Goal: Task Accomplishment & Management: Manage account settings

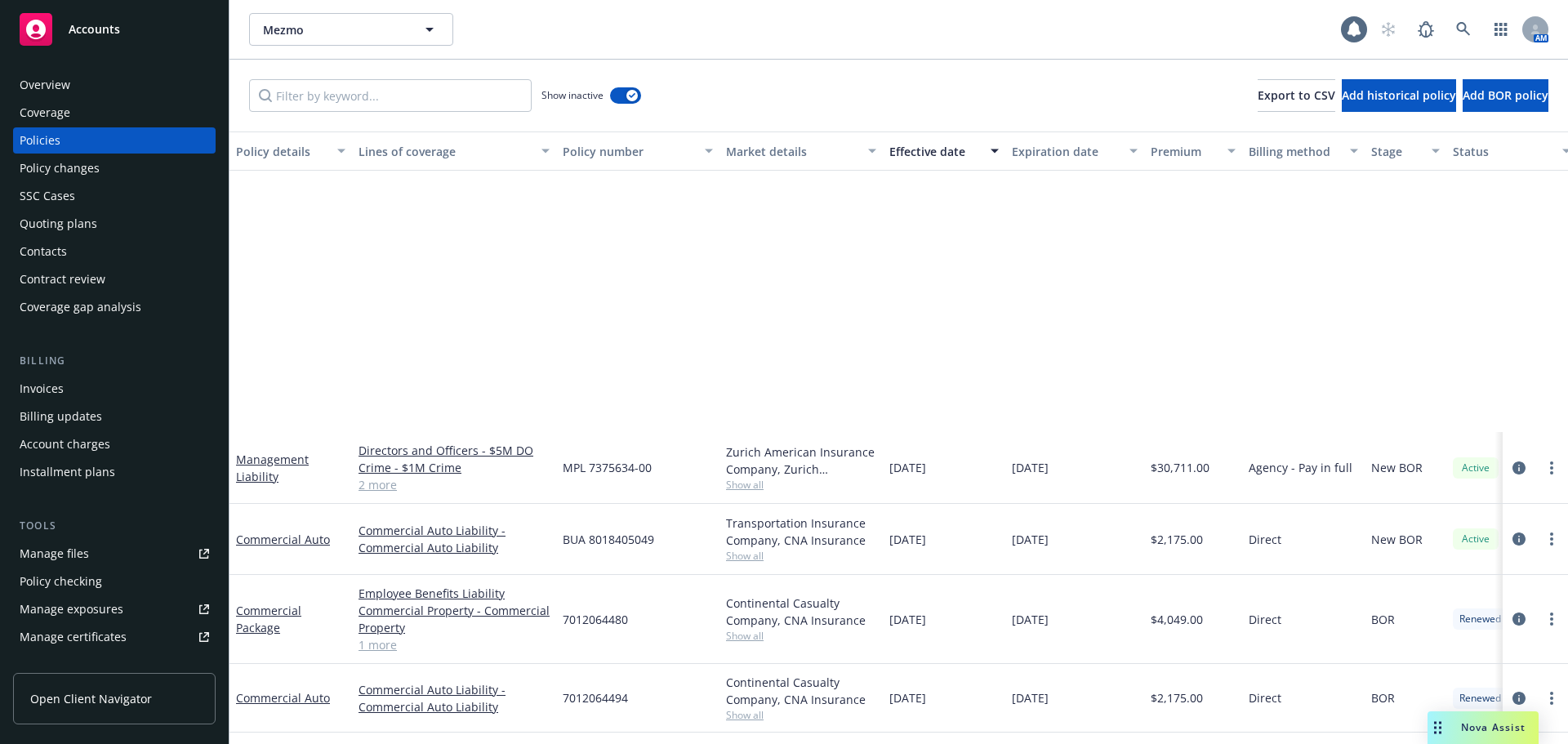
scroll to position [374, 0]
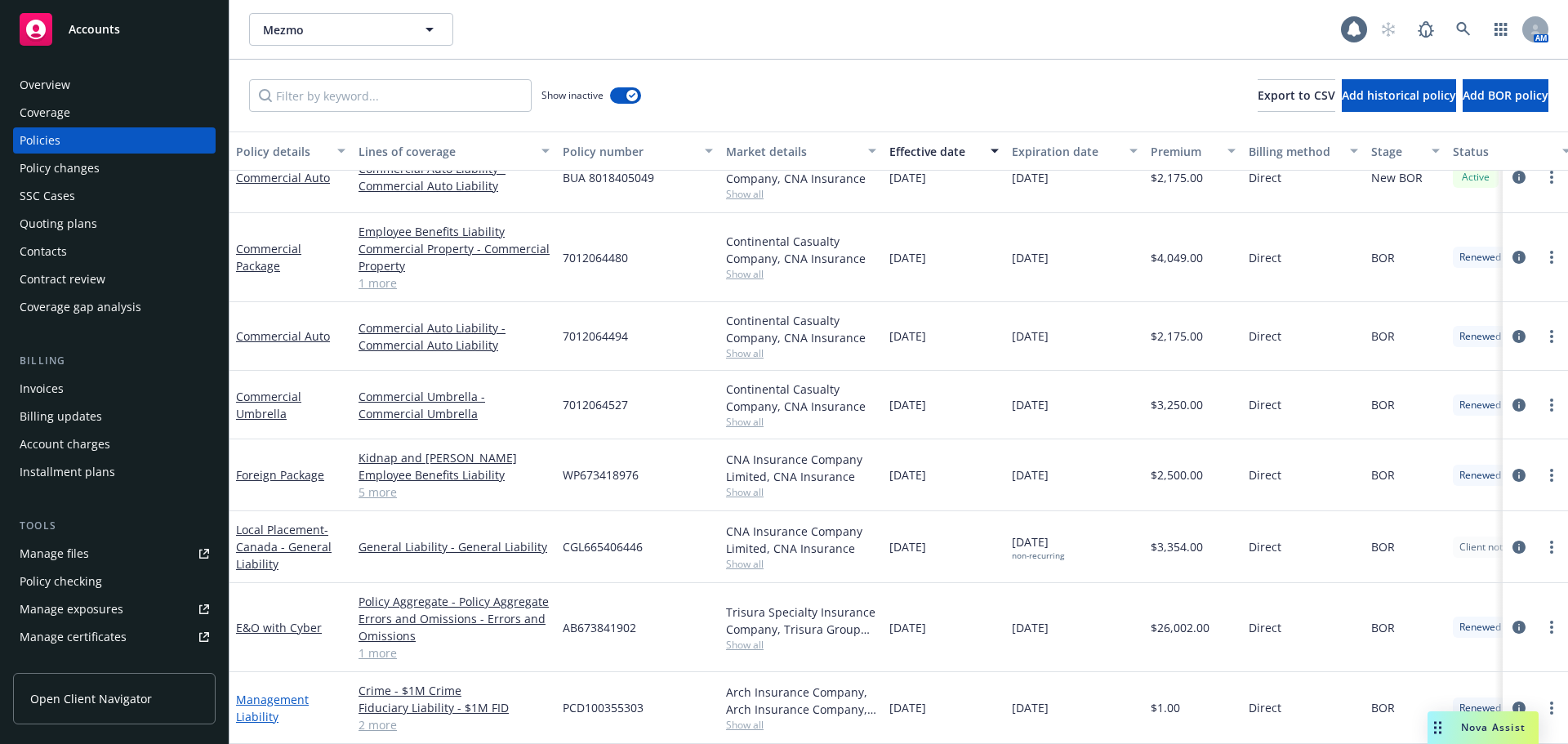
click at [264, 692] on link "Management Liability" at bounding box center [272, 708] width 73 height 32
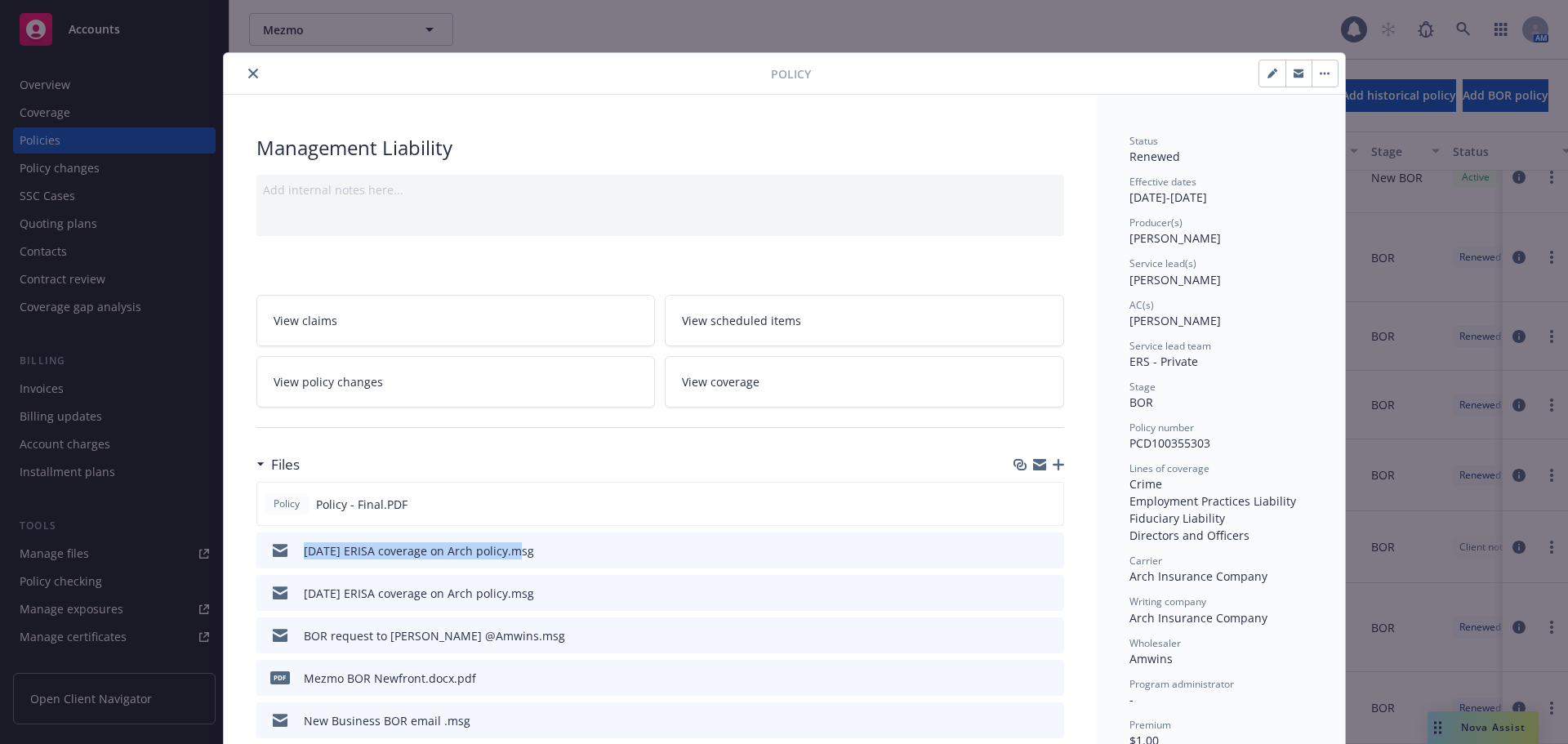
drag, startPoint x: 290, startPoint y: 557, endPoint x: 507, endPoint y: 568, distance: 217.3
click at [507, 568] on div "[DATE] ERISA coverage on Arch policy.msg" at bounding box center [399, 550] width 272 height 34
copy div "[DATE] ERISA coverage on Arch policy"
click at [1053, 467] on icon "button" at bounding box center [1059, 464] width 12 height 12
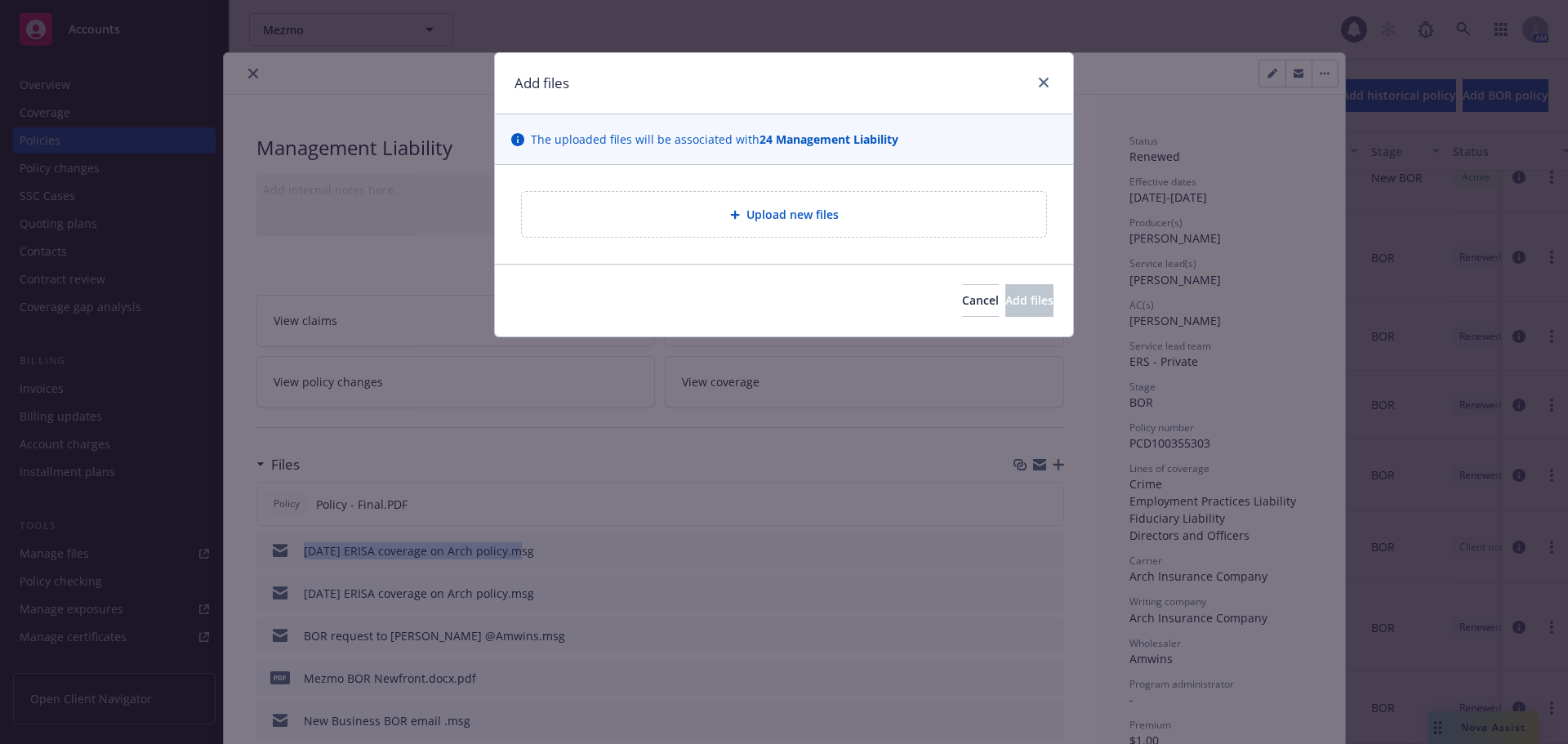
type textarea "x"
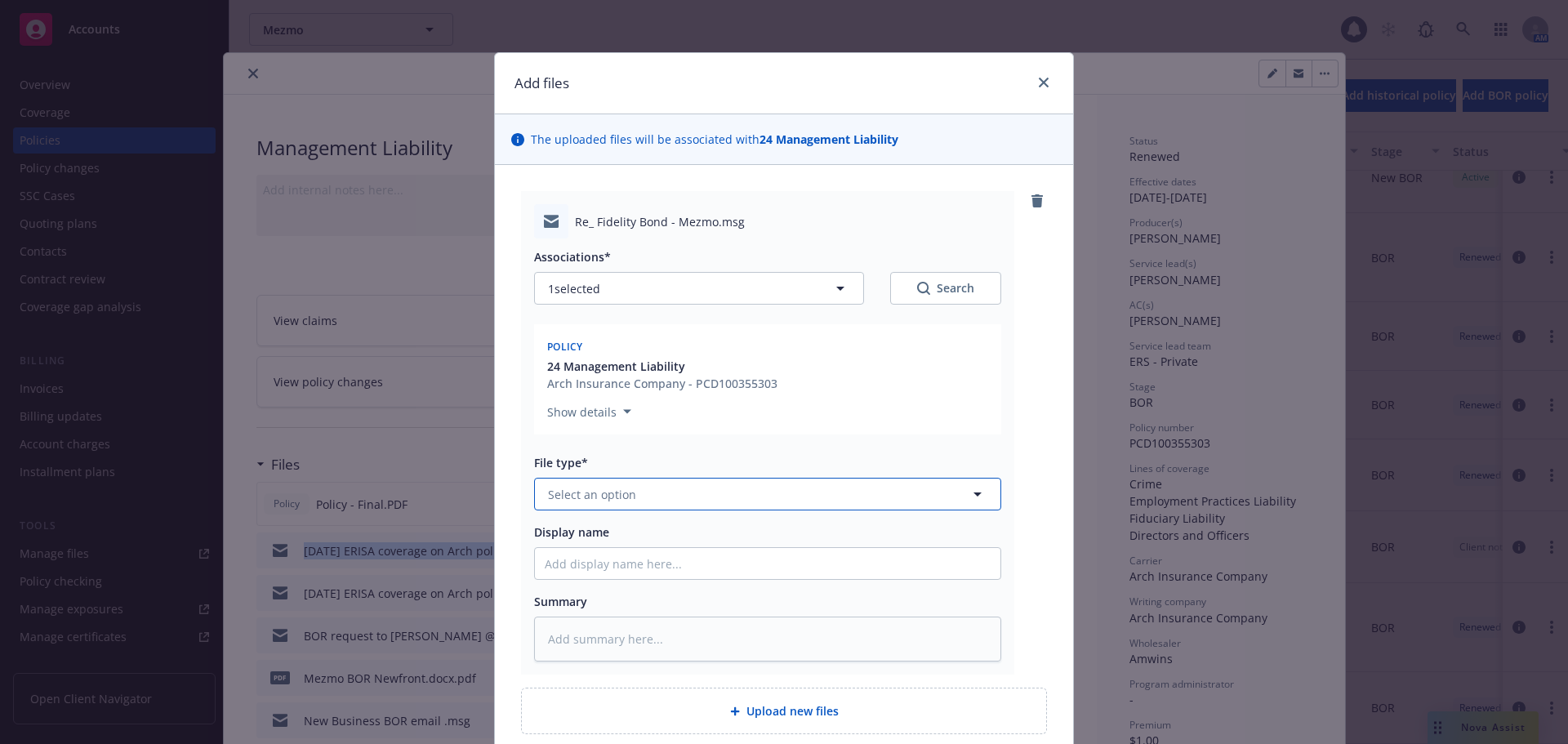
click at [586, 487] on span "Select an option" at bounding box center [592, 494] width 89 height 17
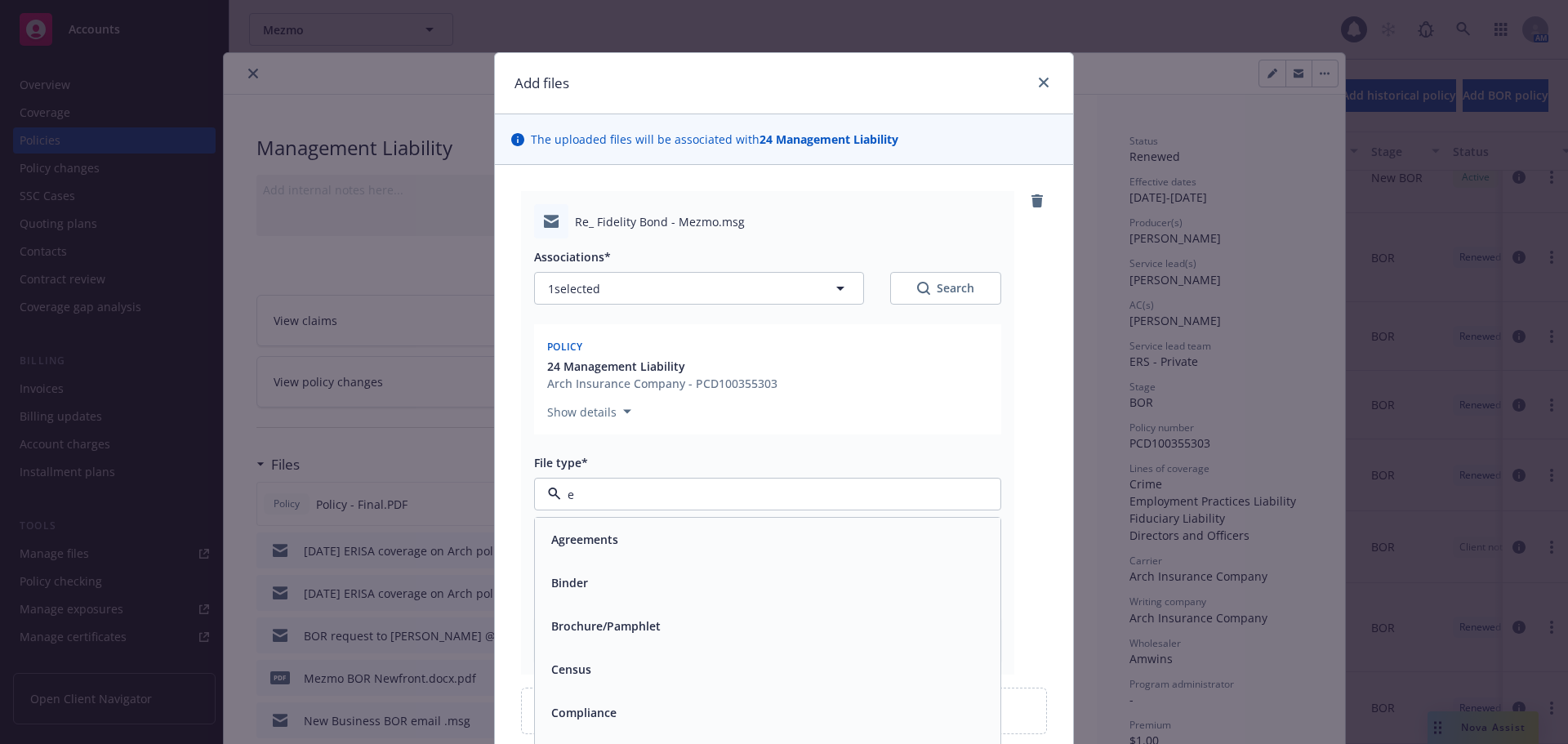
type input "em"
click at [584, 587] on div "Email" at bounding box center [767, 583] width 446 height 24
click at [588, 574] on input "Display name" at bounding box center [767, 563] width 465 height 31
paste input "[DATE] ERISA coverage on Arch policy"
type textarea "x"
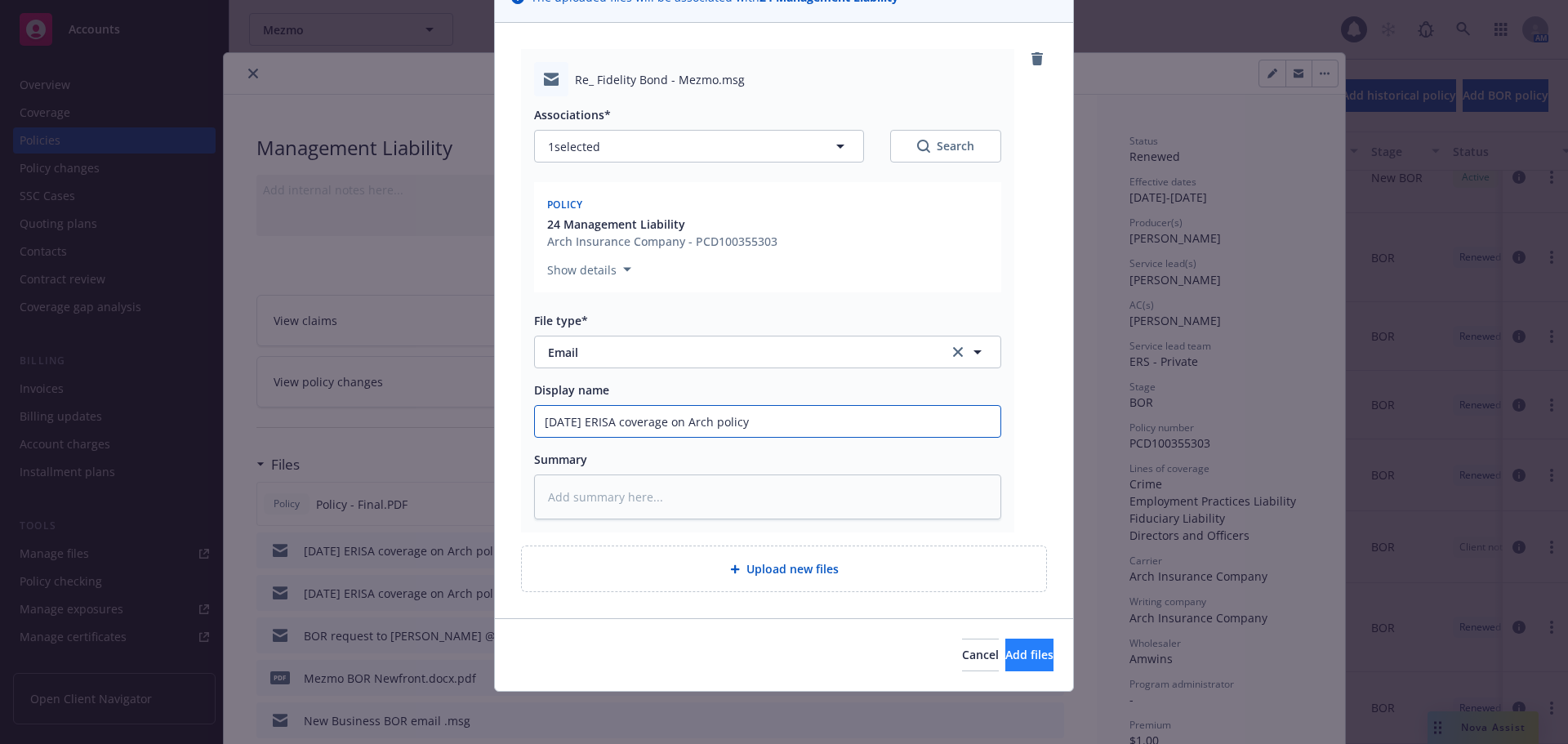
type input "[DATE] ERISA coverage on Arch policy"
click at [1022, 662] on button "Add files" at bounding box center [1029, 654] width 48 height 32
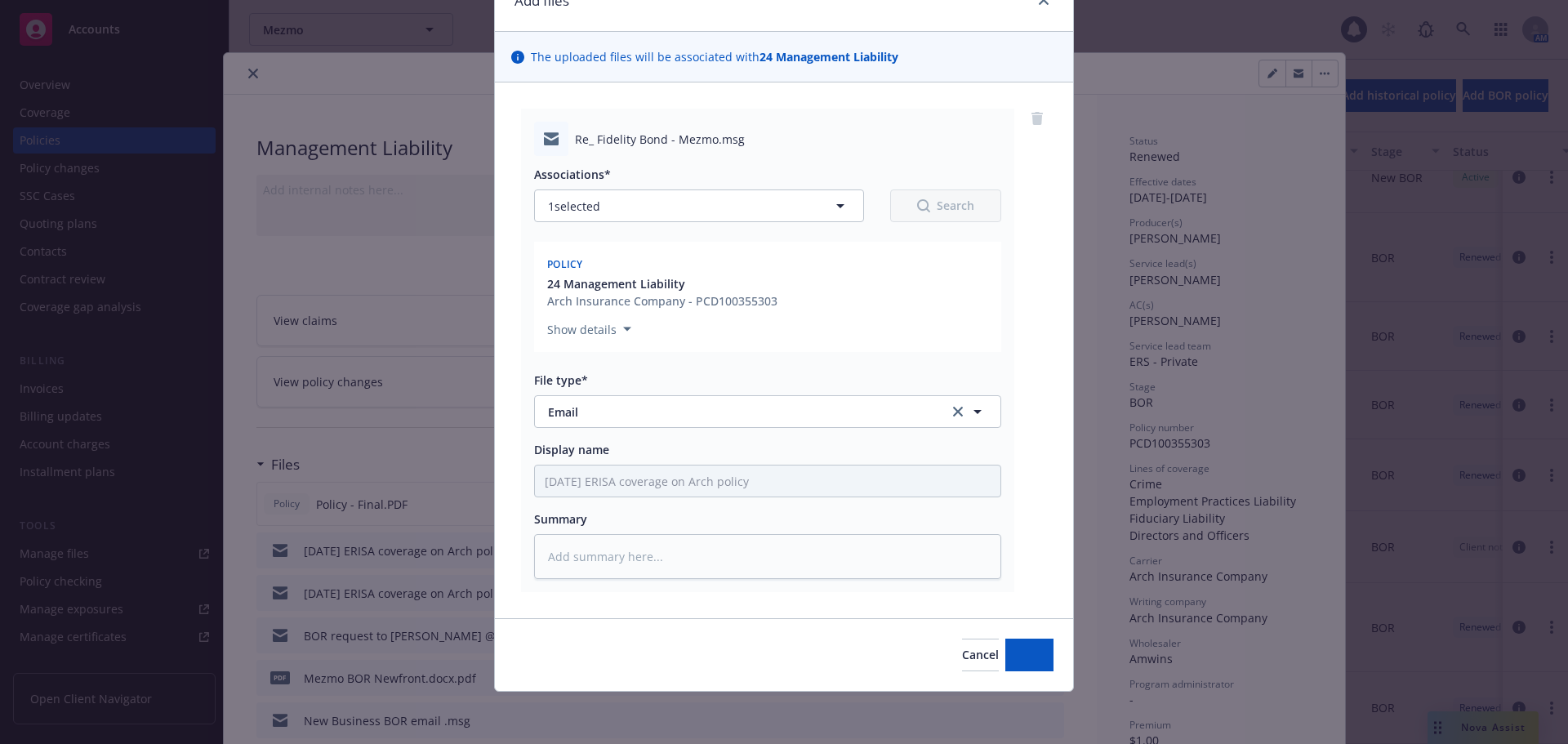
scroll to position [83, 0]
type textarea "x"
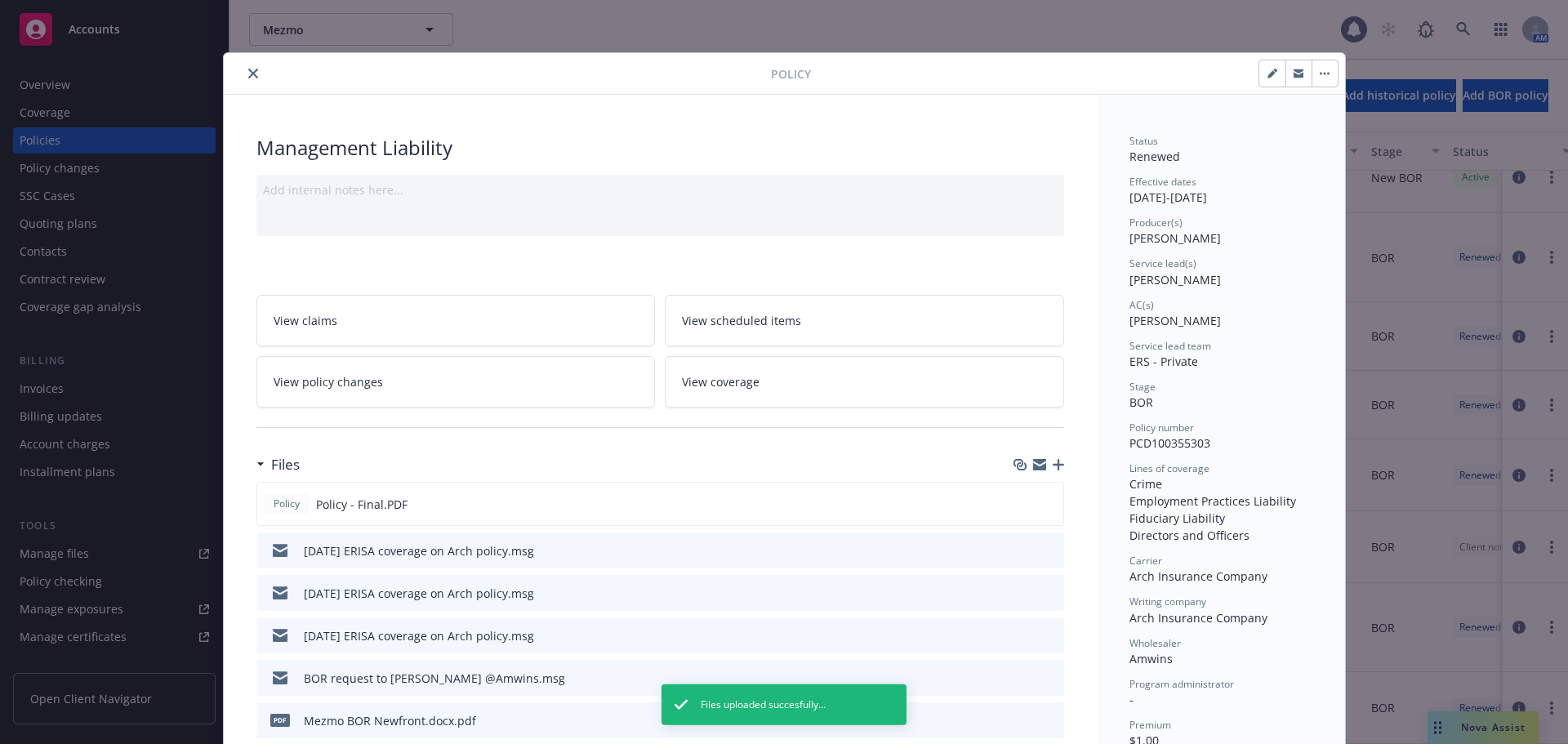
click at [248, 74] on icon "close" at bounding box center [253, 74] width 10 height 10
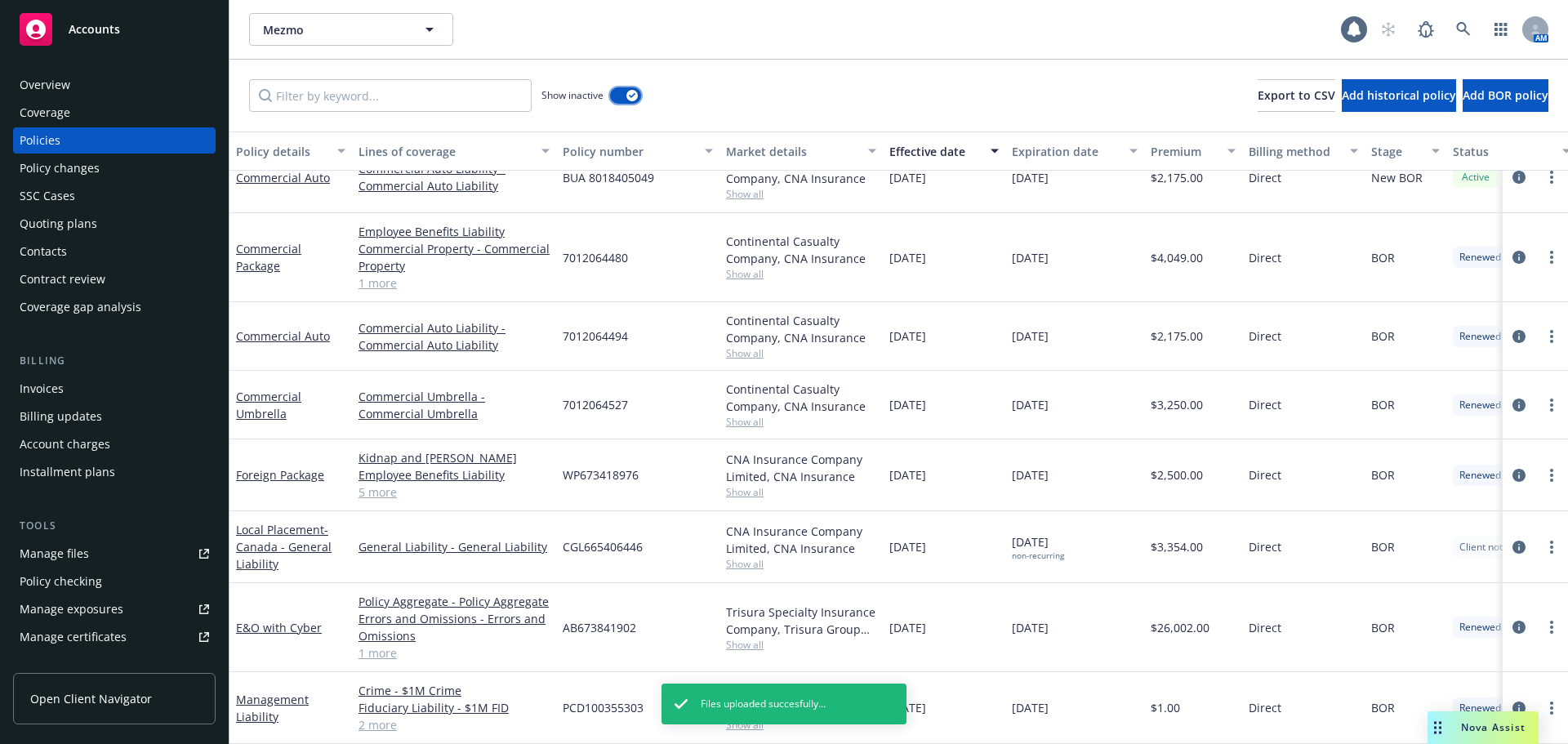
click at [615, 96] on button "button" at bounding box center [625, 96] width 31 height 17
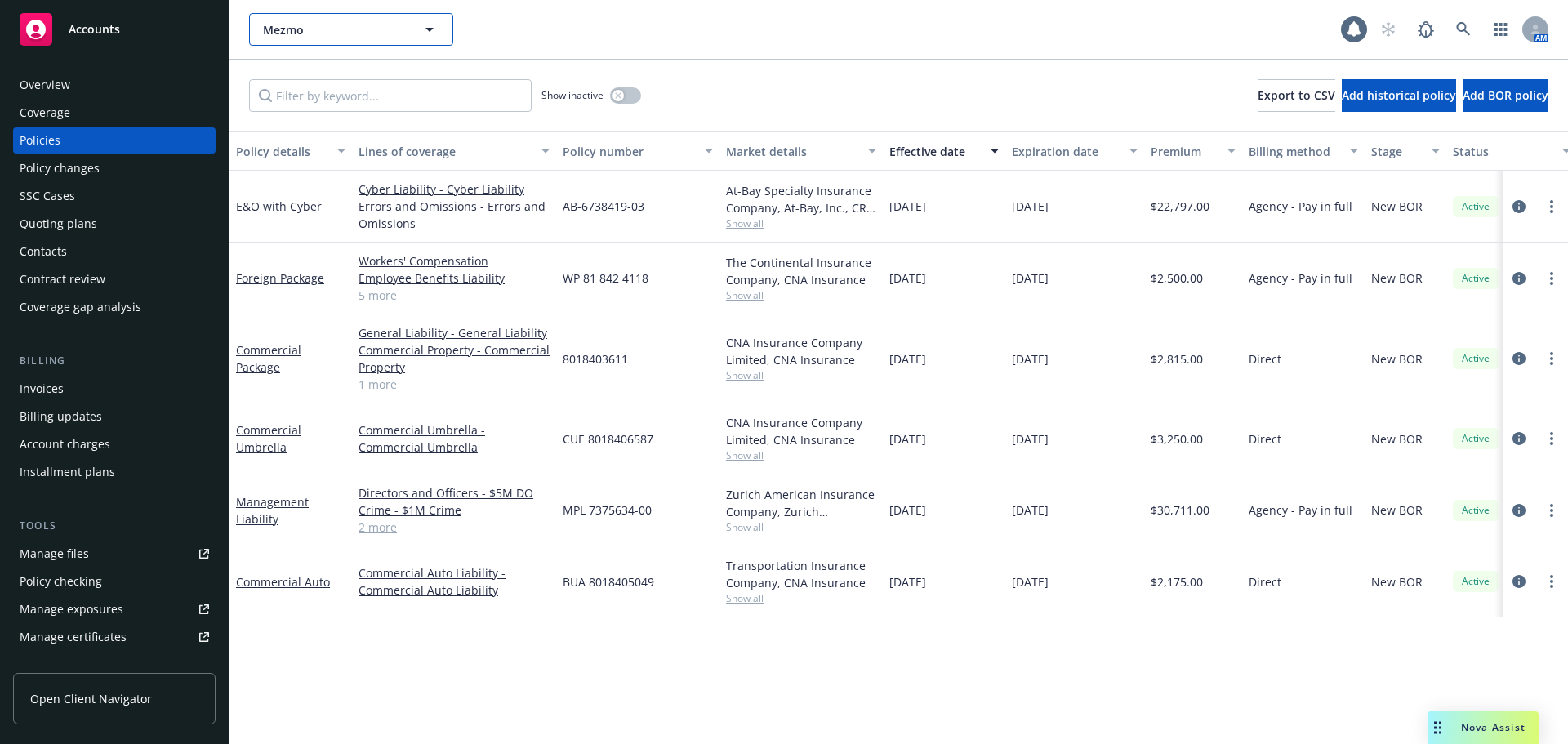
click at [286, 32] on span "Mezmo" at bounding box center [334, 30] width 142 height 17
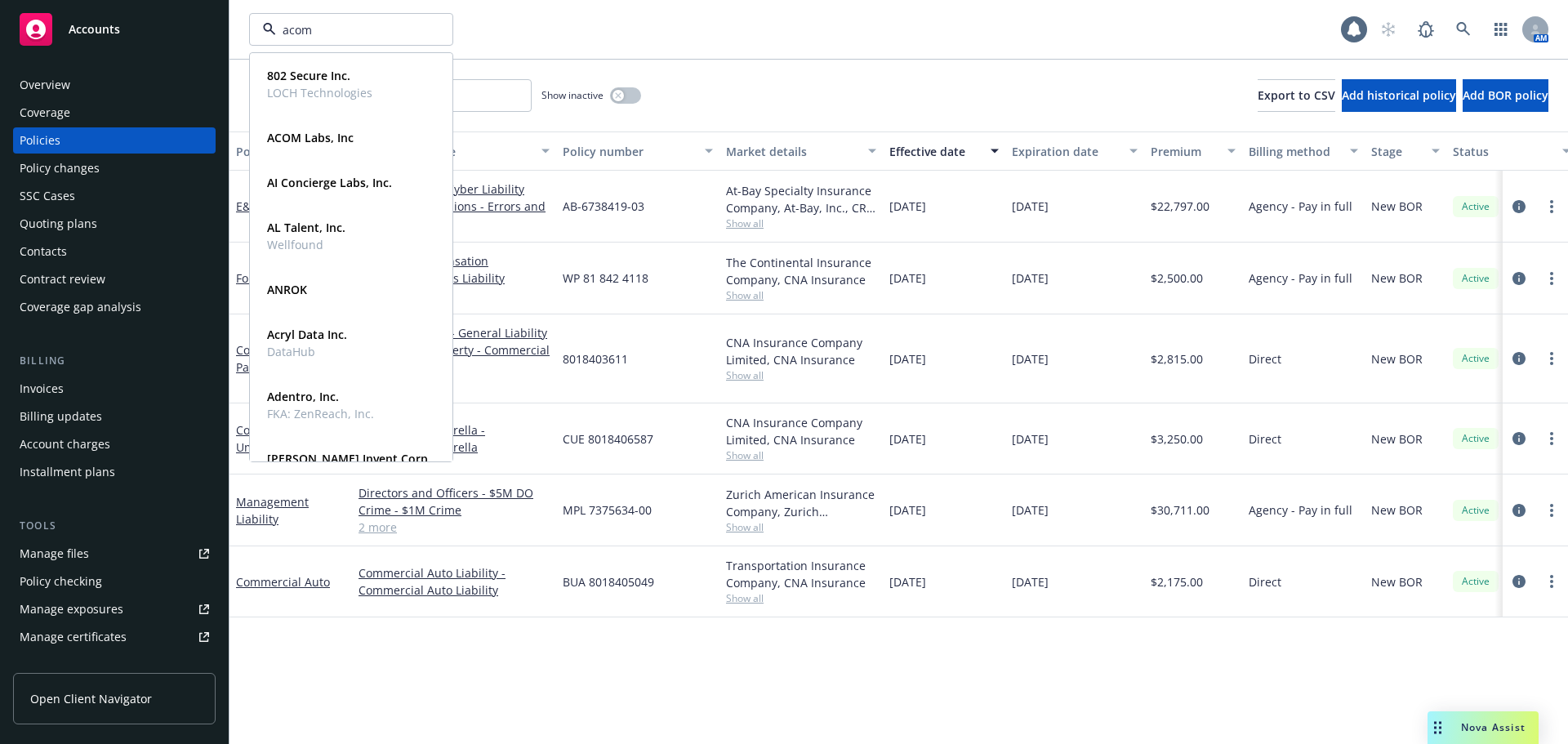
type input "acom"
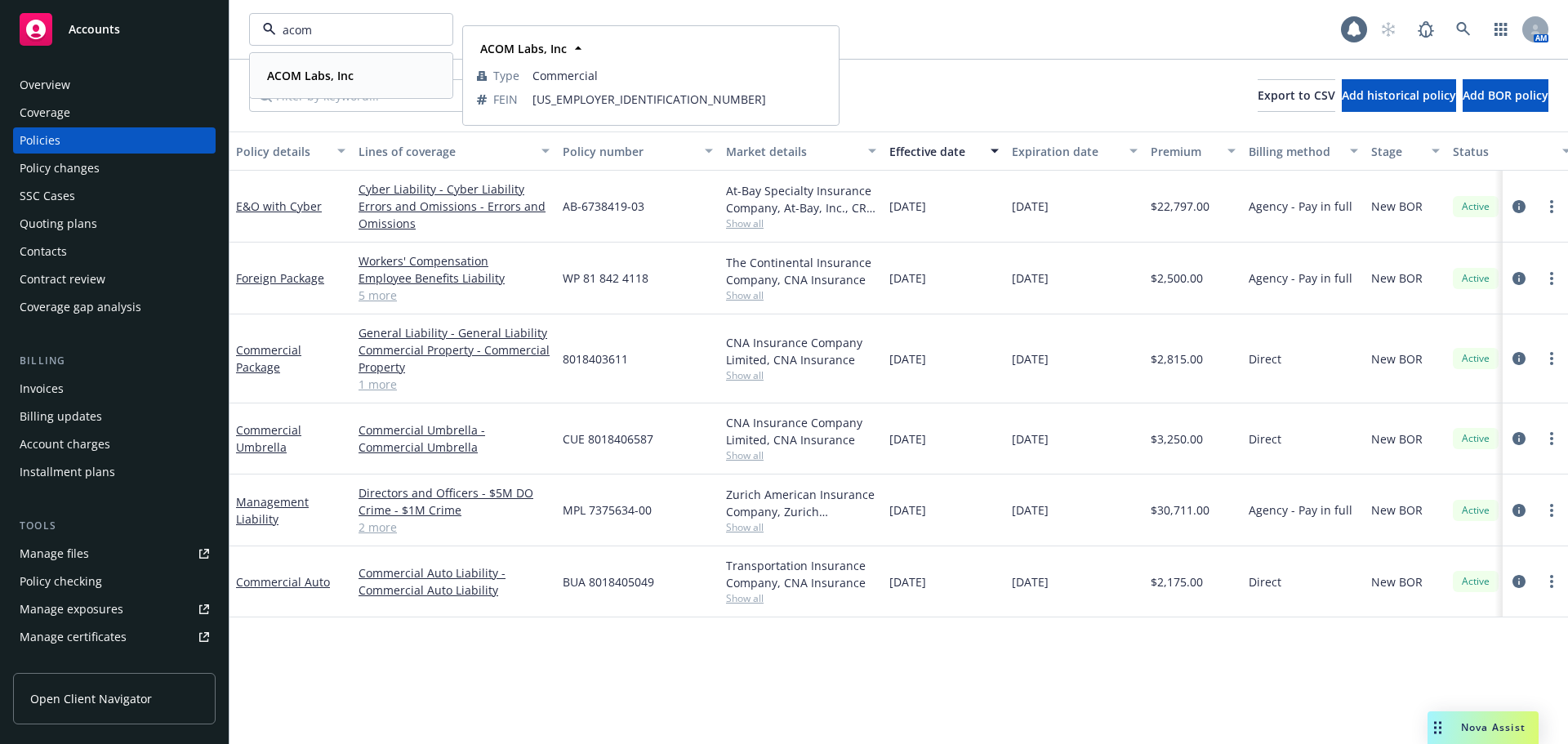
click at [330, 79] on strong "ACOM Labs, Inc" at bounding box center [310, 75] width 87 height 16
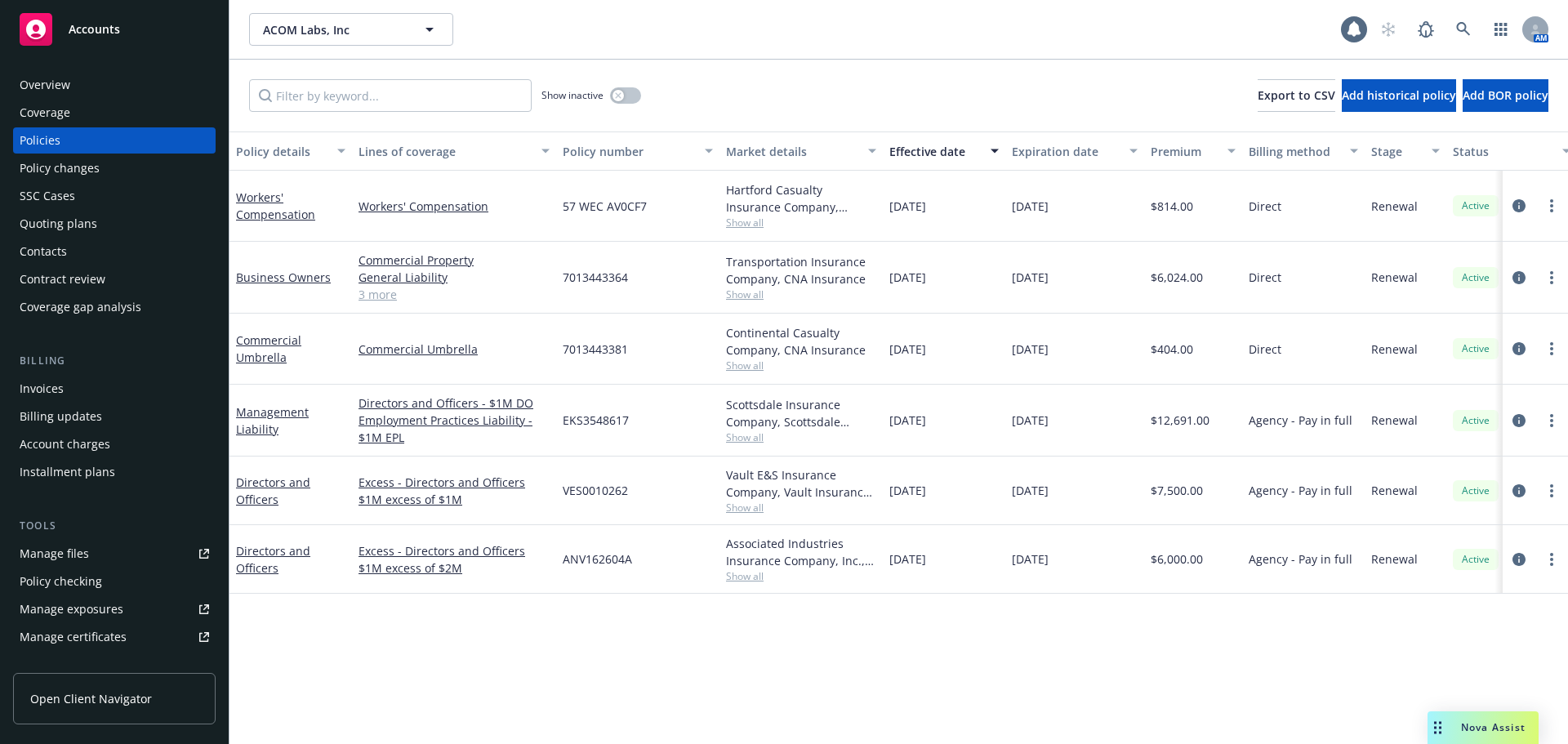
click at [921, 639] on div "Policy details Lines of coverage Policy number Market details Effective date Ex…" at bounding box center [898, 438] width 1339 height 612
click at [385, 297] on link "3 more" at bounding box center [454, 294] width 191 height 17
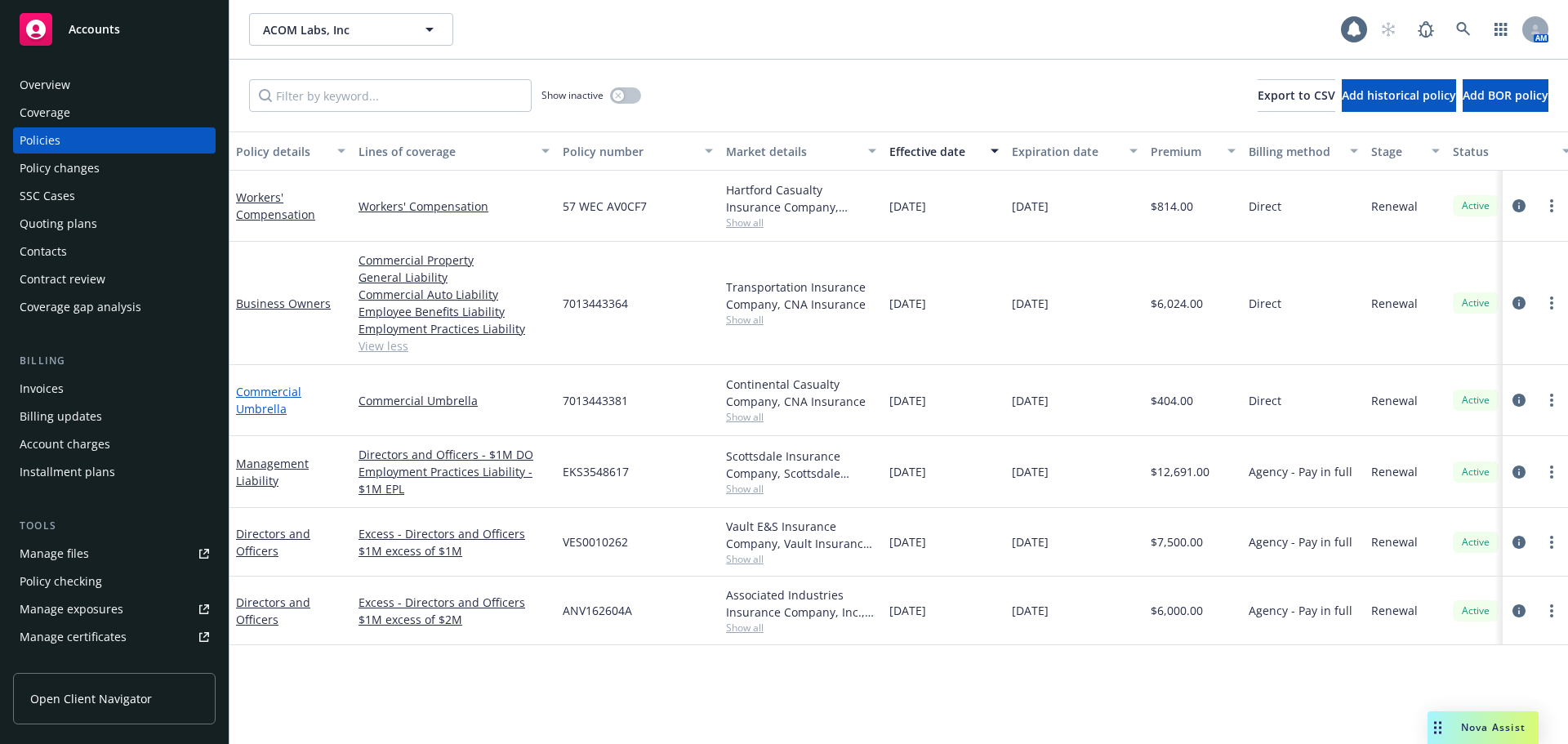
click at [262, 406] on link "Commercial Umbrella" at bounding box center [268, 400] width 65 height 32
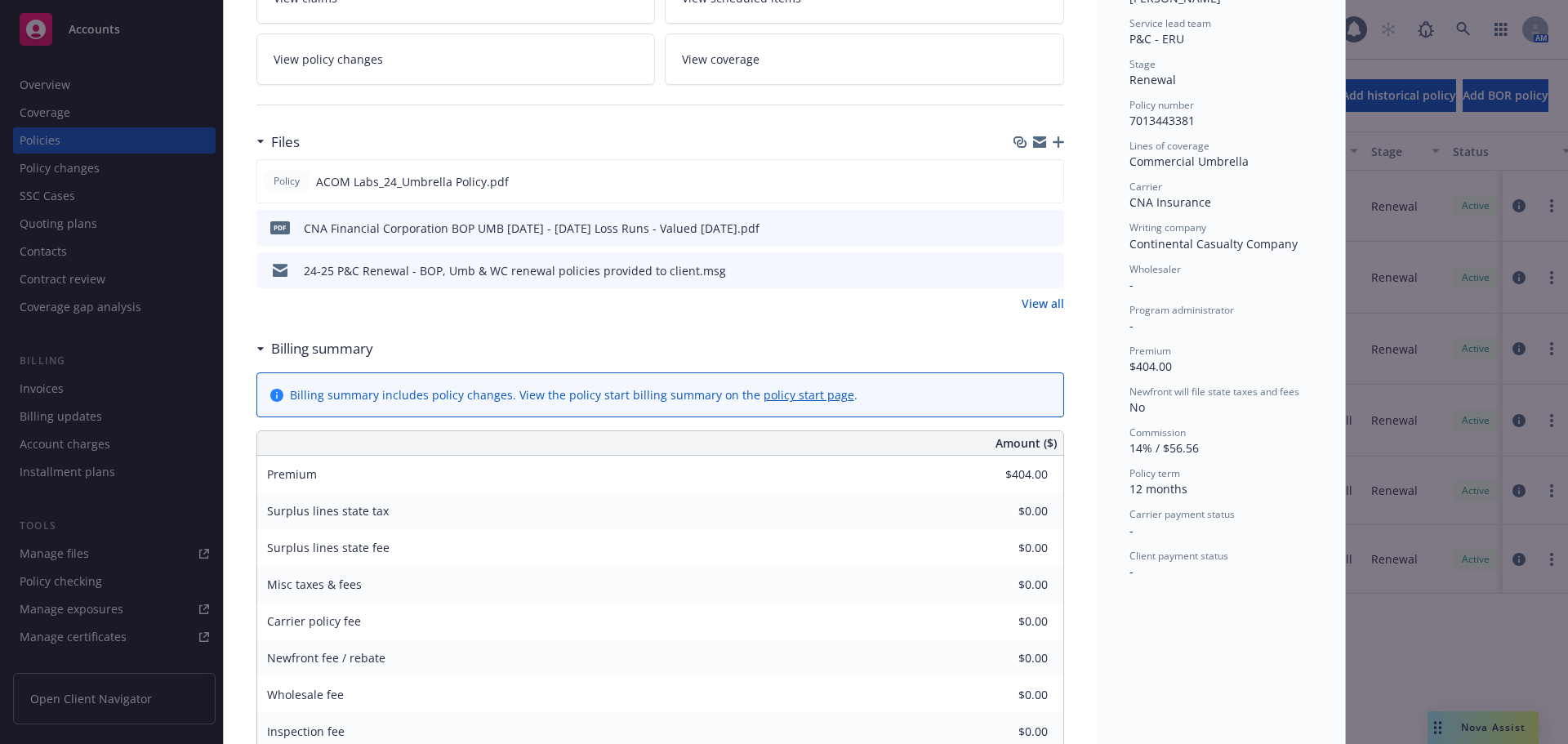
scroll to position [327, 0]
click at [1045, 175] on icon "preview file" at bounding box center [1048, 176] width 15 height 12
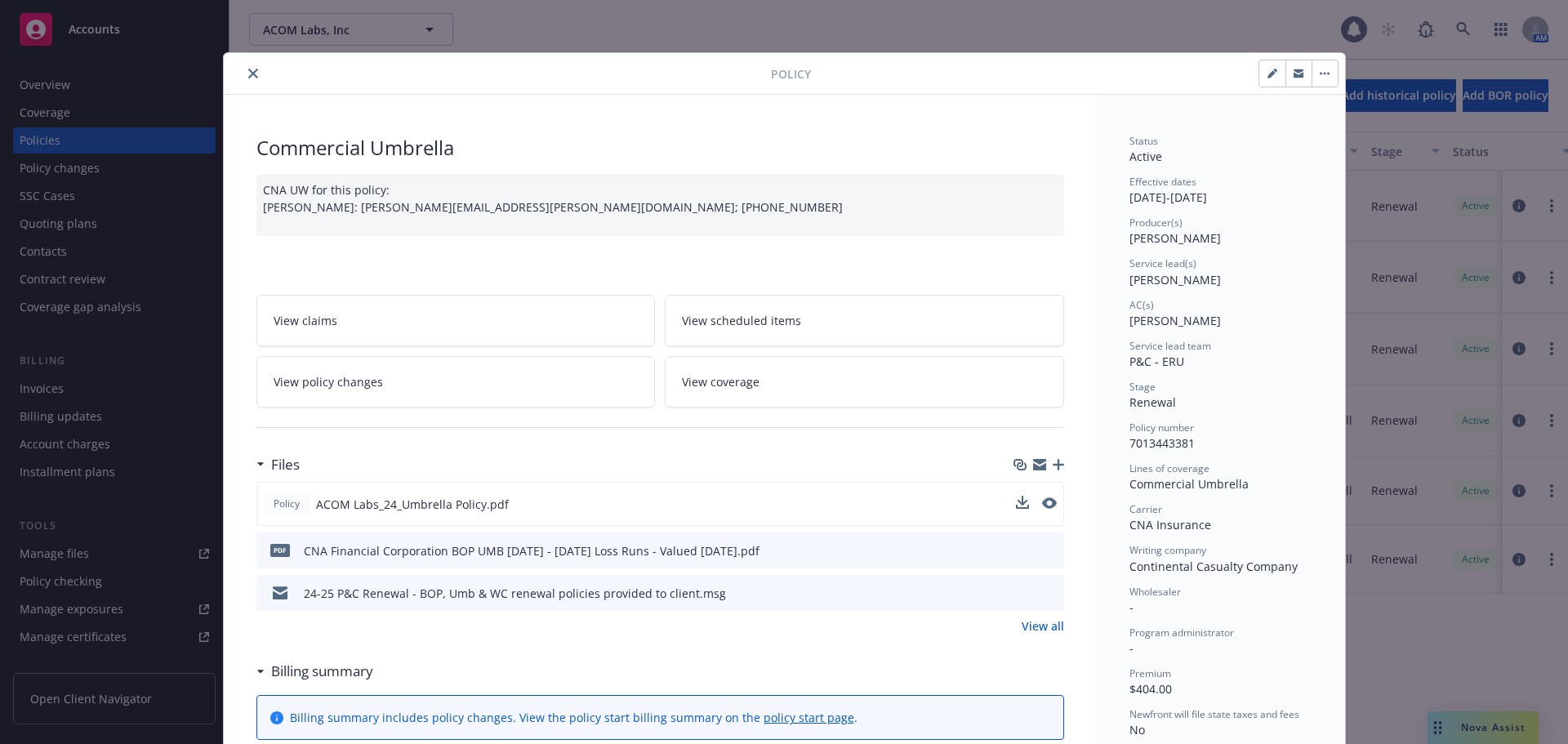
click at [248, 76] on icon "close" at bounding box center [253, 74] width 10 height 10
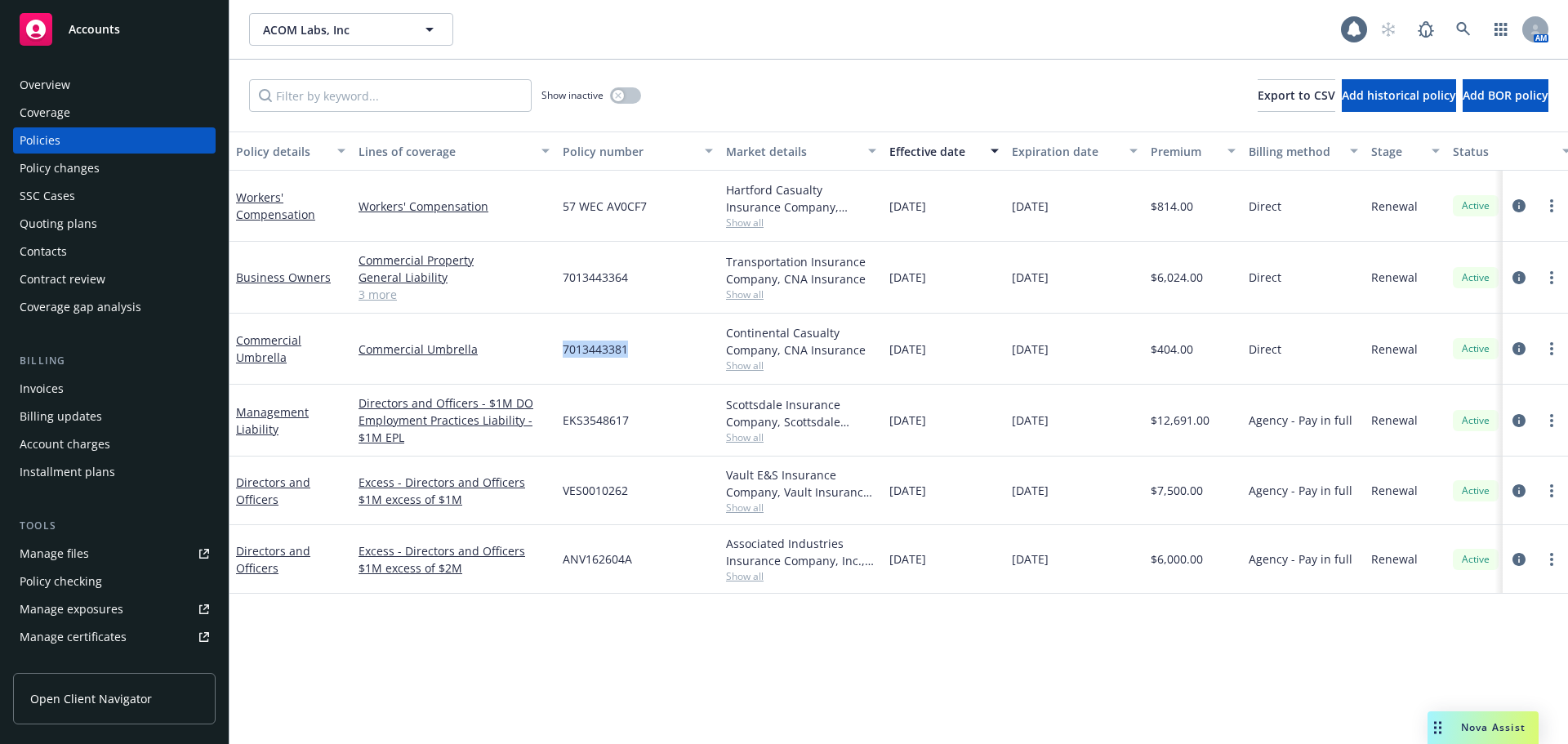
drag, startPoint x: 631, startPoint y: 348, endPoint x: 561, endPoint y: 355, distance: 70.3
click at [561, 355] on div "7013443381" at bounding box center [637, 349] width 163 height 71
copy span "7013443381"
click at [272, 362] on link "Commercial Umbrella" at bounding box center [268, 348] width 65 height 32
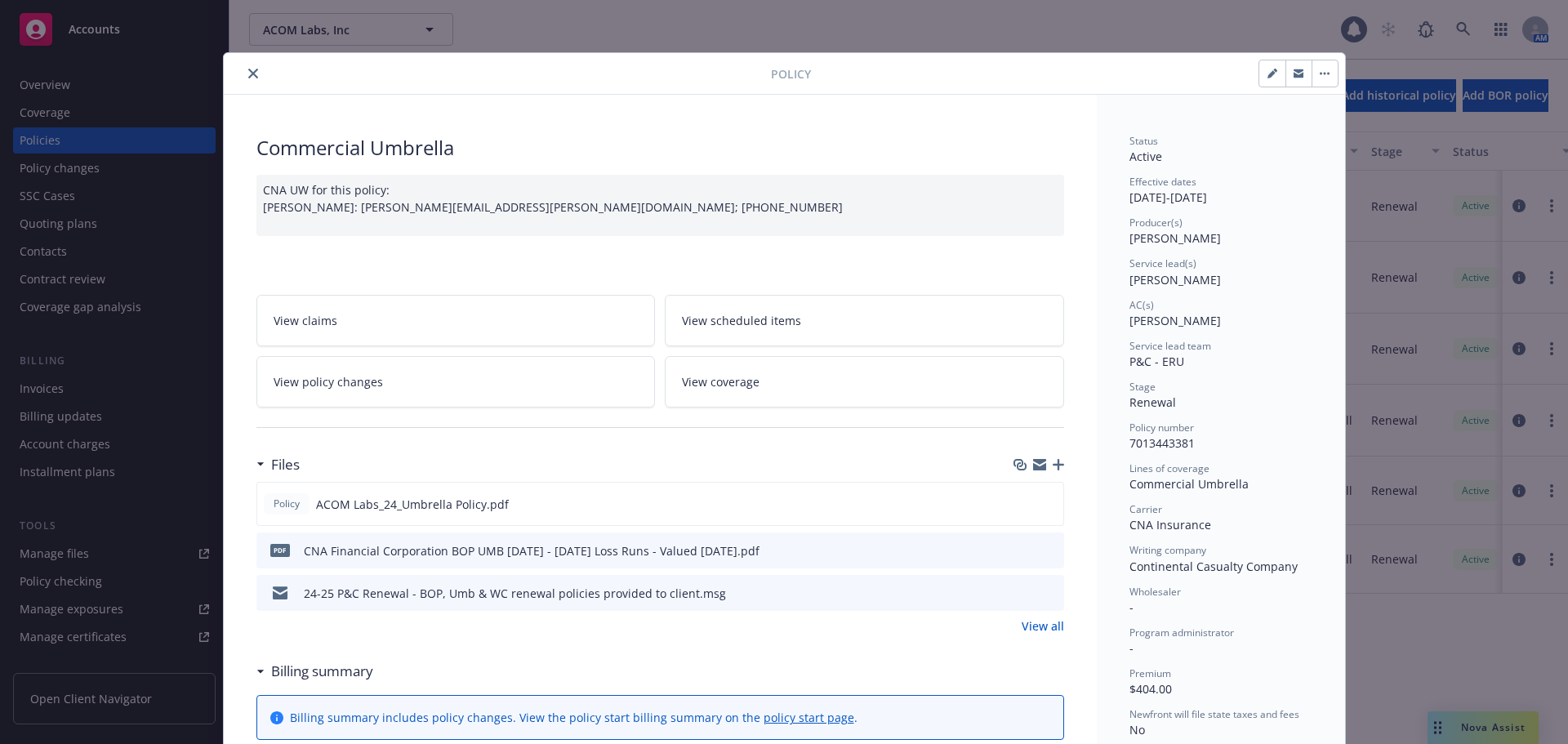
click at [1267, 71] on icon "button" at bounding box center [1272, 74] width 10 height 10
select select "RENEWAL"
select select "12"
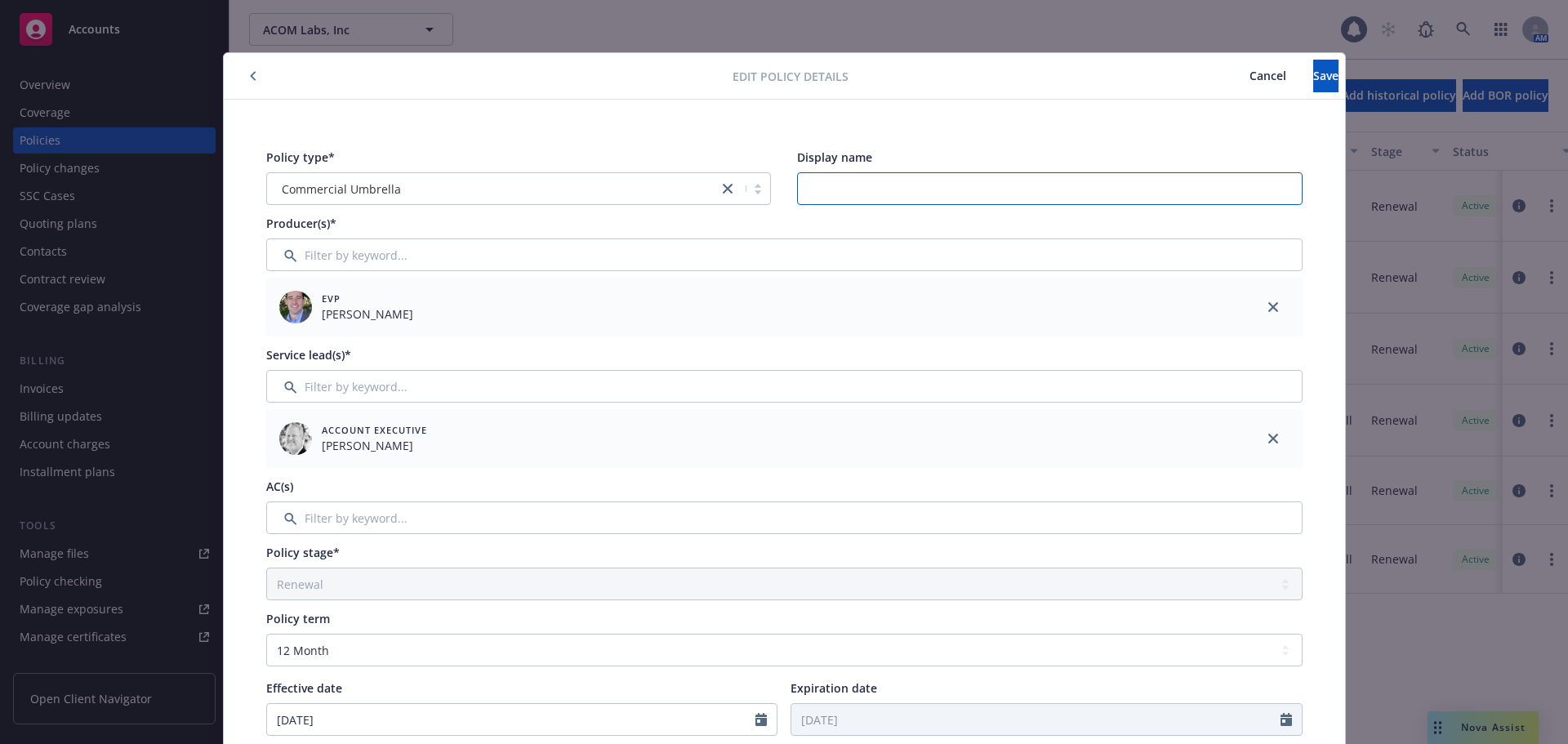
click at [912, 191] on input "Display name" at bounding box center [1050, 188] width 506 height 32
type input "$1M Limit"
click at [1313, 66] on button "Save" at bounding box center [1325, 75] width 26 height 32
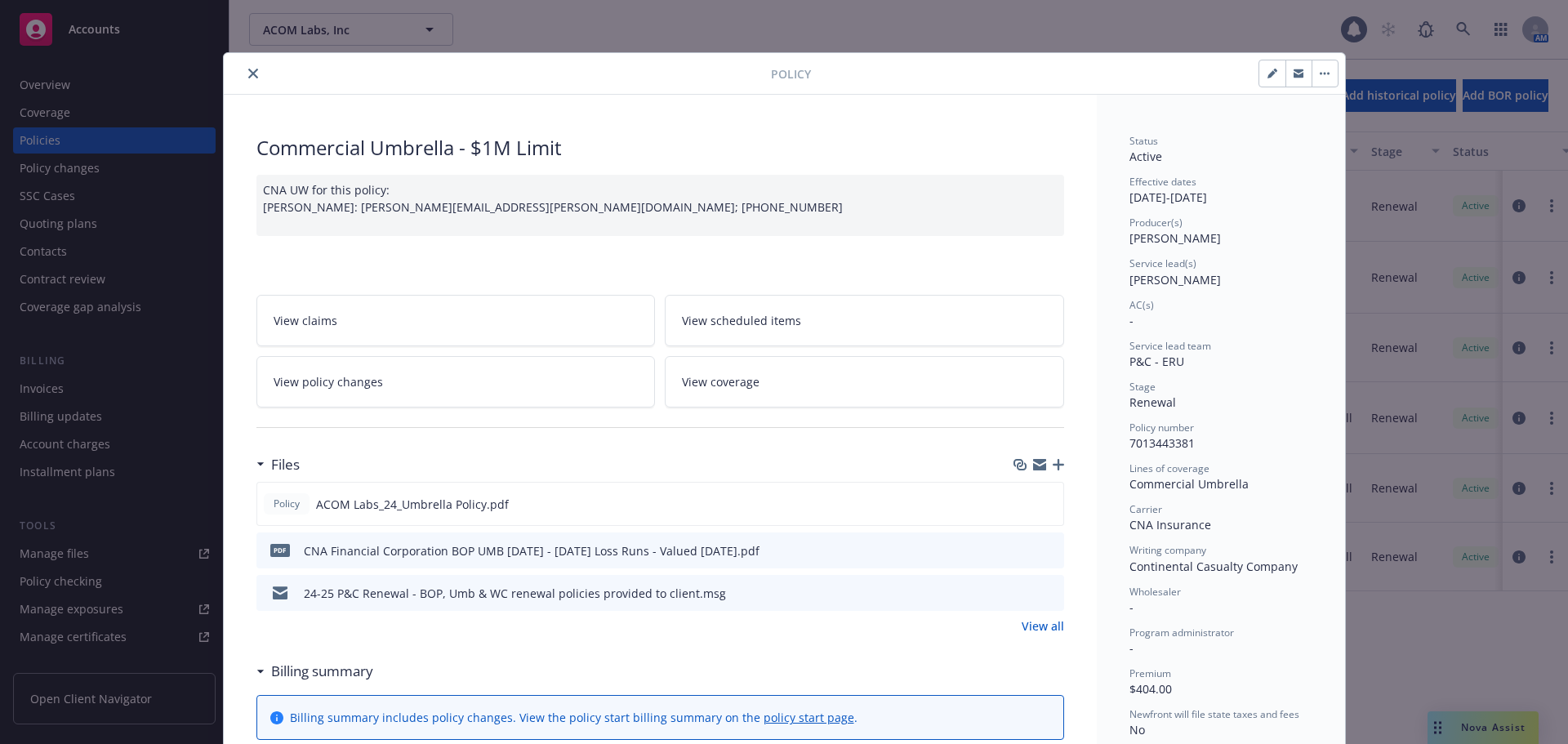
click at [1269, 76] on icon "button" at bounding box center [1272, 74] width 10 height 10
select select "RENEWAL"
select select "12"
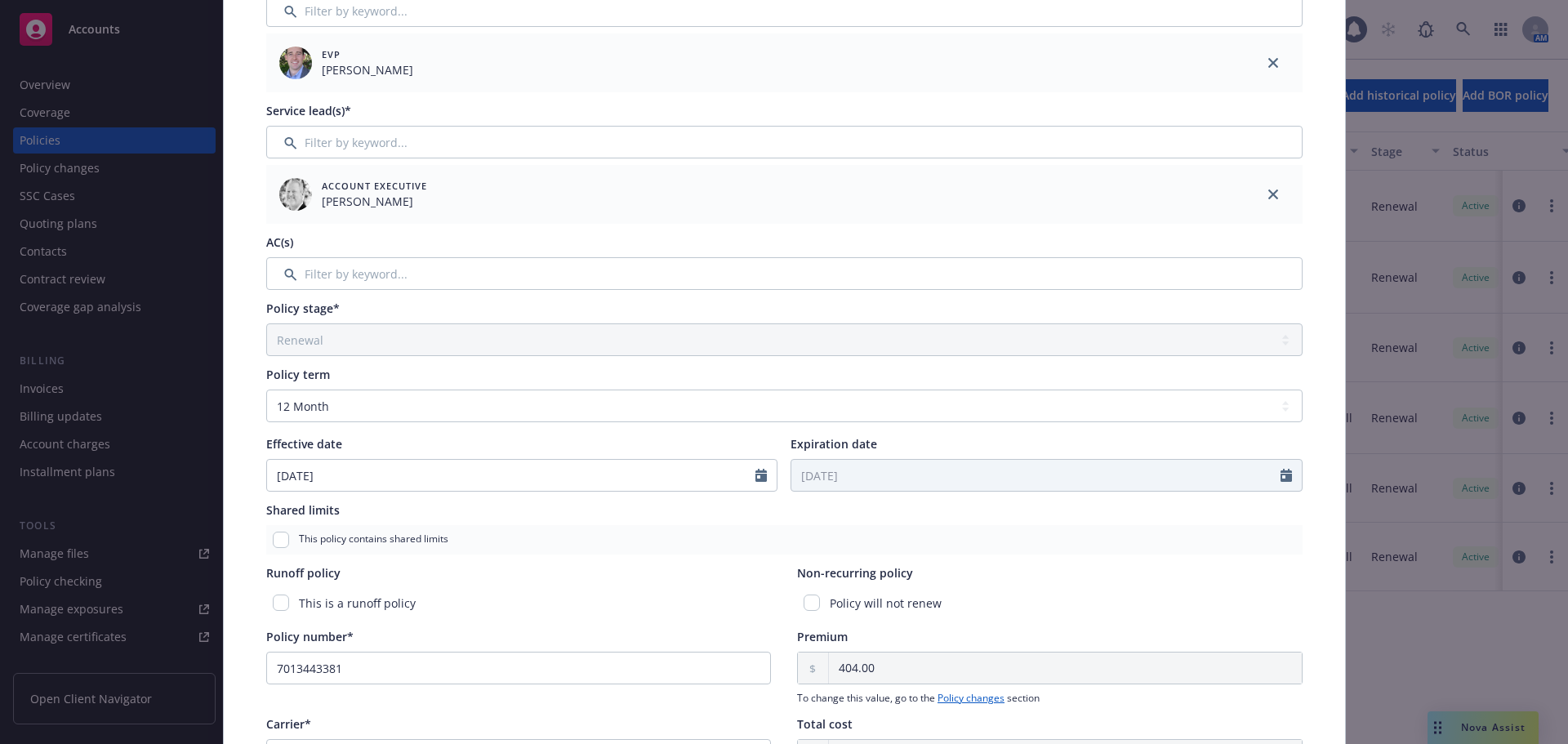
scroll to position [245, 0]
click at [389, 274] on input "Filter by keyword..." at bounding box center [785, 272] width 1037 height 32
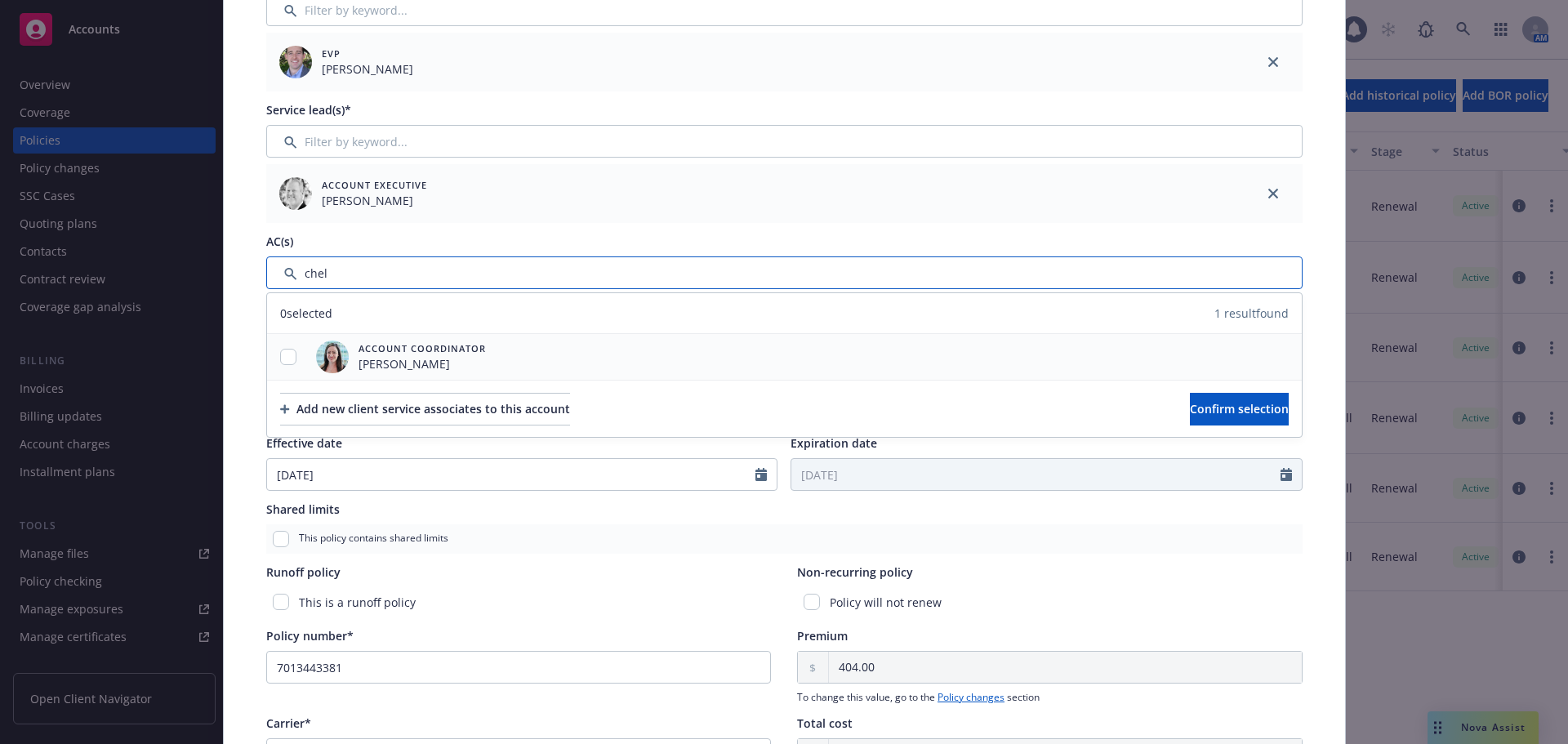
type input "chel"
click at [273, 354] on div at bounding box center [288, 357] width 42 height 17
click at [1190, 416] on button "Confirm selection" at bounding box center [1239, 409] width 99 height 32
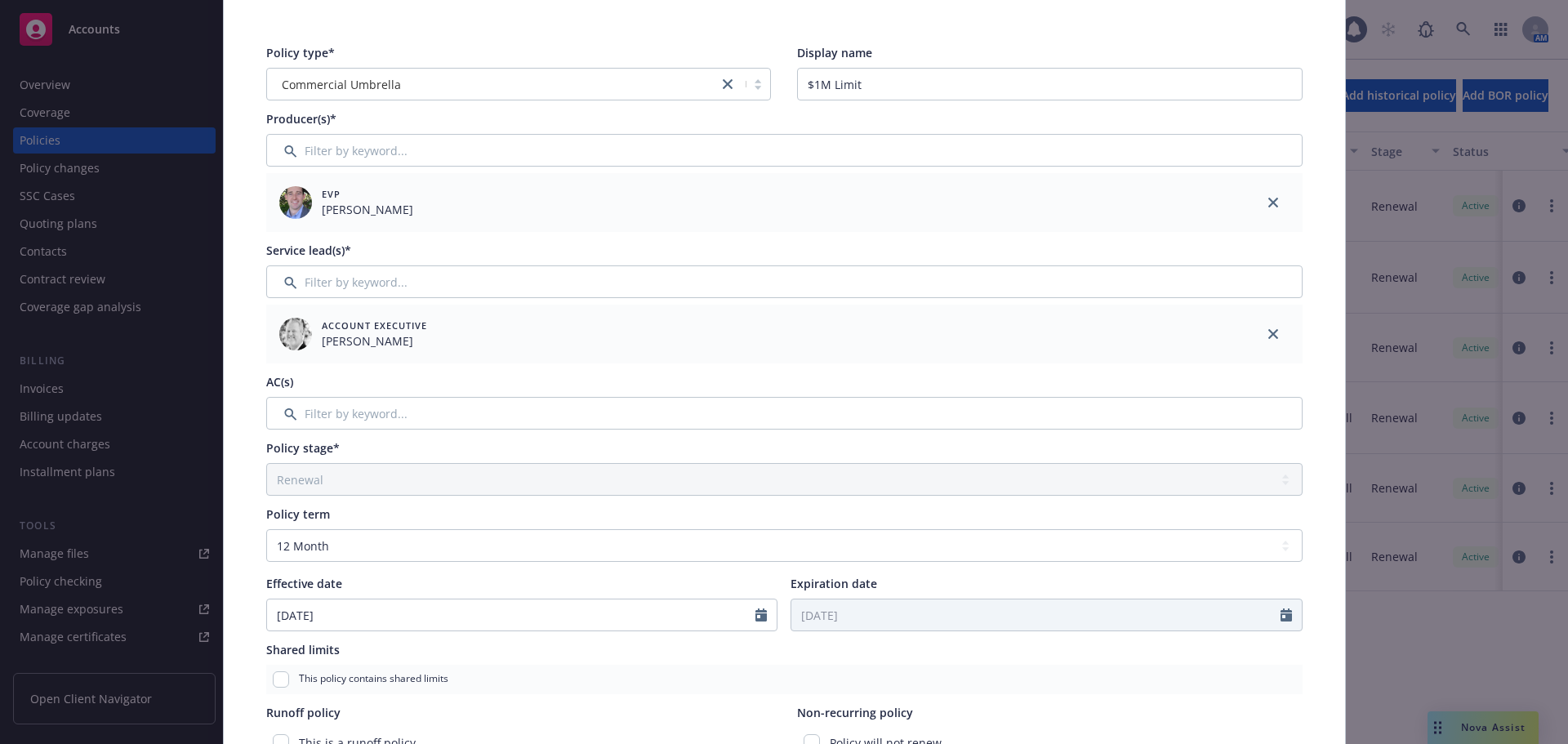
scroll to position [103, 0]
click at [517, 283] on input "Filter by keyword..." at bounding box center [785, 282] width 1037 height 32
click at [465, 410] on input "Filter by keyword..." at bounding box center [785, 413] width 1037 height 32
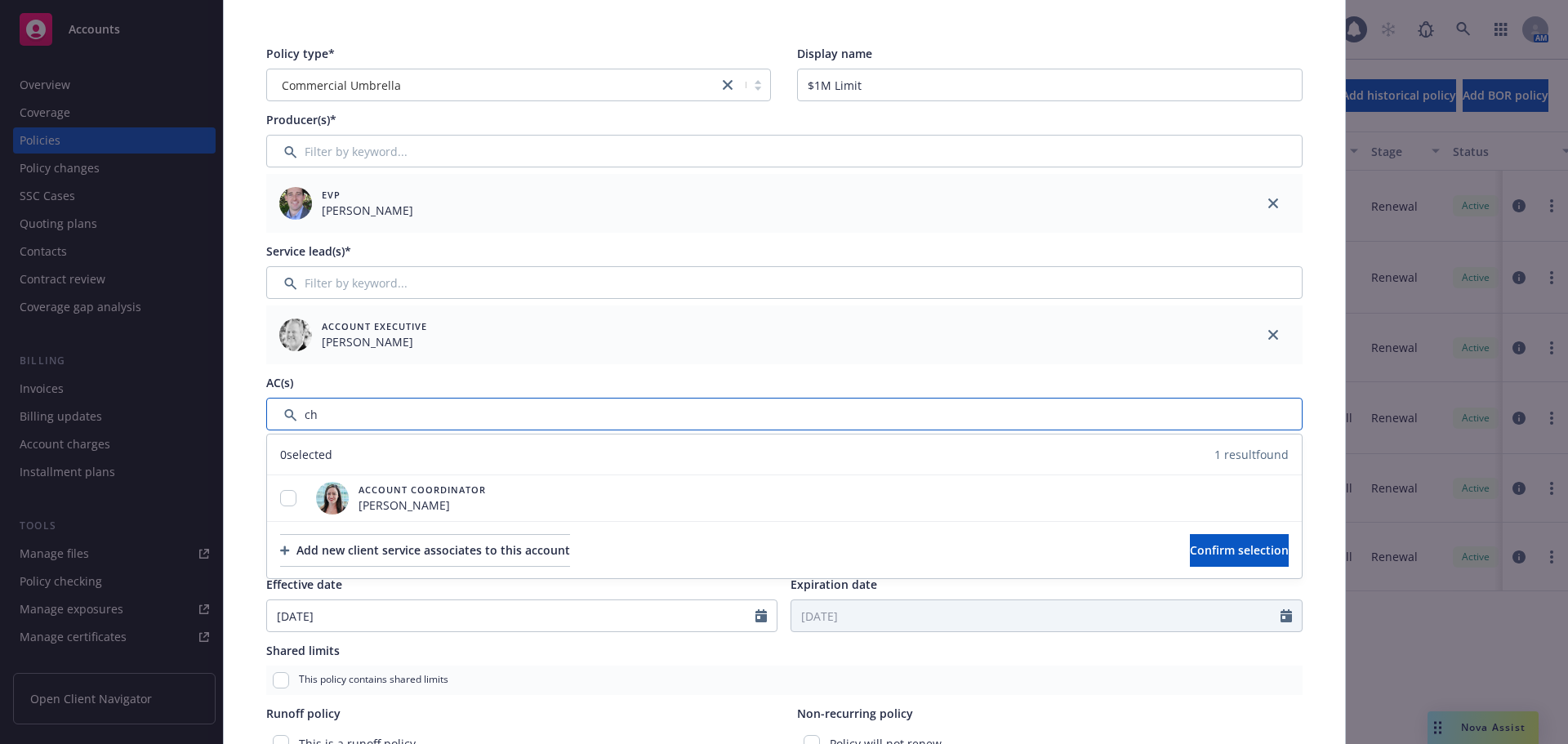
type input "ch"
click at [1321, 396] on div "Policy type* Commercial Umbrella Display name $1M Limit Producer(s)* EVP [PERSO…" at bounding box center [784, 588] width 1122 height 1184
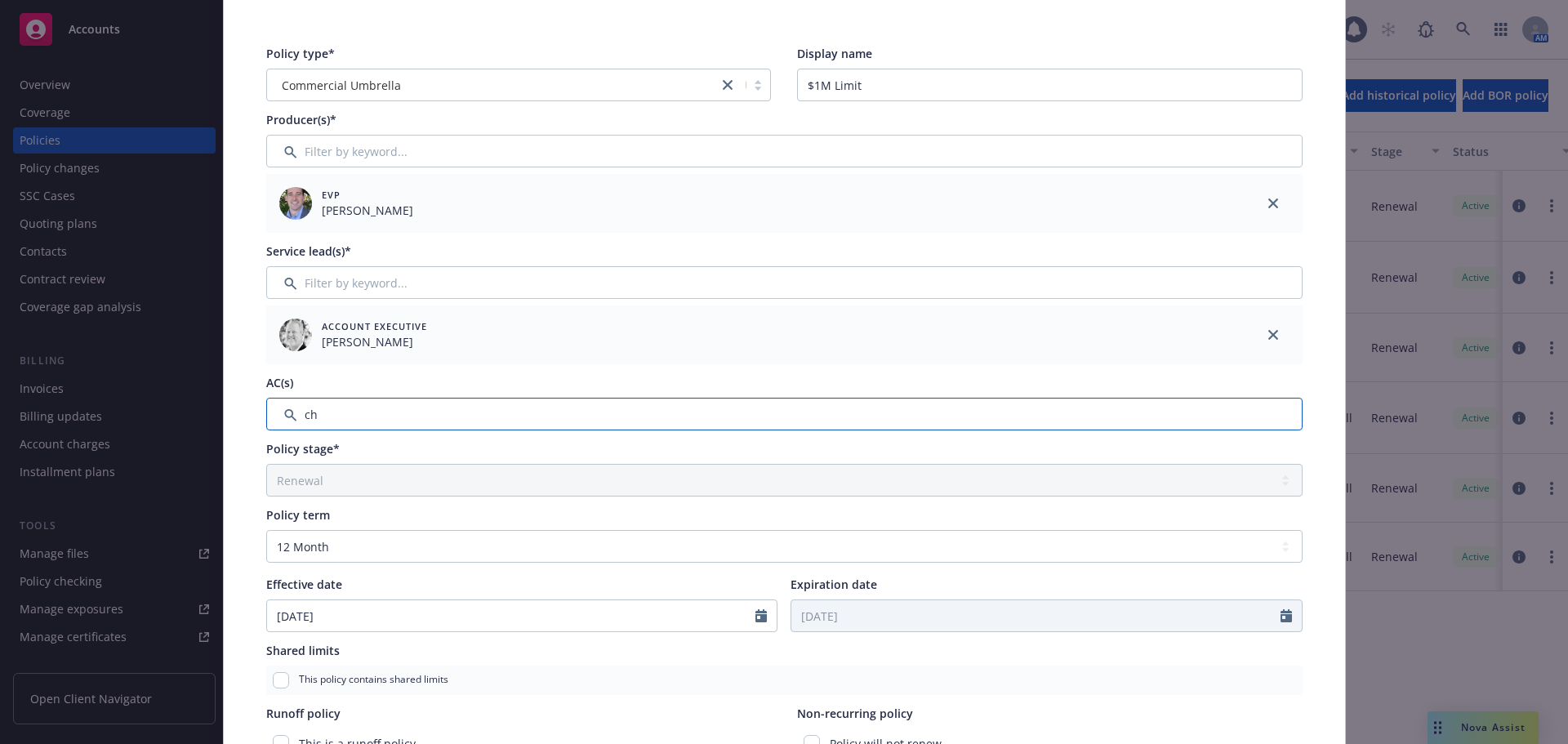
click at [485, 416] on input "Filter by keyword..." at bounding box center [785, 413] width 1037 height 32
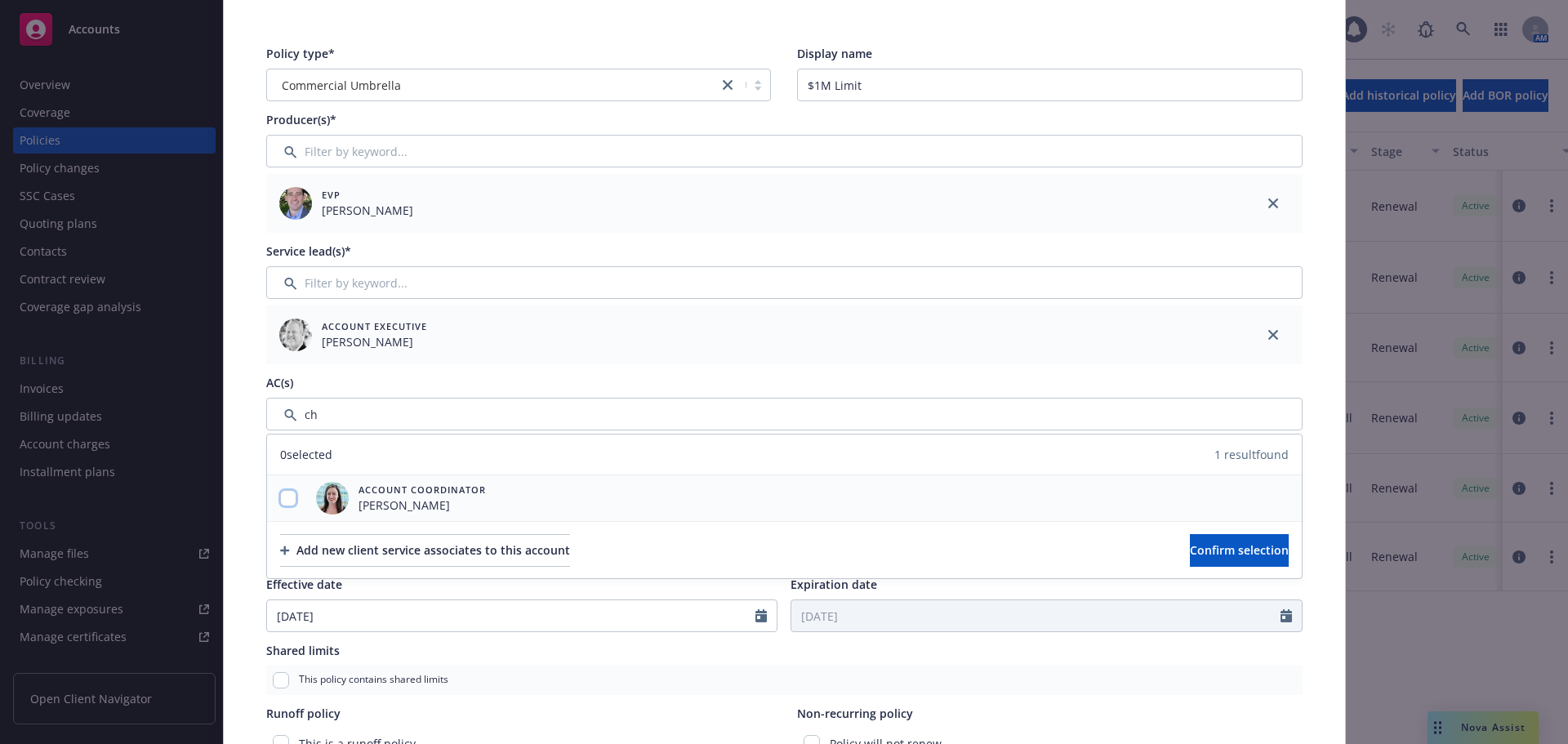
click at [289, 497] on input "checkbox" at bounding box center [288, 498] width 17 height 17
checkbox input "true"
click at [1190, 551] on span "Confirm selection" at bounding box center [1239, 550] width 99 height 16
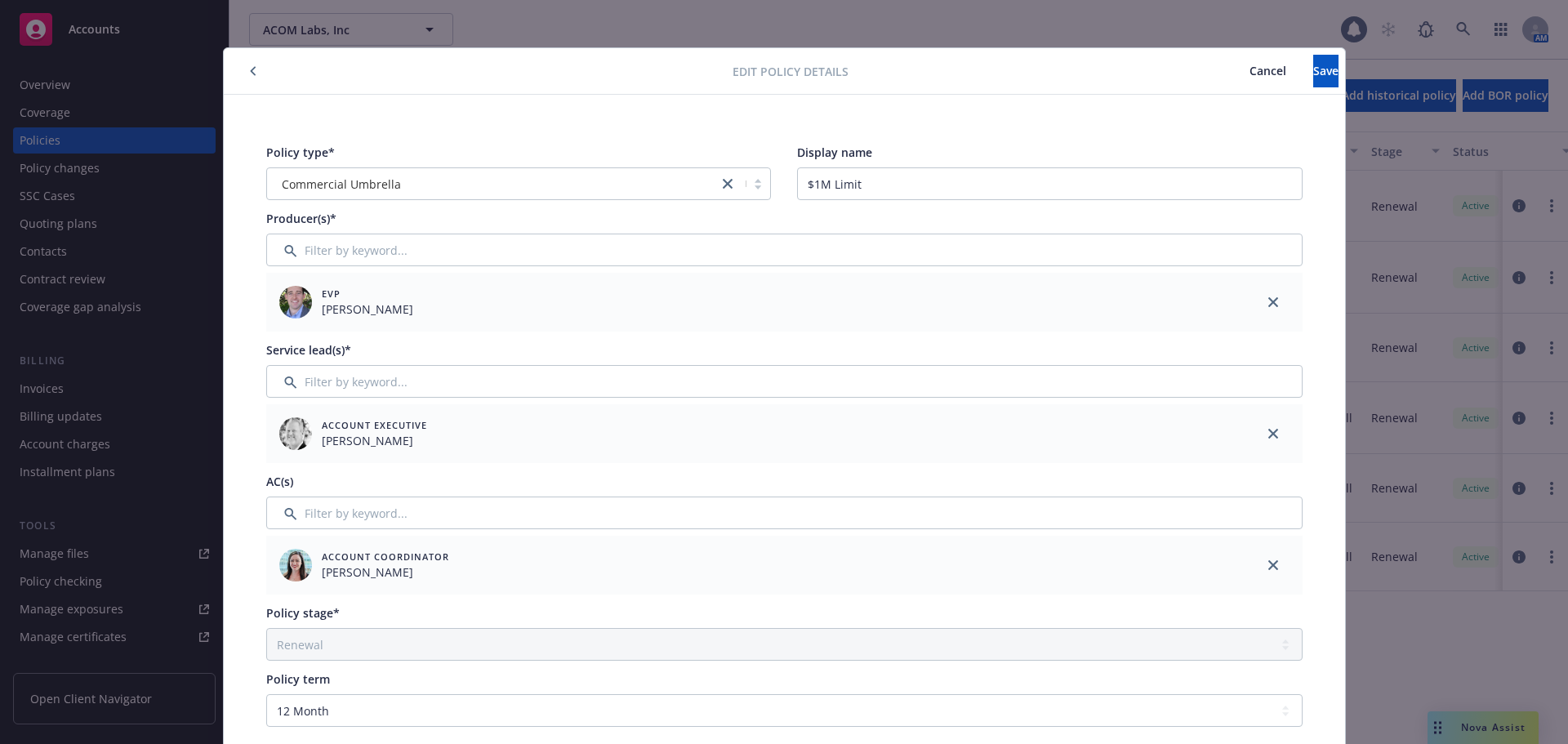
scroll to position [0, 0]
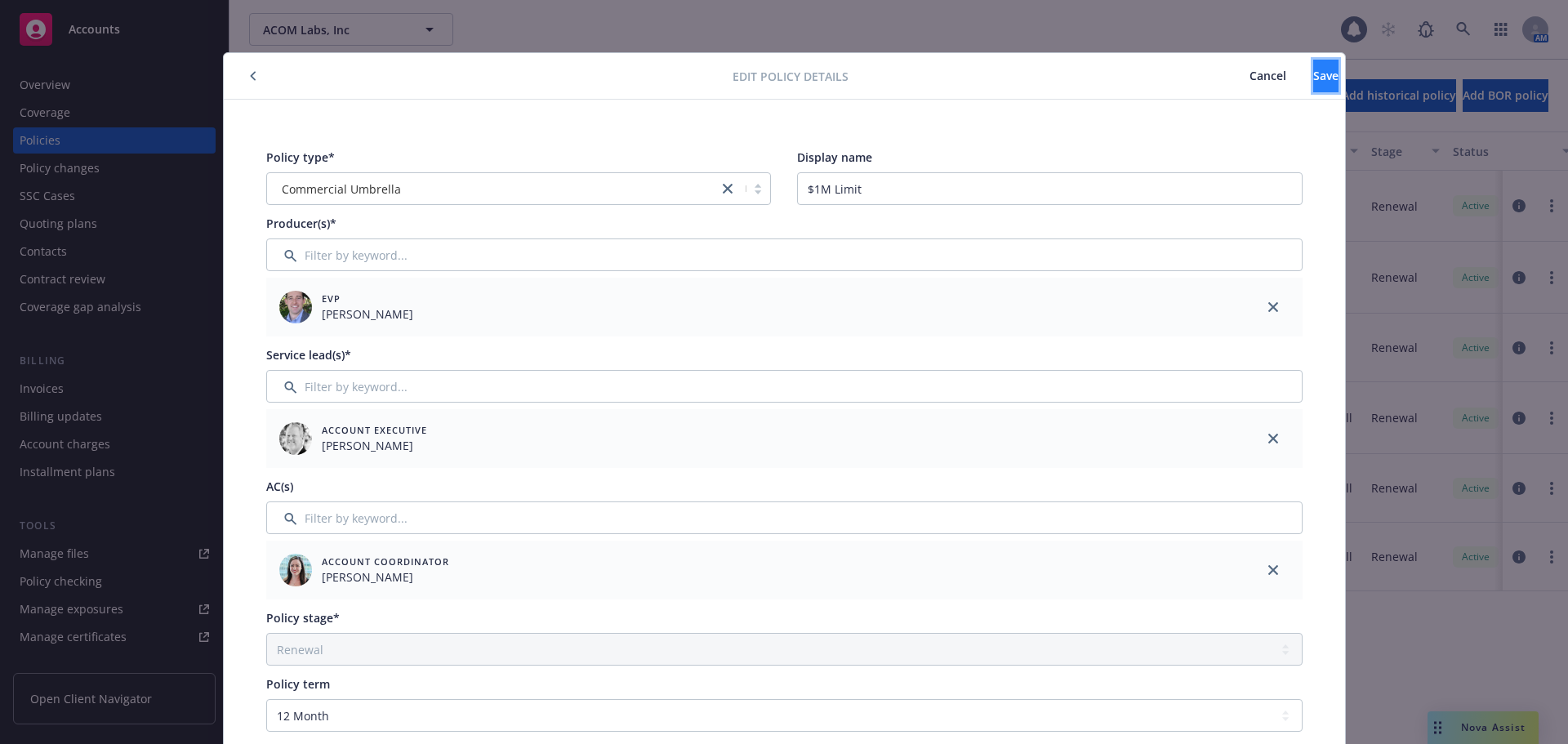
click at [1313, 71] on span "Save" at bounding box center [1325, 75] width 26 height 16
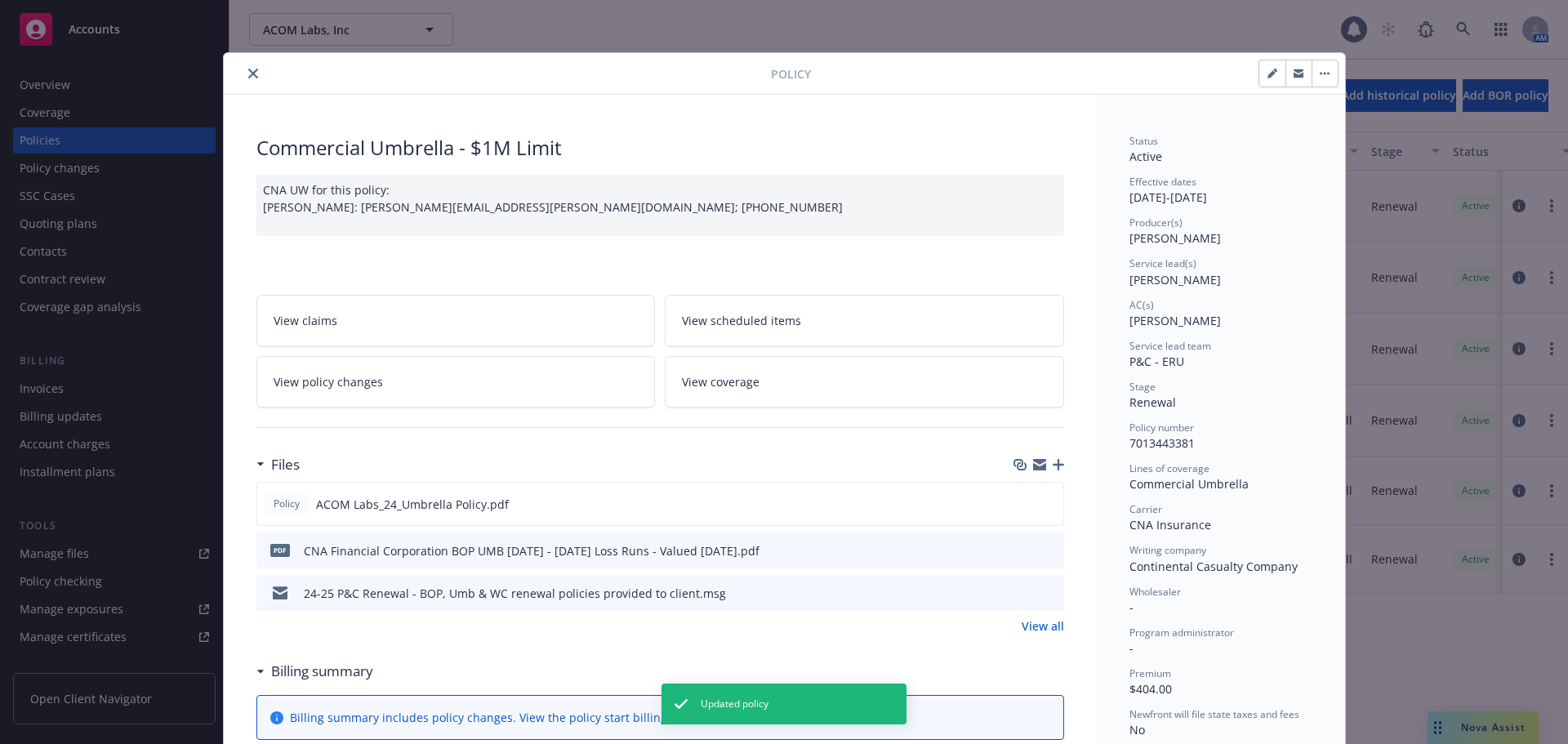
click at [1053, 468] on icon "button" at bounding box center [1059, 464] width 12 height 12
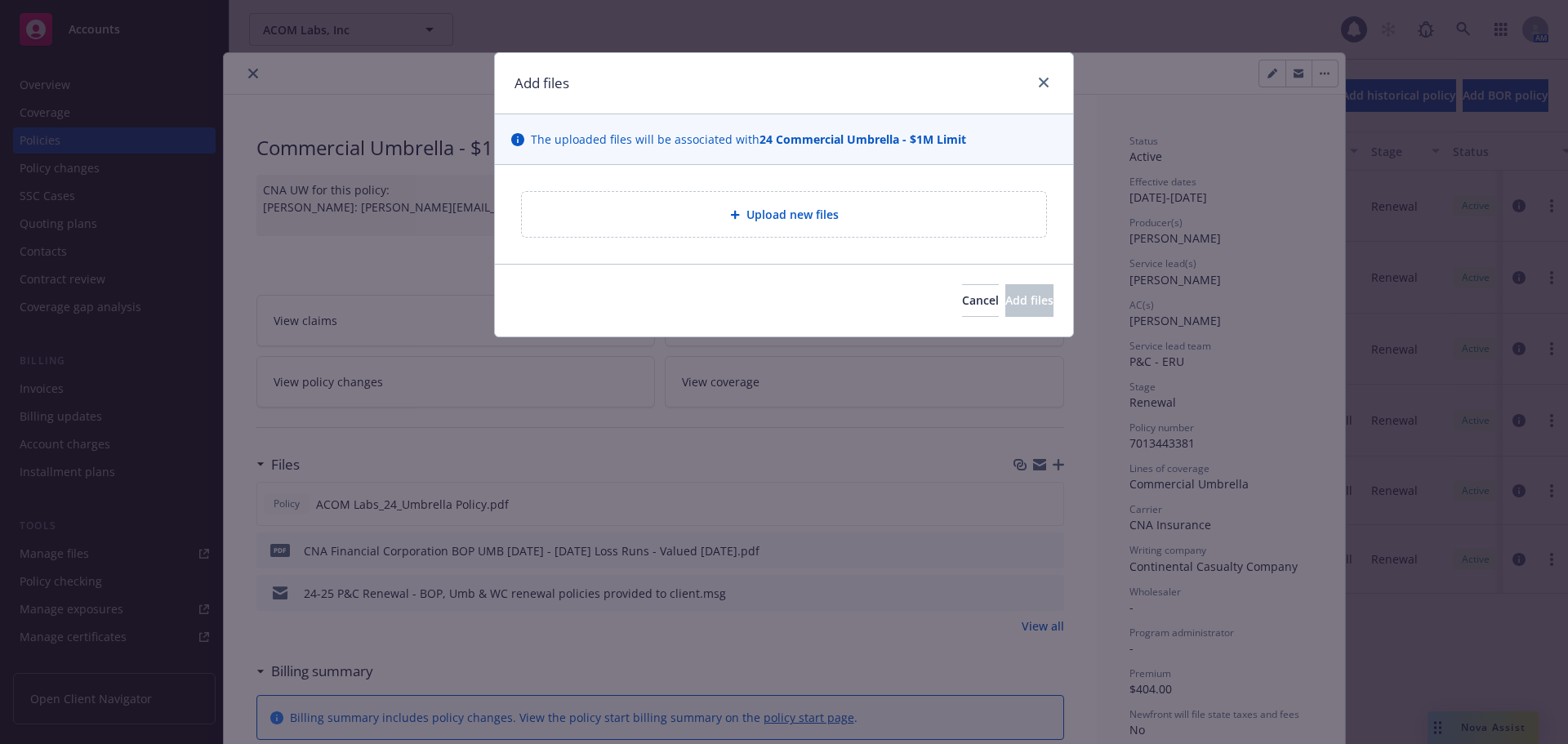
type textarea "x"
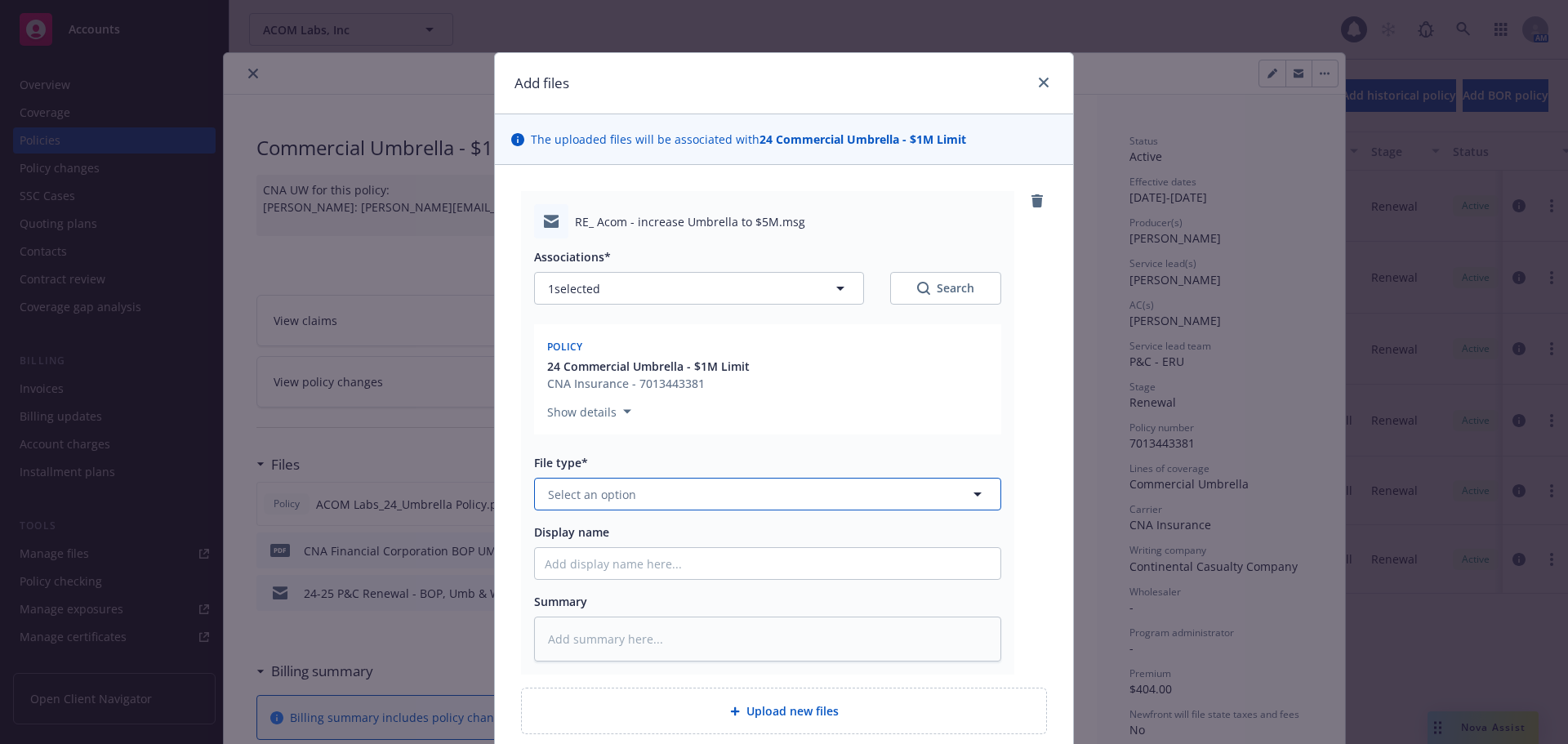
click at [619, 489] on span "Select an option" at bounding box center [592, 494] width 89 height 17
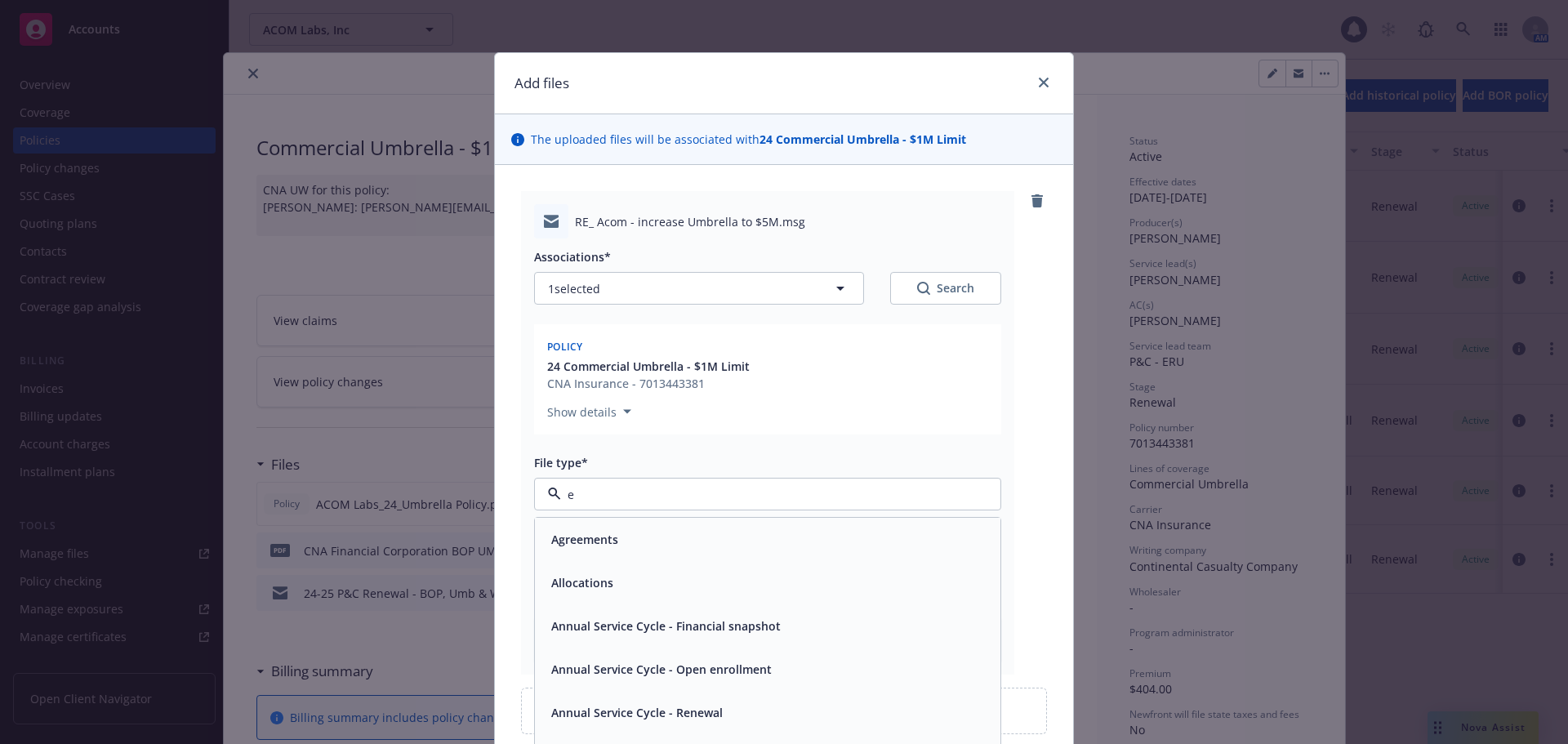
type input "em"
click at [682, 583] on div "Email" at bounding box center [767, 583] width 446 height 24
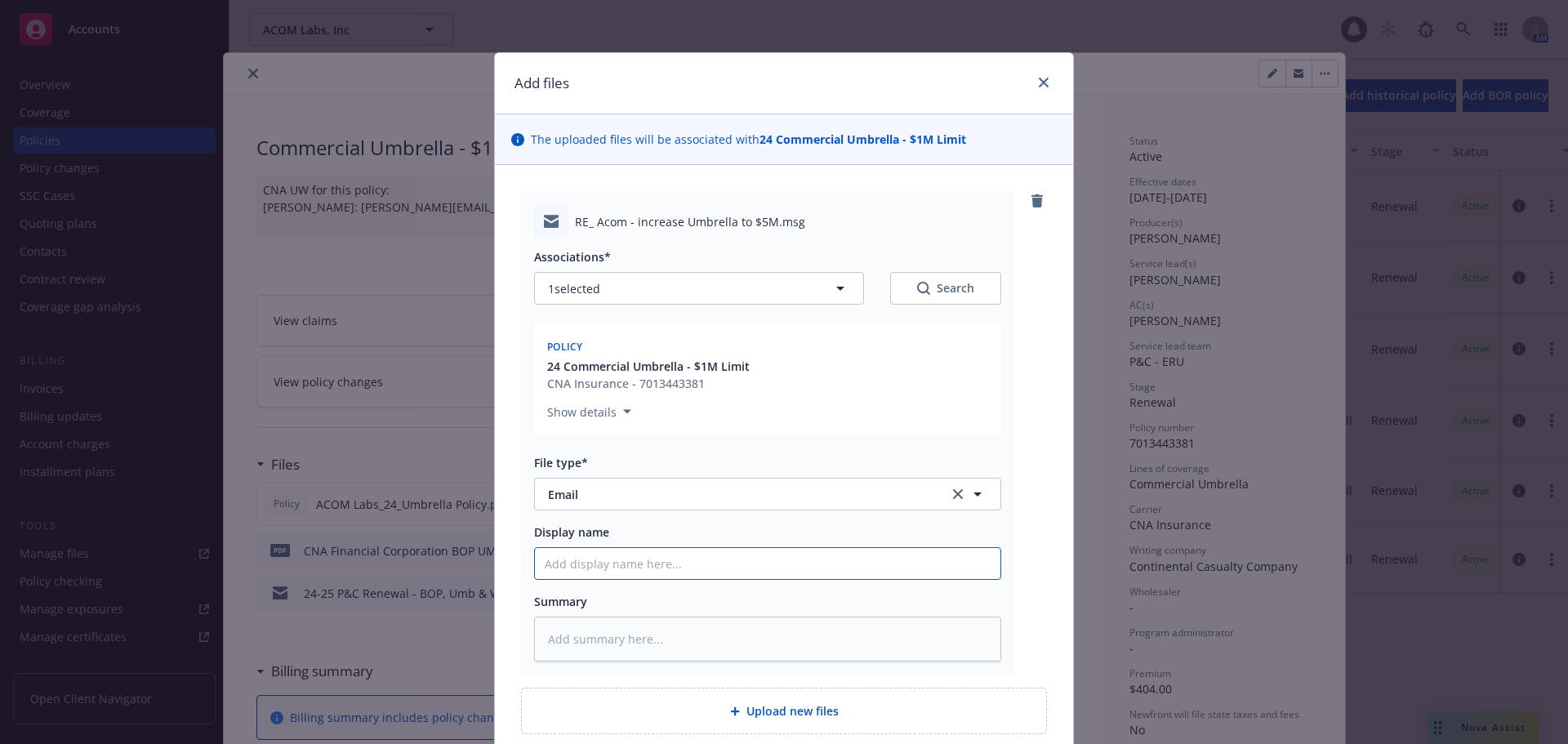
click at [684, 561] on input "Display name" at bounding box center [767, 563] width 465 height 31
type textarea "x"
type input "0"
type textarea "x"
type input "09"
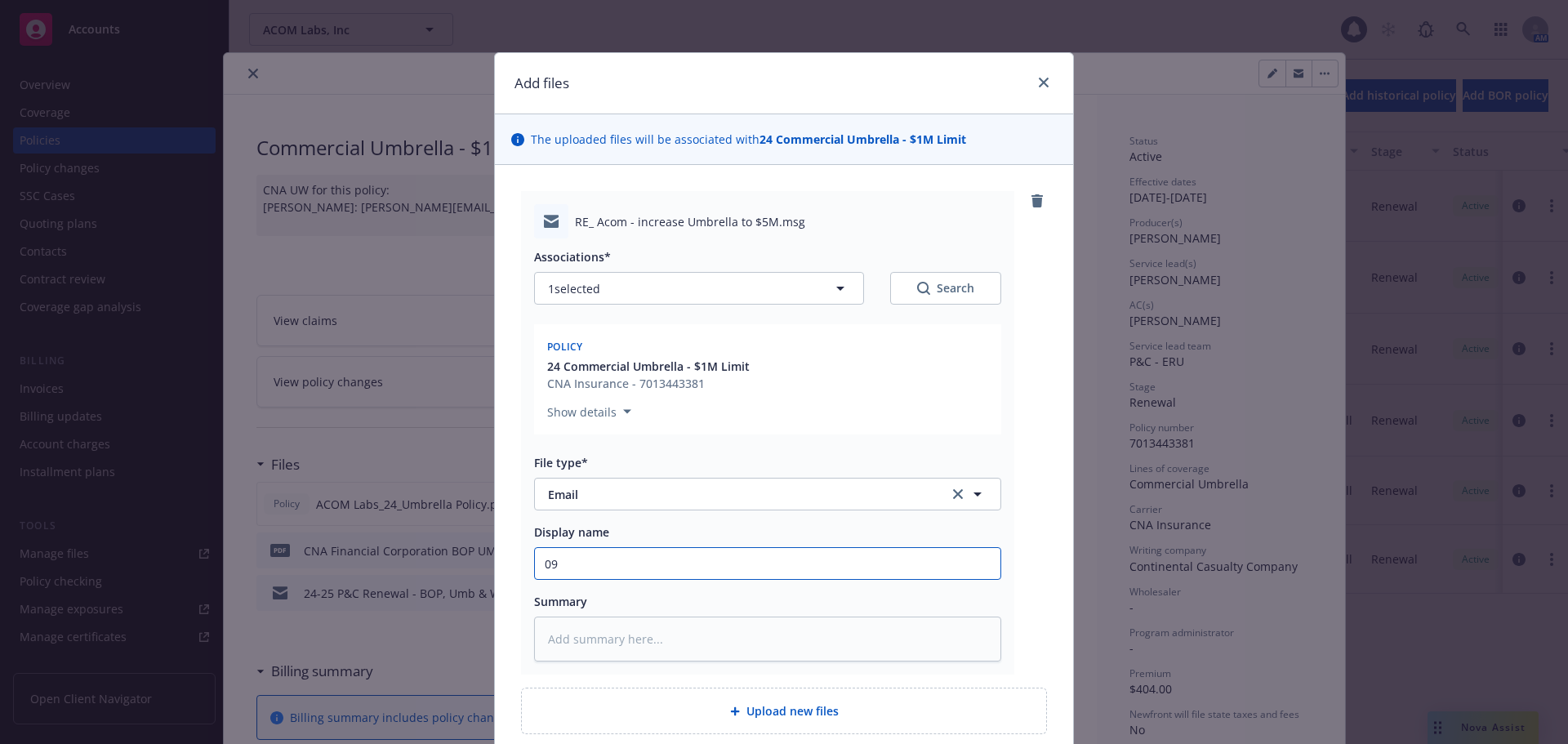
type textarea "x"
type input "09/"
type textarea "x"
type input "09/1"
type textarea "x"
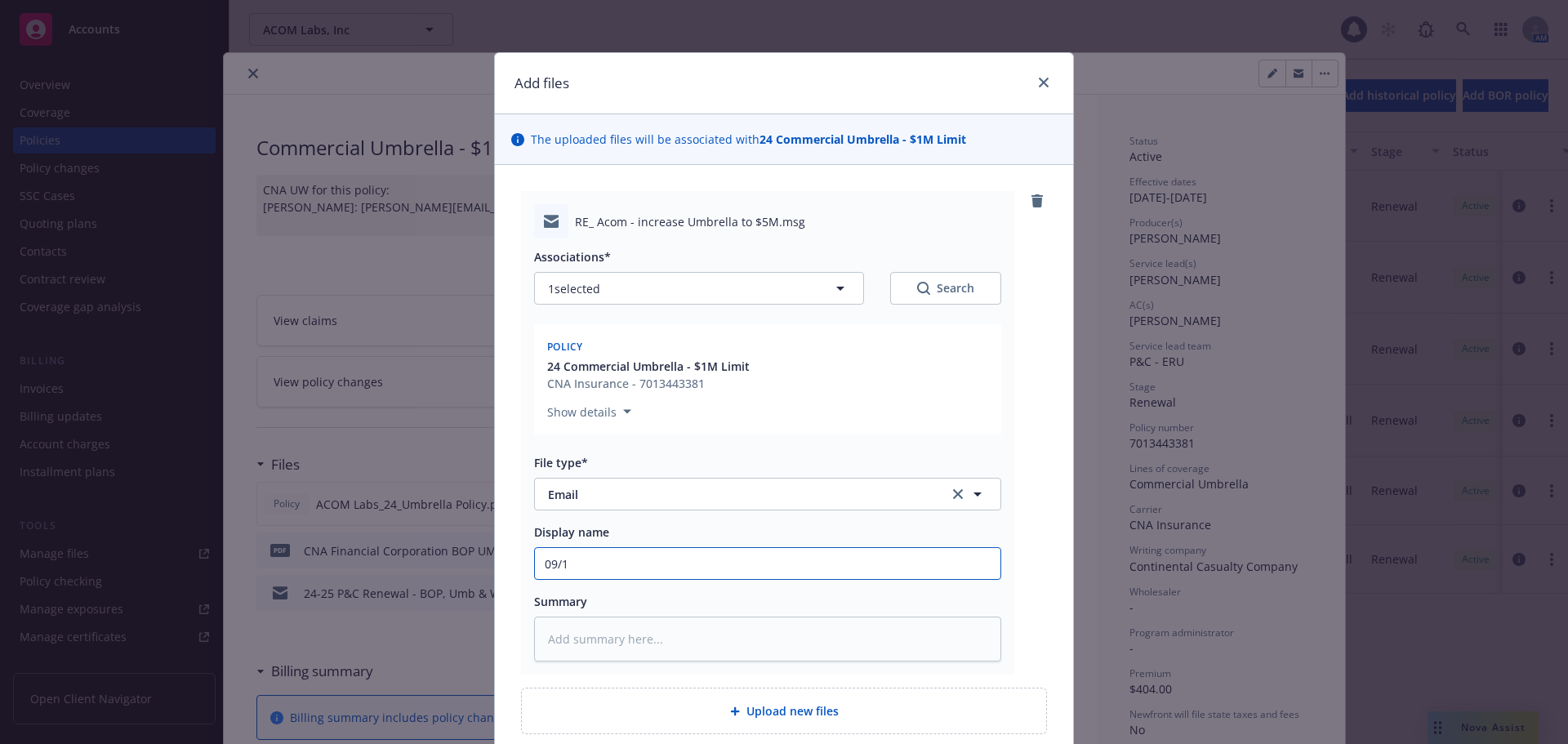
type input "09/15"
type textarea "x"
type input "09/15/"
type textarea "x"
type input "09/15/2"
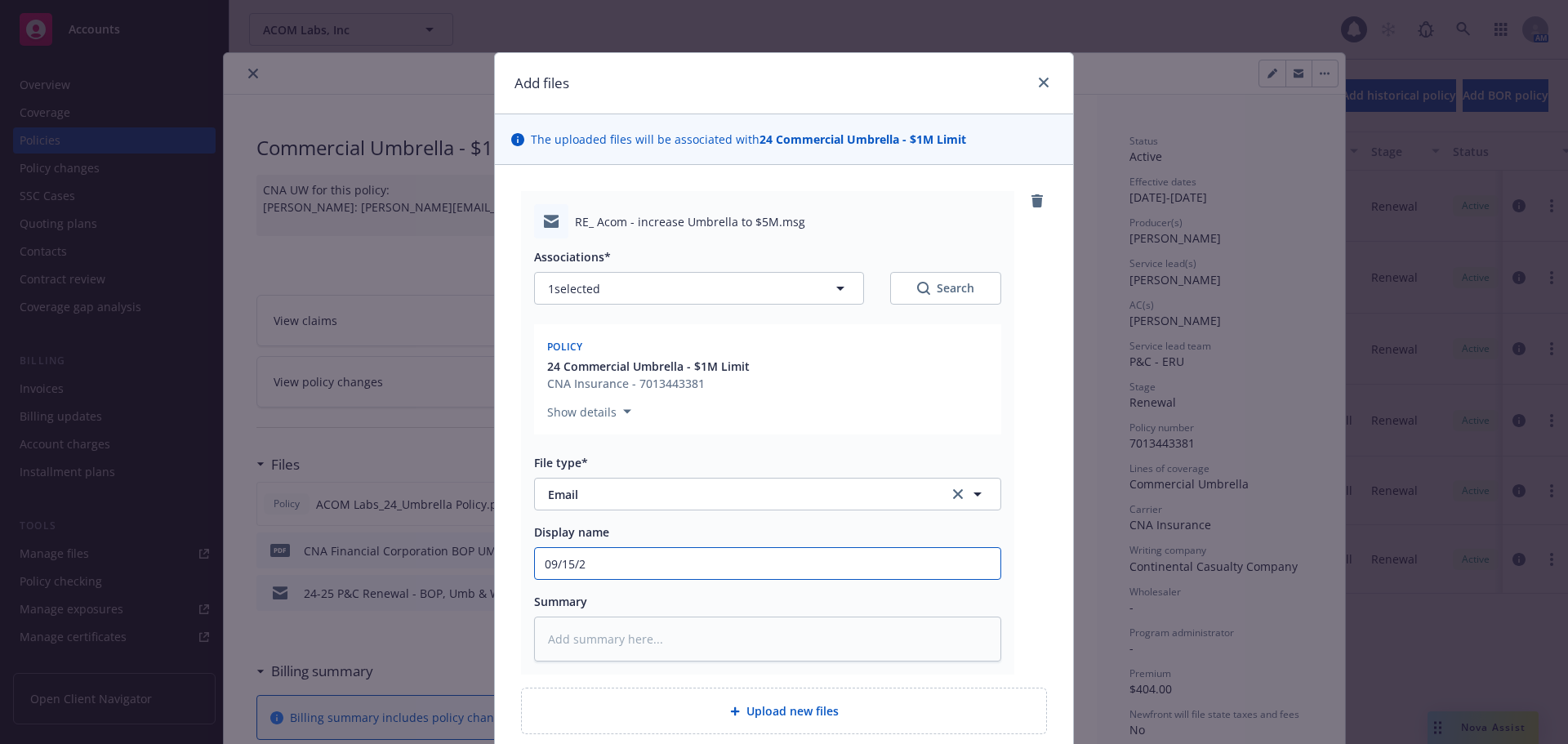
type textarea "x"
type input "[DATE]"
type textarea "x"
type input "[DATE]"
type textarea "x"
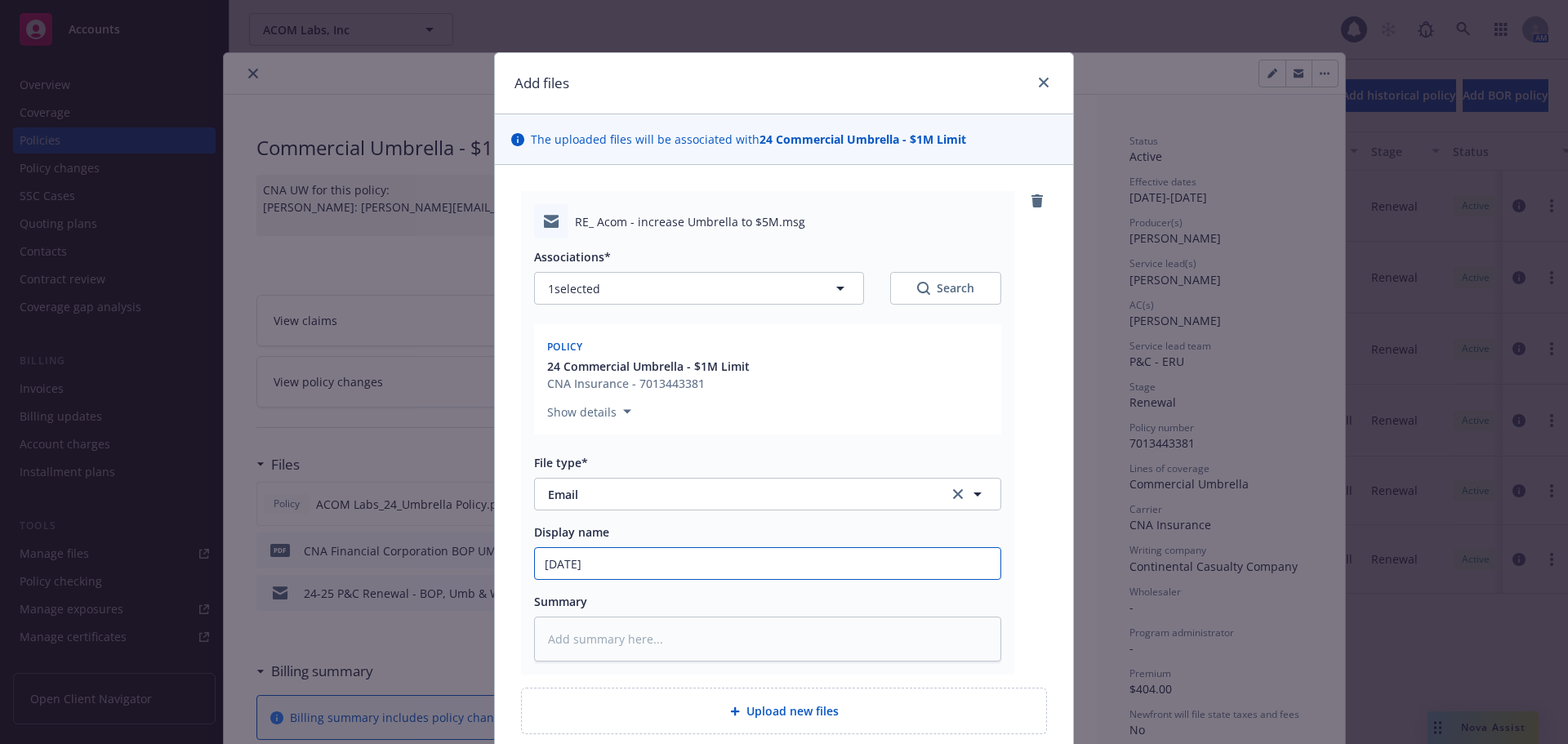
type input "[DATE] I"
type textarea "x"
type input "[DATE] In"
type textarea "x"
type input "[DATE] Inc"
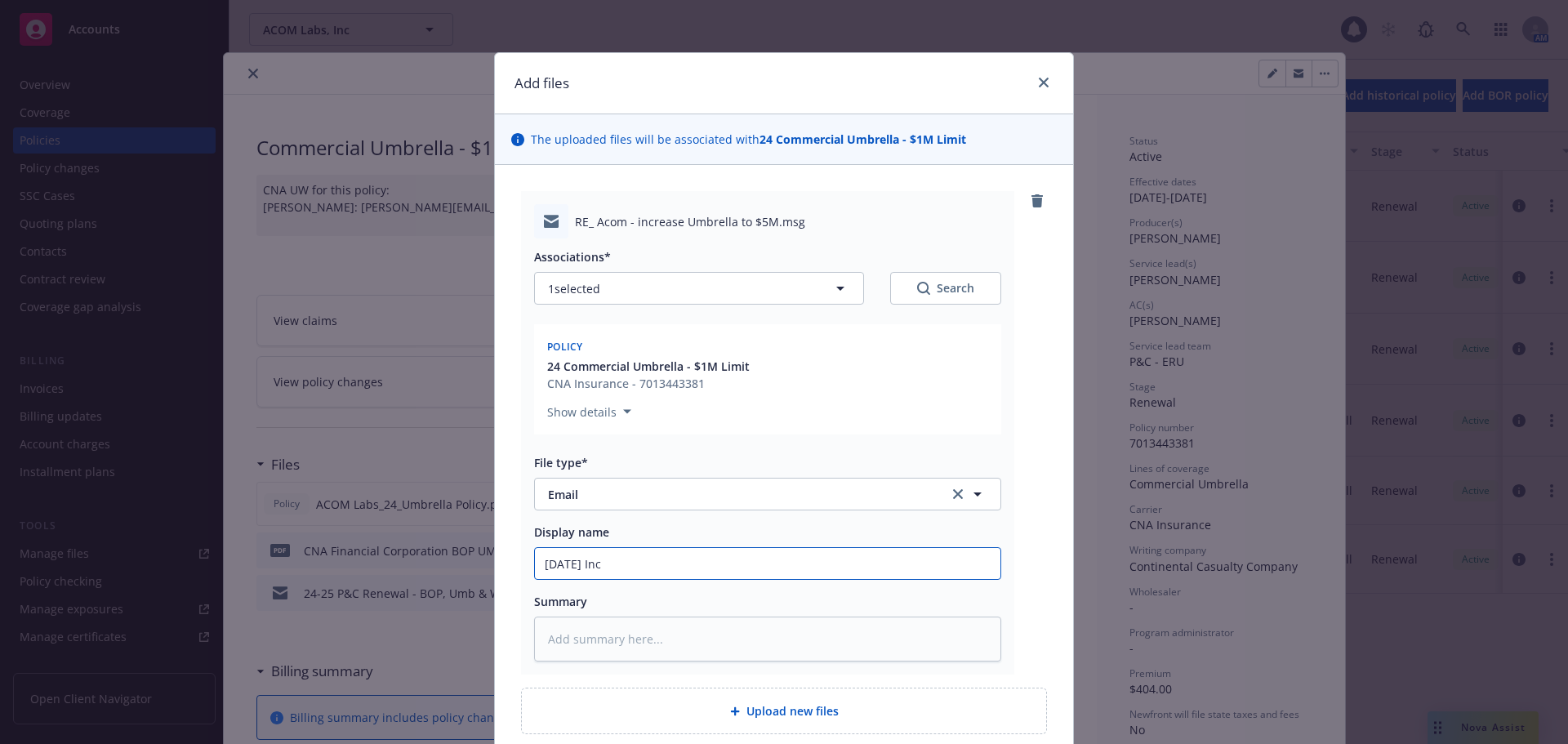
type textarea "x"
type input "[DATE] Incr"
type textarea "x"
type input "[DATE] Incre"
type textarea "x"
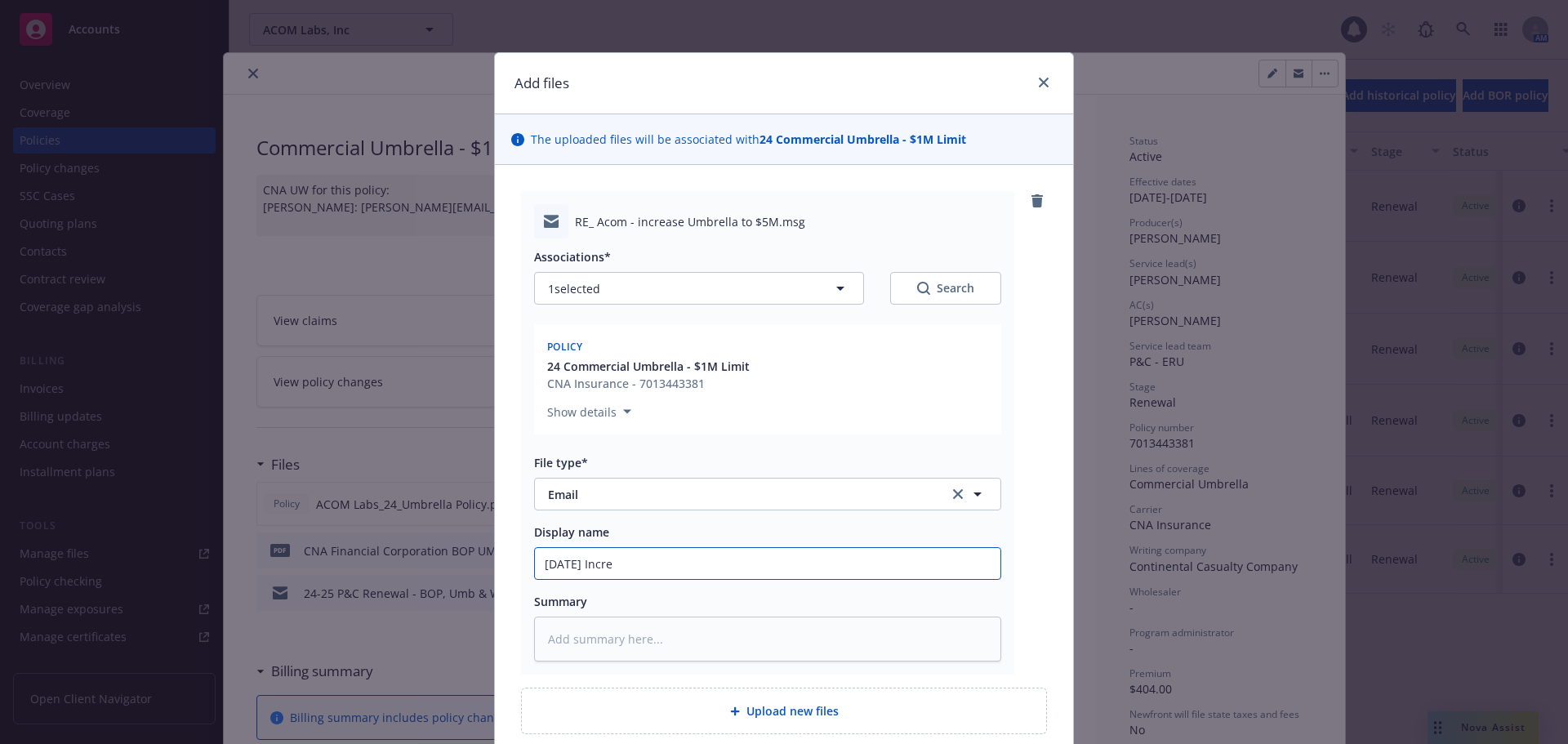
type input "[DATE] Increa"
type textarea "x"
type input "[DATE] Increas"
type textarea "x"
type input "[DATE] Increase"
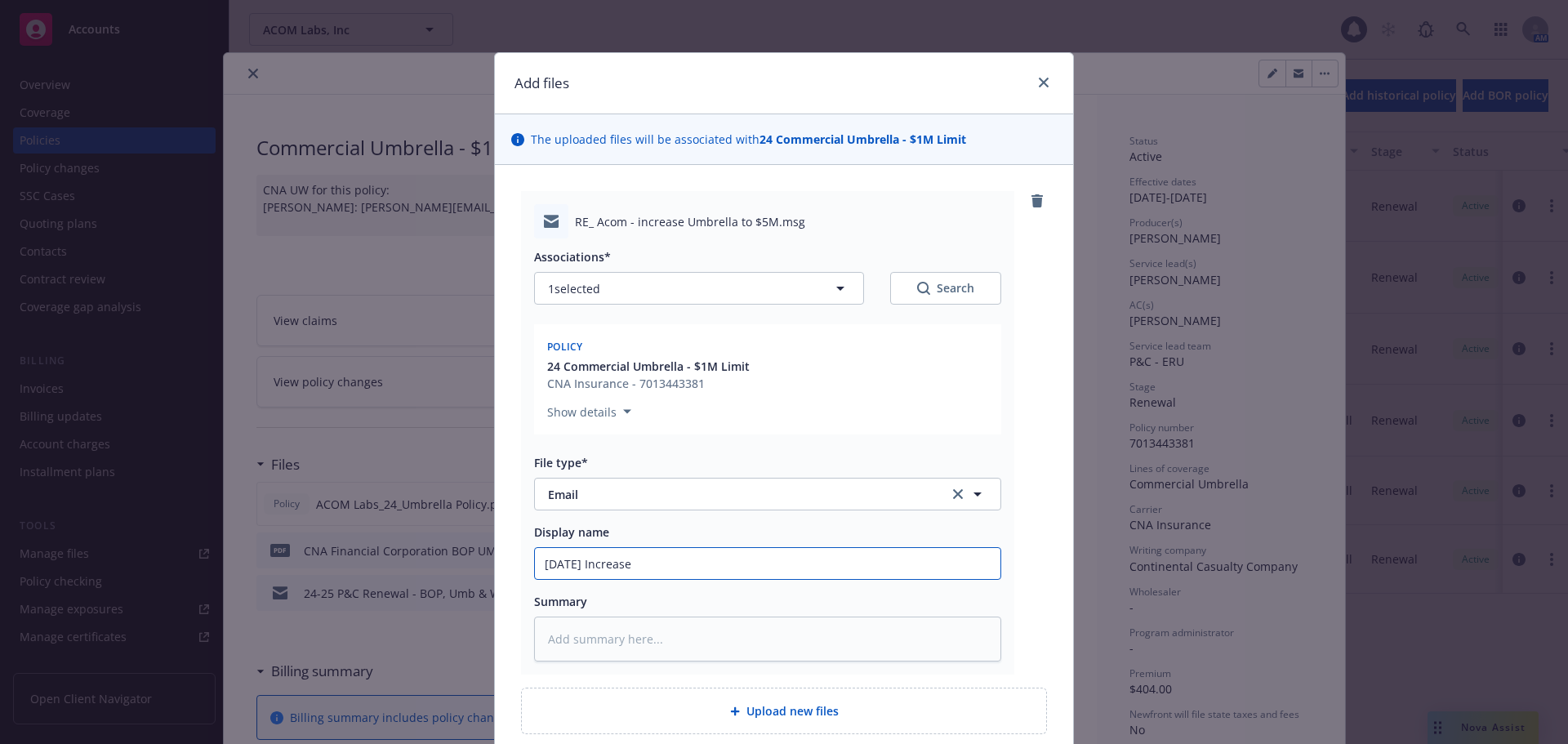
type textarea "x"
type input "[DATE] Increase"
type textarea "x"
type input "[DATE] Increase U"
type textarea "x"
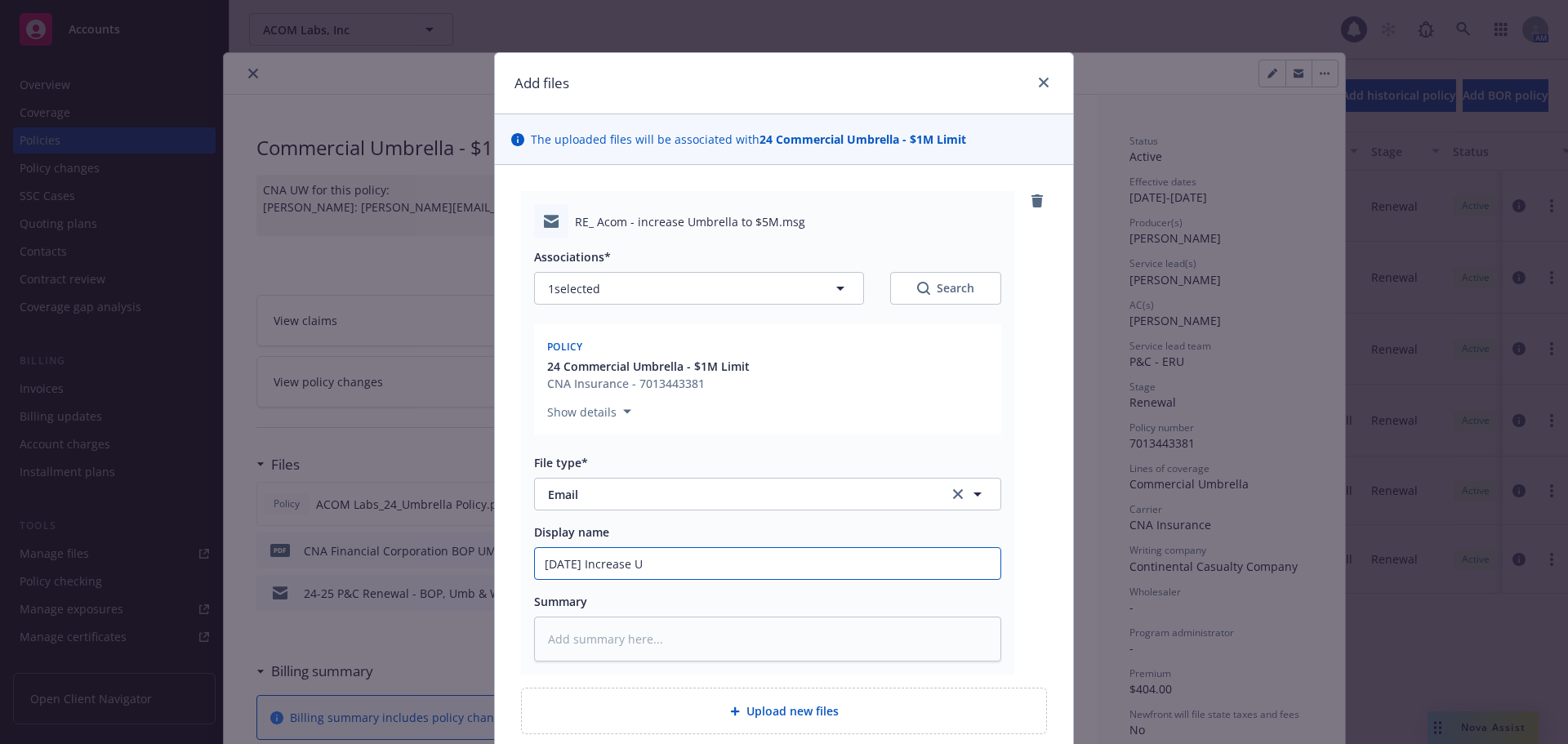
type input "[DATE] Increase Um"
type textarea "x"
type input "[DATE] Increase Umb"
type textarea "x"
type input "[DATE] Increase Umbr"
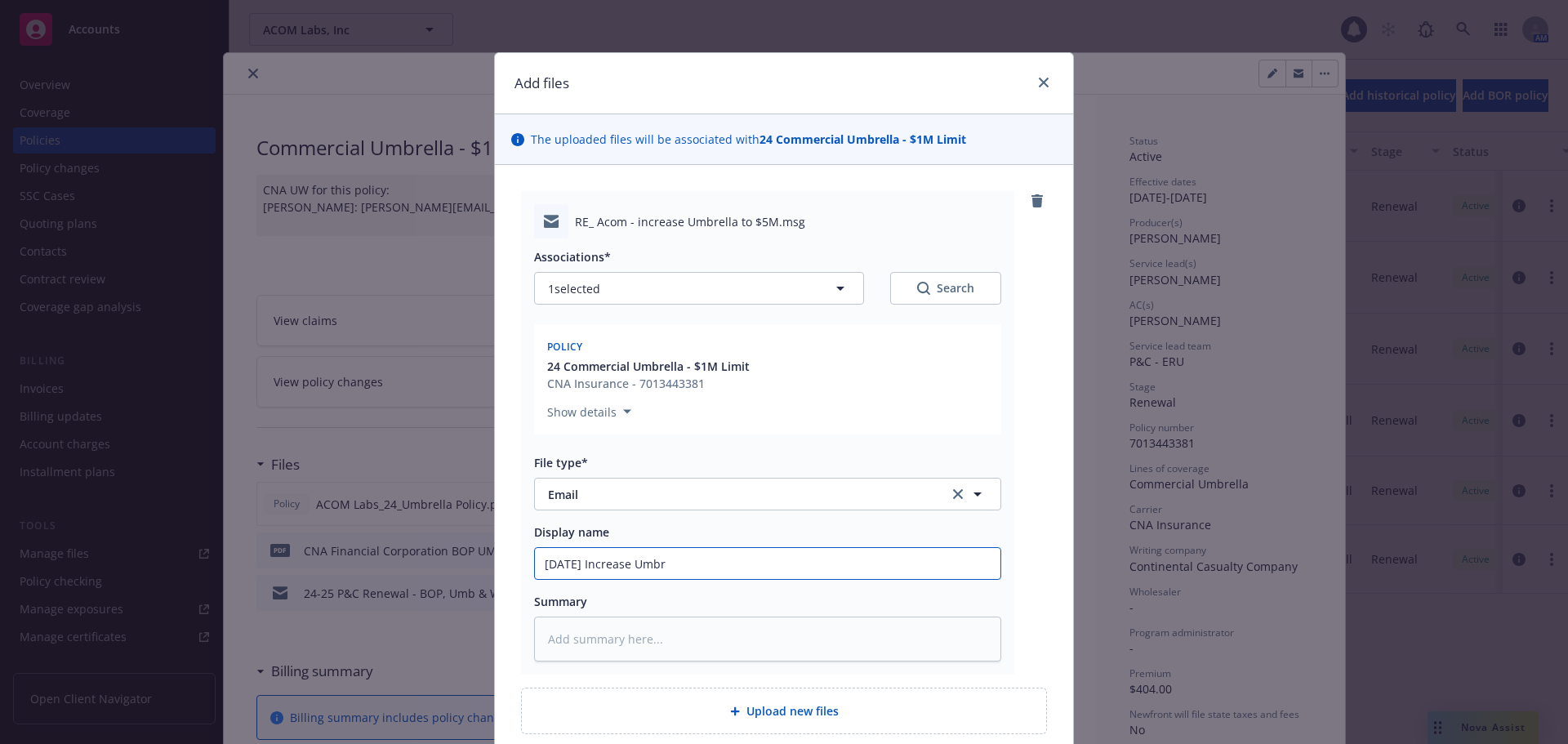
type textarea "x"
type input "[DATE] Increase Umbre"
type textarea "x"
type input "[DATE] Increase Umbrel"
type textarea "x"
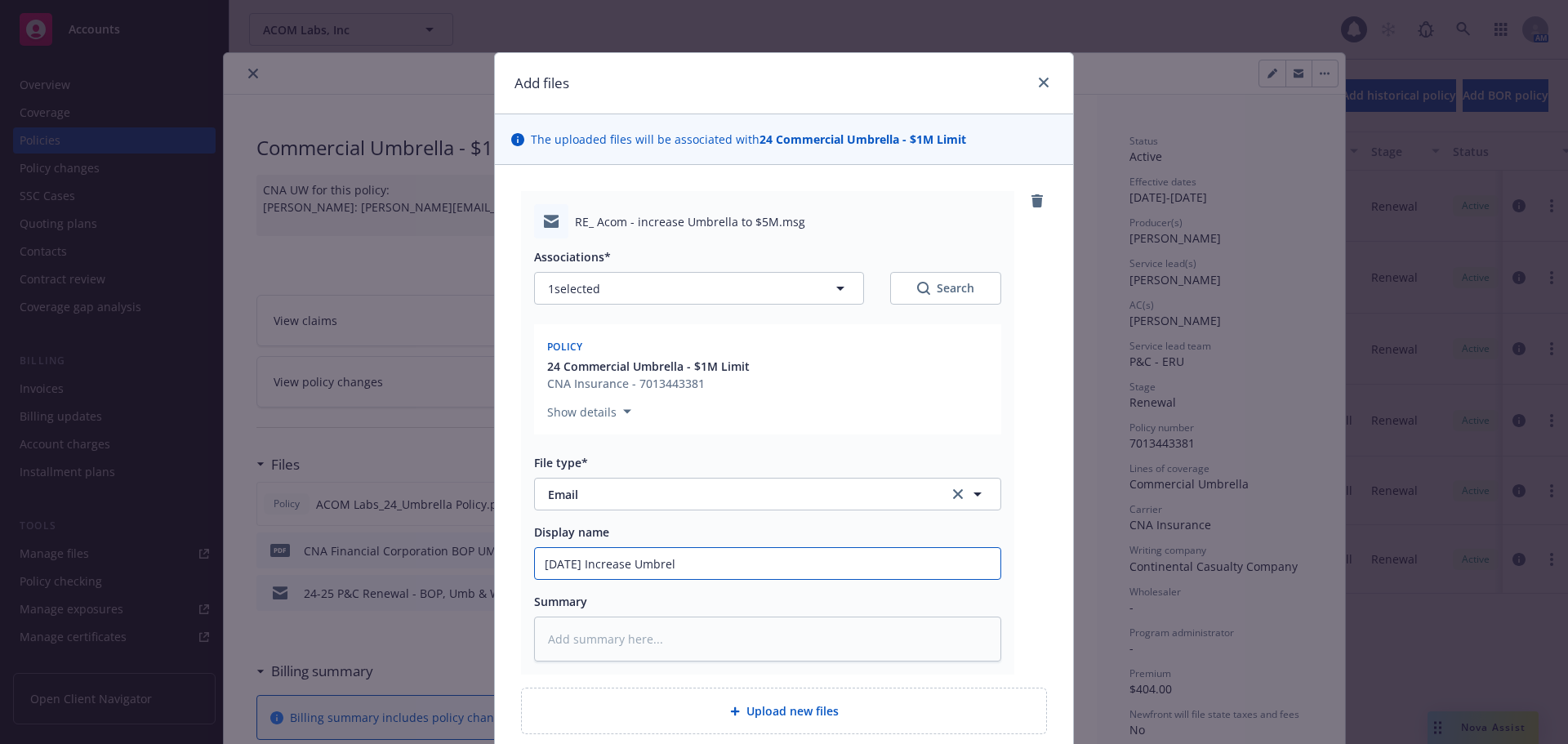
type input "[DATE] Increase [PERSON_NAME]"
type textarea "x"
type input "[DATE] Increase Umbrella"
type textarea "x"
type input "[DATE] Increase Umbrella"
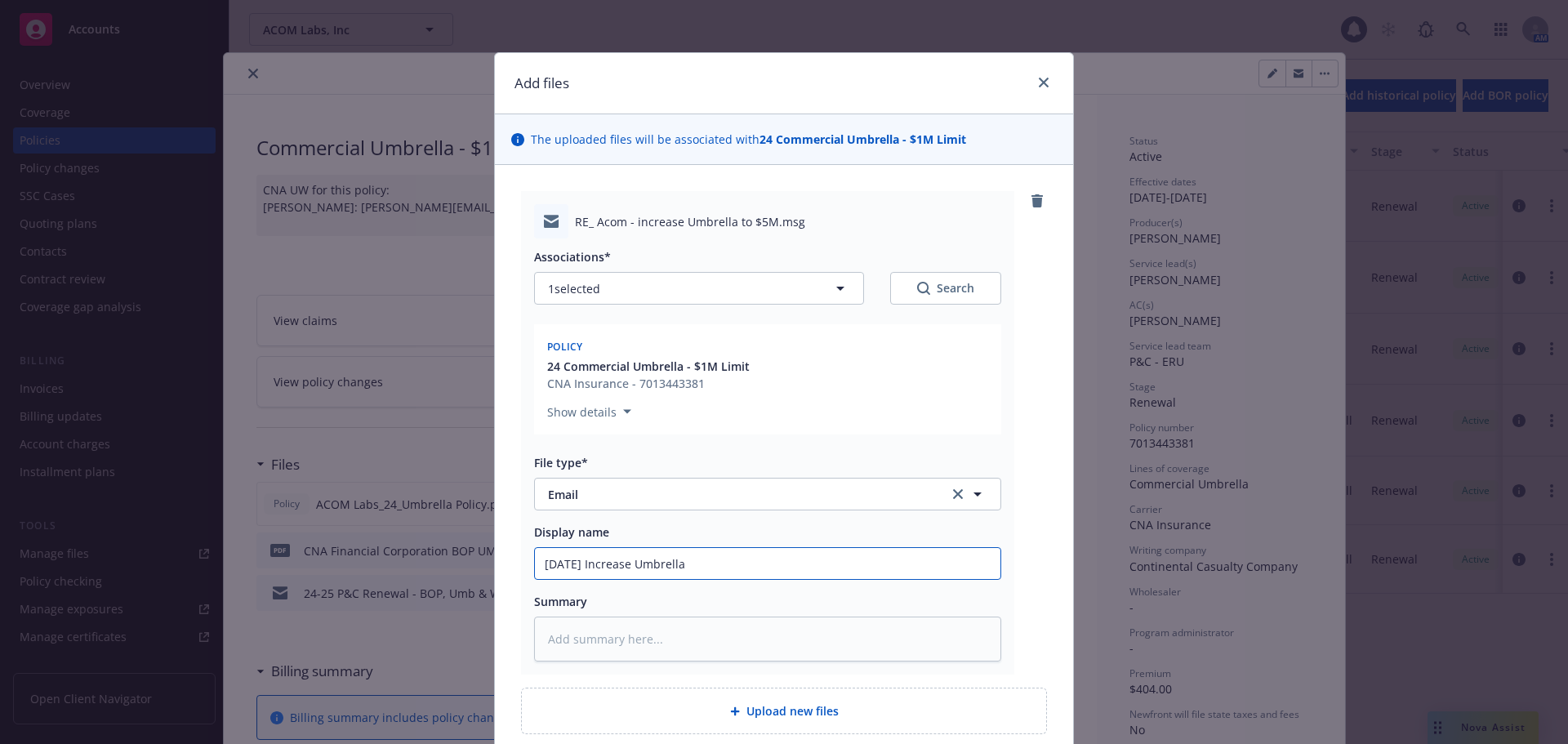
type textarea "x"
type input "[DATE] Increase Umbrella L"
type textarea "x"
type input "[DATE] Increase Umbrella Li"
type textarea "x"
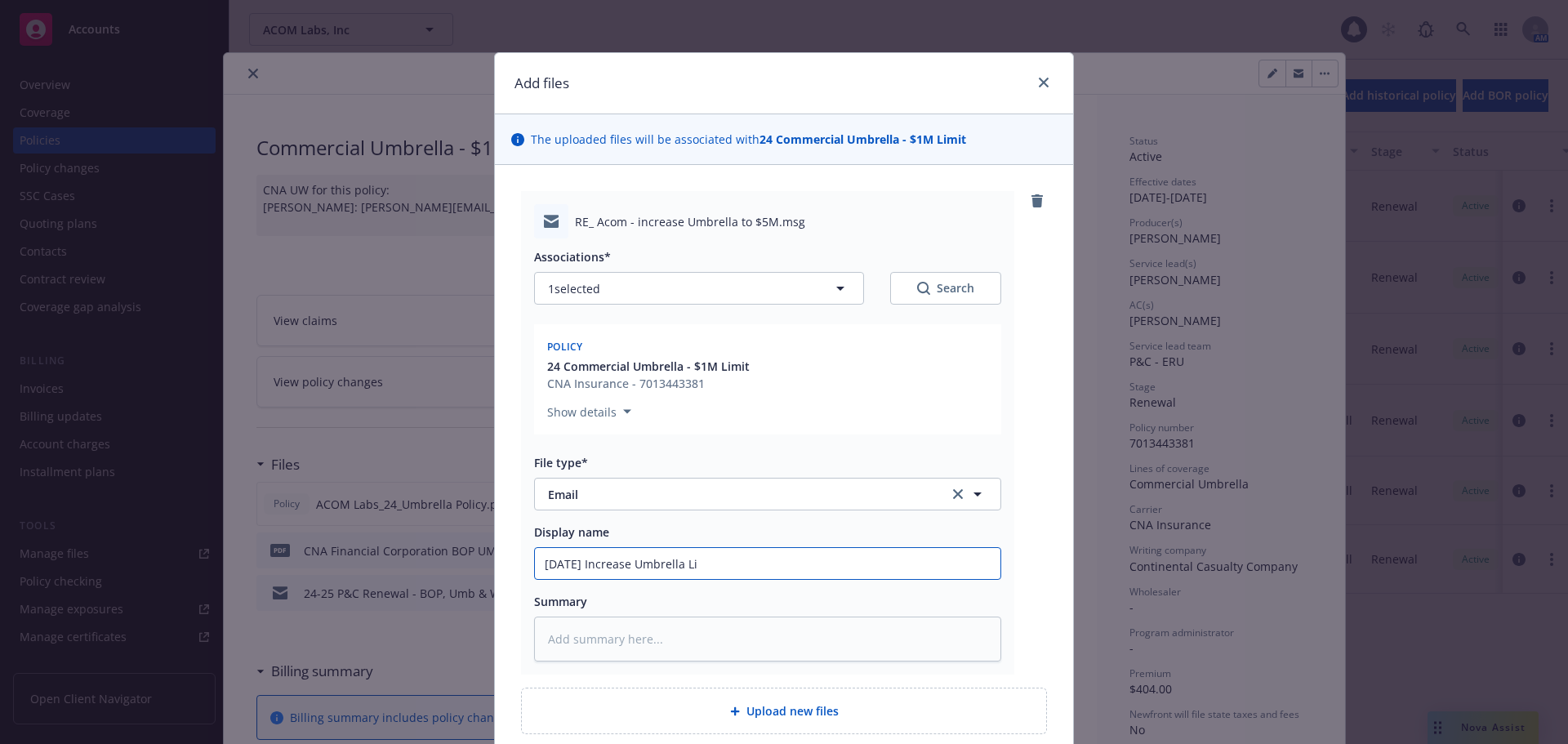
type input "[DATE] Increase Umbrella Lim"
type textarea "x"
type input "[DATE] Increase Umbrella Limi"
type textarea "x"
type input "[DATE] Increase Umbrella Limit"
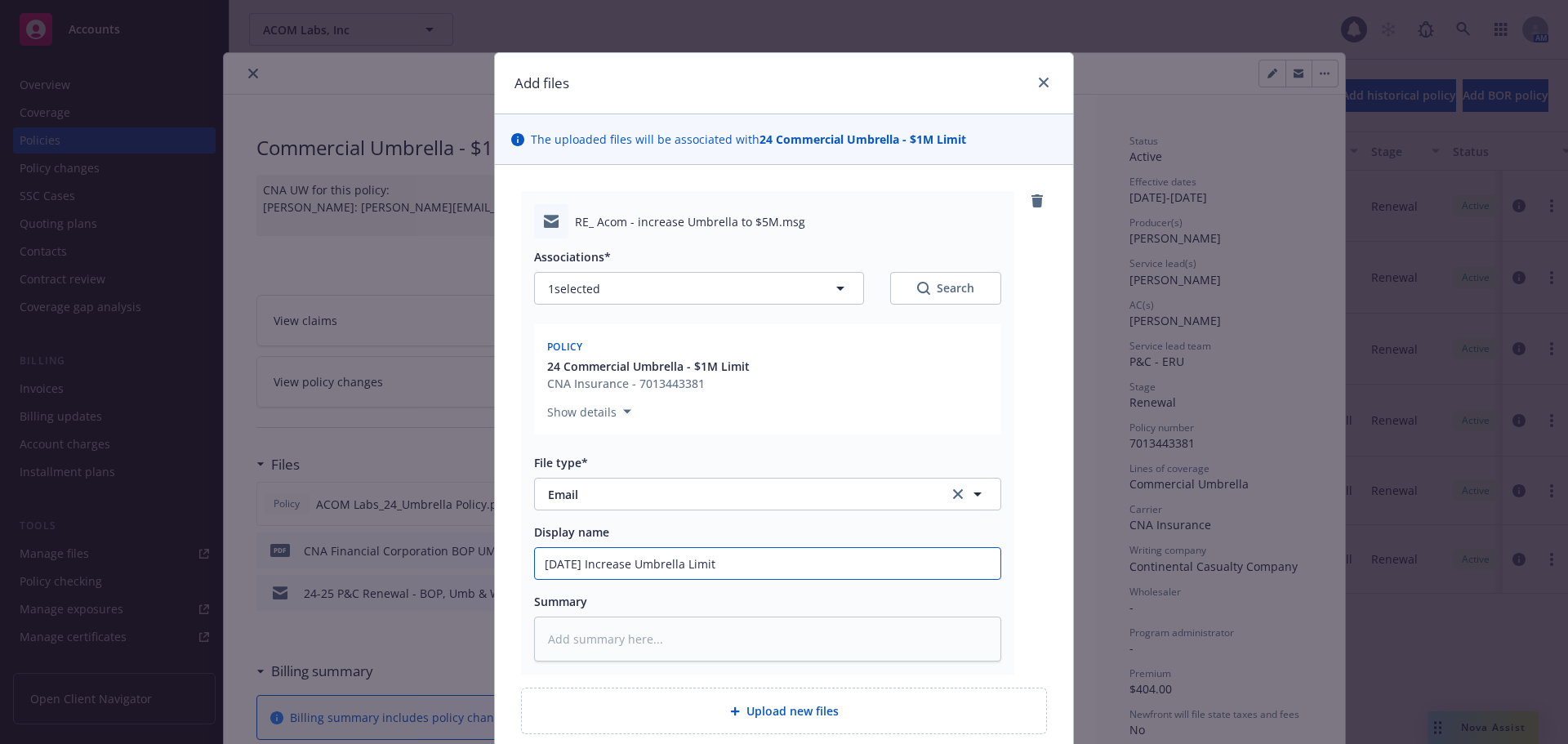
type textarea "x"
type input "[DATE] Increase Umbrella Limit"
type textarea "x"
type input "[DATE] Increase Umbrella Limit t"
type textarea "x"
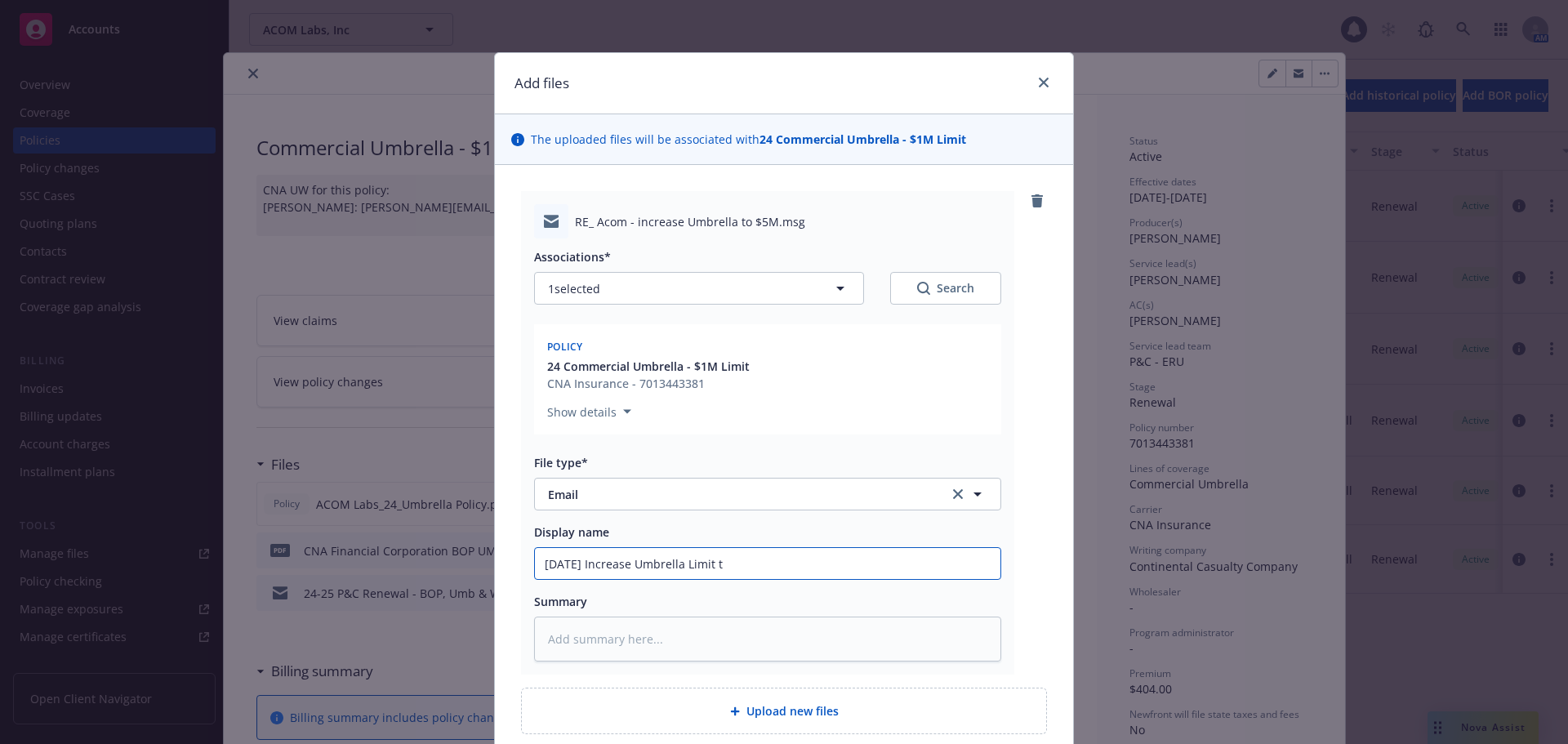
type input "[DATE] Increase Umbrella Limit to"
type textarea "x"
type input "[DATE] Increase Umbrella Limit to"
type textarea "x"
type input "[DATE] Increase Umbrella Limit to $"
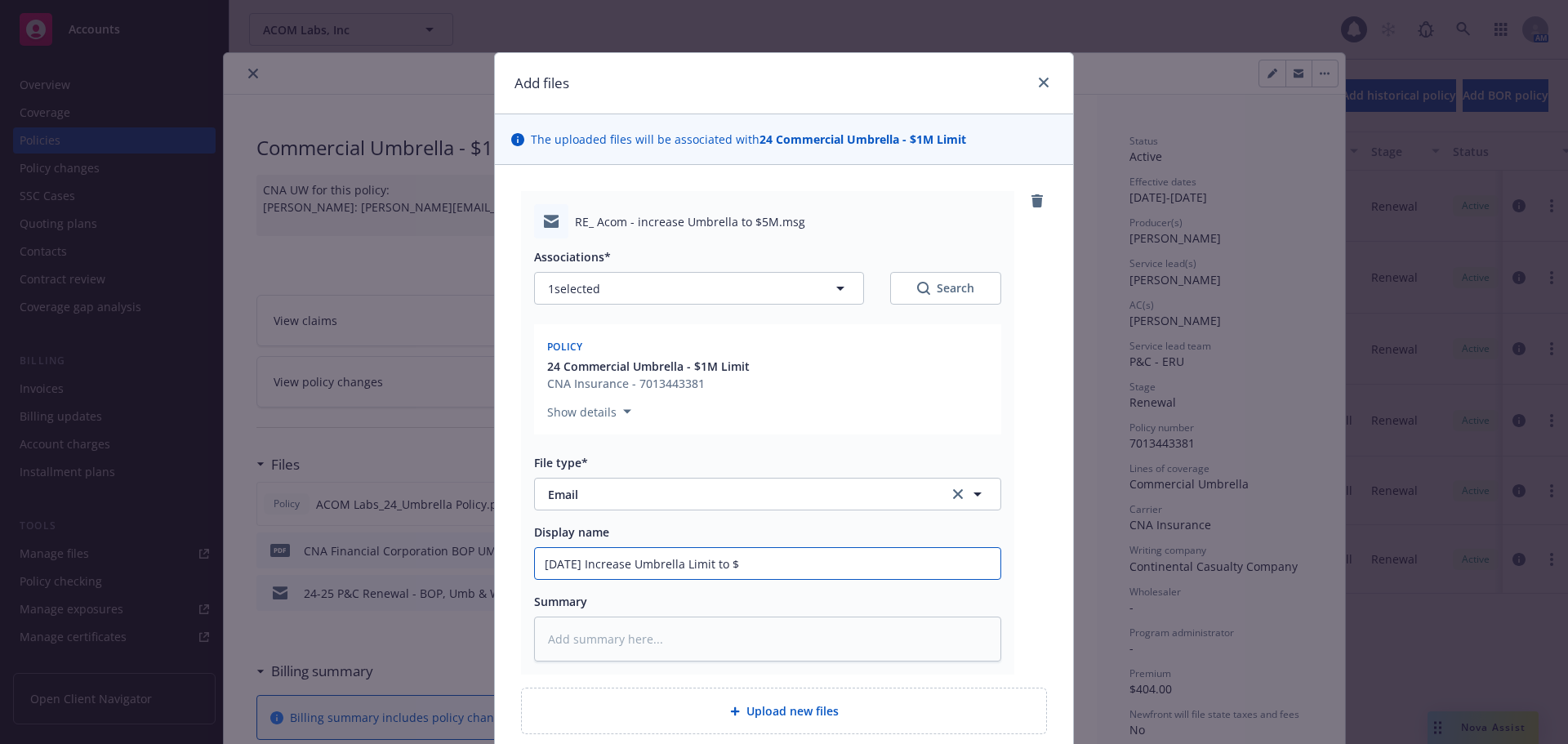
type textarea "x"
type input "[DATE] Increase Umbrella Limit to $5"
type textarea "x"
drag, startPoint x: 741, startPoint y: 559, endPoint x: 338, endPoint y: 527, distance: 404.3
click at [338, 527] on div "Add files The uploaded files will be associated with 24 Commercial Umbrella - $…" at bounding box center [784, 372] width 1568 height 744
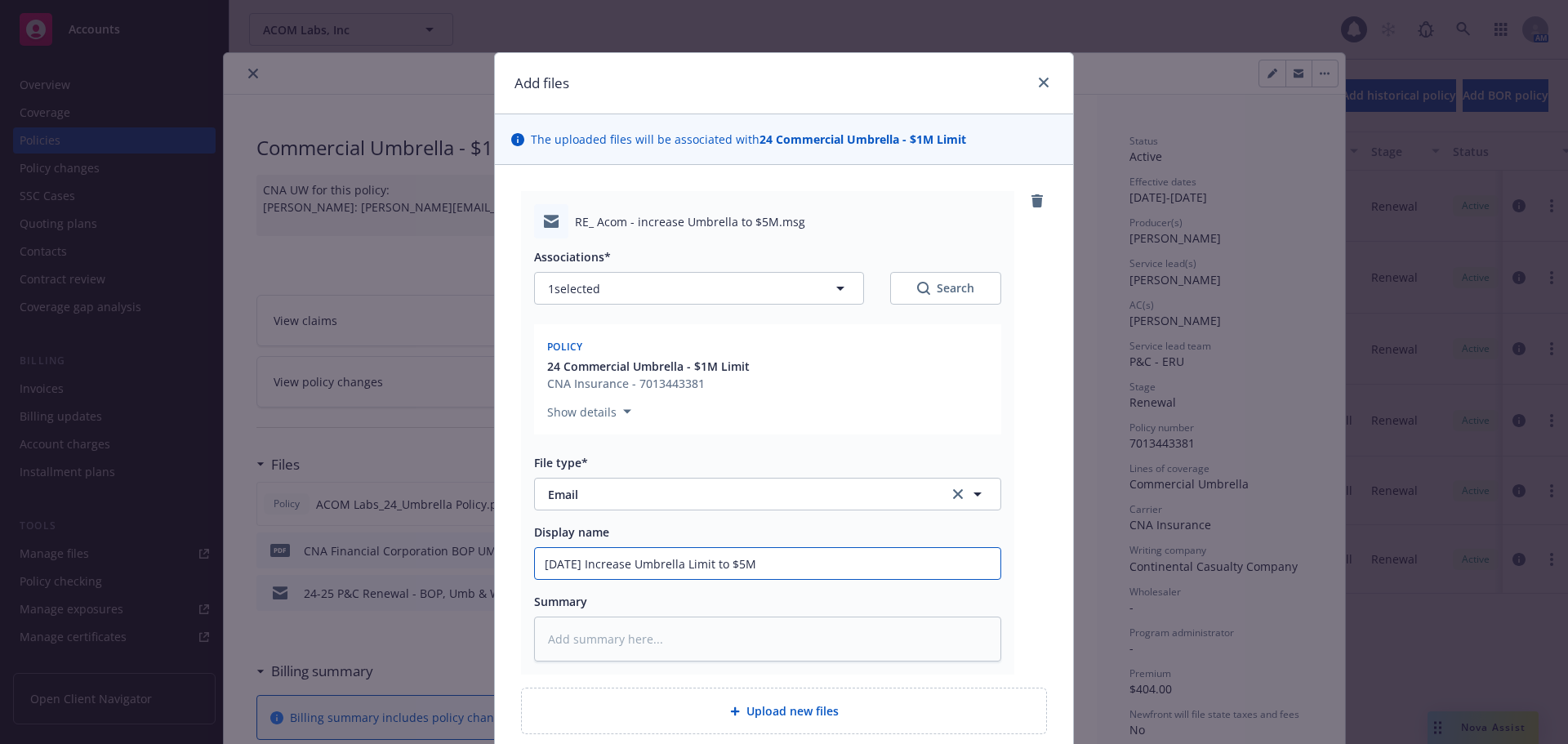
click at [835, 568] on input "[DATE] Increase Umbrella Limit to $5M" at bounding box center [767, 563] width 465 height 31
type input "[DATE] Increase Umbrella Limit to $5M"
type textarea "x"
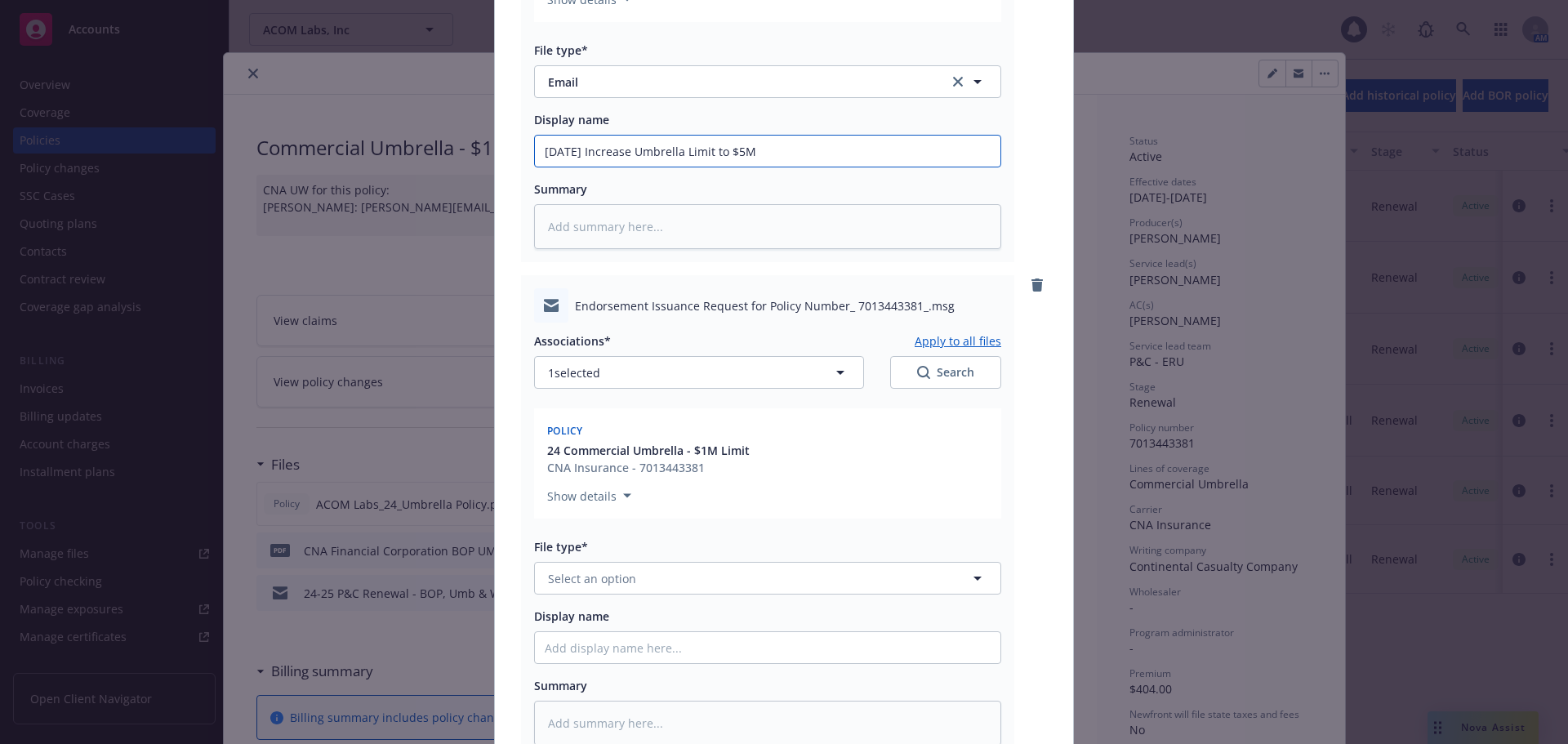
scroll to position [490, 0]
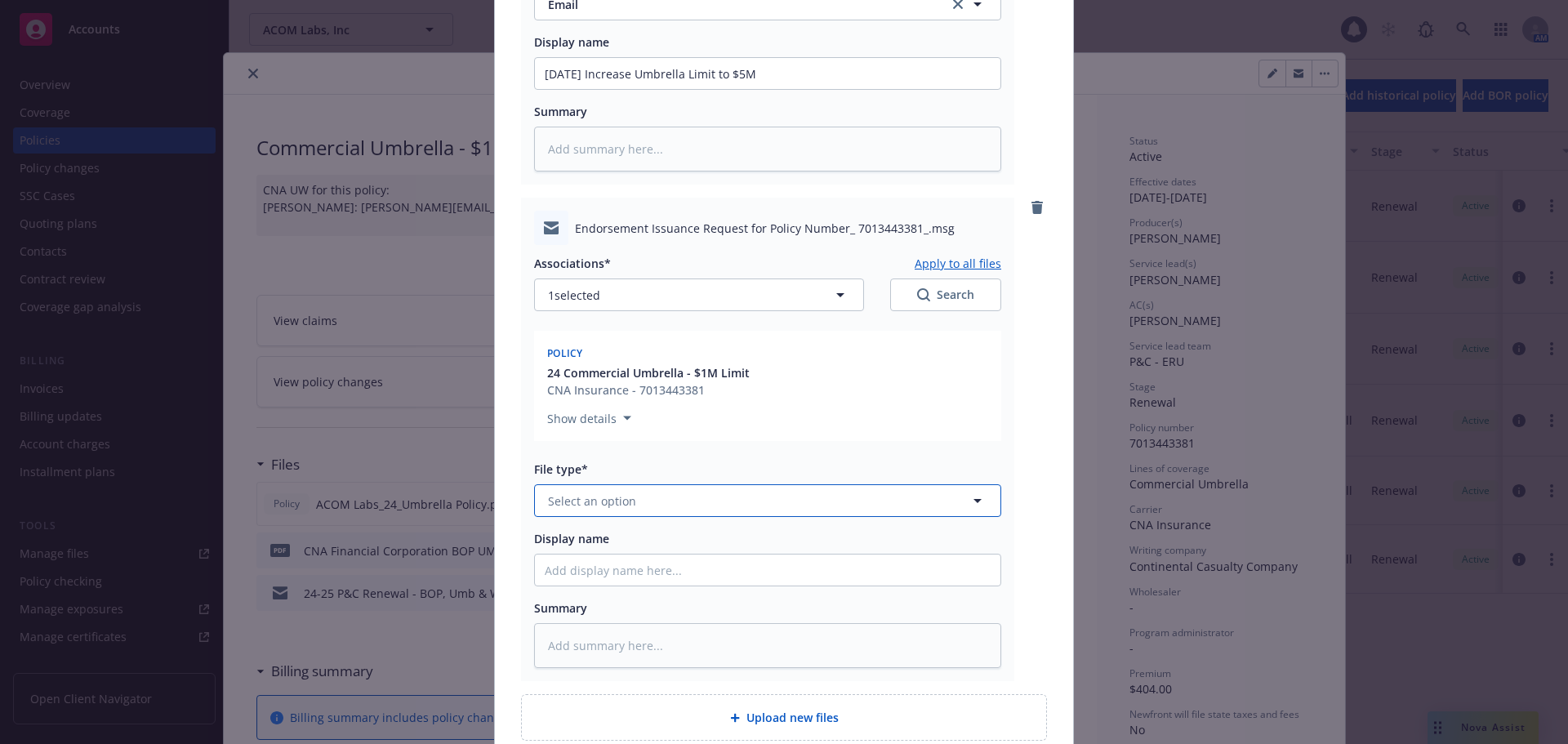
click at [623, 501] on span "Select an option" at bounding box center [592, 501] width 89 height 17
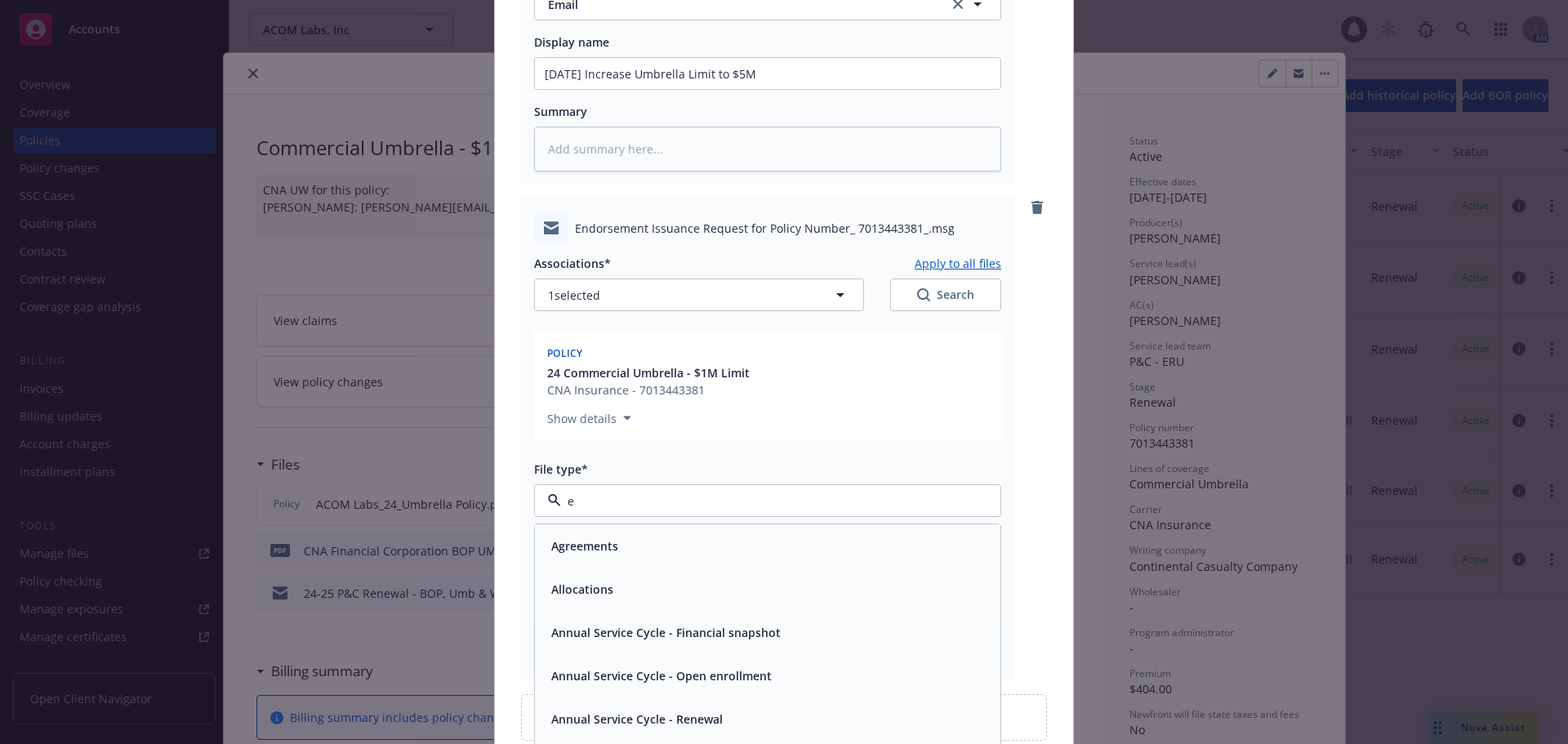
type input "em"
click at [624, 570] on div "Email" at bounding box center [767, 589] width 465 height 43
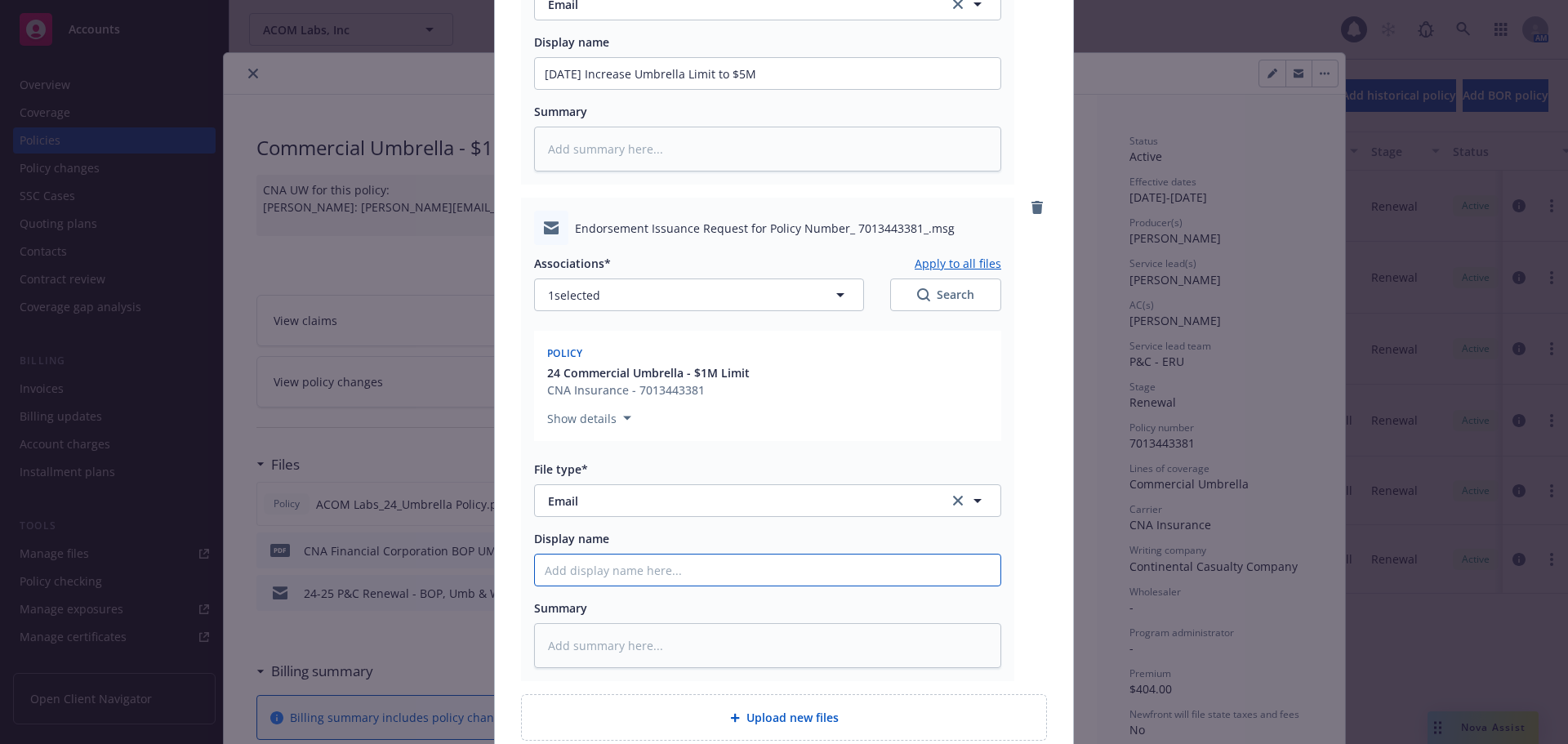
click at [623, 560] on input "Display name" at bounding box center [767, 569] width 465 height 31
paste input "[DATE] Increase Umbrella Limit to $5M"
type textarea "x"
type input "[DATE] Increase Umbrella Limit to $5M"
type textarea "x"
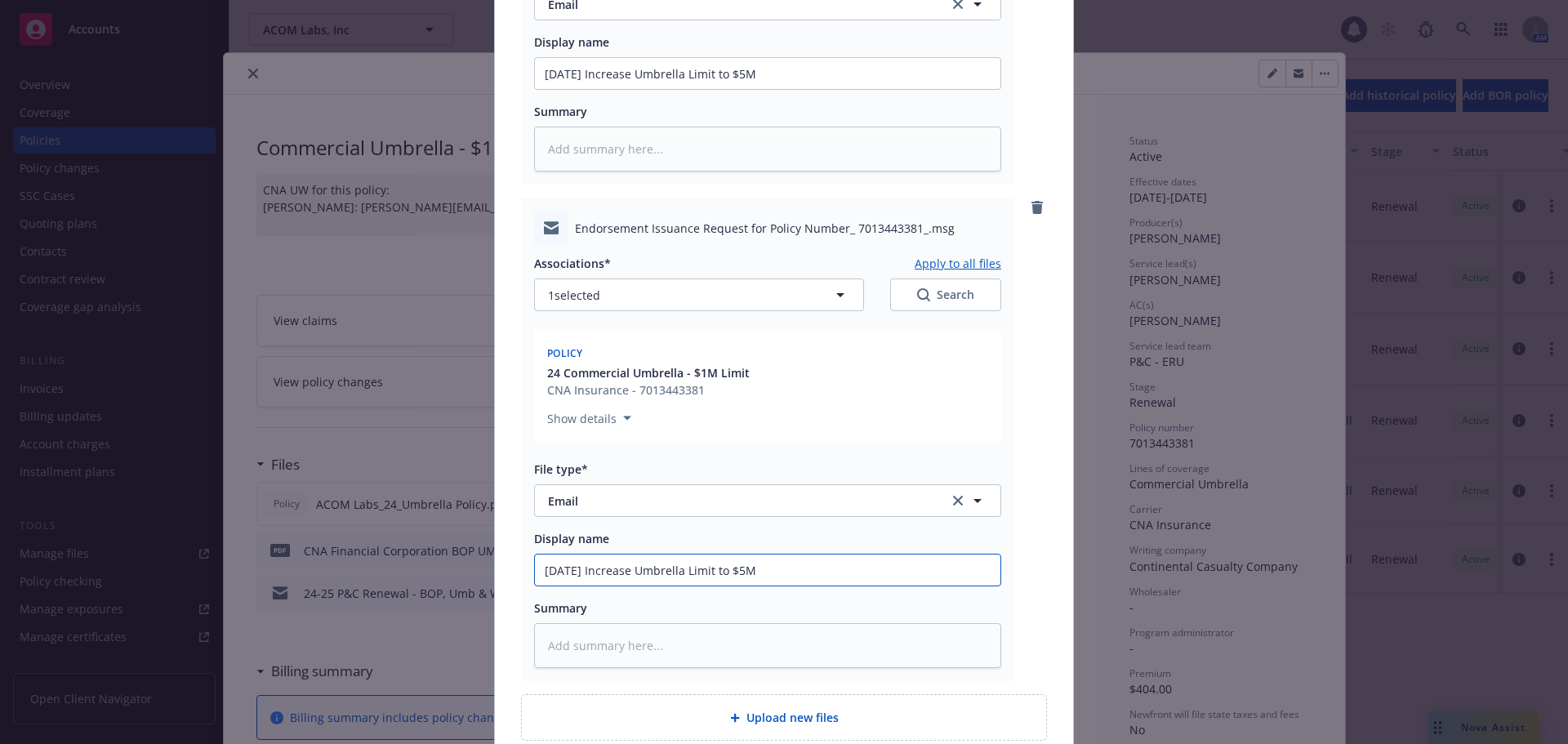
type input "[DATE] Increase Umbrella Limit to $5M,"
type textarea "x"
type input "[DATE] Increase Umbrella Limit to $5M,"
type textarea "x"
type input "[DATE] Increase Umbrella Limit to $5M, r"
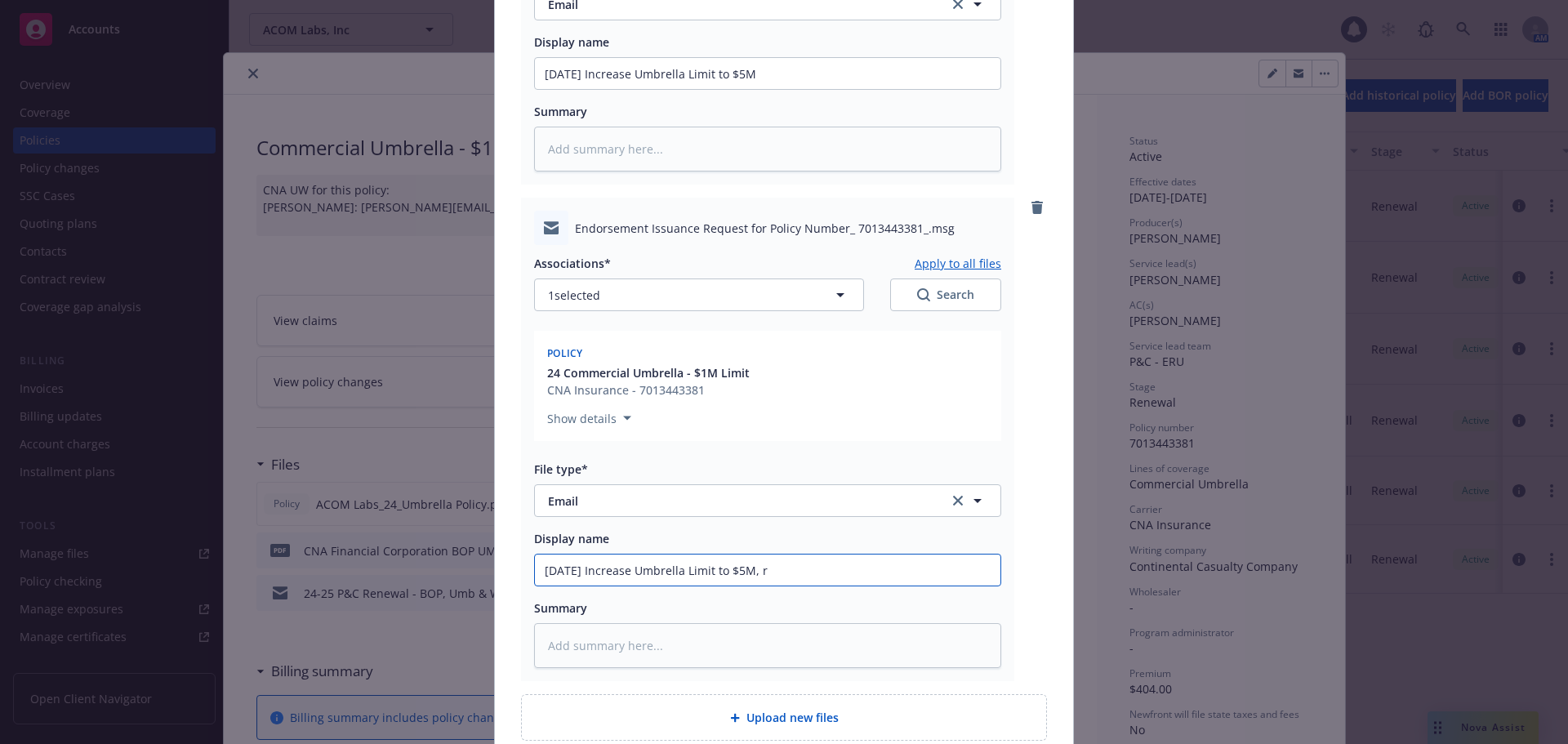
type textarea "x"
type input "[DATE] Increase Umbrella Limit to $5M, re"
type textarea "x"
type input "[DATE] Increase Umbrella Limit to $5M, rec"
type textarea "x"
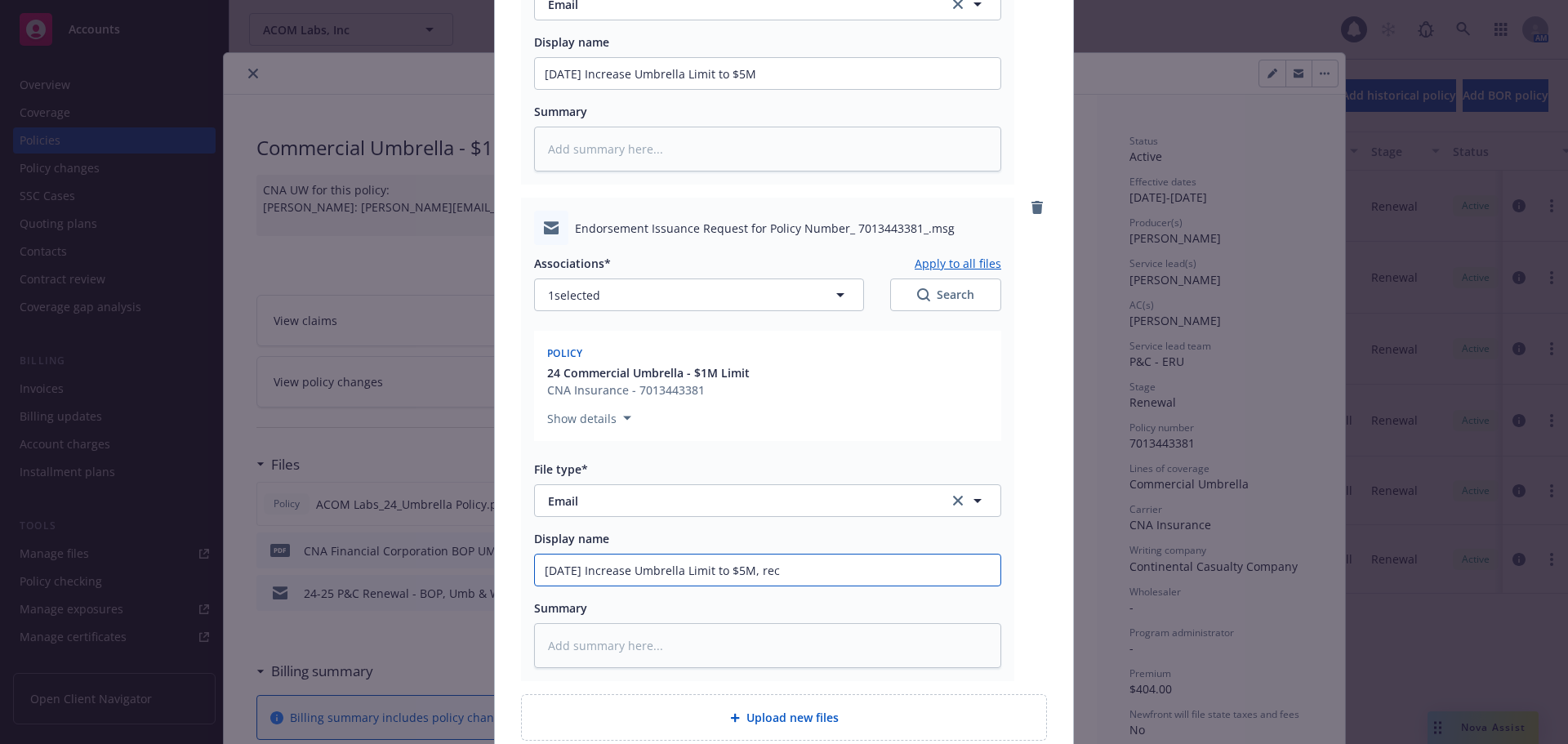
type input "[DATE] Increase Umbrella Limit to $5M, recd"
type textarea "x"
type input "[DATE] Increase Umbrella Limit to $5M, recd"
type textarea "x"
type input "[DATE] Increase Umbrella Limit to $5M, recd b"
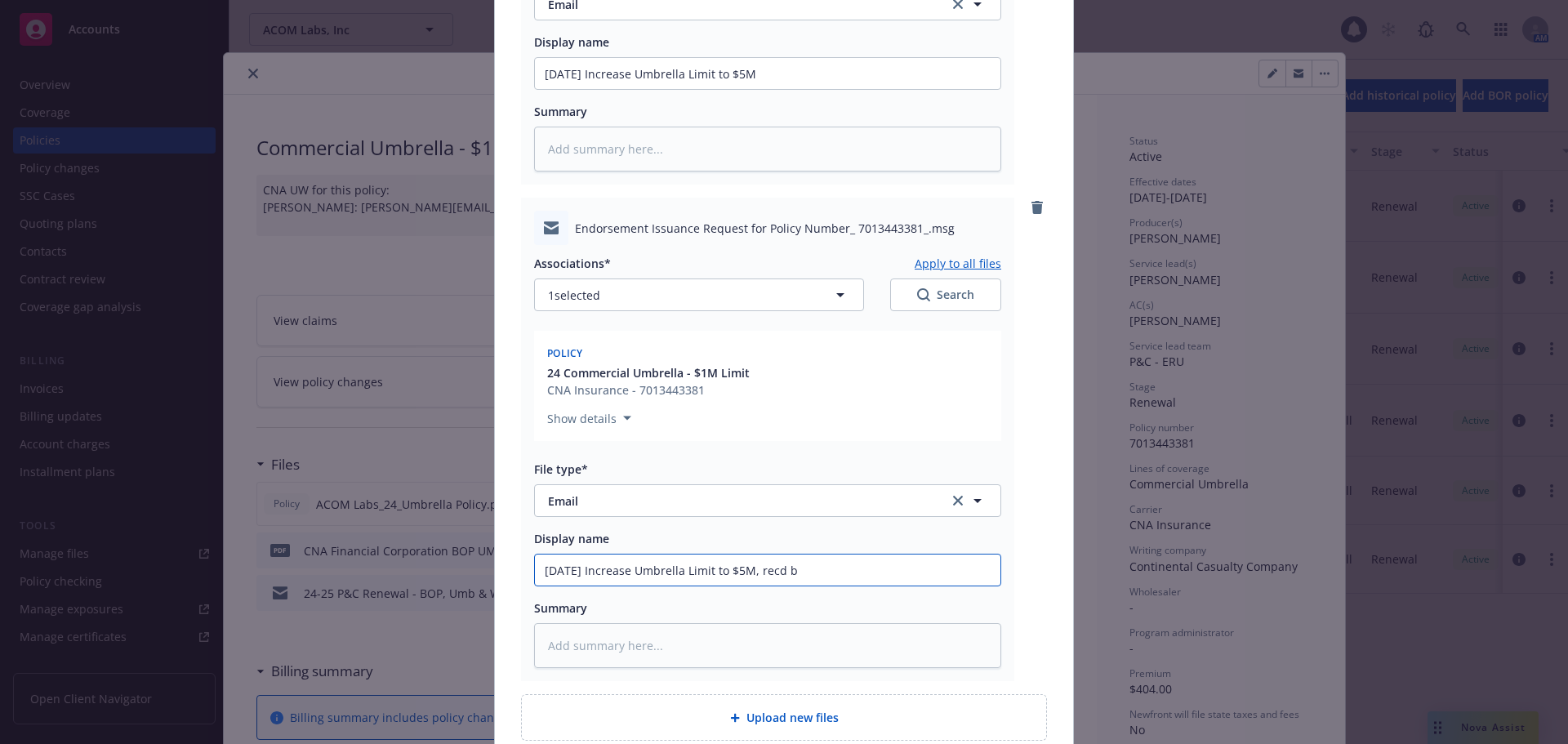
type textarea "x"
type input "[DATE] Increase Umbrella Limit to $5M, recd by"
type textarea "x"
type input "[DATE] Increase Umbrella Limit to $5M, recd by"
type textarea "x"
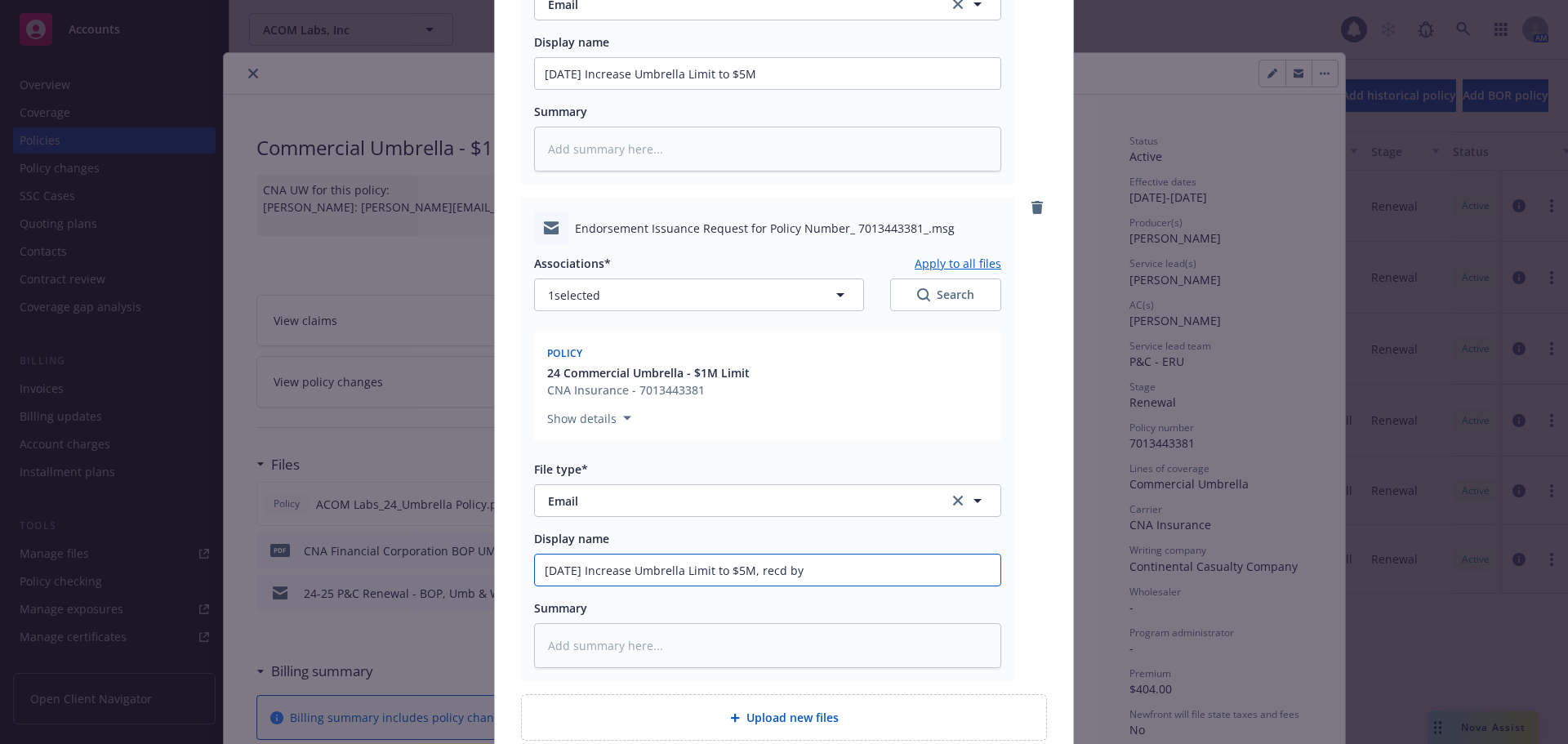
type input "[DATE] Increase Umbrella Limit to $5M, recd by C"
type textarea "x"
type input "[DATE] Increase Umbrella Limit to $5M, recd by CNA"
type textarea "x"
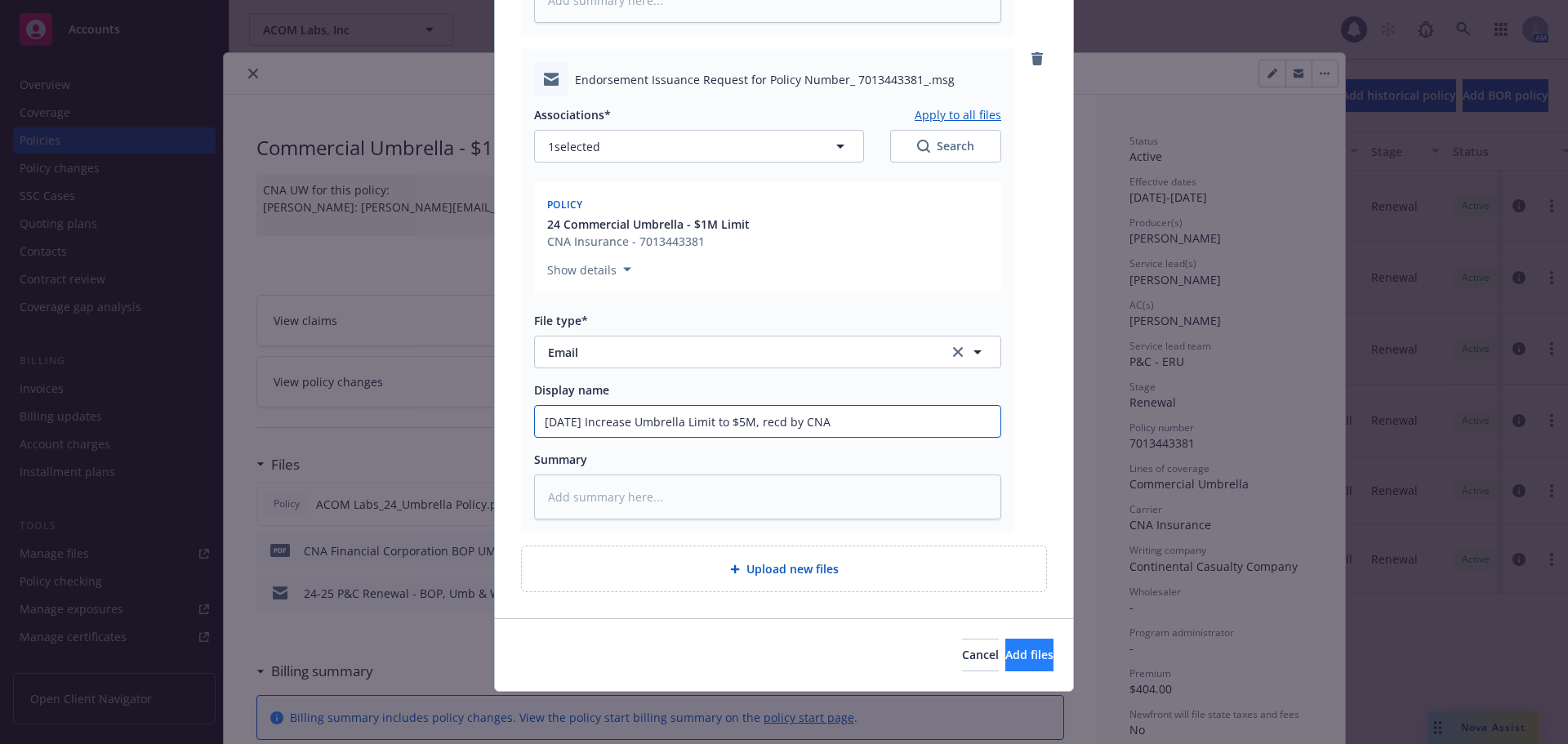
type input "[DATE] Increase Umbrella Limit to $5M, recd by CNA"
click at [1006, 646] on span "Add files" at bounding box center [1029, 654] width 48 height 16
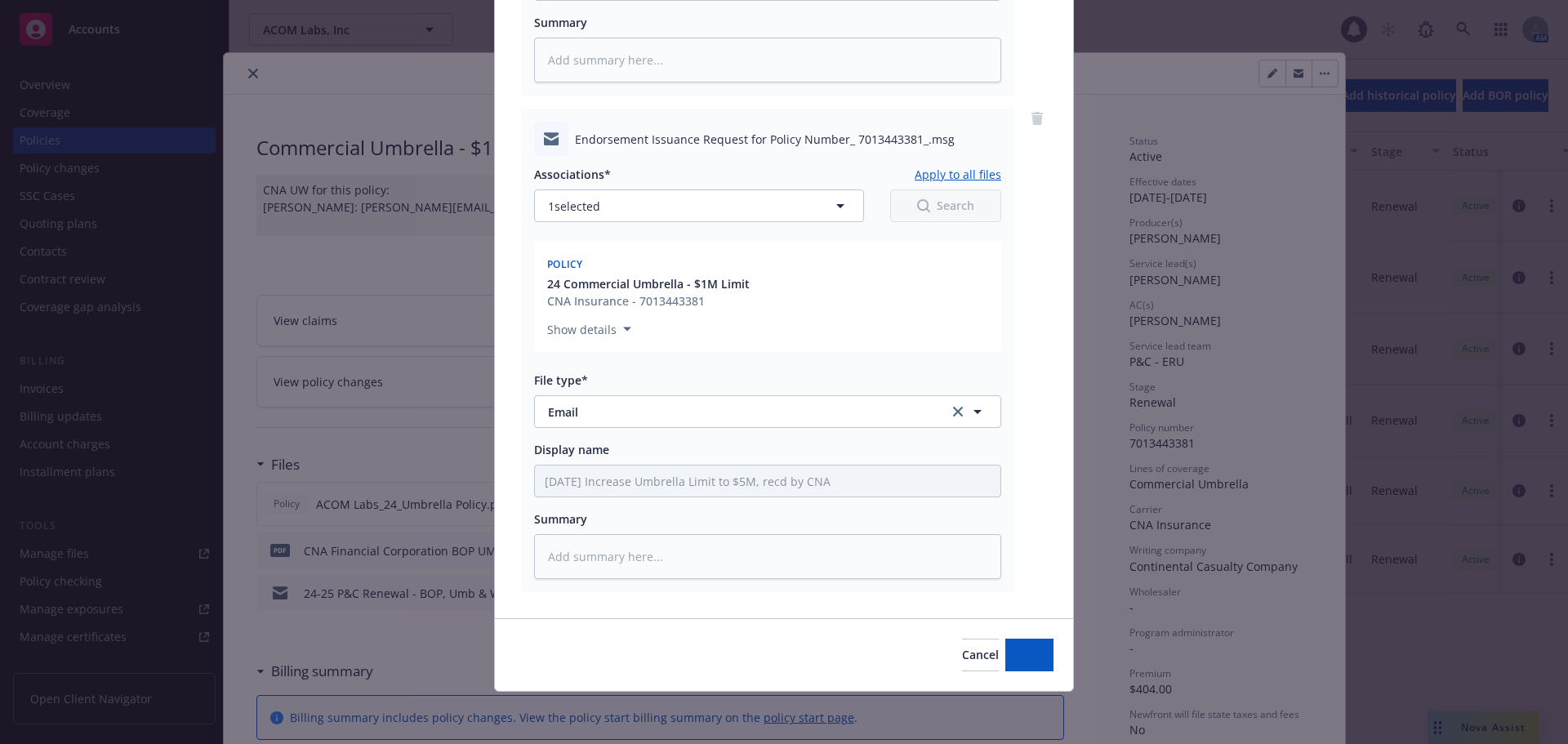
scroll to position [578, 0]
type textarea "x"
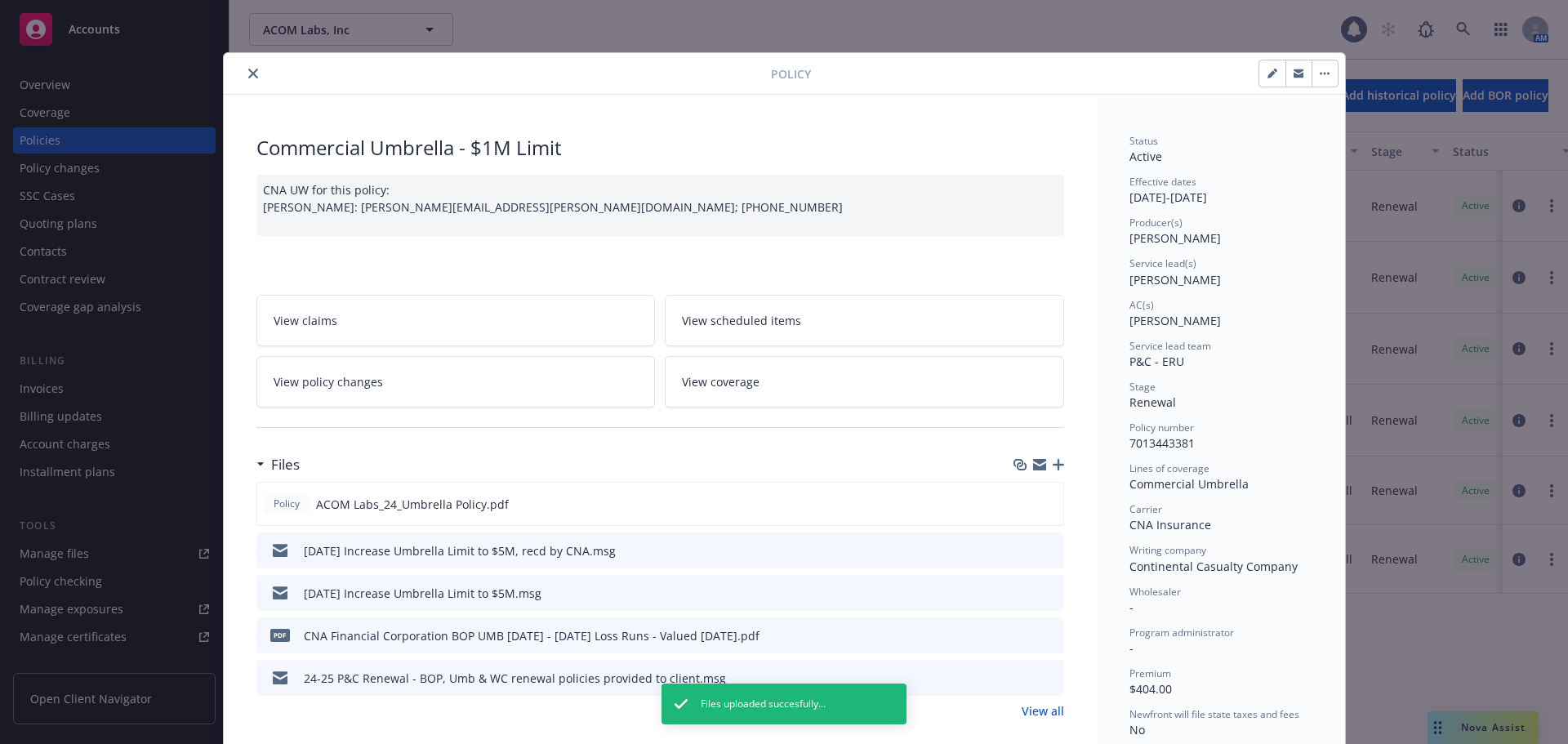
click at [248, 77] on icon "close" at bounding box center [253, 74] width 10 height 10
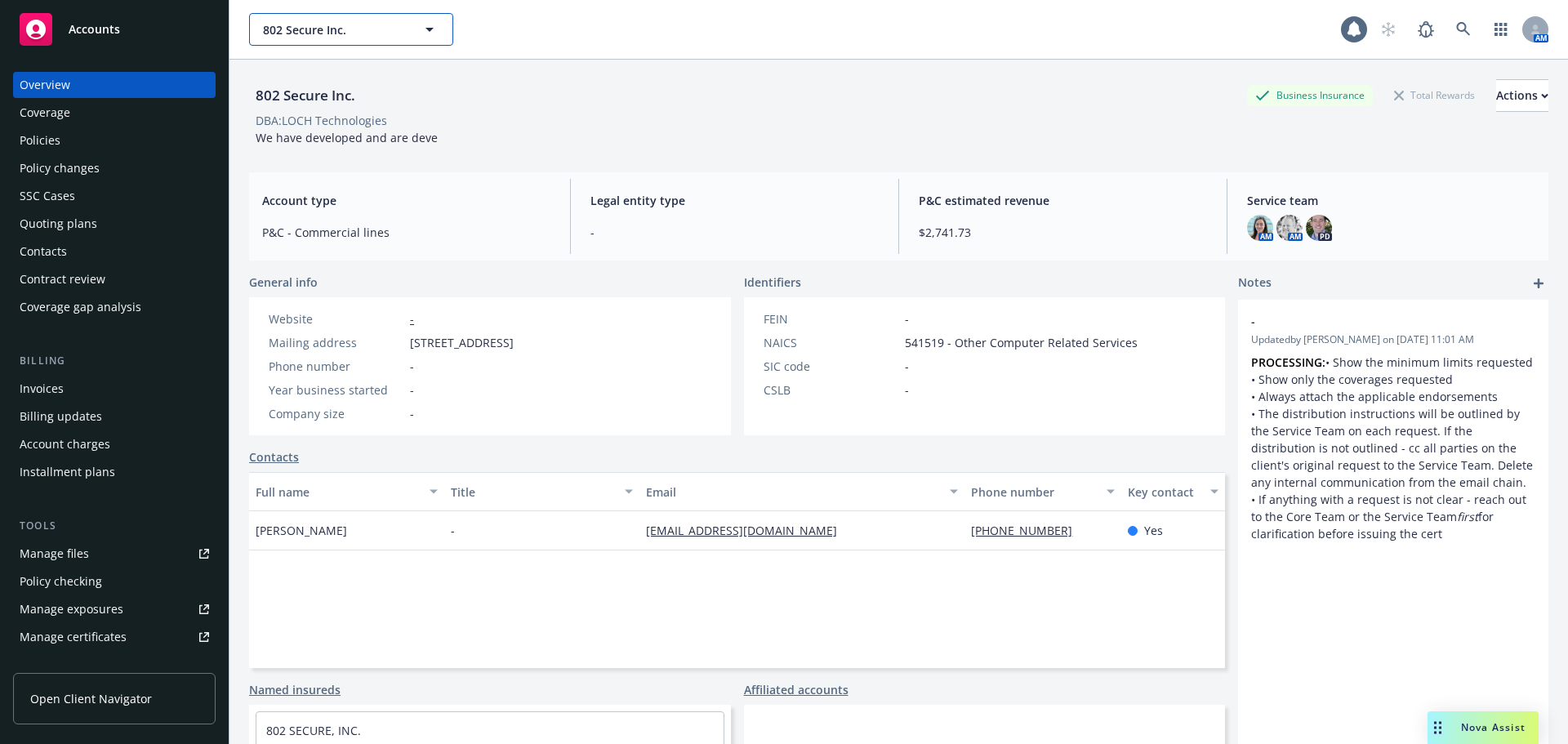
click at [339, 32] on span "802 Secure Inc." at bounding box center [334, 30] width 142 height 17
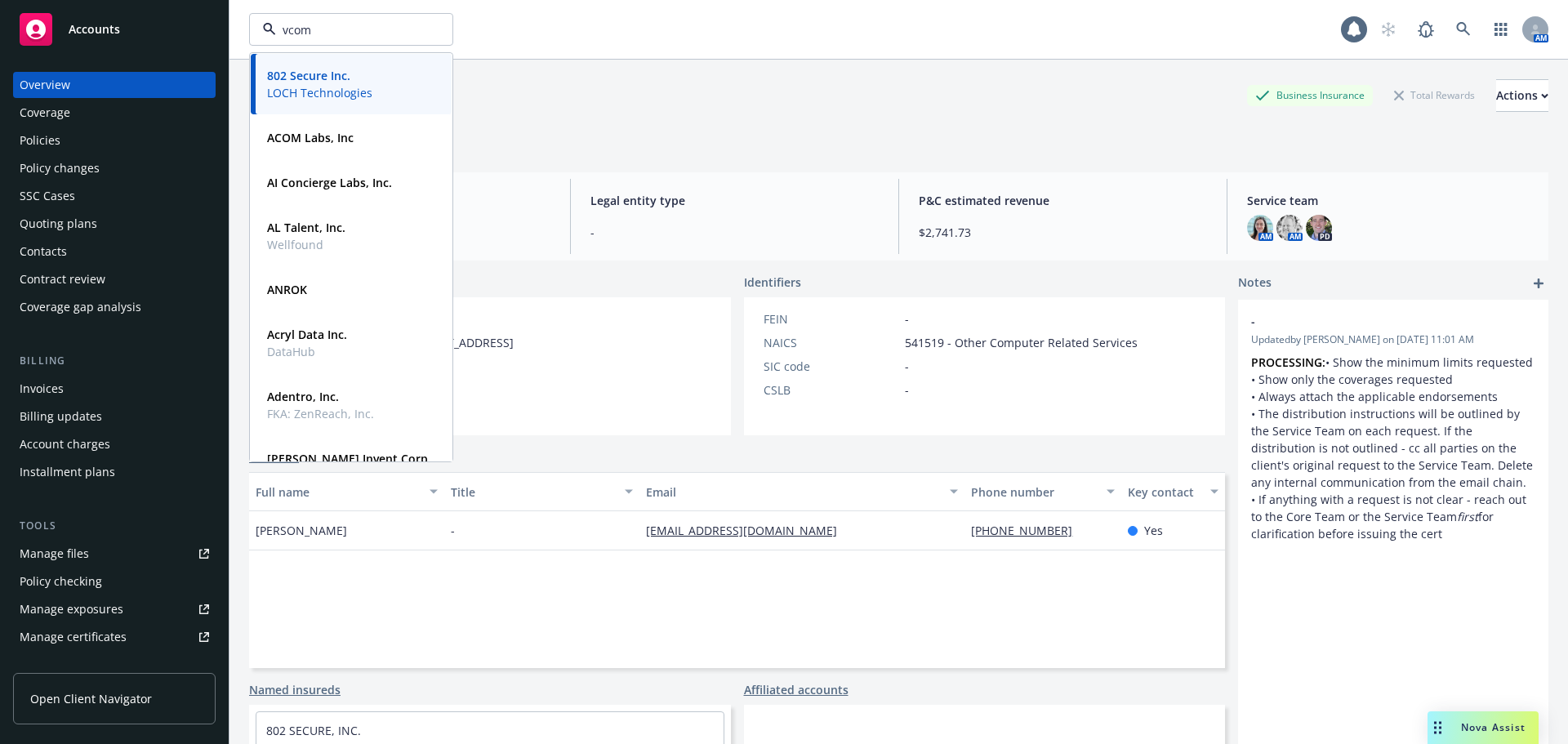
type input "vcom"
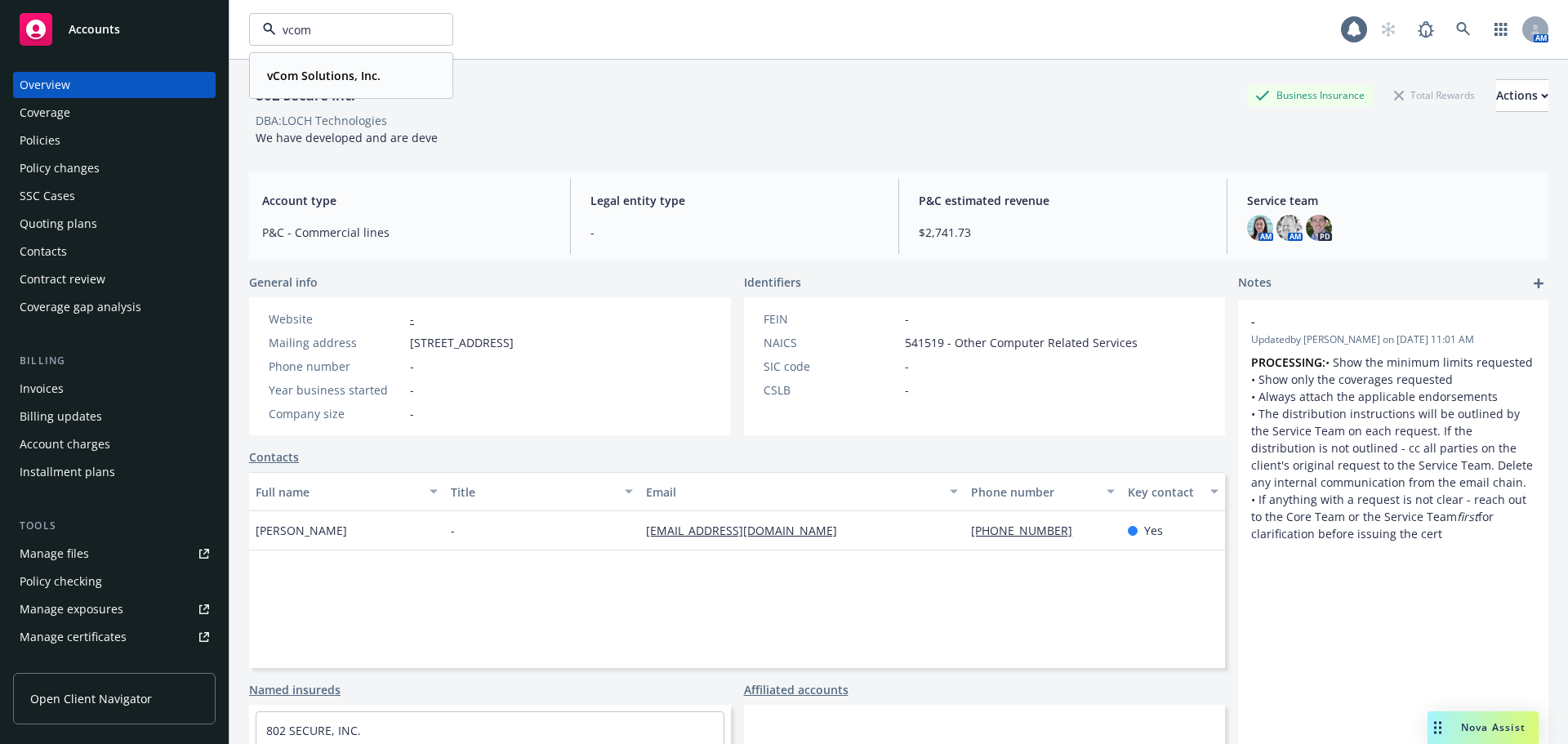
click at [341, 75] on strong "vCom Solutions, Inc." at bounding box center [324, 75] width 113 height 16
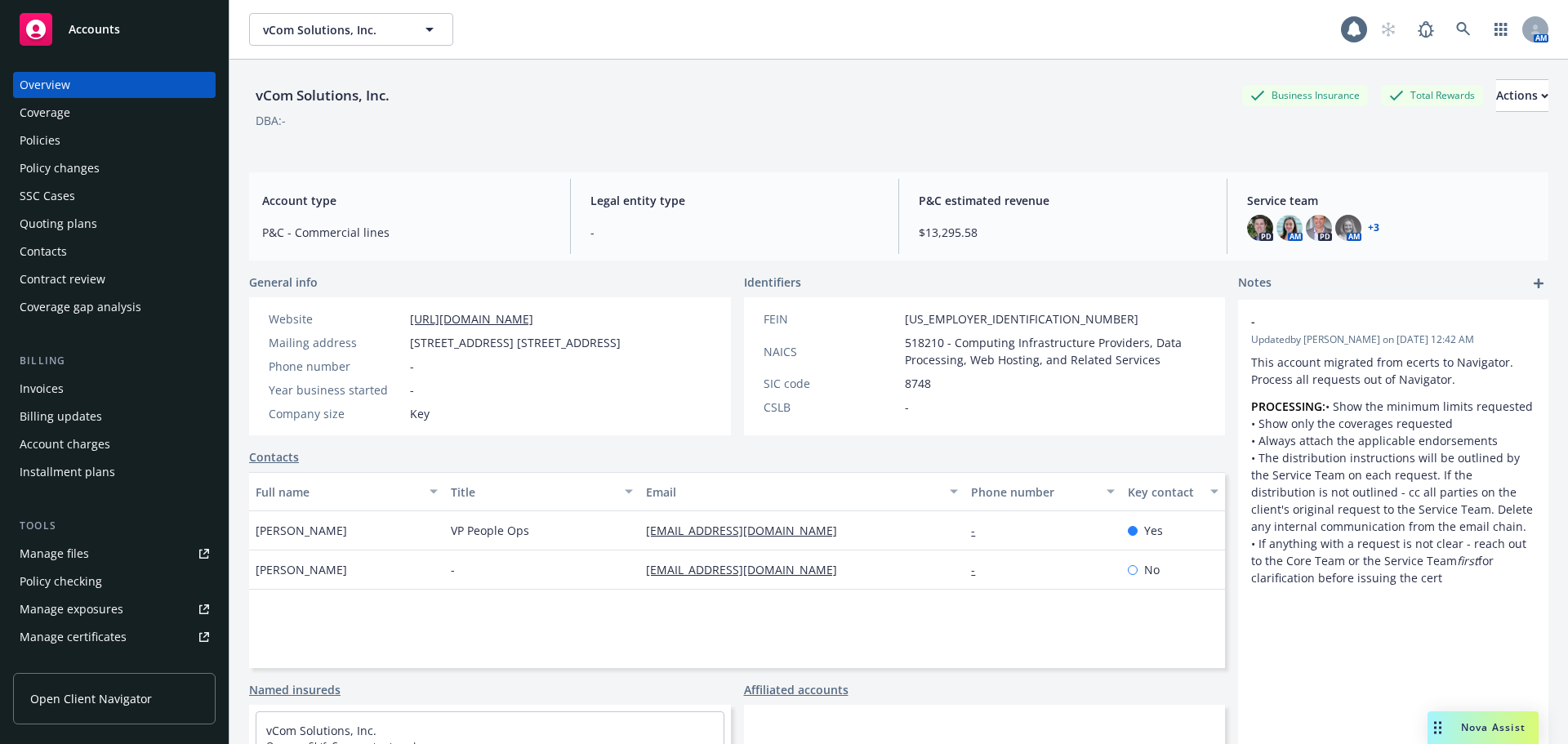
click at [96, 142] on div "Policies" at bounding box center [114, 141] width 190 height 26
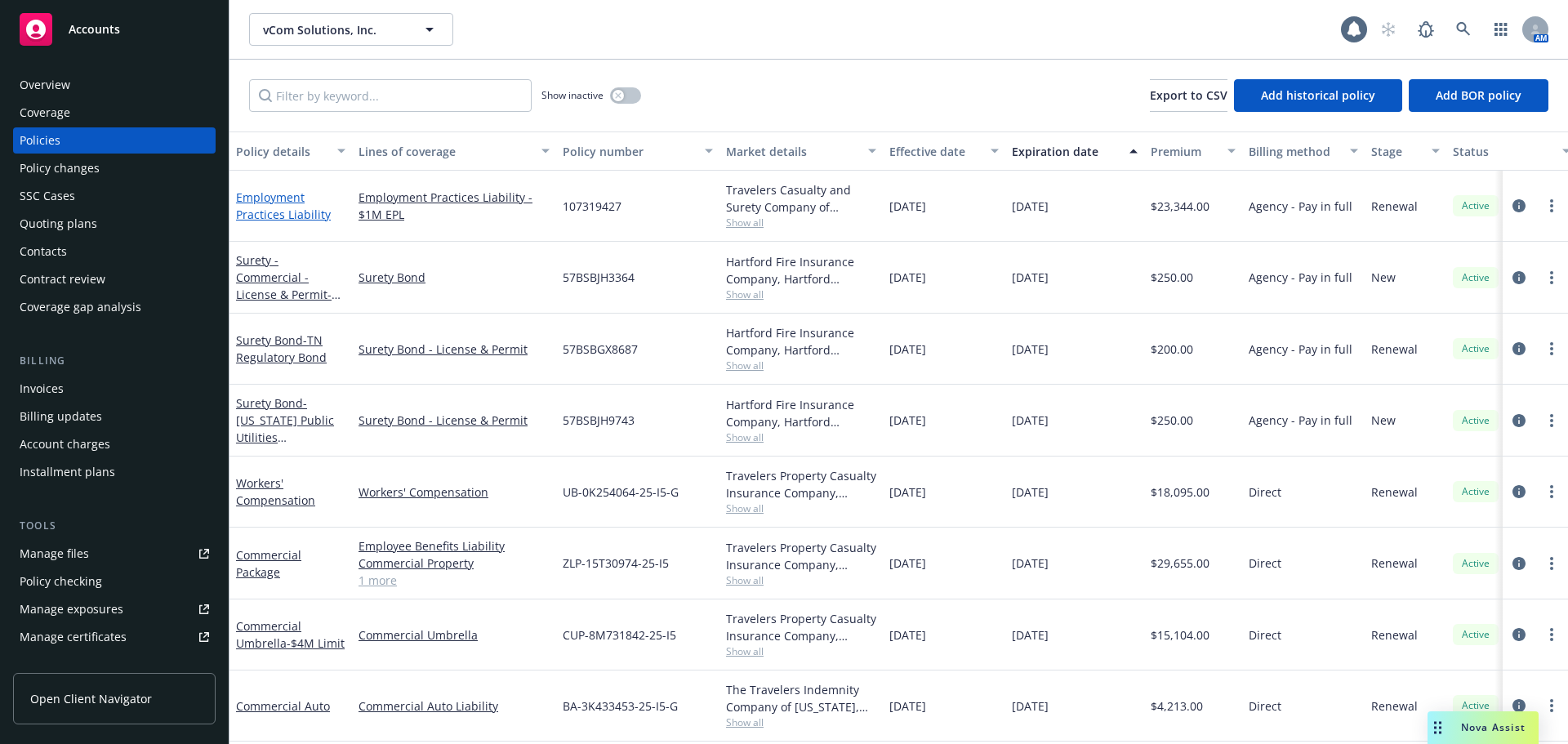
click at [289, 213] on link "Employment Practices Liability" at bounding box center [283, 205] width 94 height 32
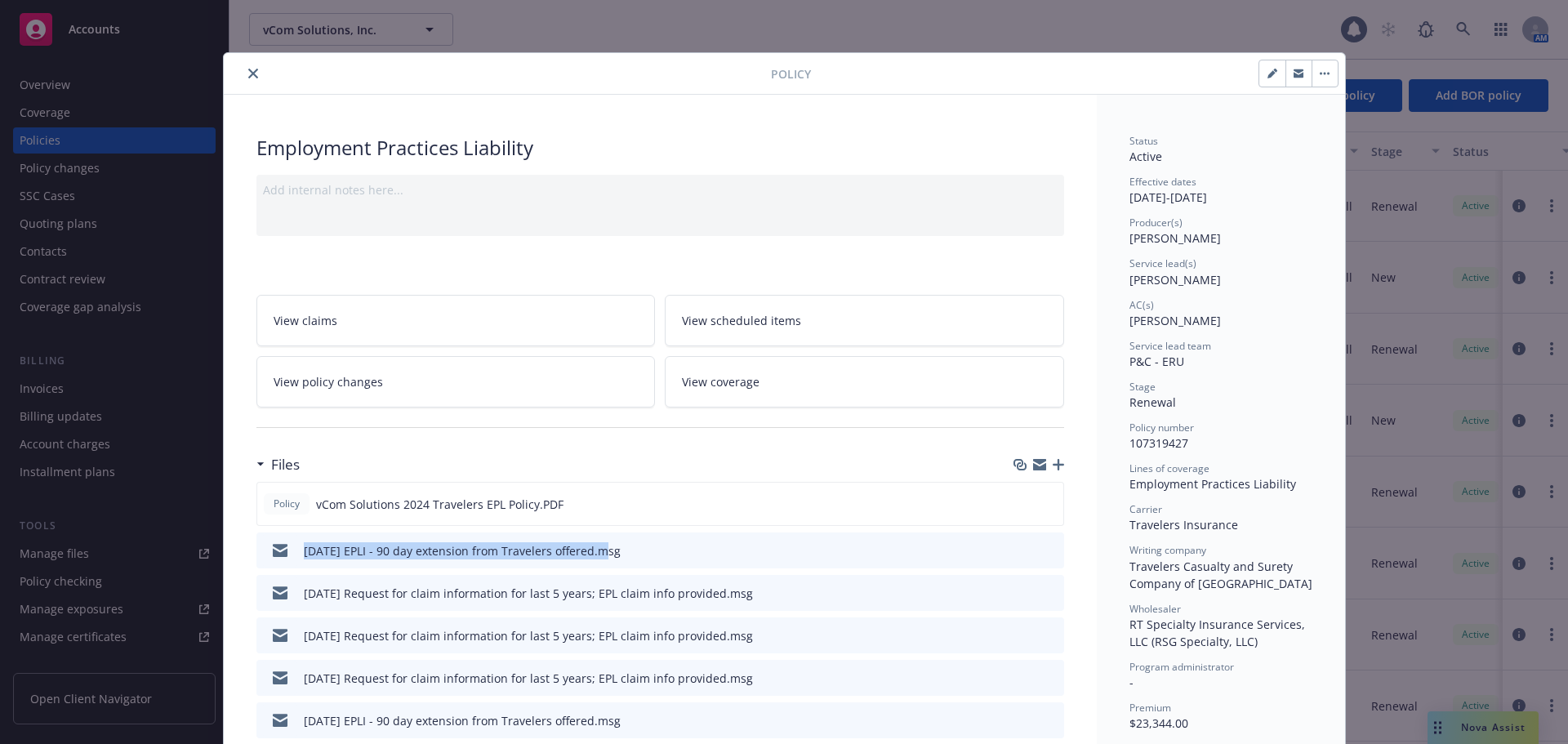
drag, startPoint x: 291, startPoint y: 551, endPoint x: 593, endPoint y: 569, distance: 302.5
click at [593, 569] on div "Policy vCom Solutions 2024 Travelers EPL Policy.PDF 09/12/25 EPLI - 90 day exte…" at bounding box center [661, 610] width 808 height 257
copy div "09/12/25 EPLI - 90 day extension from Travelers offered"
click at [1053, 466] on icon "button" at bounding box center [1059, 464] width 12 height 12
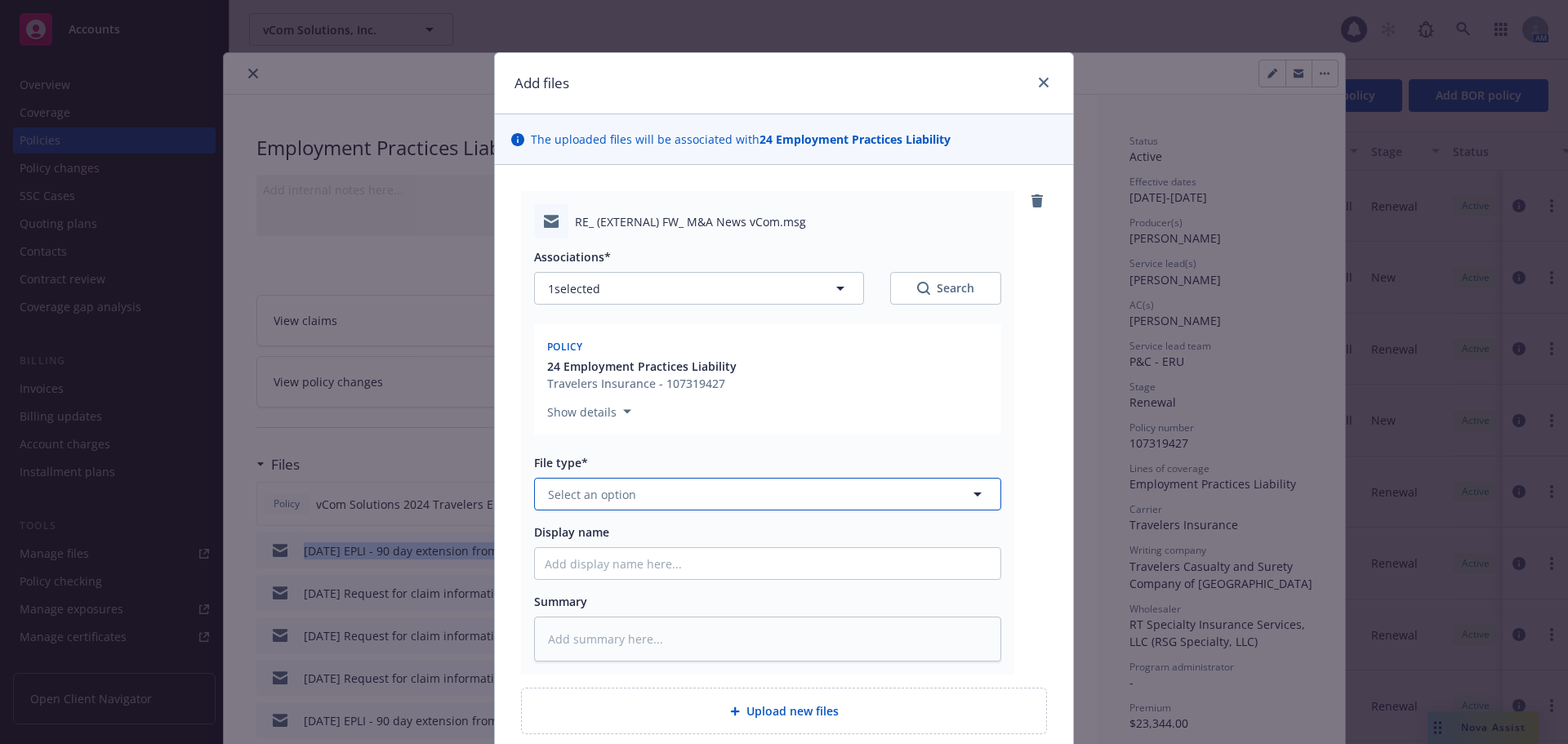
click at [603, 486] on span "Select an option" at bounding box center [592, 494] width 89 height 17
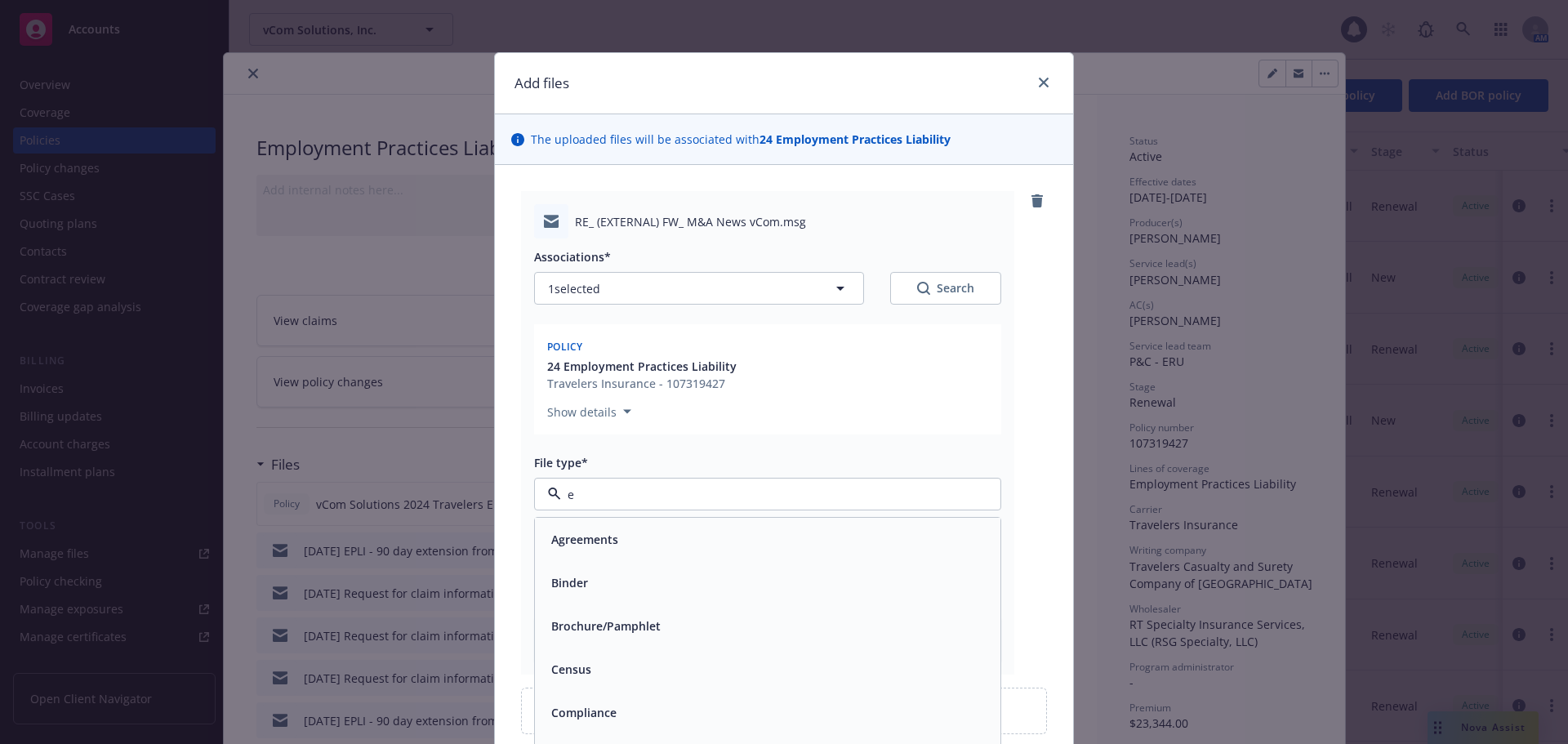
type input "em"
click at [580, 588] on div "Email" at bounding box center [767, 583] width 446 height 24
click at [595, 559] on input "Display name" at bounding box center [767, 563] width 465 height 31
paste input "09/12/25 EPLI - 90 day extension from Travelers offered"
type textarea "x"
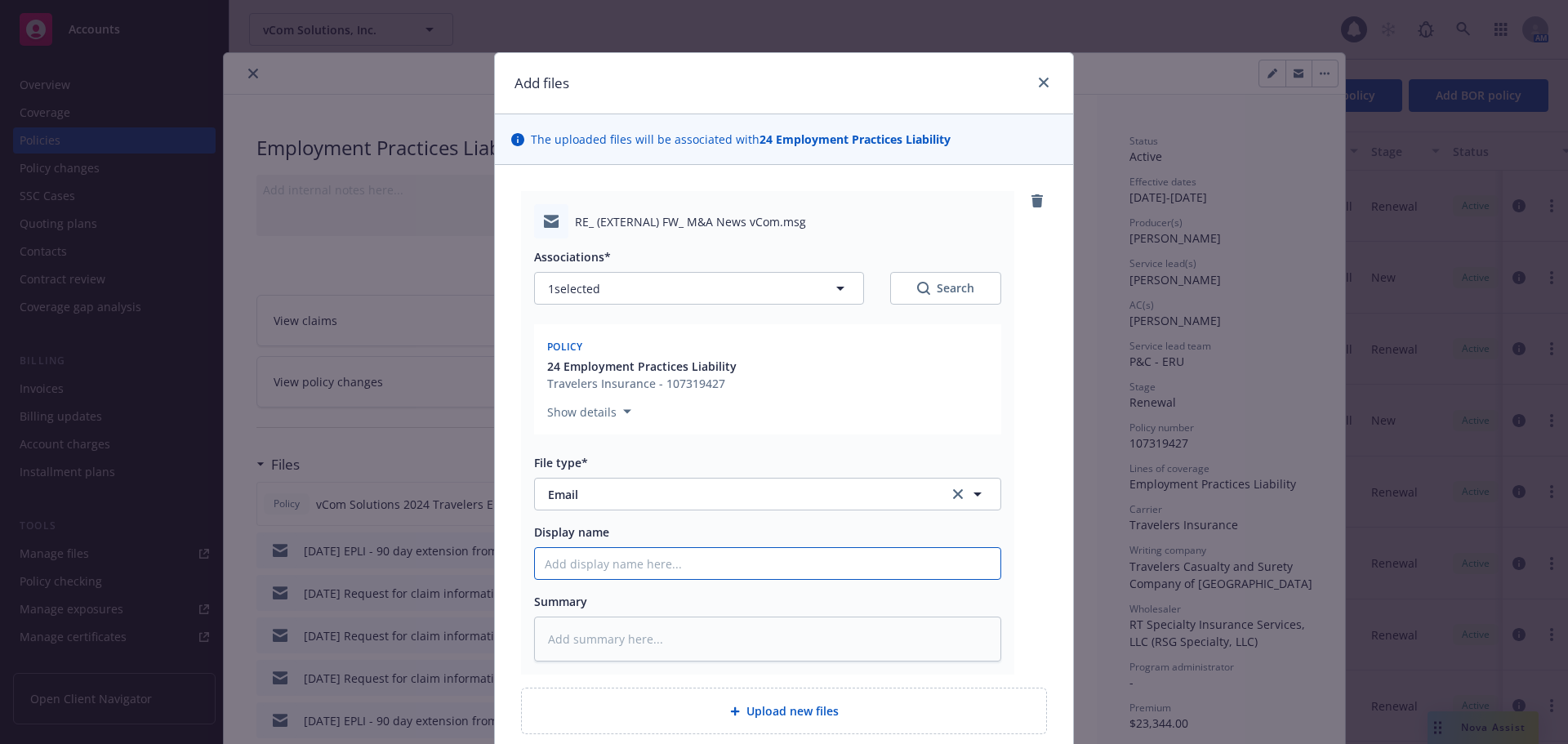
type input "09/12/25 EPLI - 90 day extension from Travelers offered"
click at [569, 564] on input "09/12/25 EPLI - 90 day extension from Travelers offered" at bounding box center [767, 563] width 465 height 31
type textarea "x"
type input "09/1/25 EPLI - 90 day extension from Travelers offered"
type textarea "x"
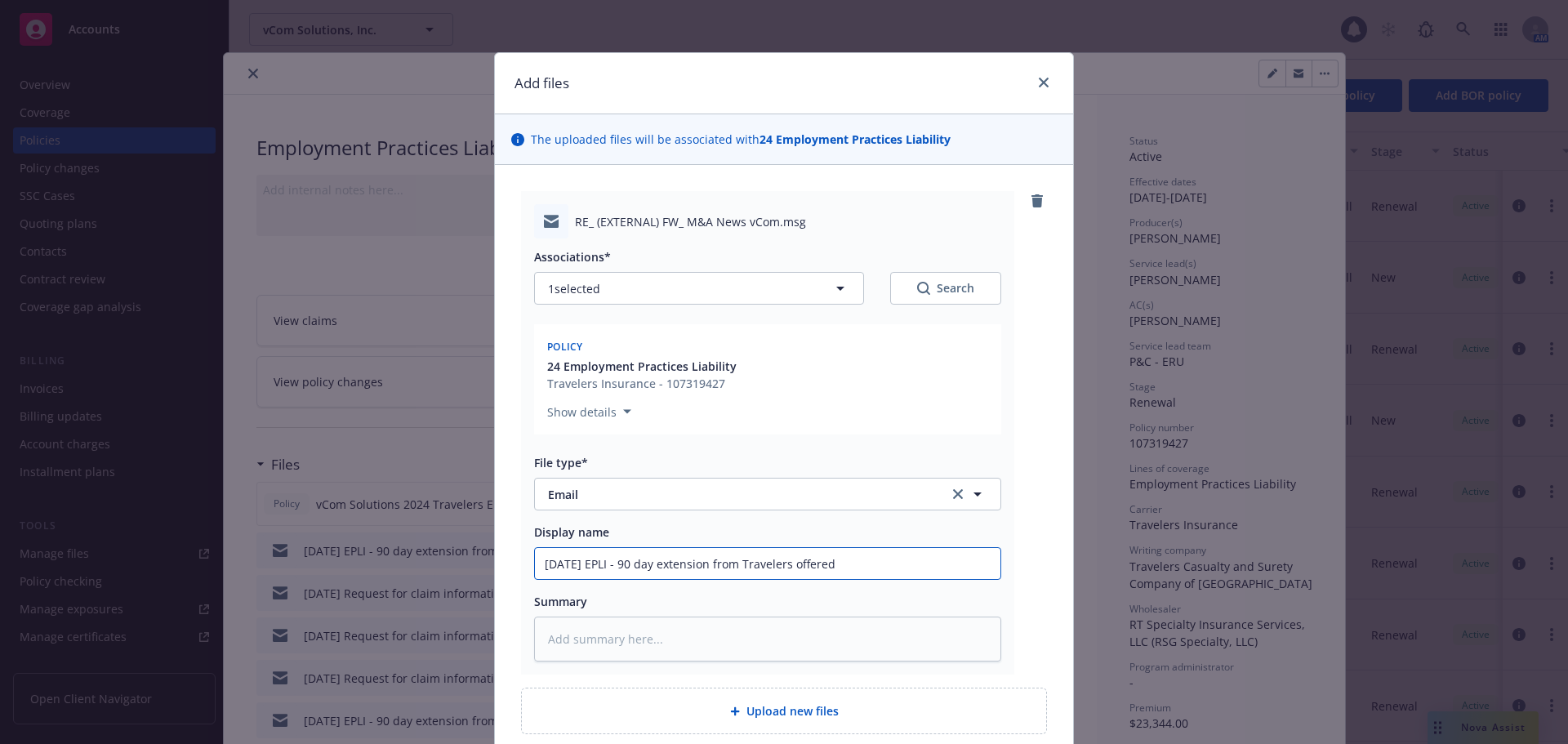
drag, startPoint x: 922, startPoint y: 570, endPoint x: 408, endPoint y: 570, distance: 514.0
click at [408, 570] on div "Add files The uploaded files will be associated with 24 Employment Practices Li…" at bounding box center [784, 372] width 1568 height 744
click at [926, 564] on input "09/15/25 EPLI - 90 day extension from Travelers offered" at bounding box center [767, 563] width 465 height 31
type input "09/15/25 EPLI - 90 day extension from Travelers offered"
type textarea "x"
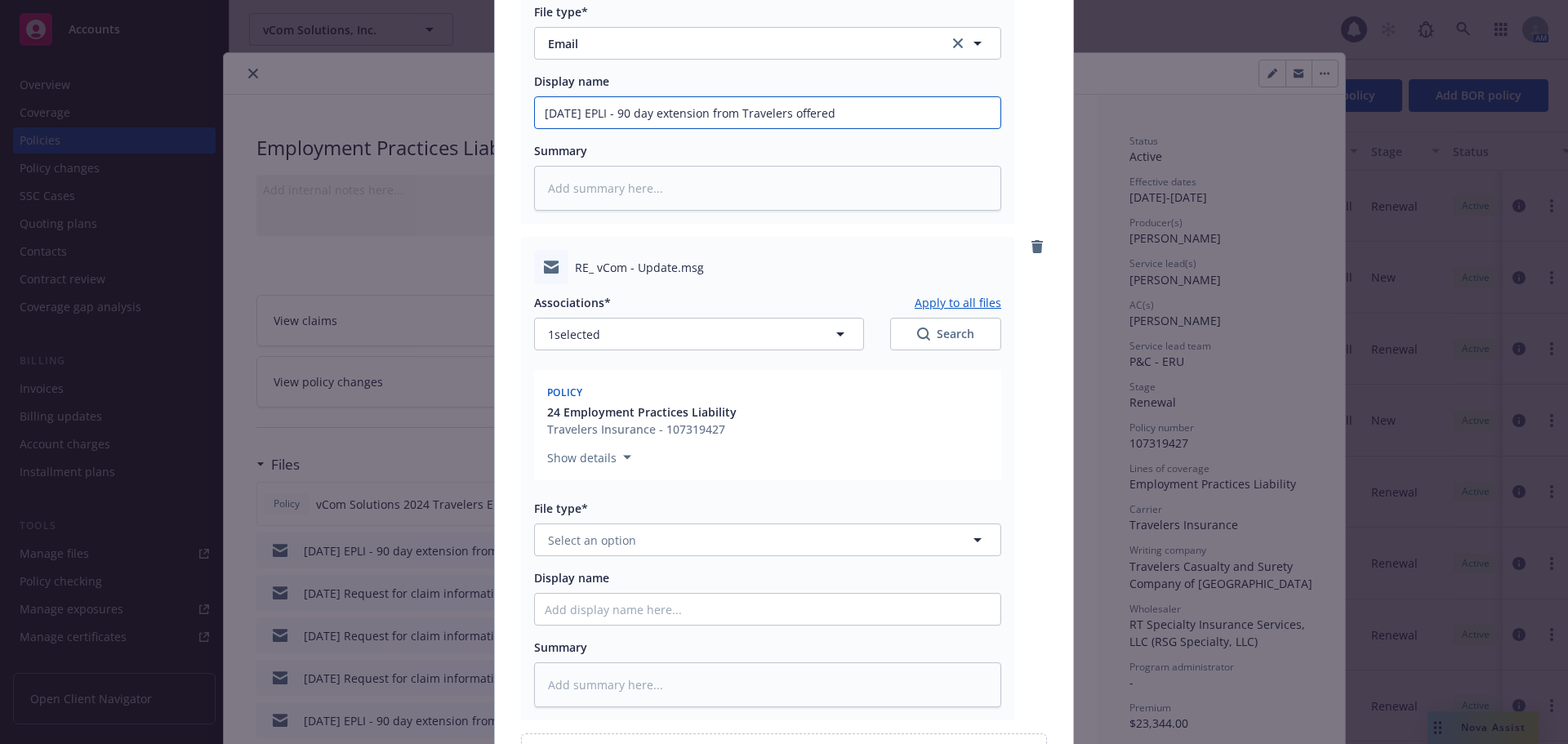
scroll to position [490, 0]
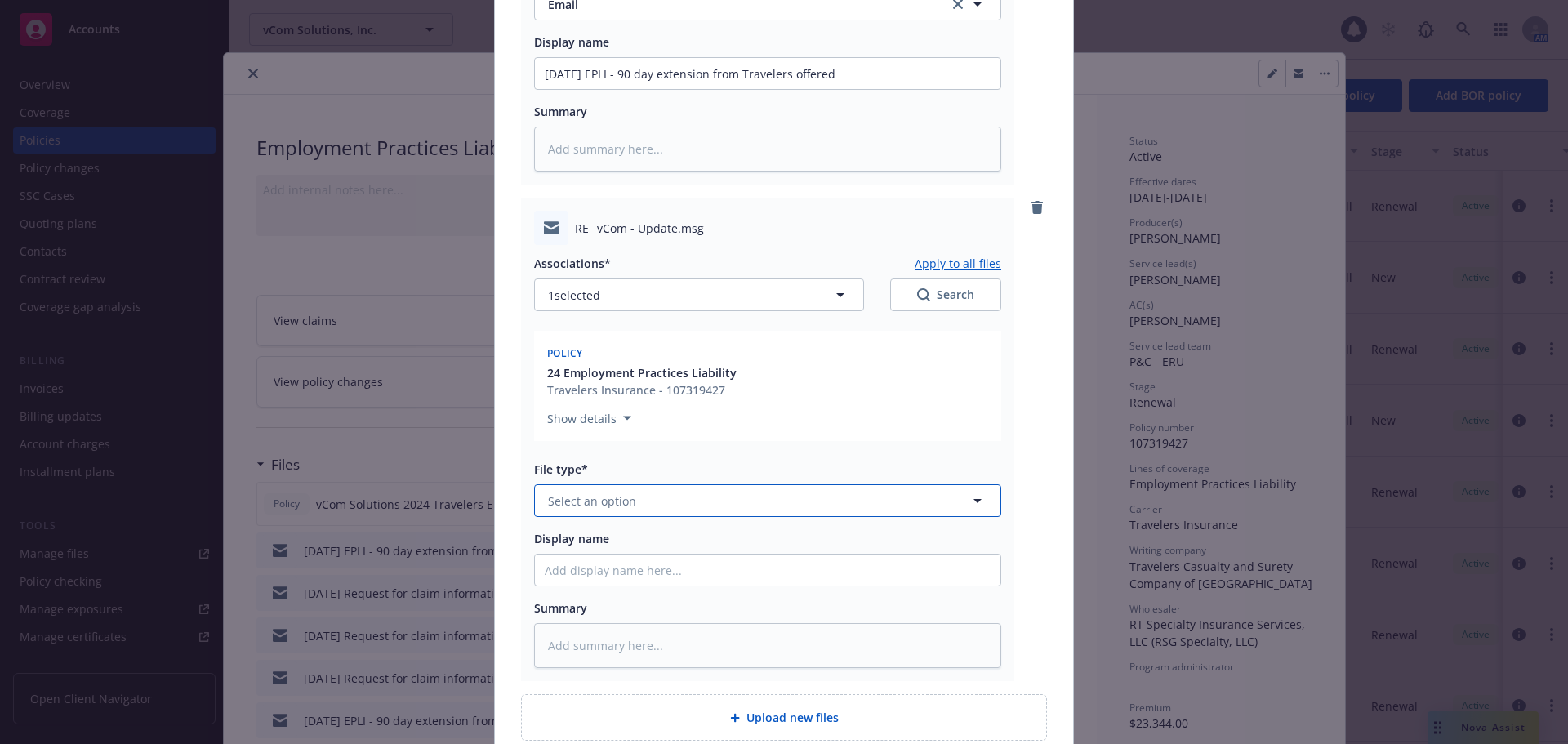
click at [604, 500] on span "Select an option" at bounding box center [592, 501] width 89 height 17
type input "em"
click at [591, 587] on div "Email" at bounding box center [767, 588] width 446 height 24
click at [598, 562] on input "Display name" at bounding box center [767, 569] width 465 height 31
paste input "09/15/25 EPLI - 90 day extension from Travelers offered"
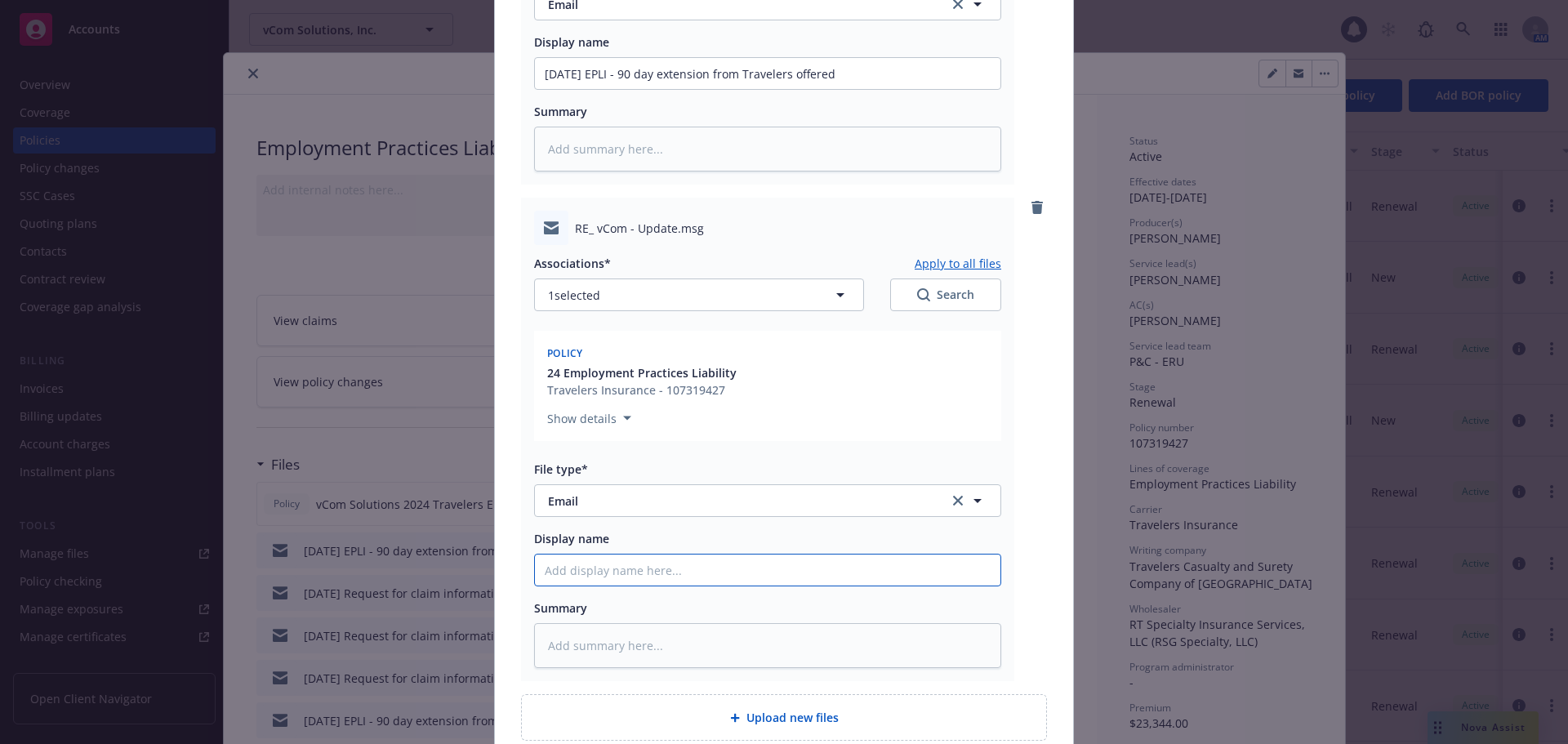
type textarea "x"
type input "09/15/25 EPLI - 90 day extension from Travelers offered"
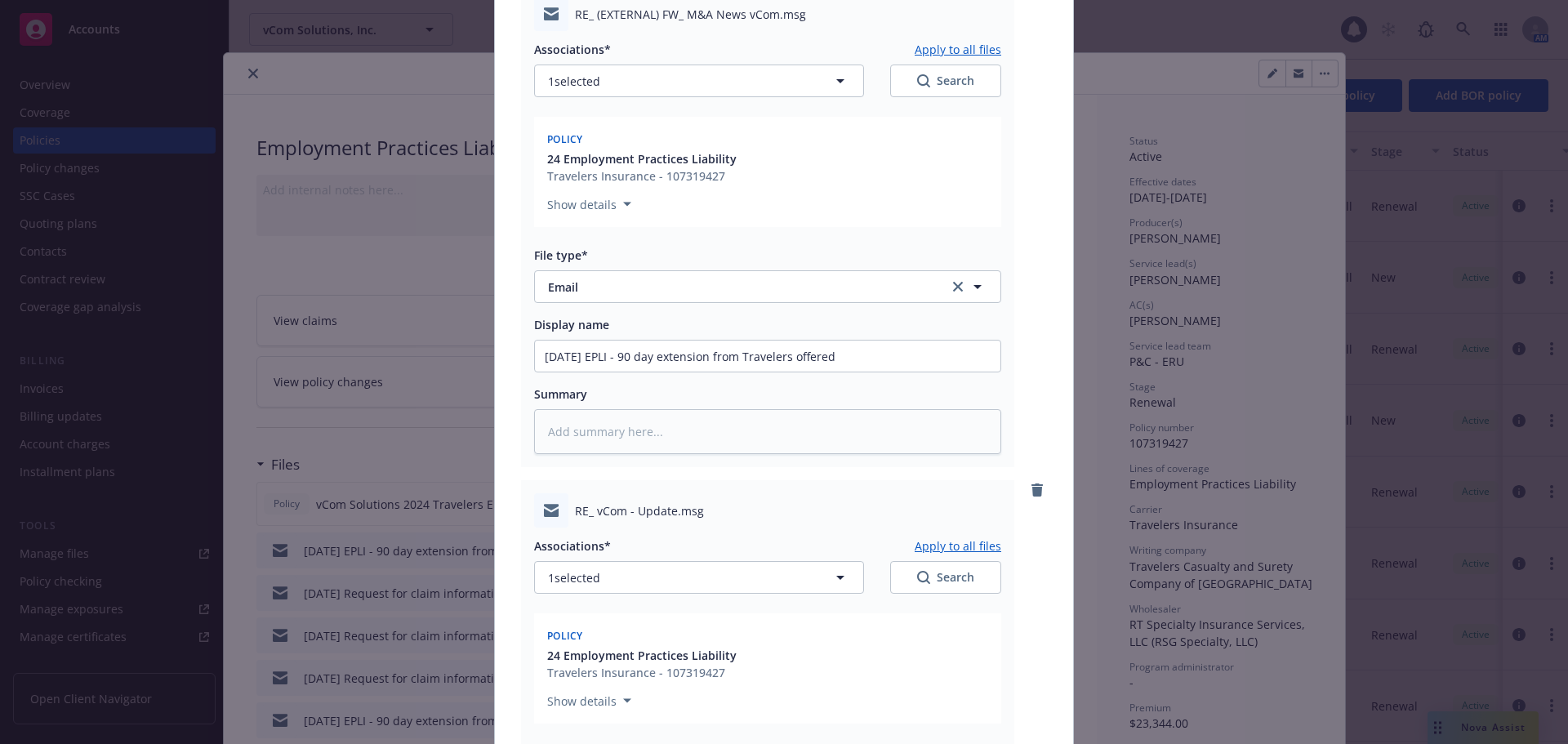
scroll to position [572, 0]
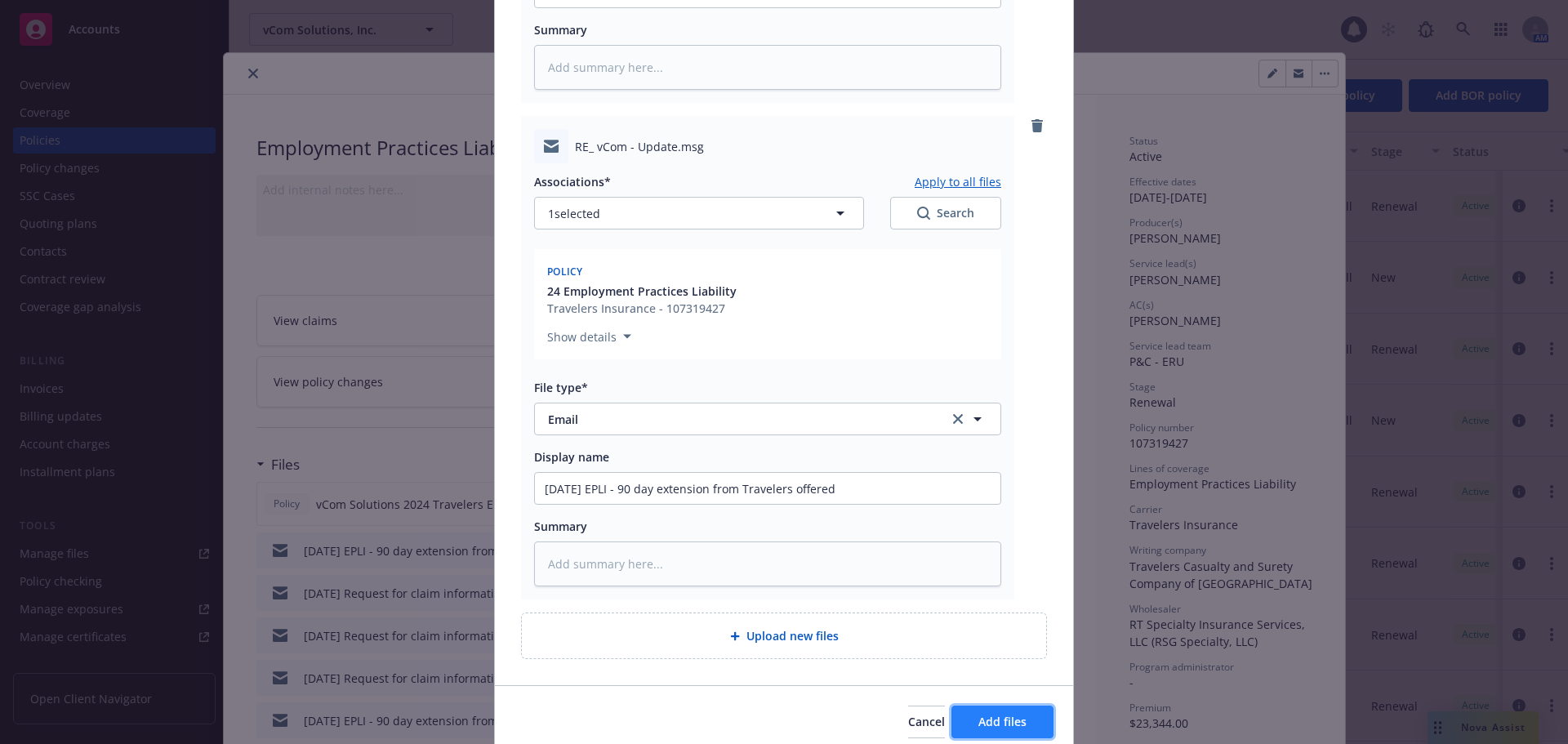
click at [997, 713] on span "Add files" at bounding box center [1003, 721] width 48 height 16
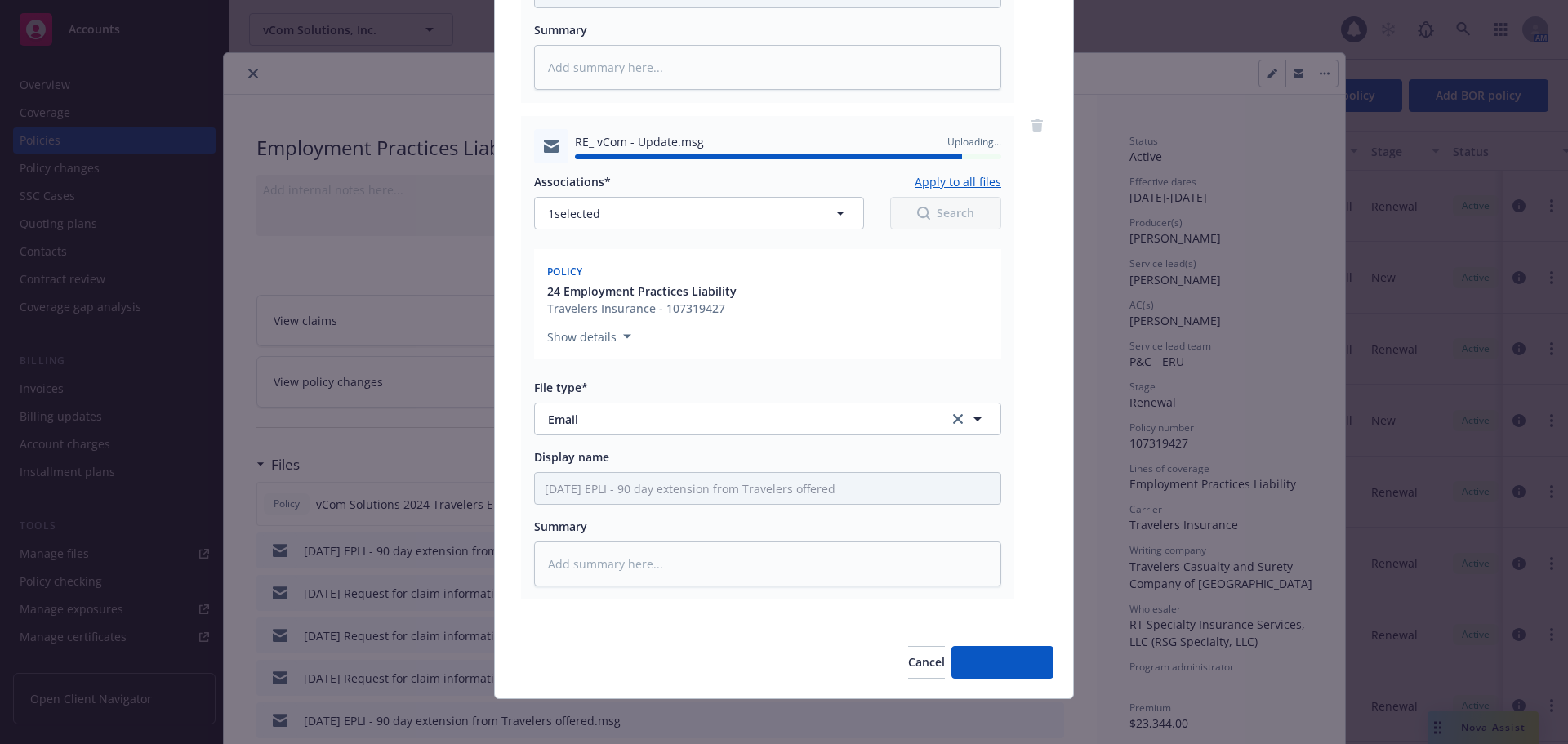
type textarea "x"
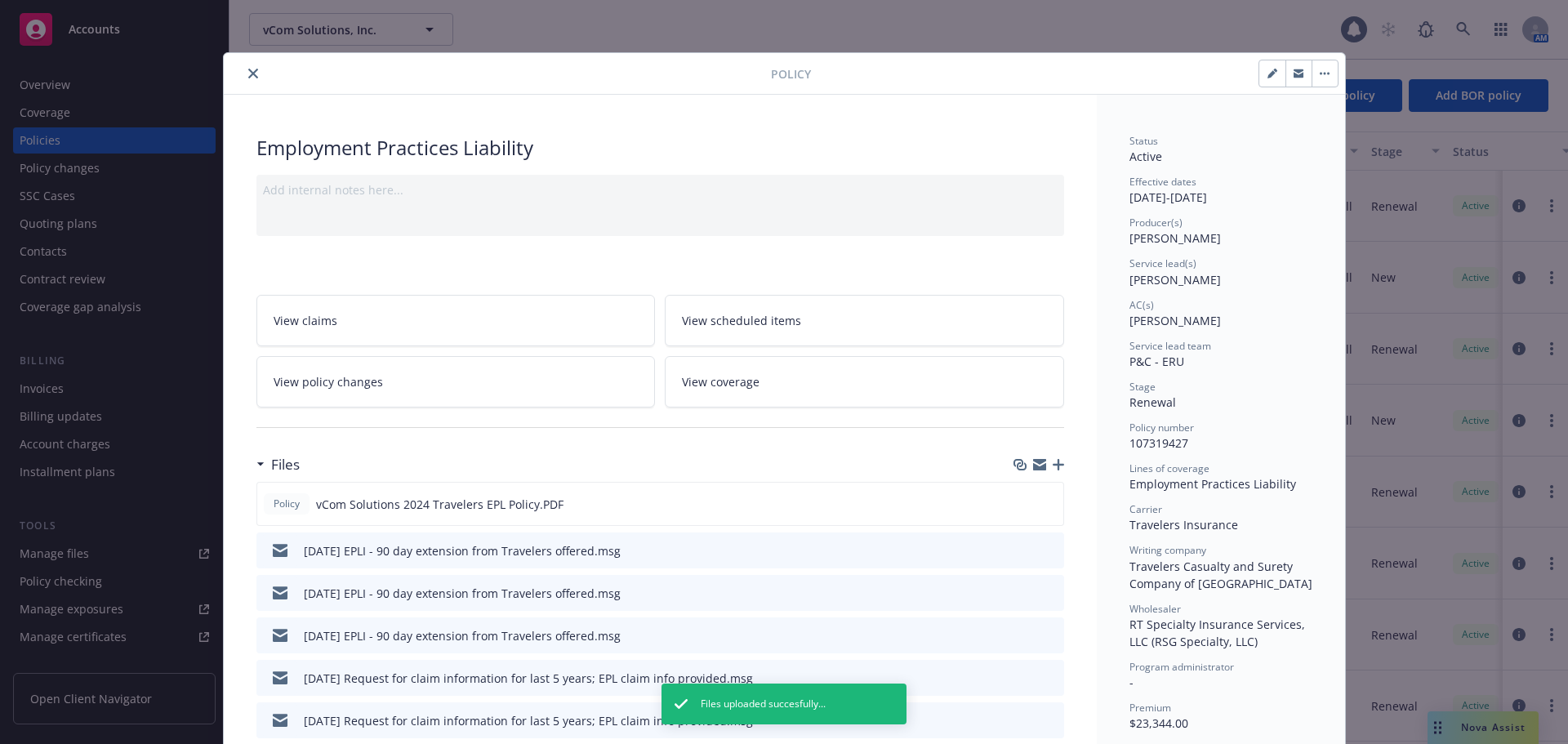
click at [248, 70] on icon "close" at bounding box center [253, 74] width 10 height 10
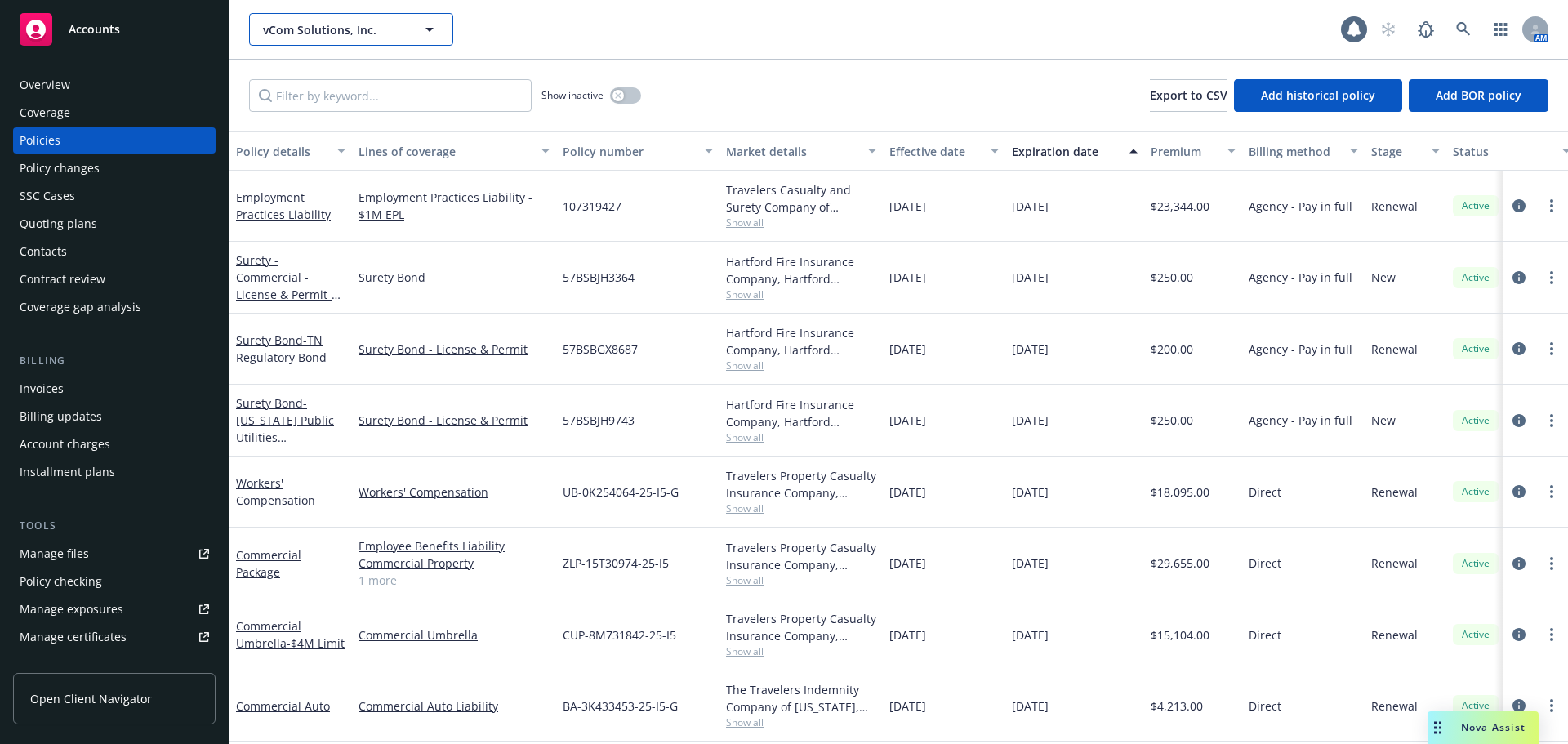
click at [351, 29] on span "vCom Solutions, Inc." at bounding box center [334, 30] width 142 height 17
type input "recruit"
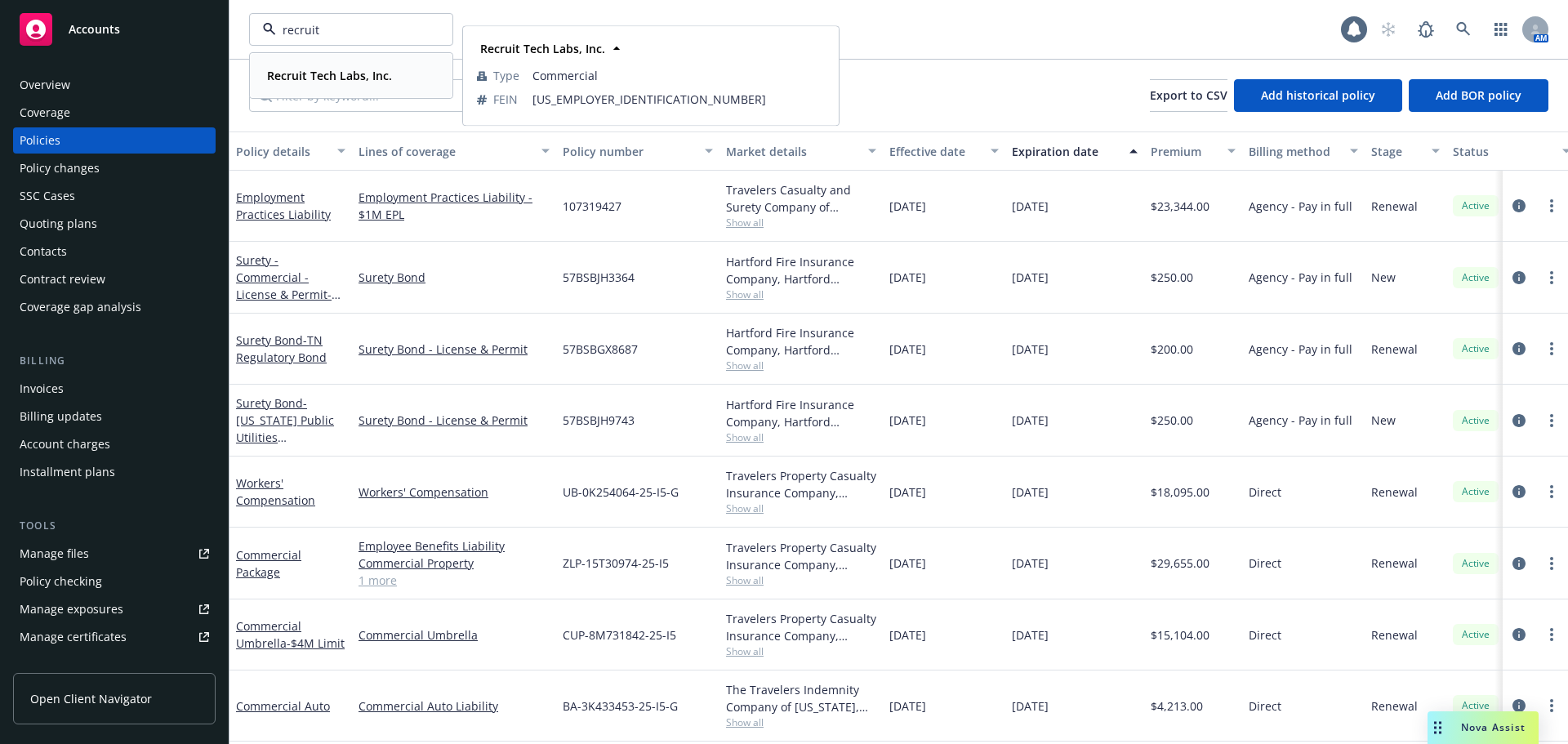
click at [308, 73] on strong "Recruit Tech Labs, Inc." at bounding box center [329, 75] width 125 height 16
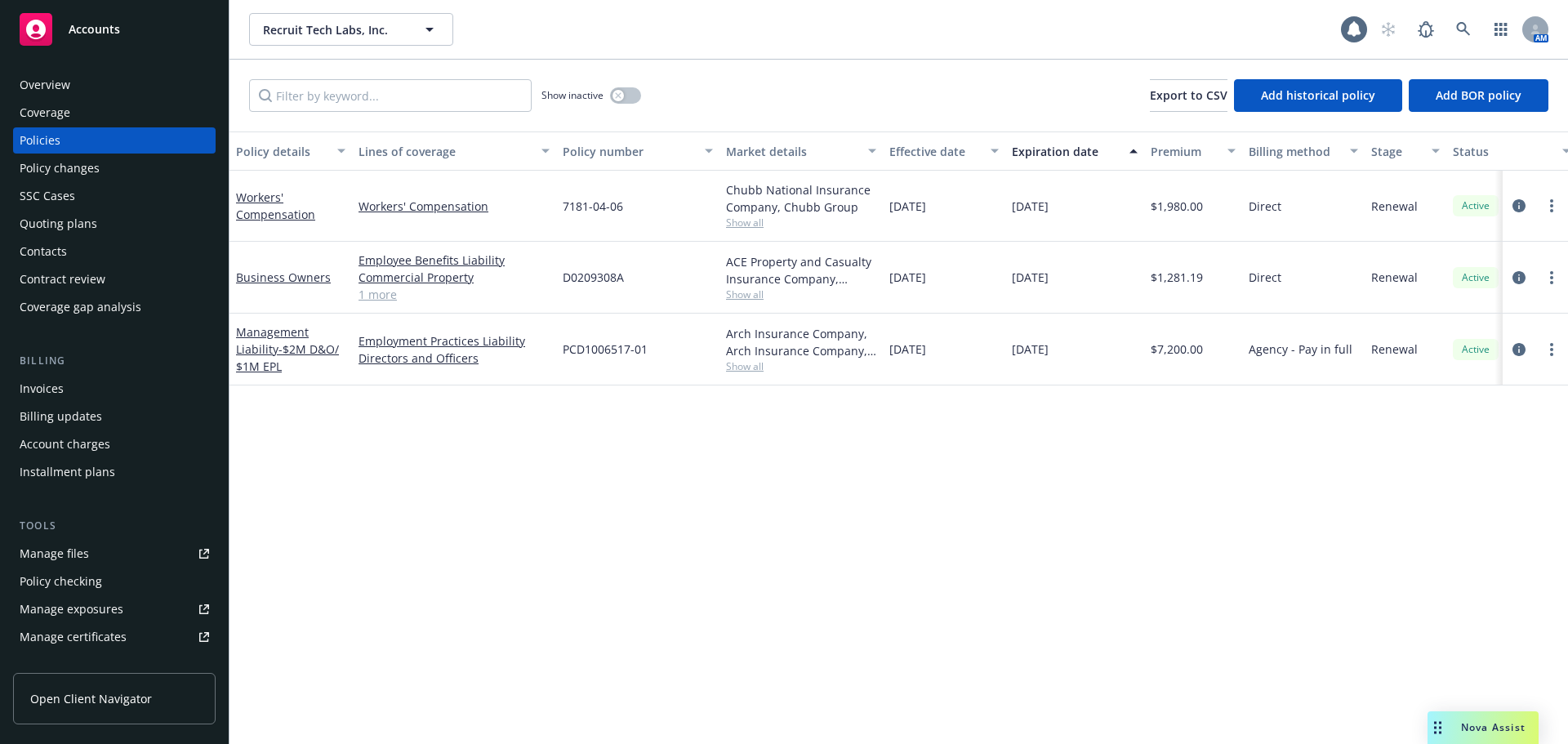
click at [818, 522] on div "Policy details Lines of coverage Policy number Market details Effective date Ex…" at bounding box center [898, 438] width 1339 height 612
click at [277, 213] on link "Workers' Compensation" at bounding box center [276, 205] width 79 height 32
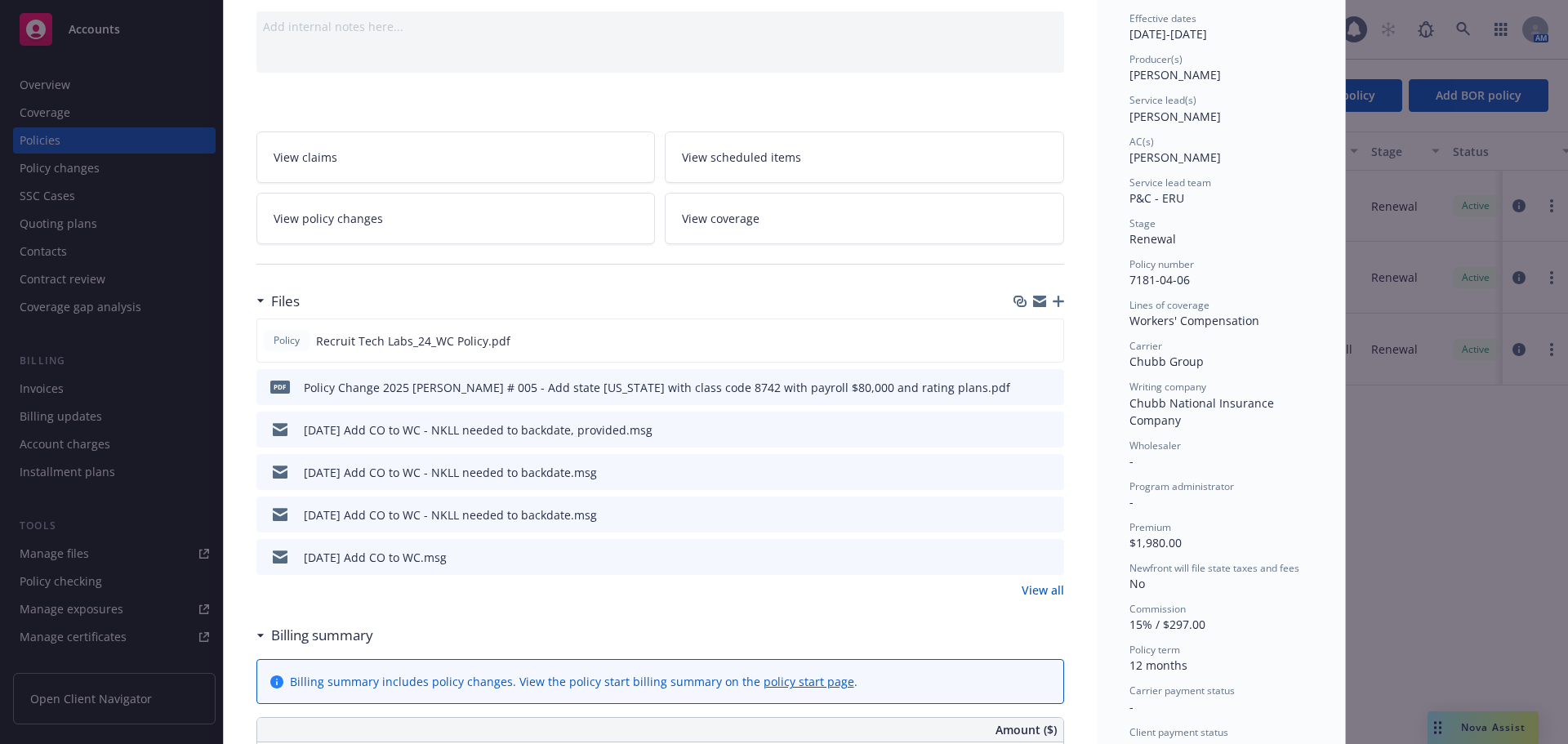
scroll to position [245, 0]
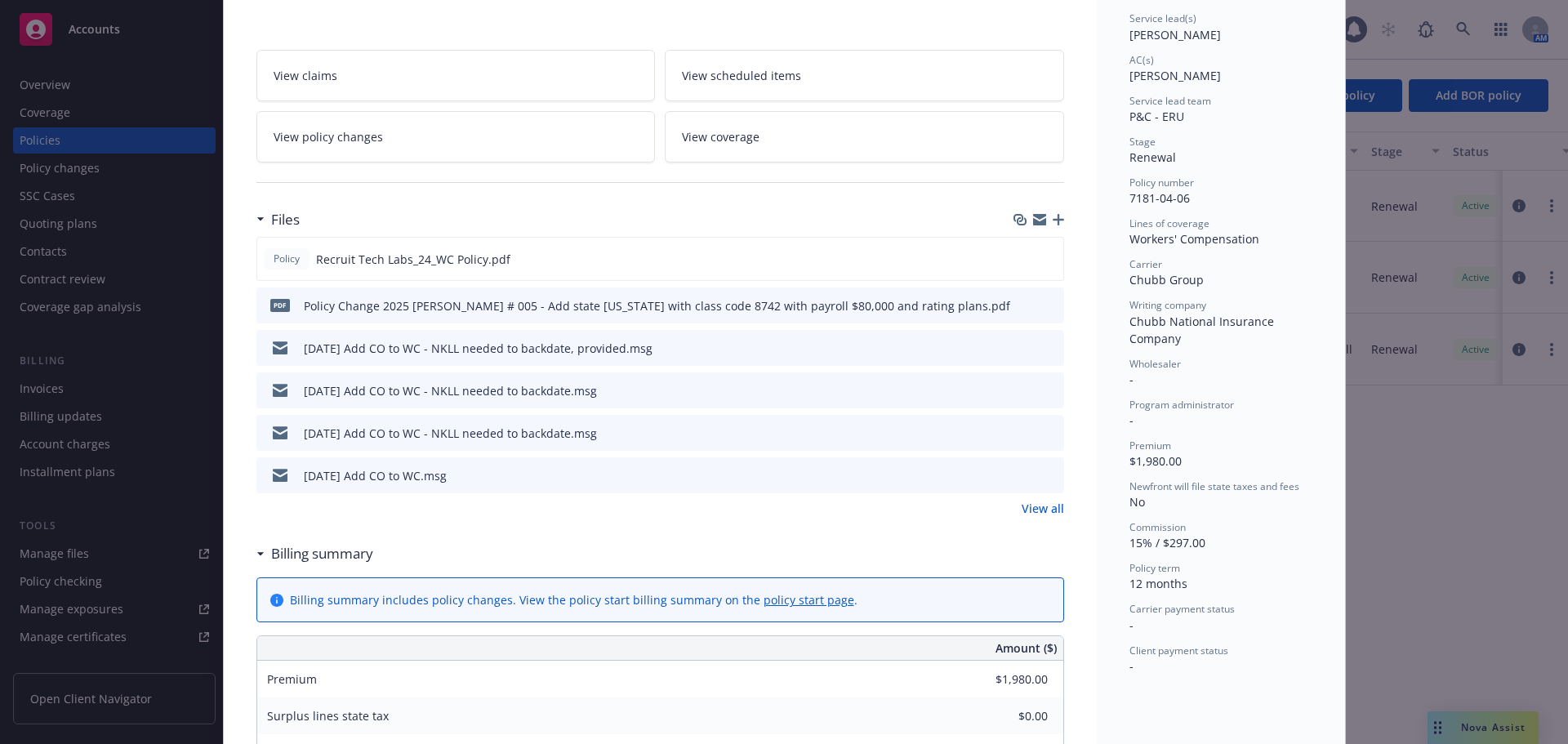
click at [1031, 512] on link "View all" at bounding box center [1042, 508] width 42 height 17
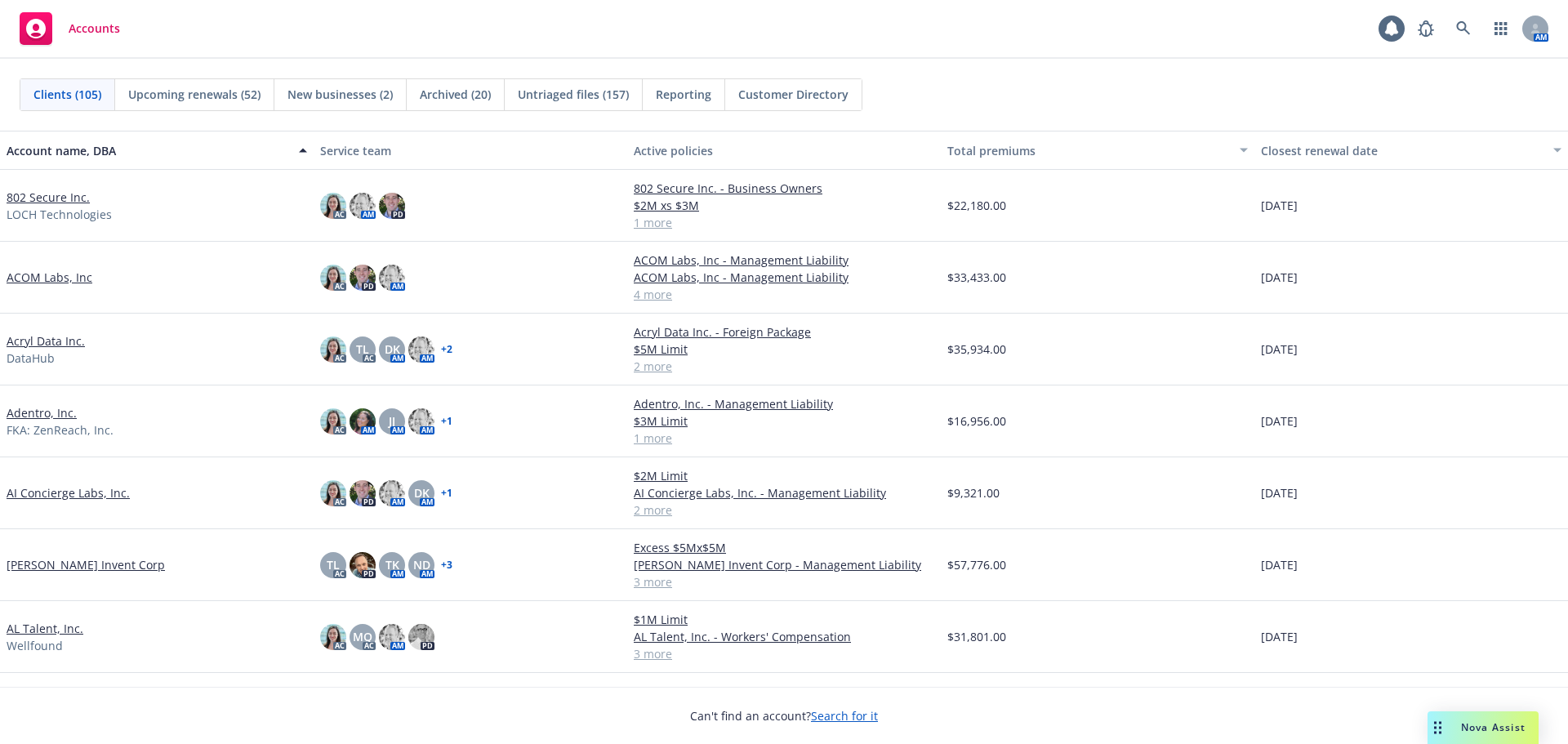
click at [68, 202] on link "802 Secure Inc." at bounding box center [48, 197] width 84 height 17
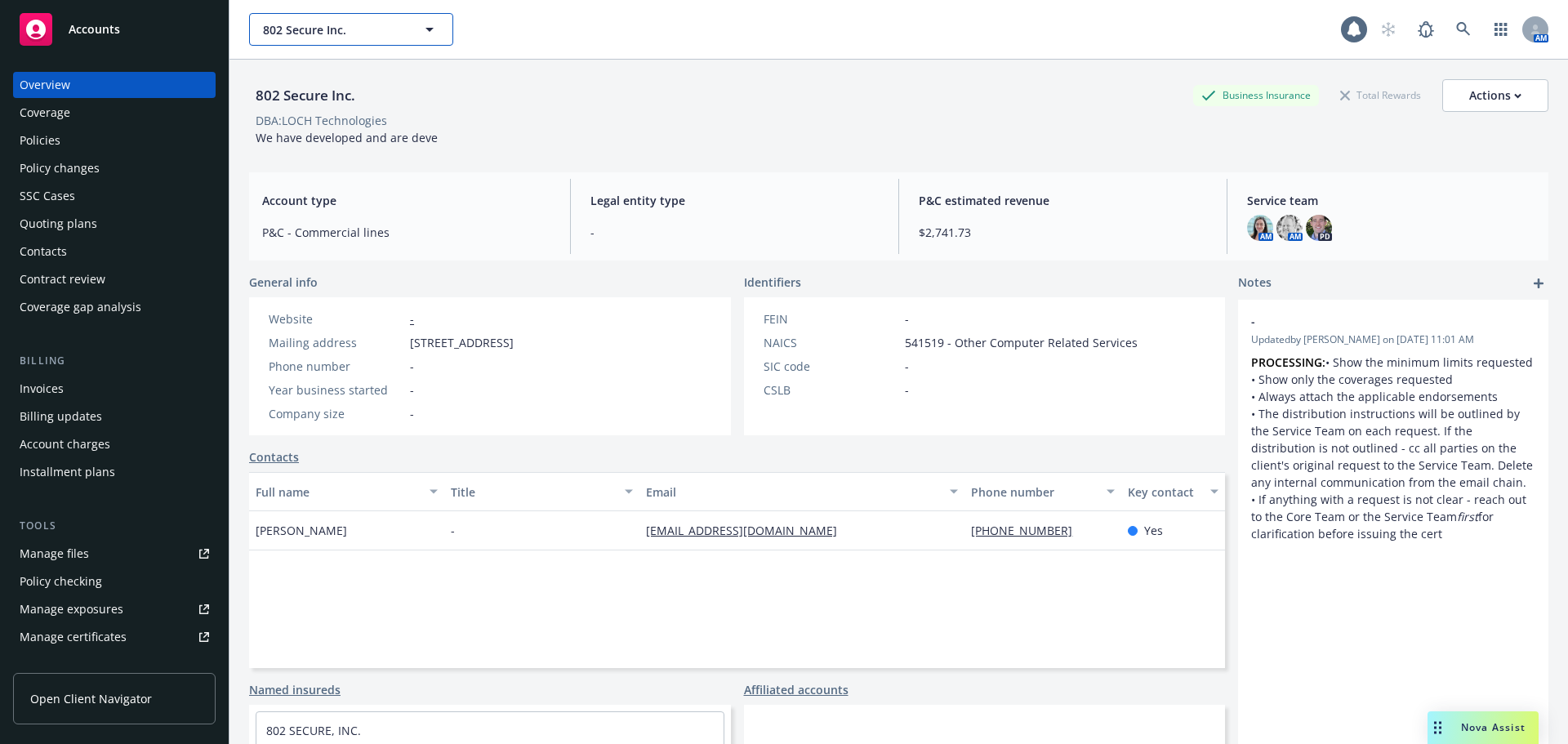
click at [333, 28] on span "802 Secure Inc." at bounding box center [334, 30] width 142 height 17
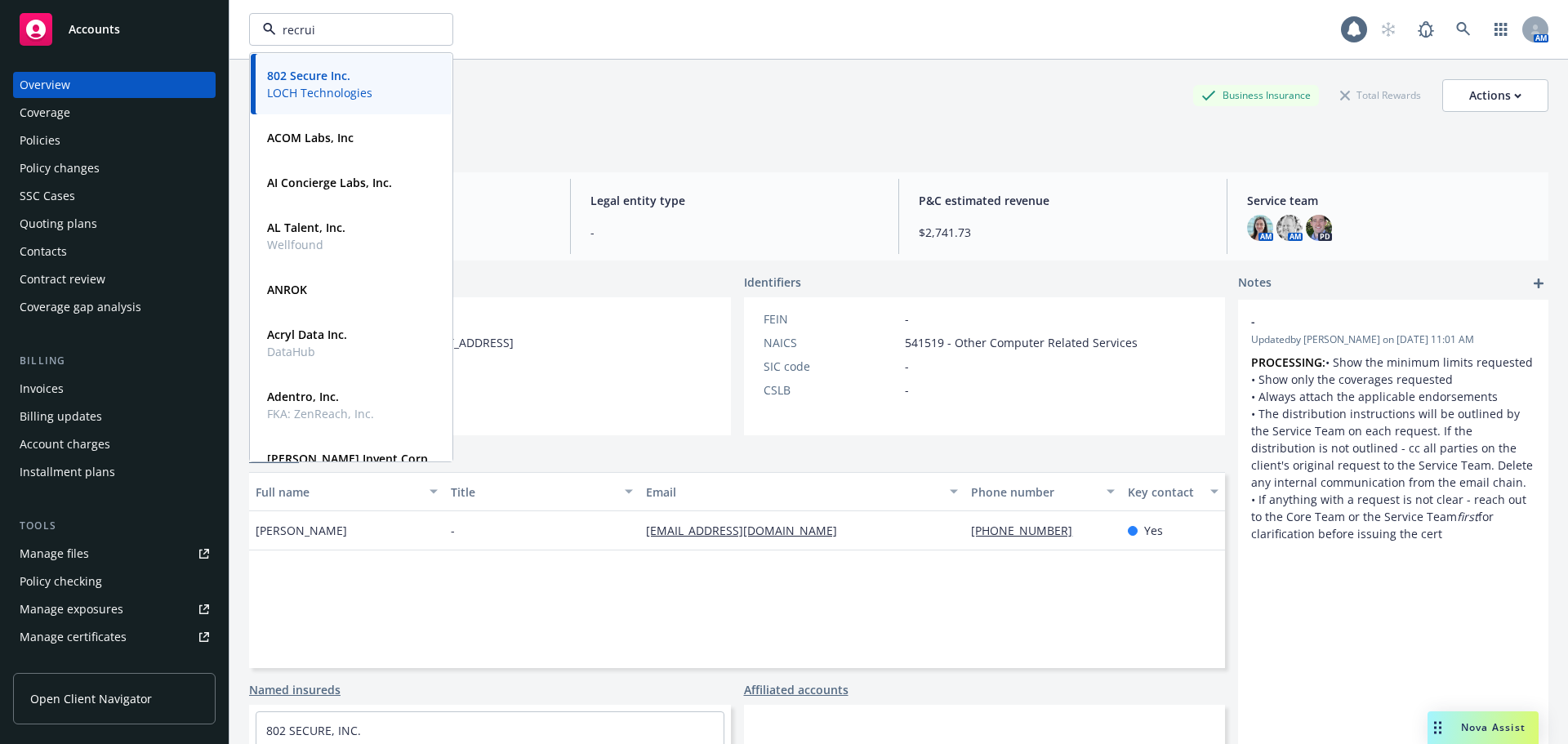
type input "recruit"
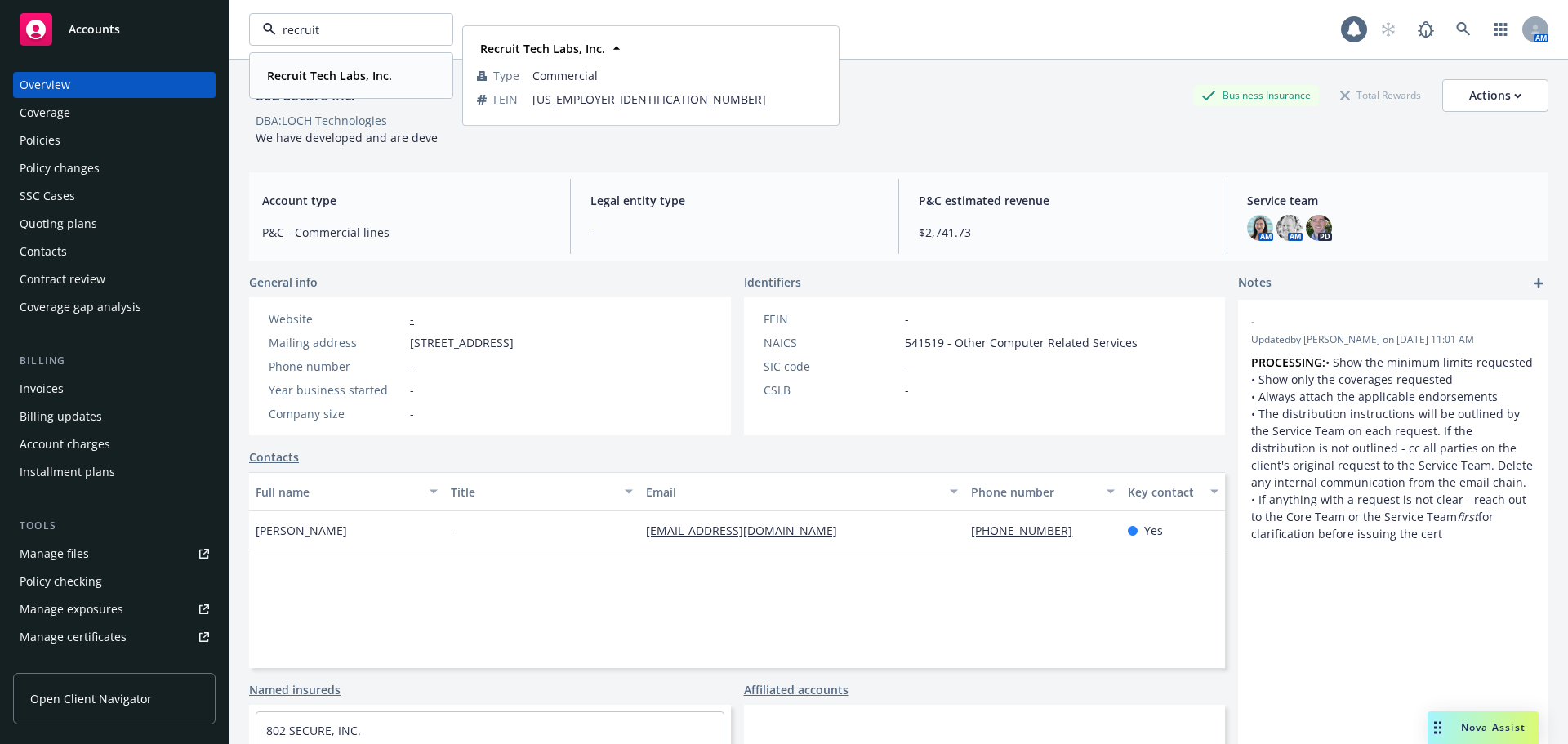
click at [333, 72] on strong "Recruit Tech Labs, Inc." at bounding box center [329, 75] width 125 height 16
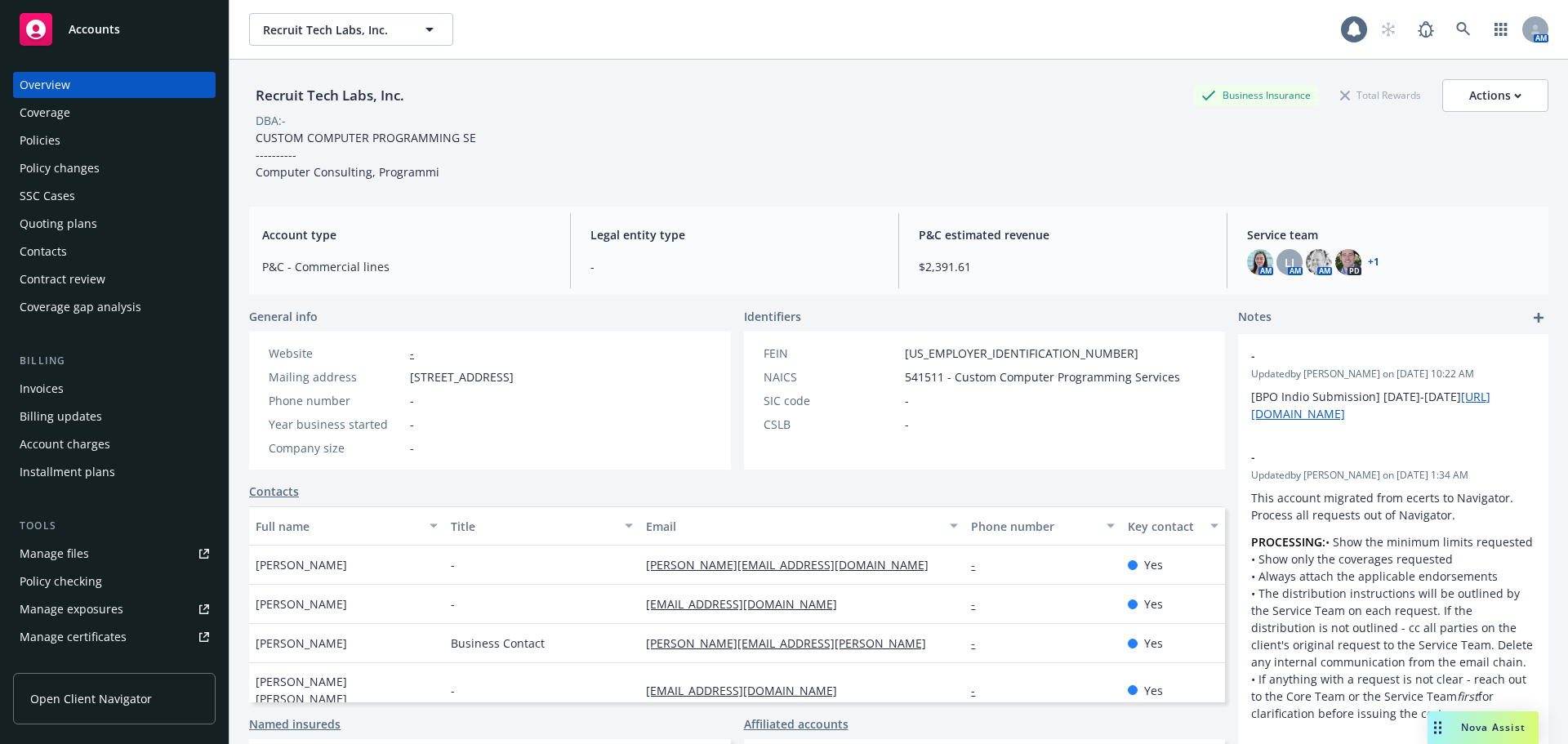
click at [65, 148] on div "Policies" at bounding box center [114, 141] width 190 height 26
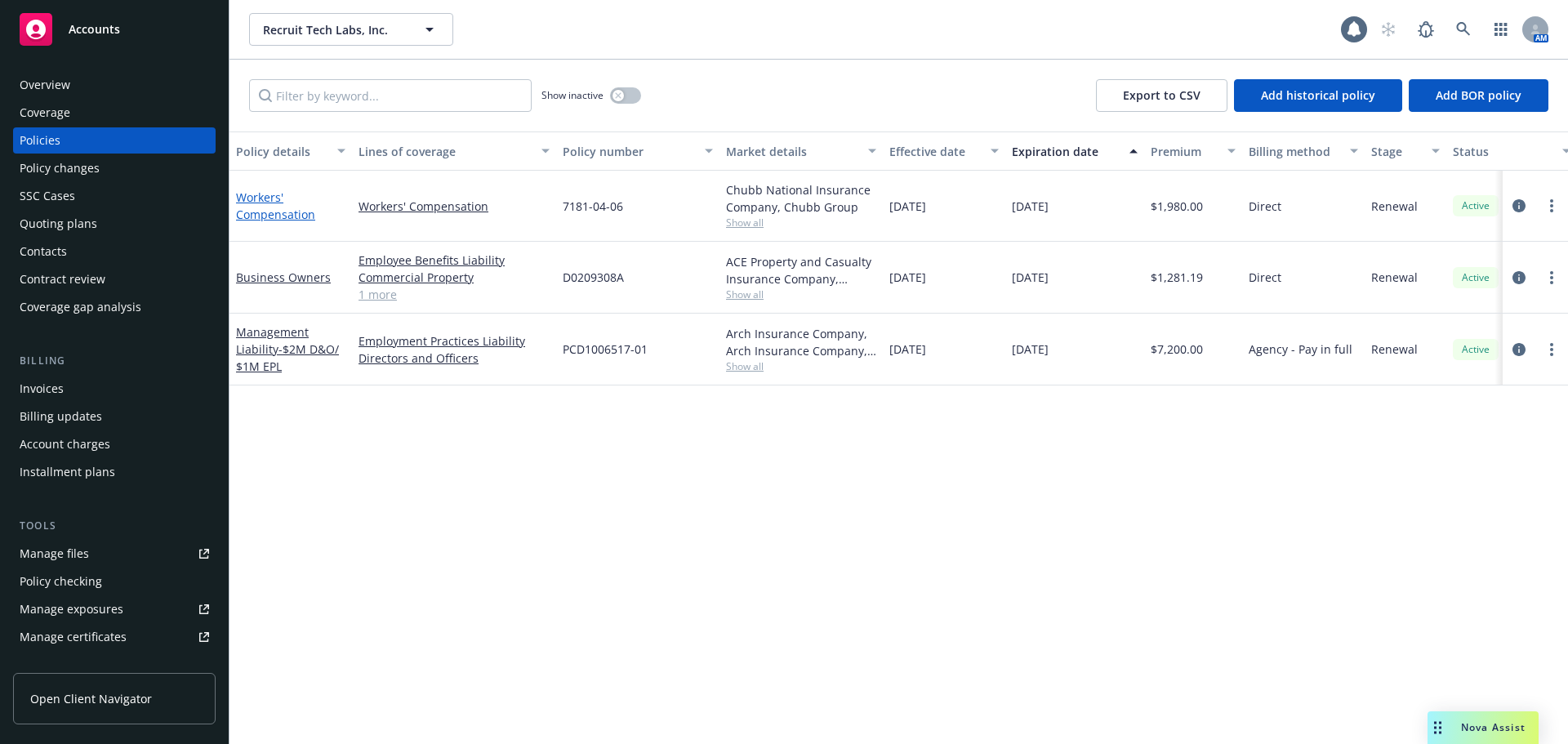
click at [271, 214] on link "Workers' Compensation" at bounding box center [276, 205] width 79 height 32
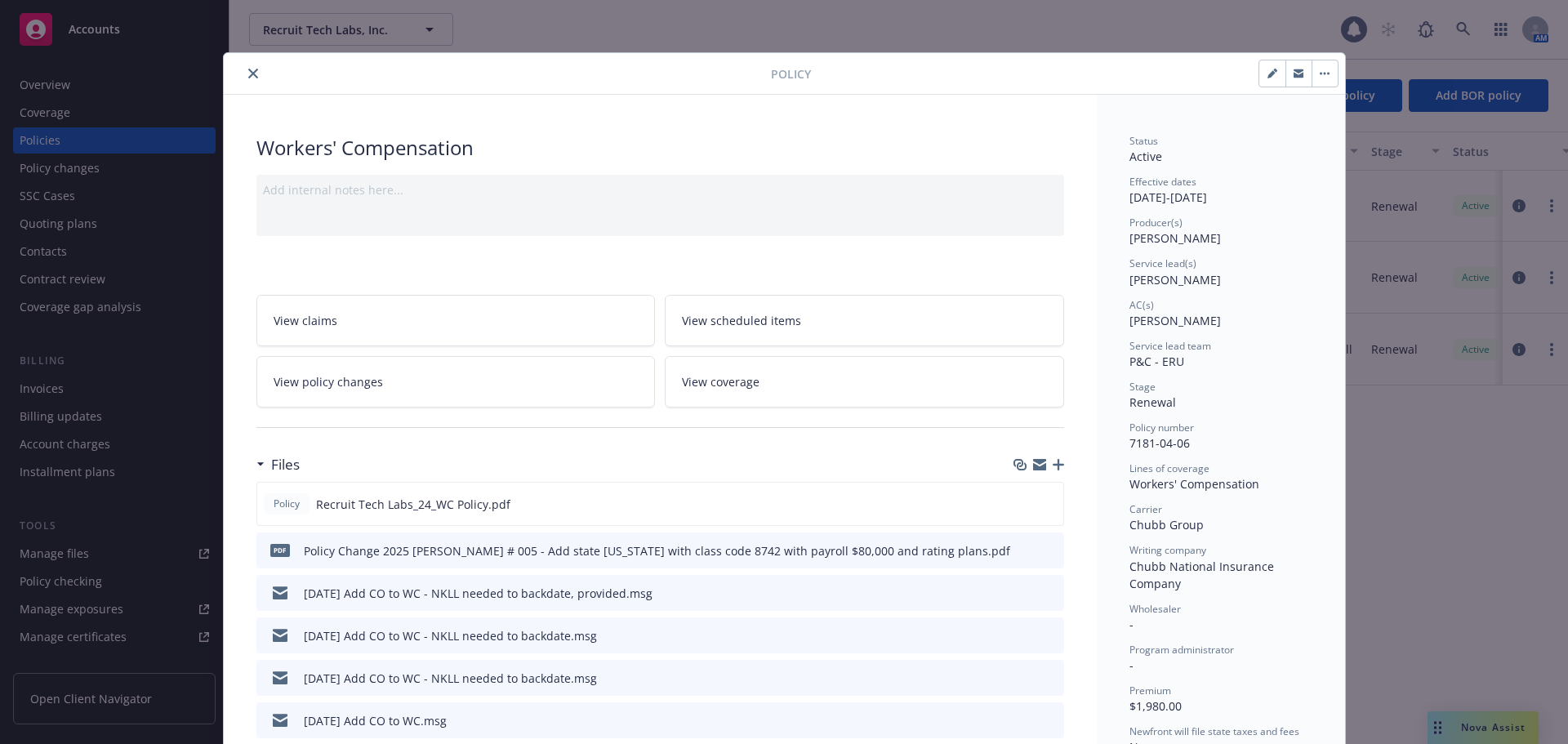
scroll to position [82, 0]
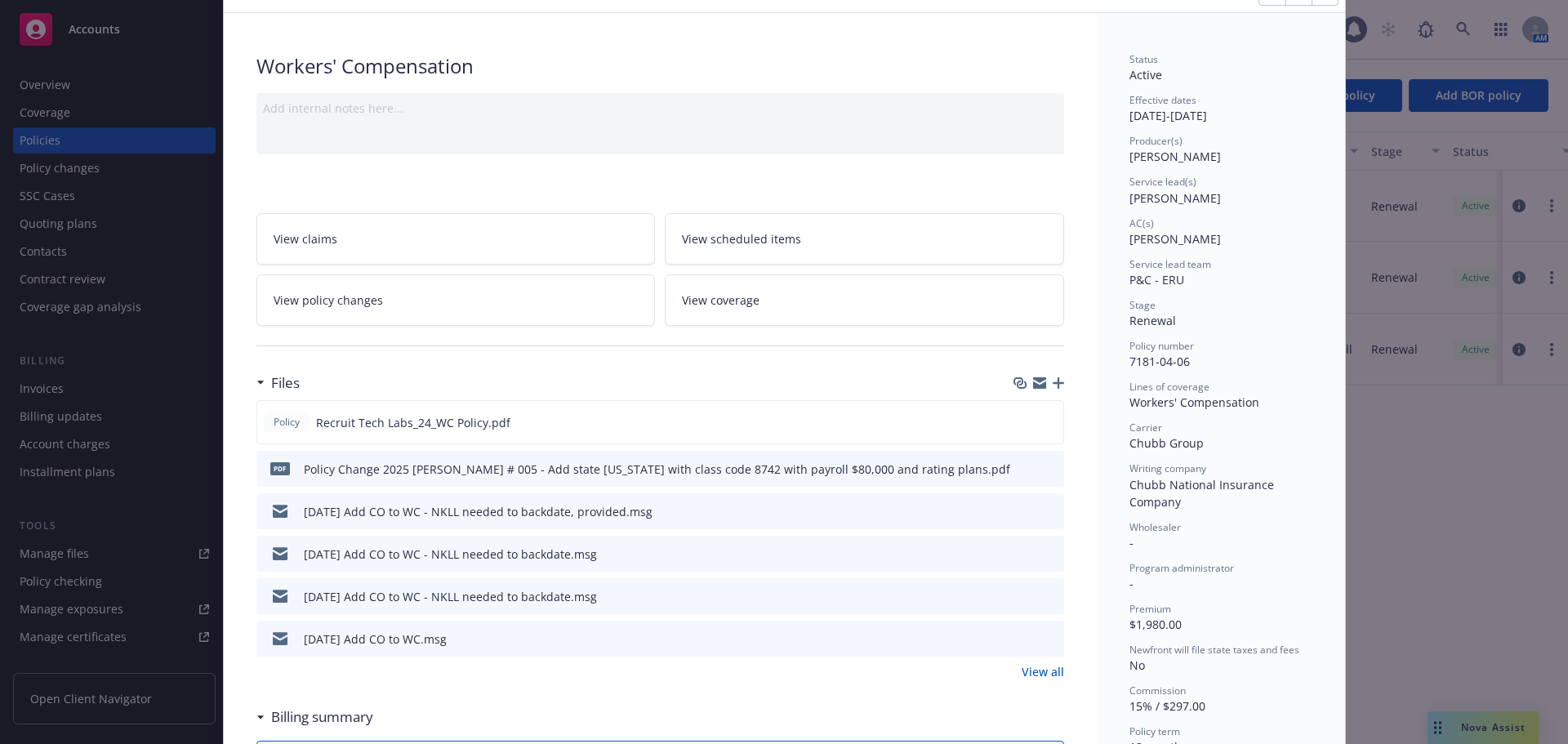
click at [1053, 383] on icon "button" at bounding box center [1059, 383] width 12 height 12
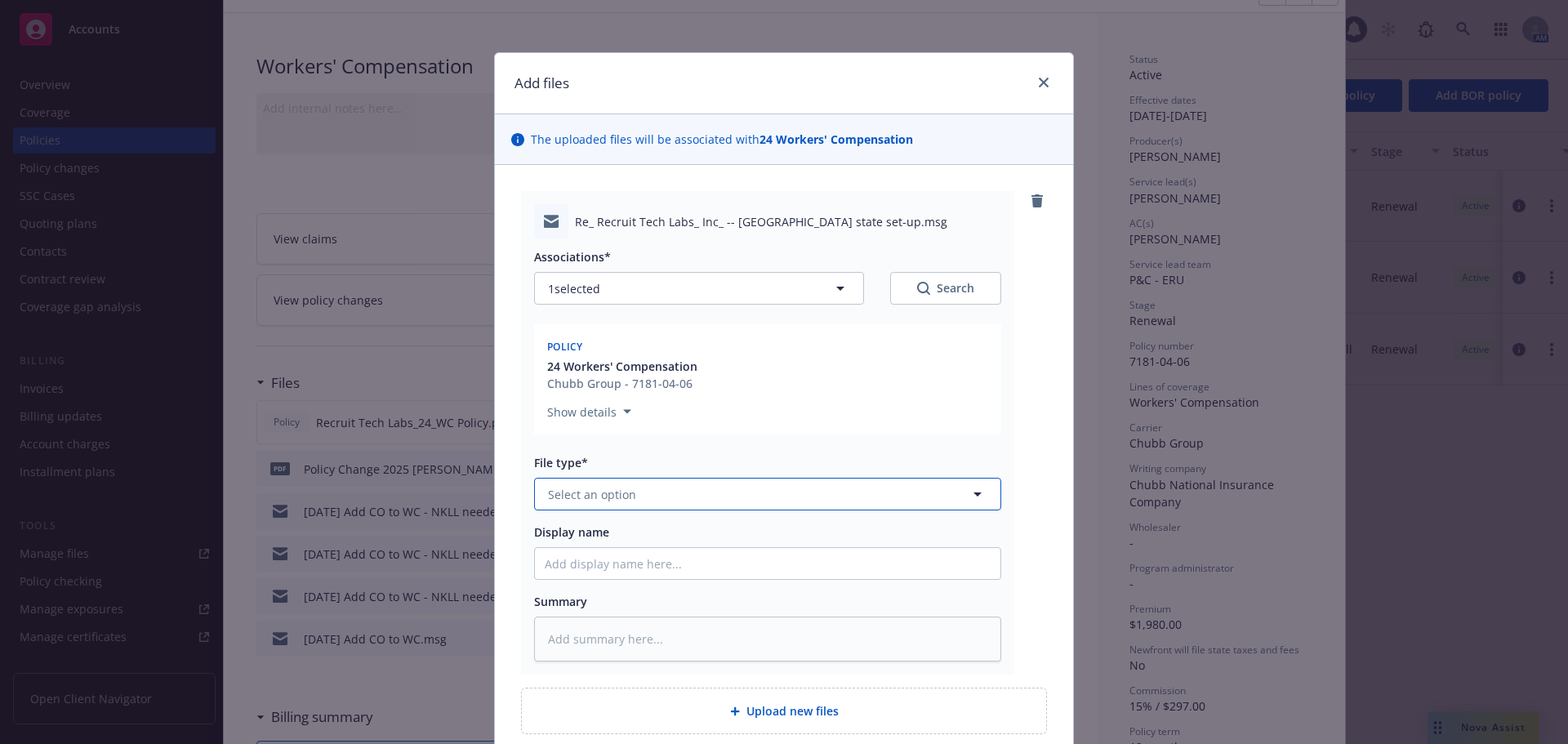
click at [622, 497] on span "Select an option" at bounding box center [592, 494] width 89 height 17
type input "em"
click at [643, 578] on div "Email" at bounding box center [767, 583] width 446 height 24
click at [646, 559] on input "Display name" at bounding box center [767, 563] width 465 height 31
type textarea "x"
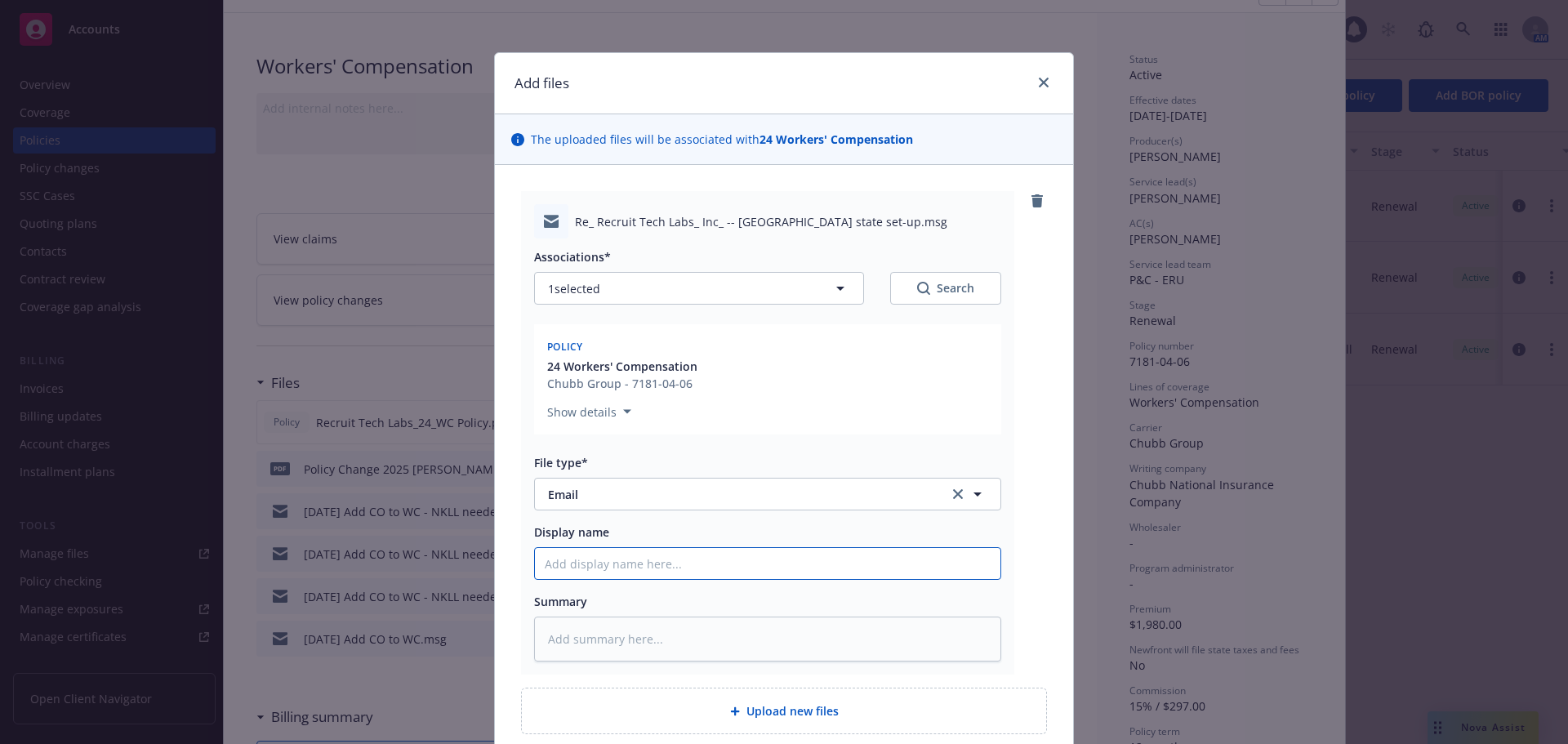
type input "0"
type textarea "x"
type input "09"
type textarea "x"
type input "09/1"
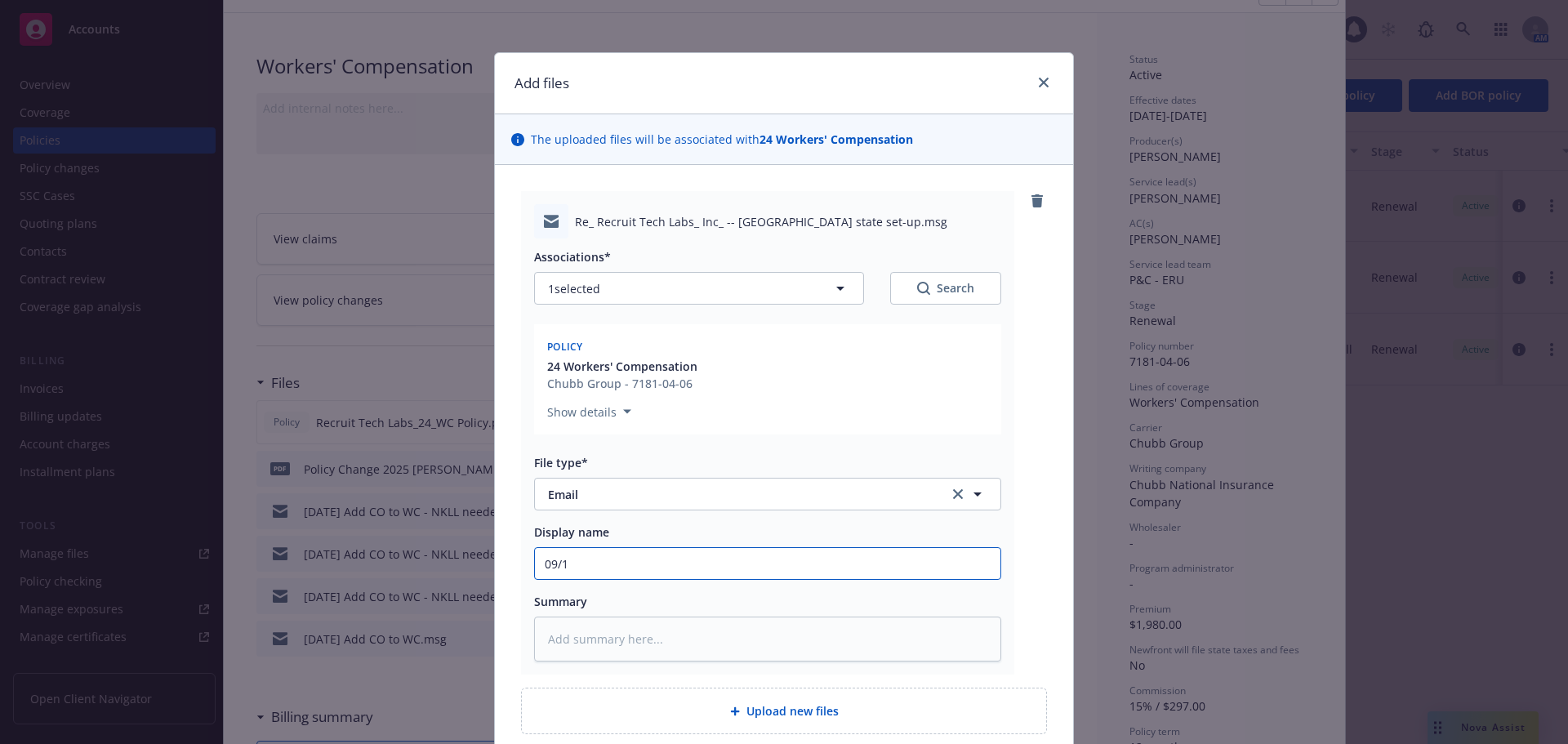
type textarea "x"
type input "09/15/"
type textarea "x"
type input "09/15/2"
type textarea "x"
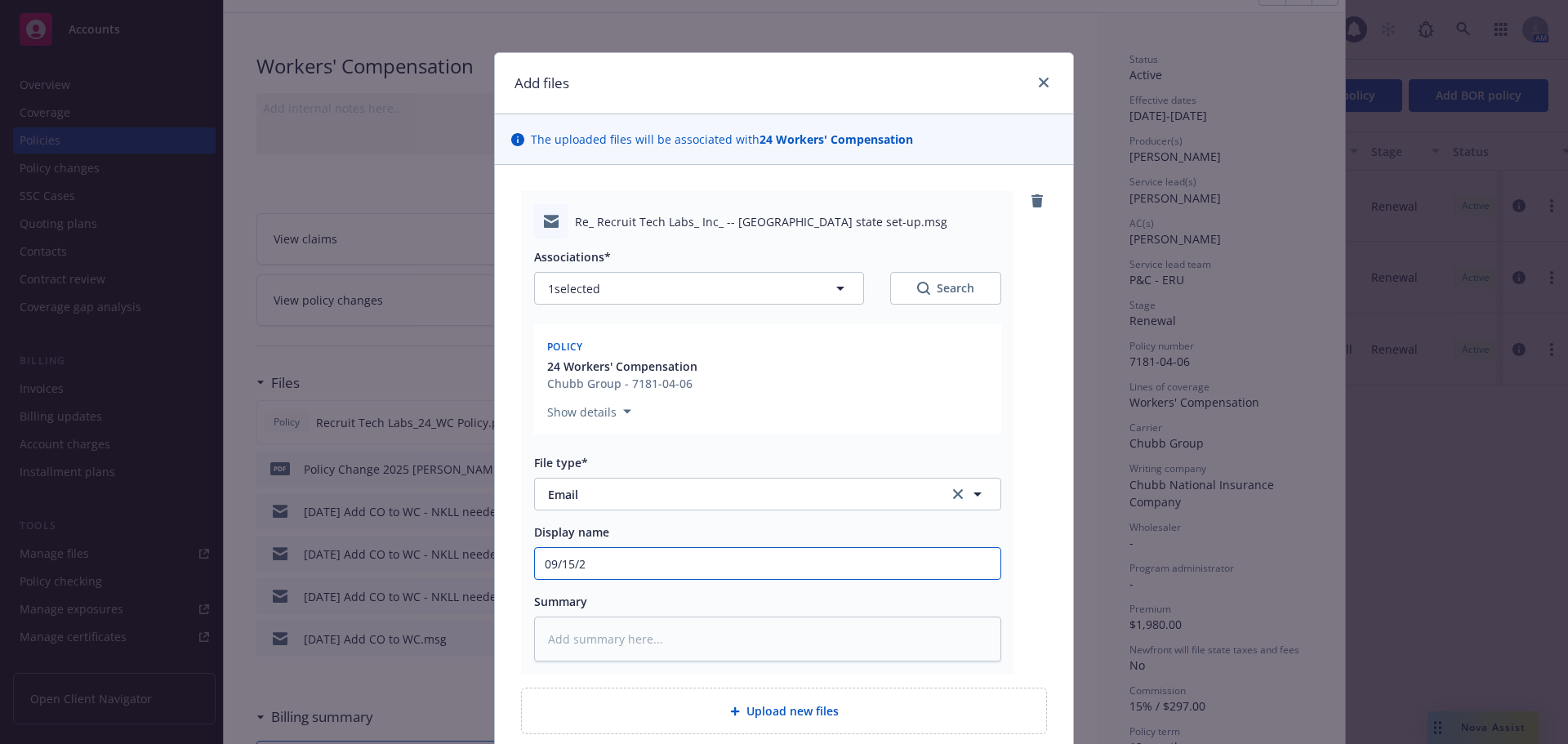
type input "[DATE]"
type textarea "x"
type input "[DATE]"
type textarea "x"
type input "09/15/25 A"
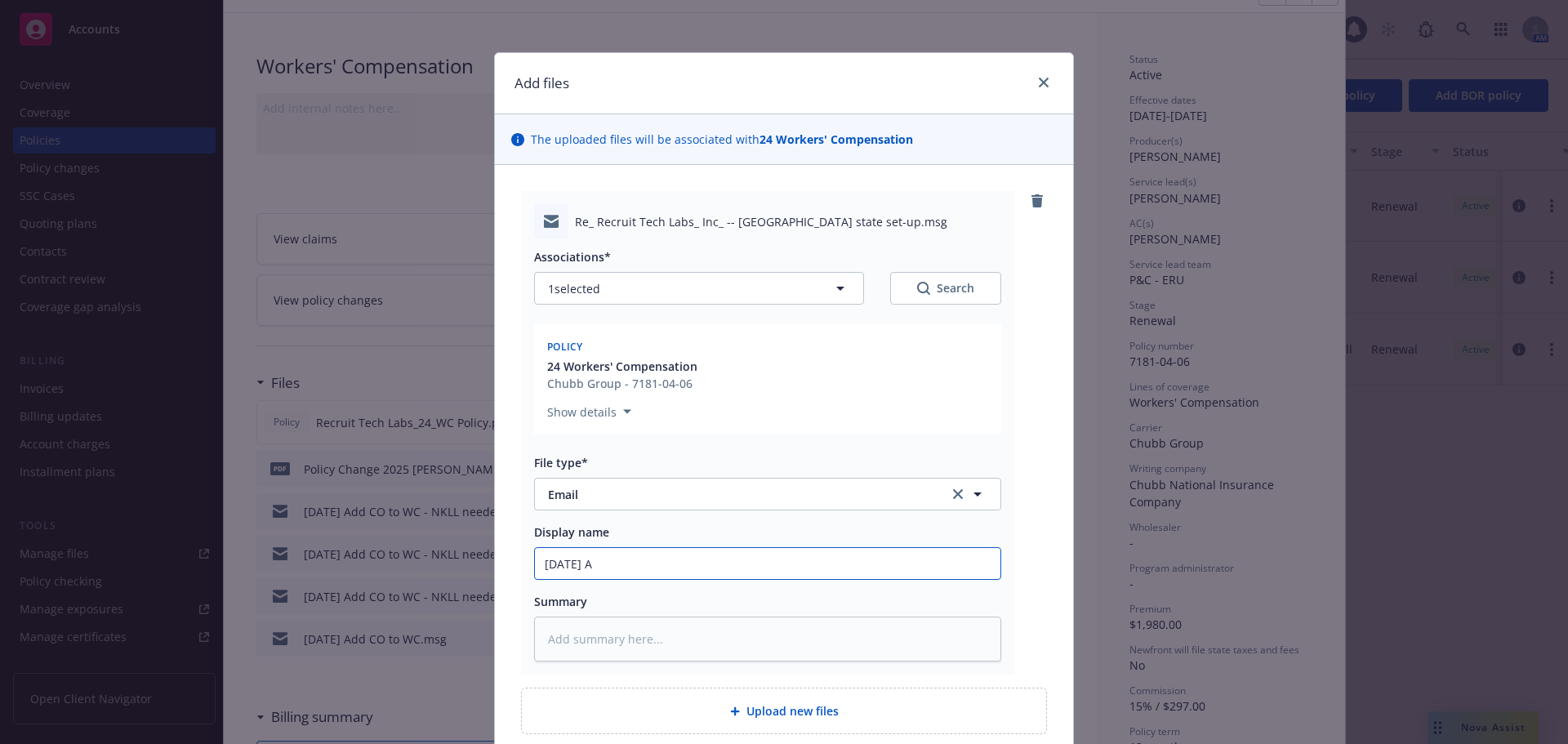
type textarea "x"
type input "09/15/25 Ad"
type textarea "x"
type input "09/15/25 Add"
type textarea "x"
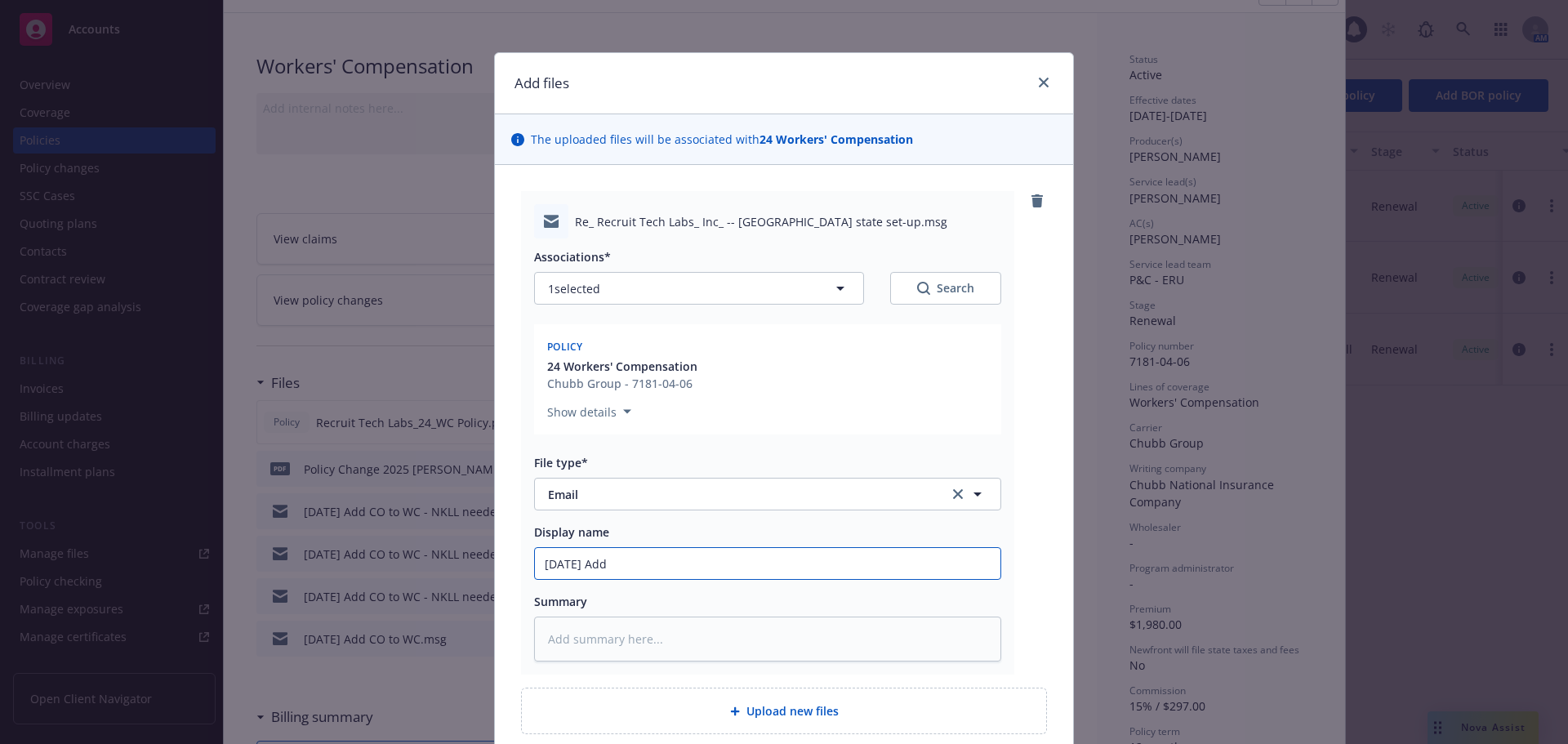
type input "09/15/25 Add"
type textarea "x"
type input "09/15/25 Add T"
type textarea "x"
type input "09/15/25 Add TX"
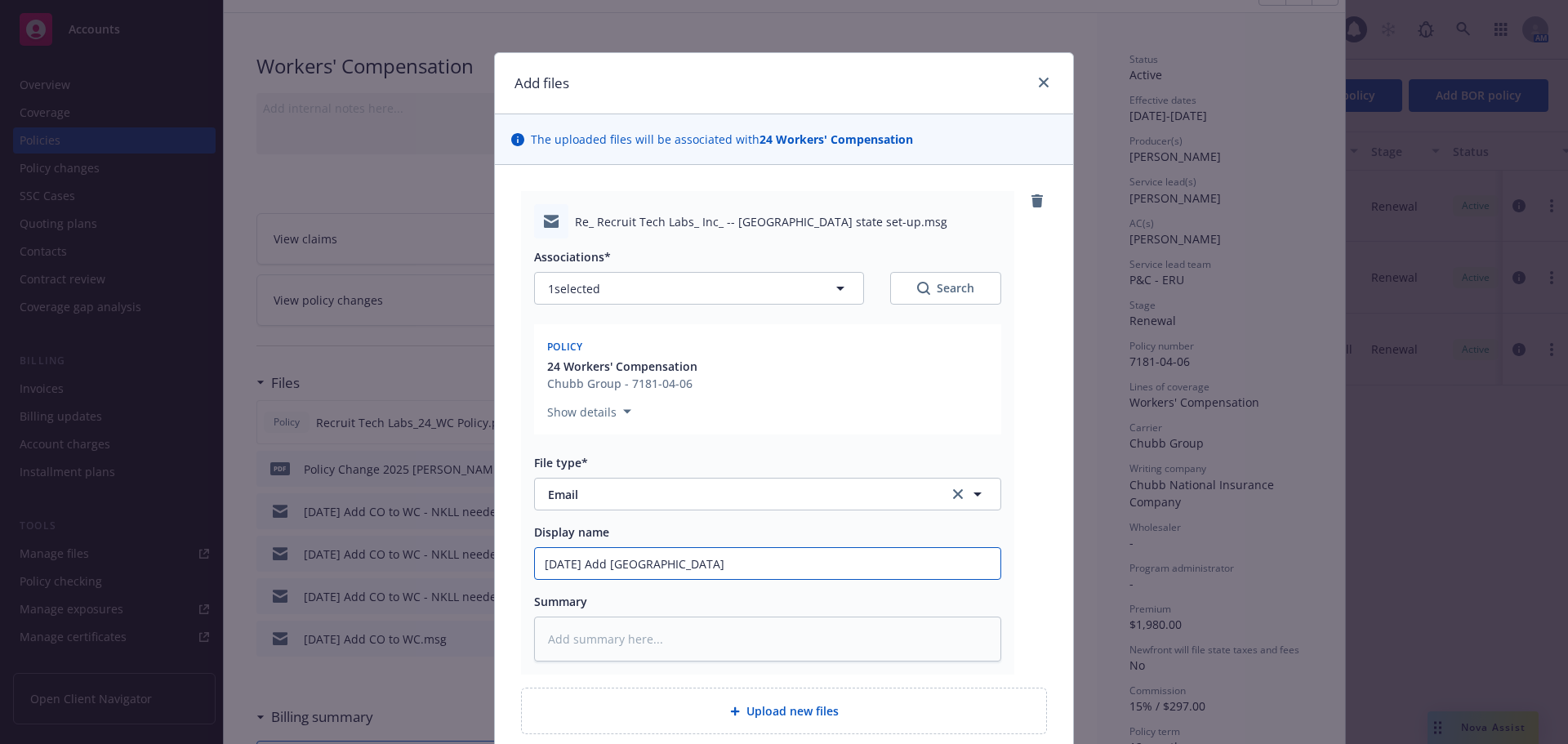
type textarea "x"
type input "09/15/25 Add TX"
type textarea "x"
type input "09/15/25 Add TX t"
type textarea "x"
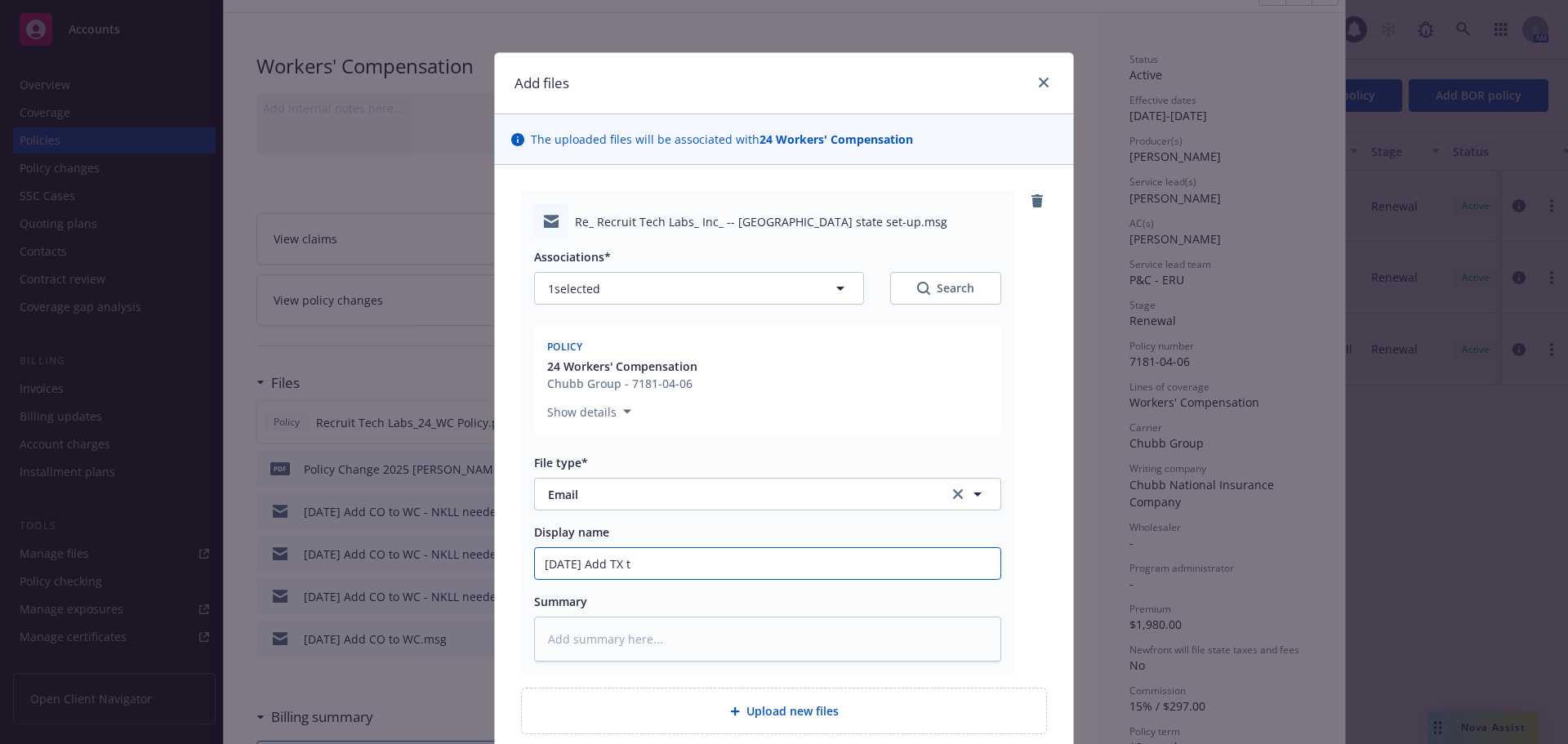
type input "09/15/25 Add TX to"
type textarea "x"
type input "09/15/25 Add TX to"
type textarea "x"
type input "09/15/25 Add TX to W"
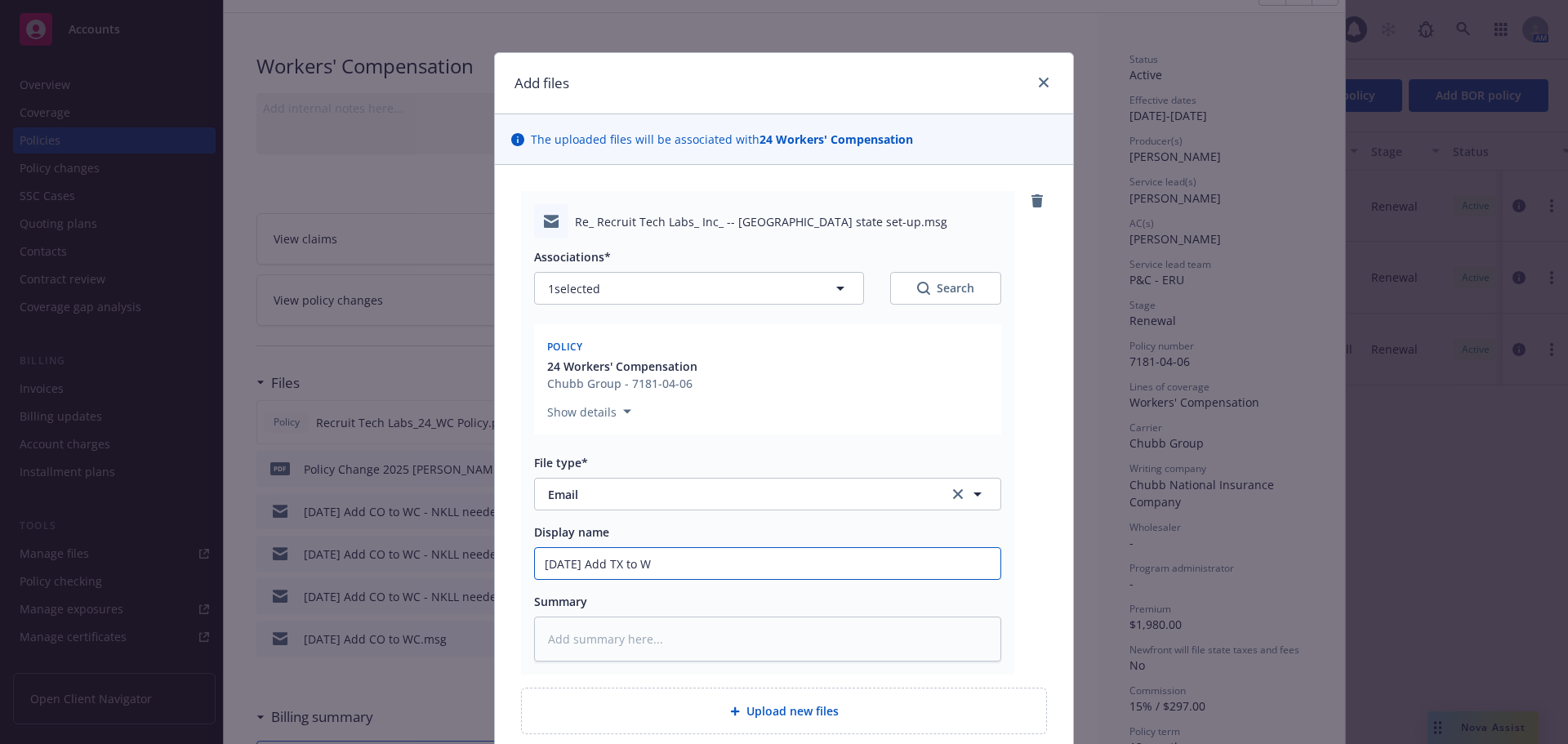
type textarea "x"
drag, startPoint x: 719, startPoint y: 568, endPoint x: 448, endPoint y: 569, distance: 271.0
click at [448, 569] on div "Add files The uploaded files will be associated with 24 Workers' Compensation R…" at bounding box center [784, 372] width 1568 height 744
click at [791, 566] on input "09/15/25 Add TX to WC" at bounding box center [767, 563] width 465 height 31
type input "09/15/25 Add TX to WC"
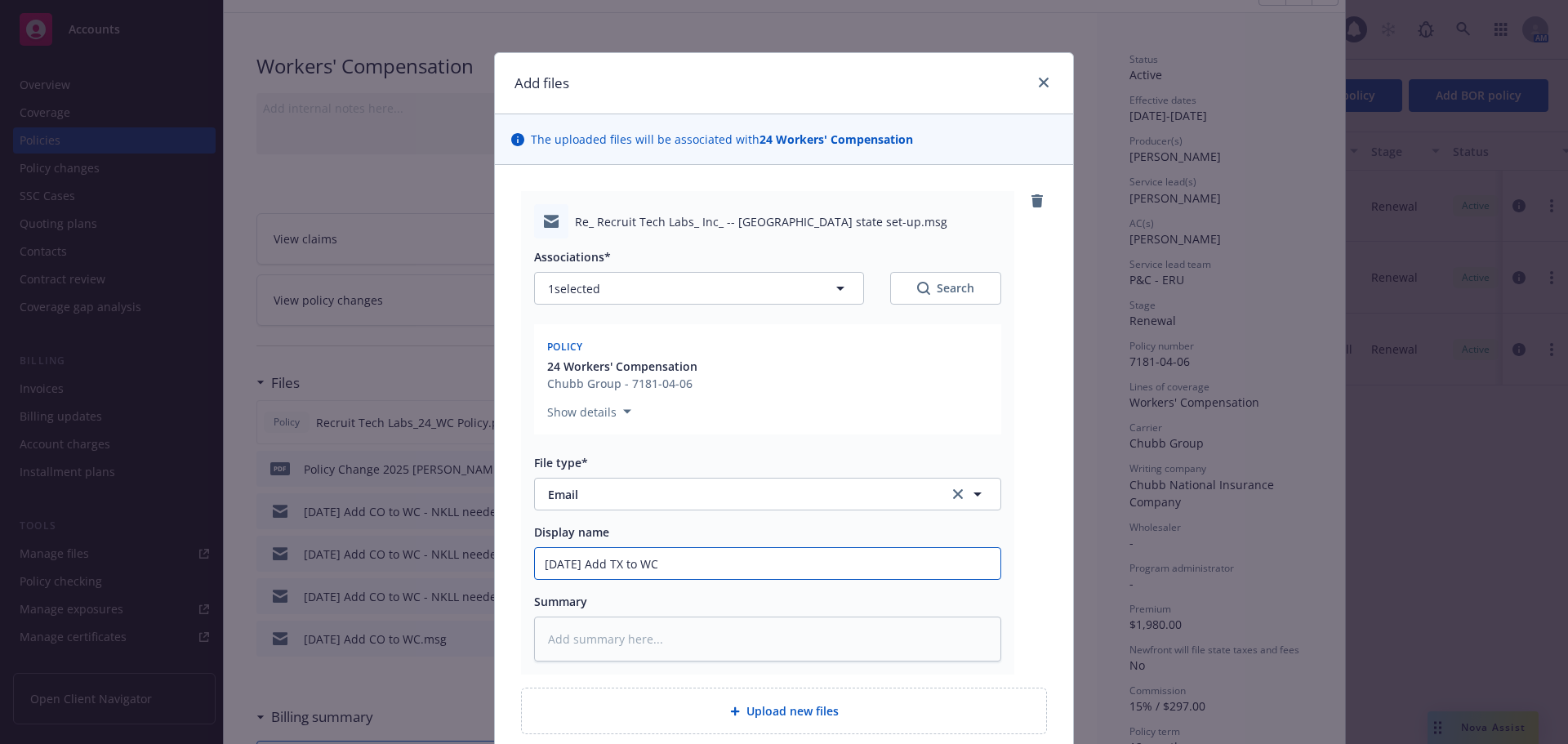
type textarea "x"
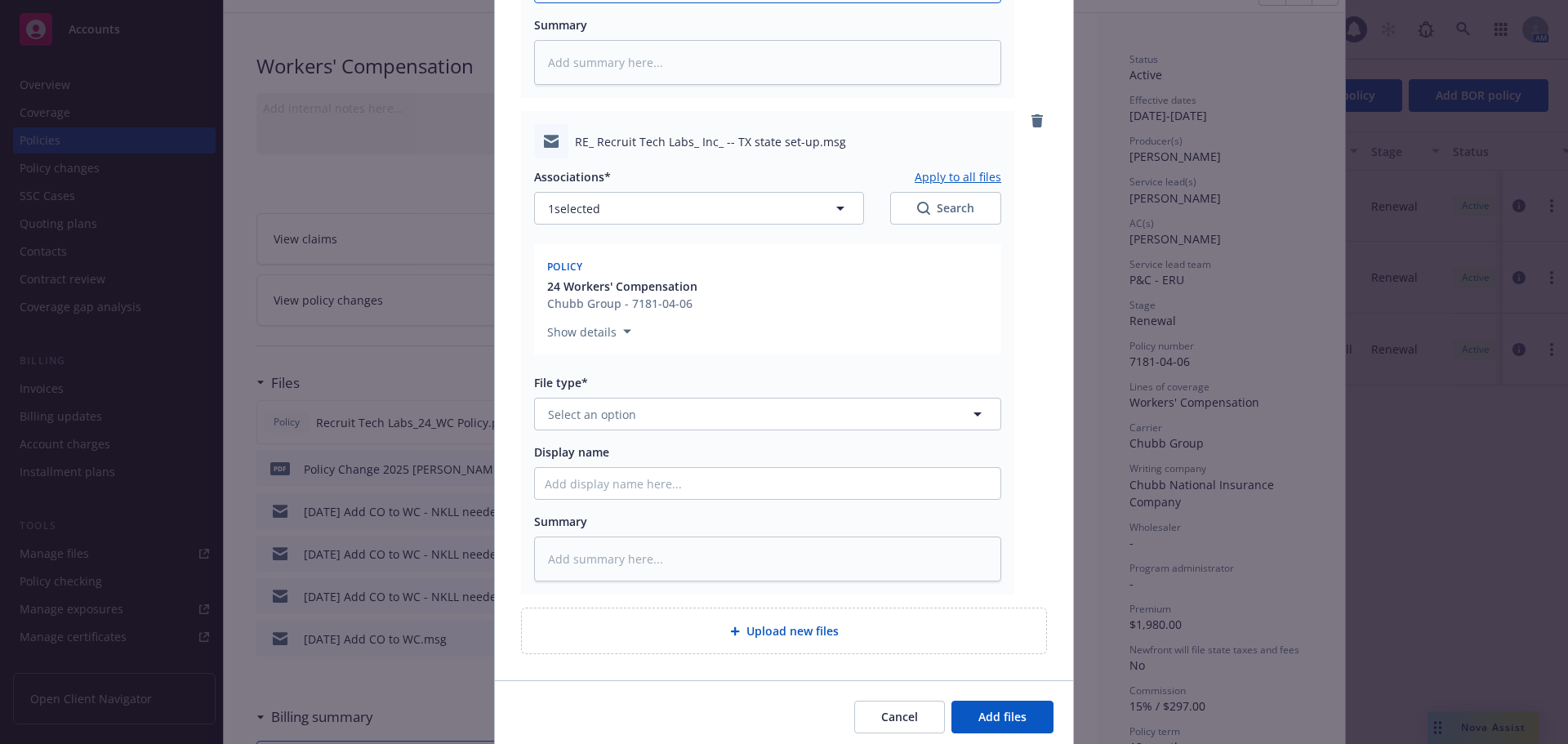
scroll to position [638, 0]
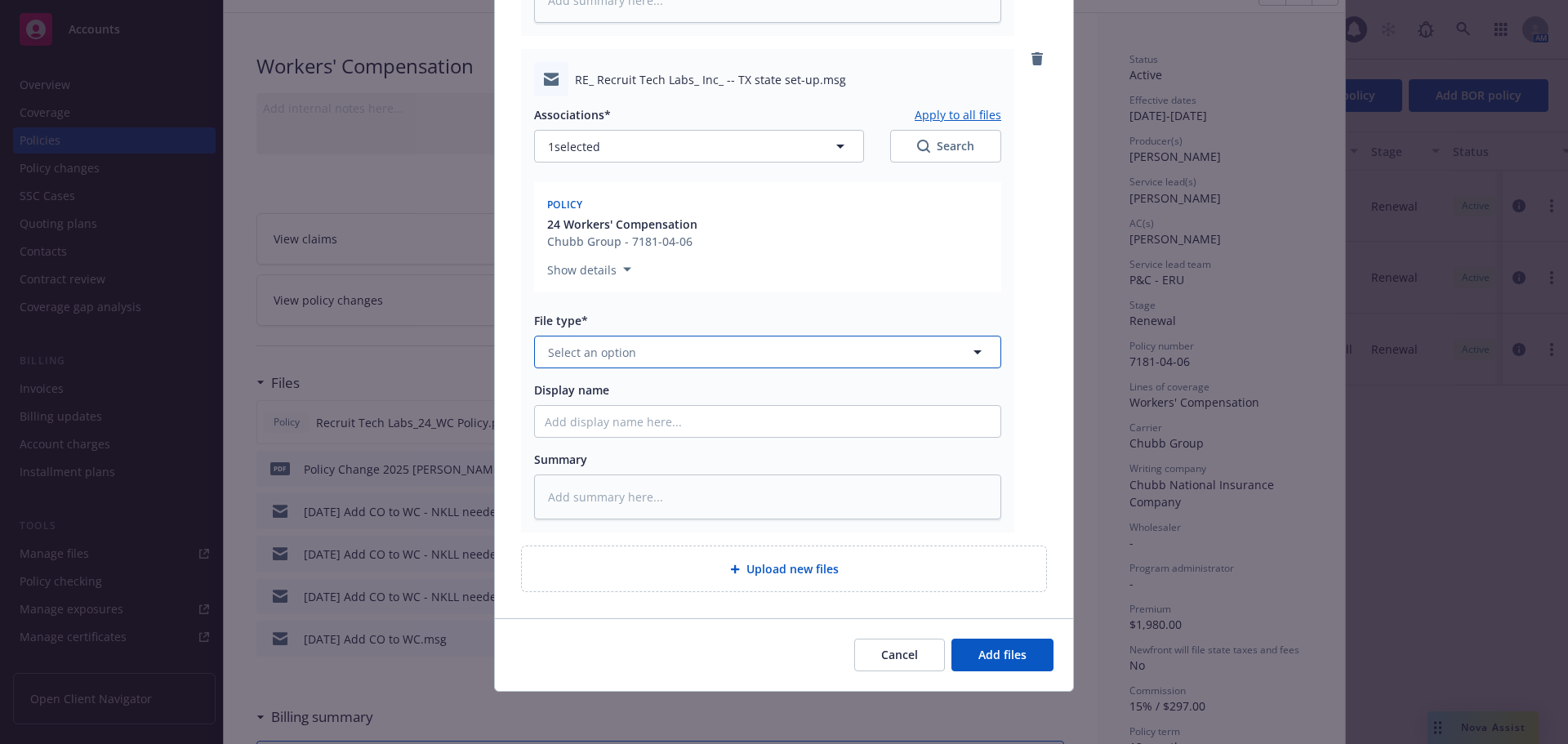
click at [585, 353] on span "Select an option" at bounding box center [592, 352] width 89 height 17
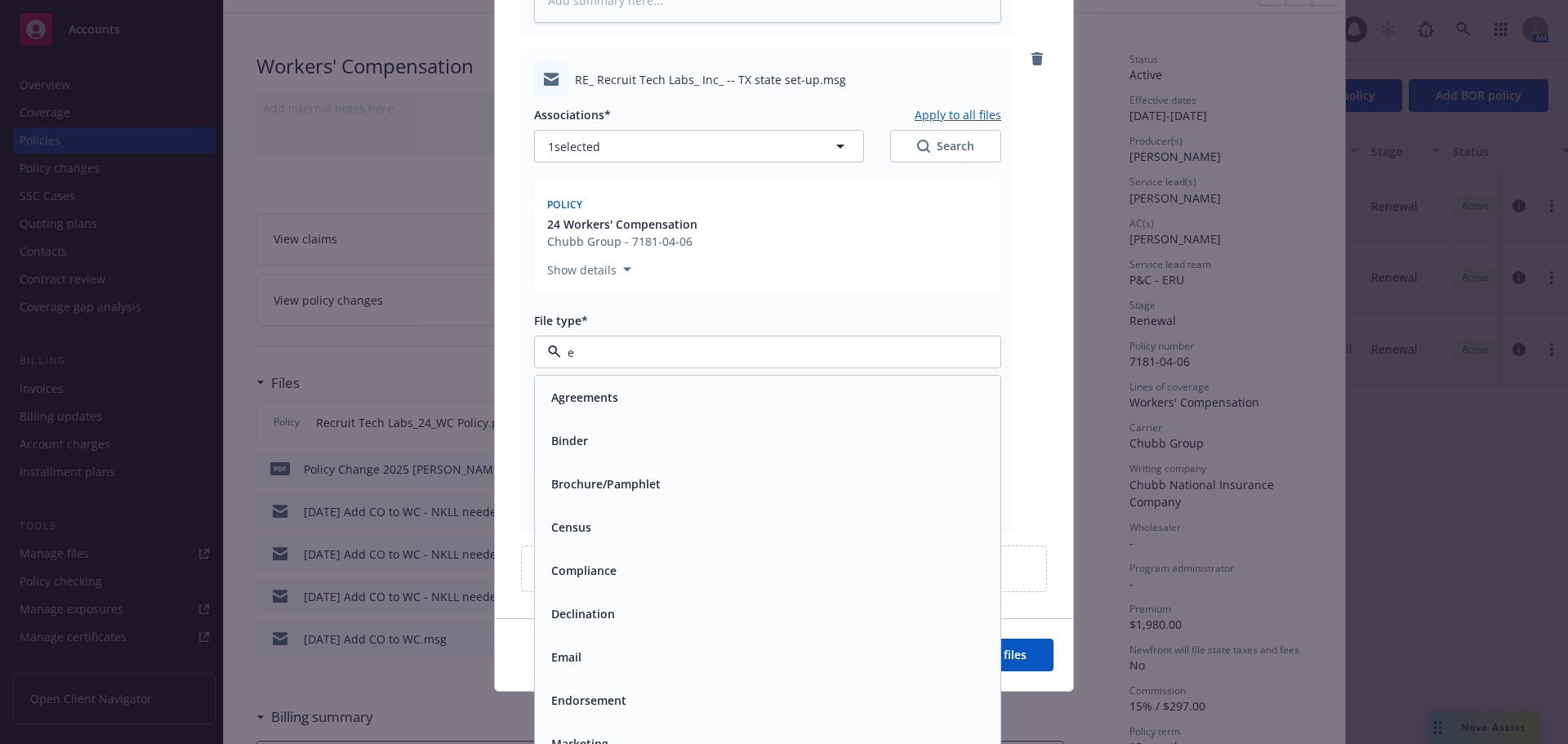
type input "em"
click at [586, 424] on div "Email" at bounding box center [767, 440] width 465 height 43
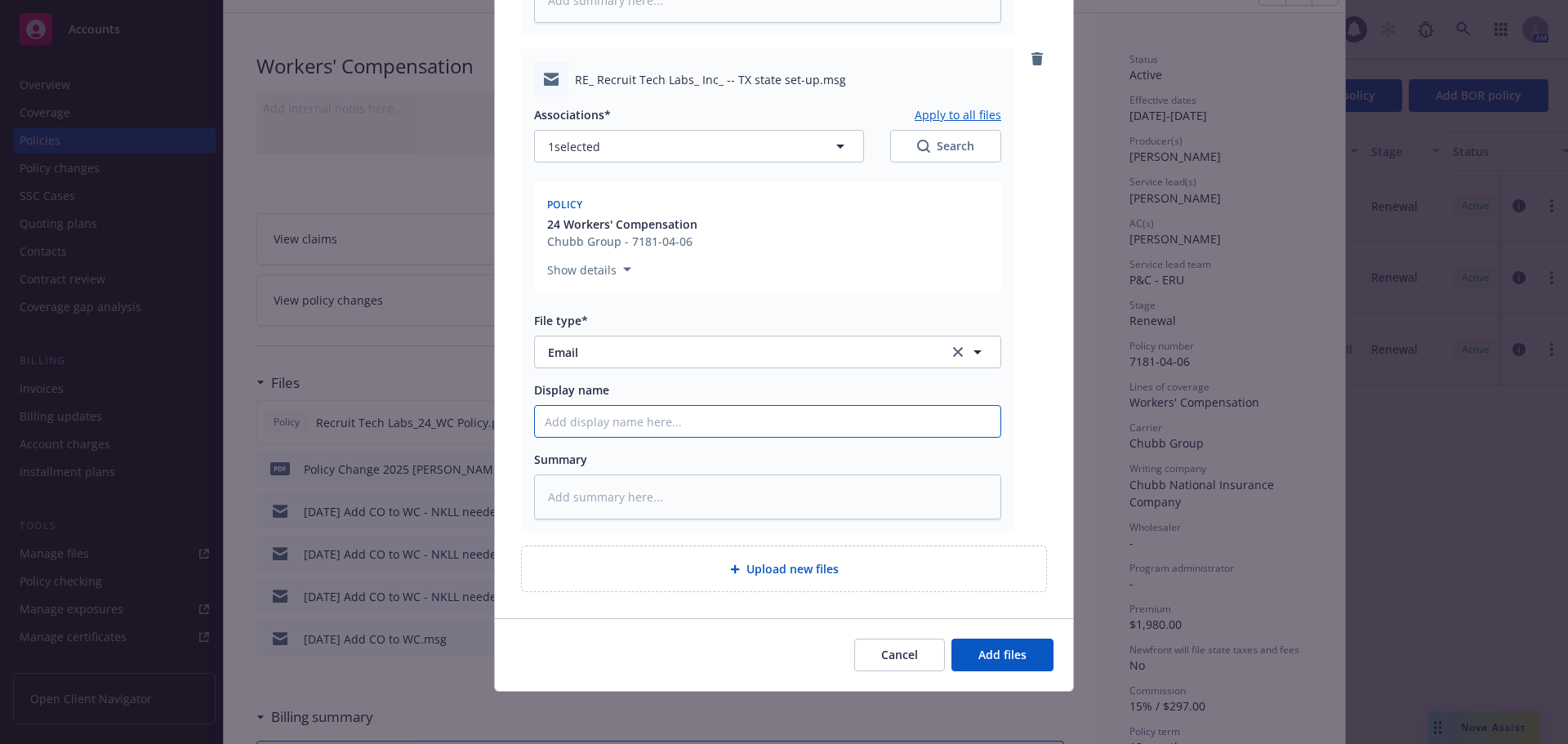
click at [614, 428] on input "Display name" at bounding box center [767, 420] width 465 height 31
paste input "09/15/25 Add TX to WC"
type textarea "x"
type input "09/15/25 Add TX to WC"
type textarea "x"
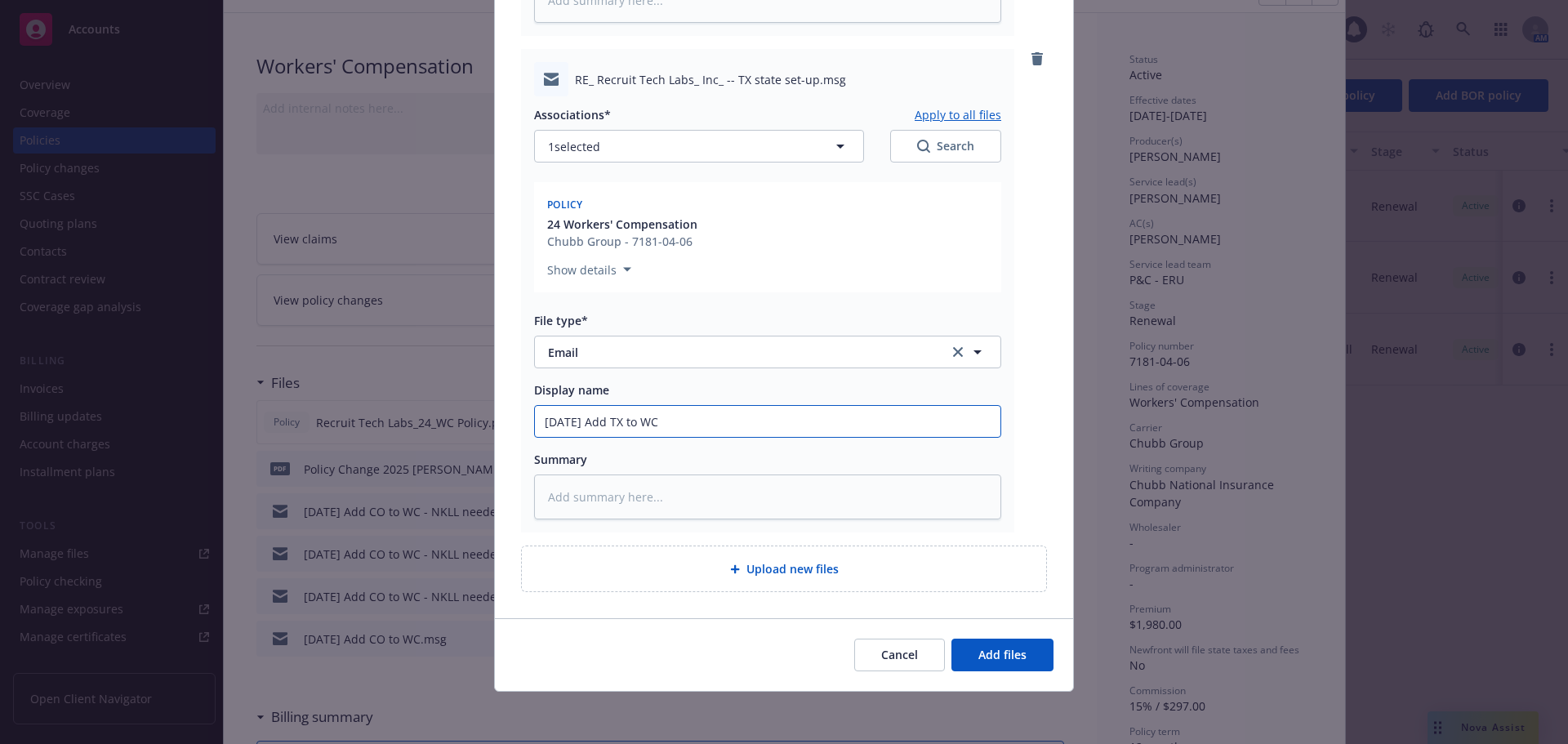
type input "09/15/25 Add TX to WC -"
type textarea "x"
type input "09/15/25 Add TX to WC -"
type textarea "x"
type input "09/15/25 Add TX to WC - s"
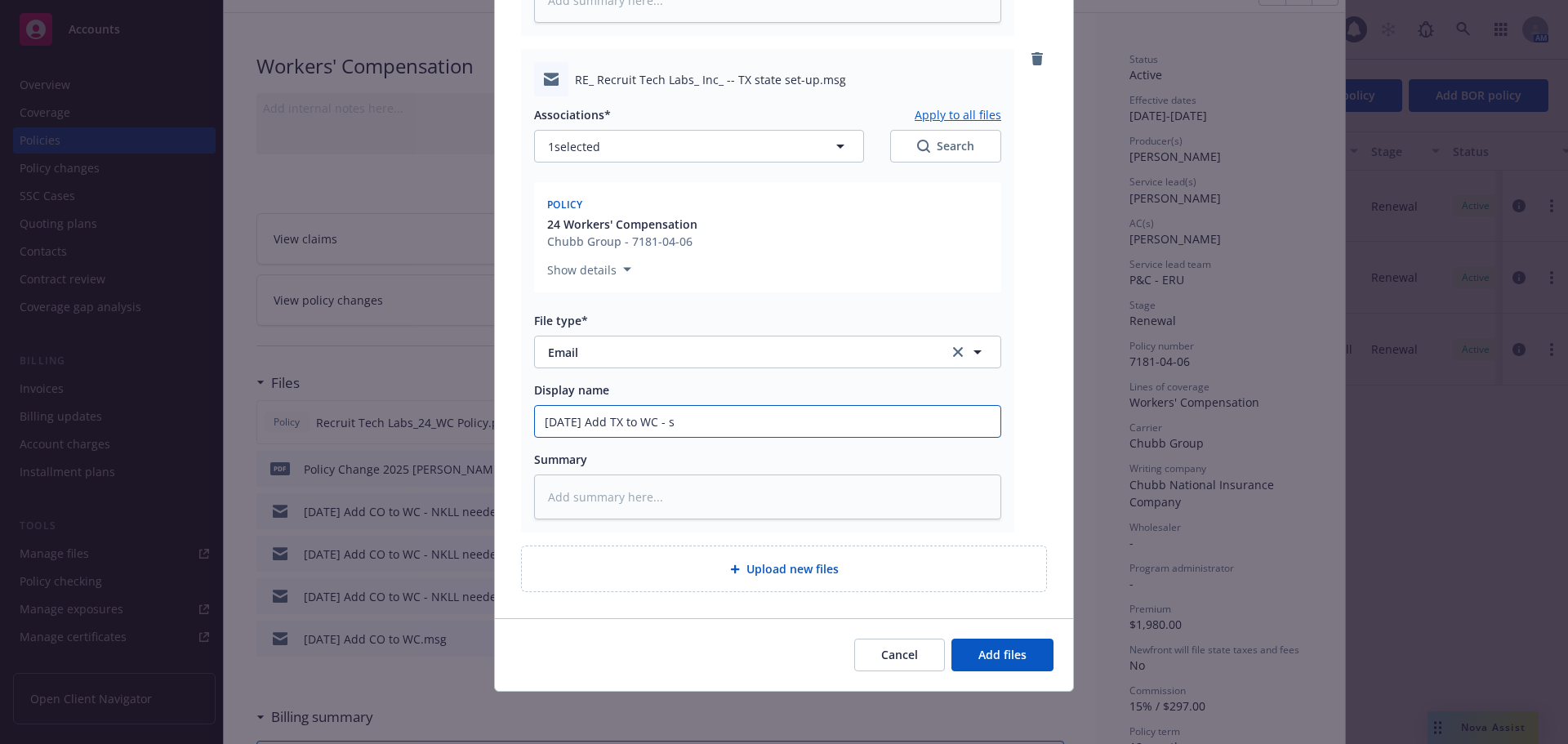
type textarea "x"
type input "09/15/25 Add TX to WC - su"
type textarea "x"
type input "09/15/25 Add TX to WC - sub"
type textarea "x"
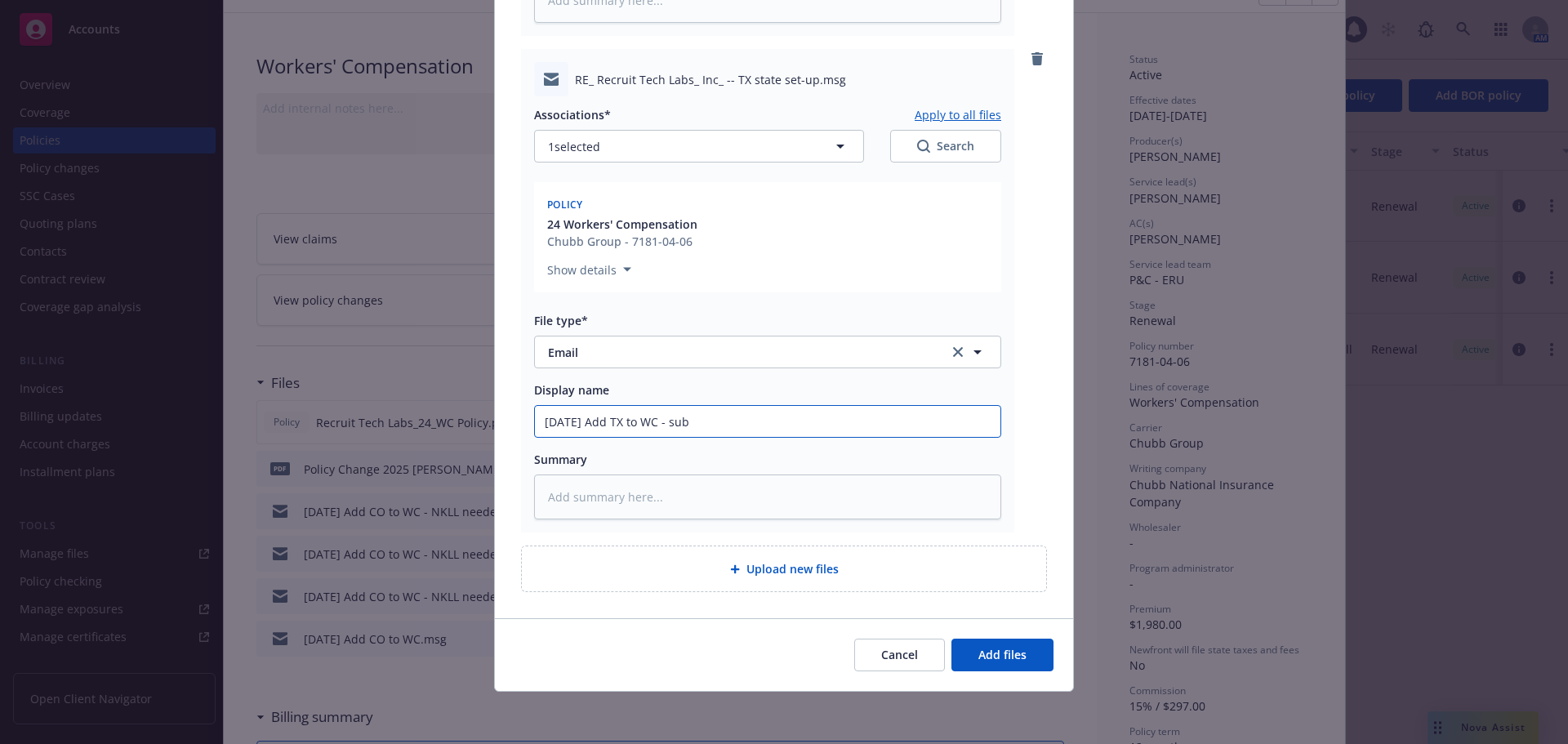
type input "09/15/25 Add TX to WC - subm"
type textarea "x"
type input "09/15/25 Add TX to WC - submi"
type textarea "x"
type input "09/15/25 Add TX to WC - submit"
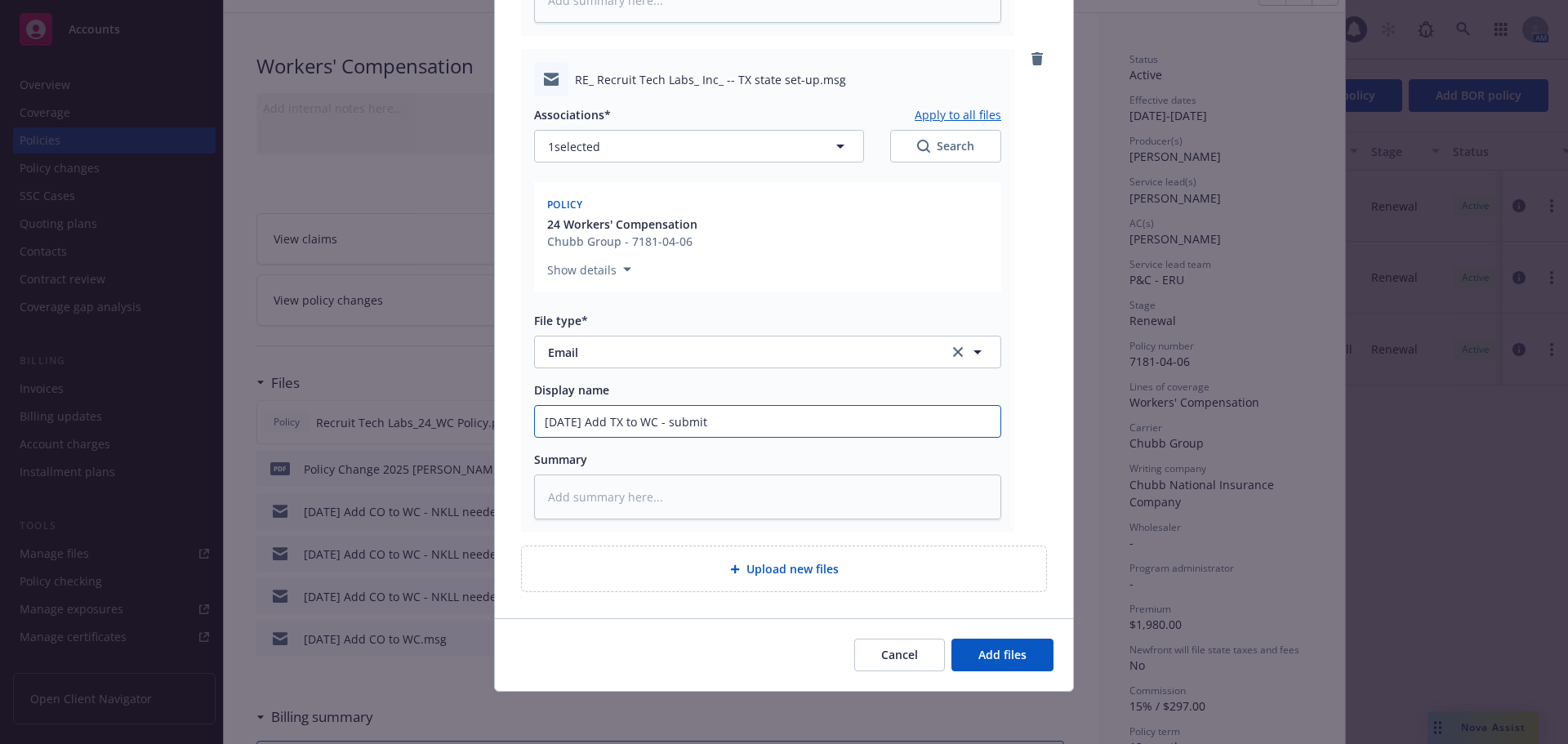
type textarea "x"
type input "09/15/25 Add TX to WC - submitt"
type textarea "x"
type input "09/15/25 Add TX to WC - submitte"
type textarea "x"
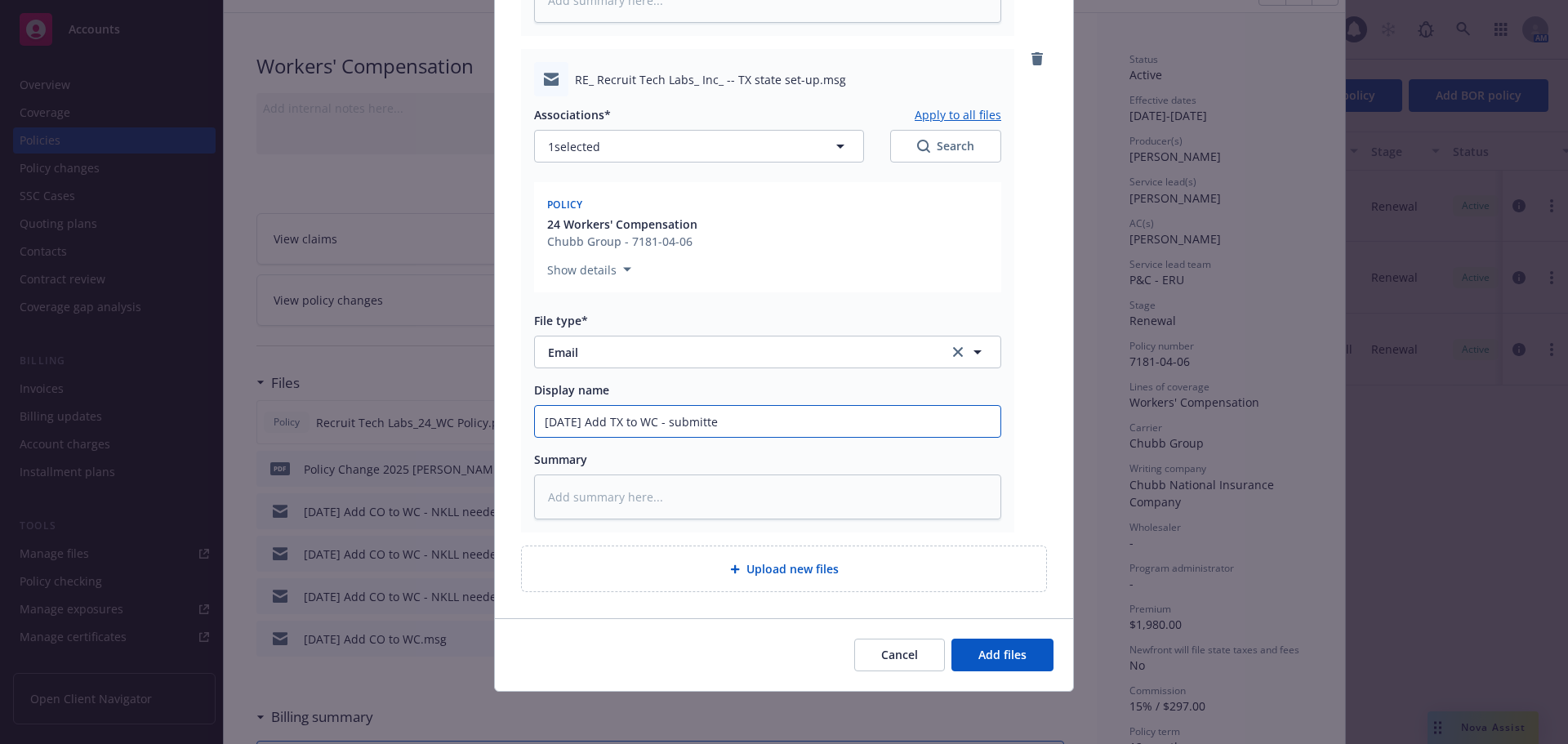
type input "09/15/25 Add TX to WC - submitted"
type textarea "x"
type input "09/15/25 Add TX to WC - submitted"
type textarea "x"
type input "09/15/25 Add TX to WC - submitted t"
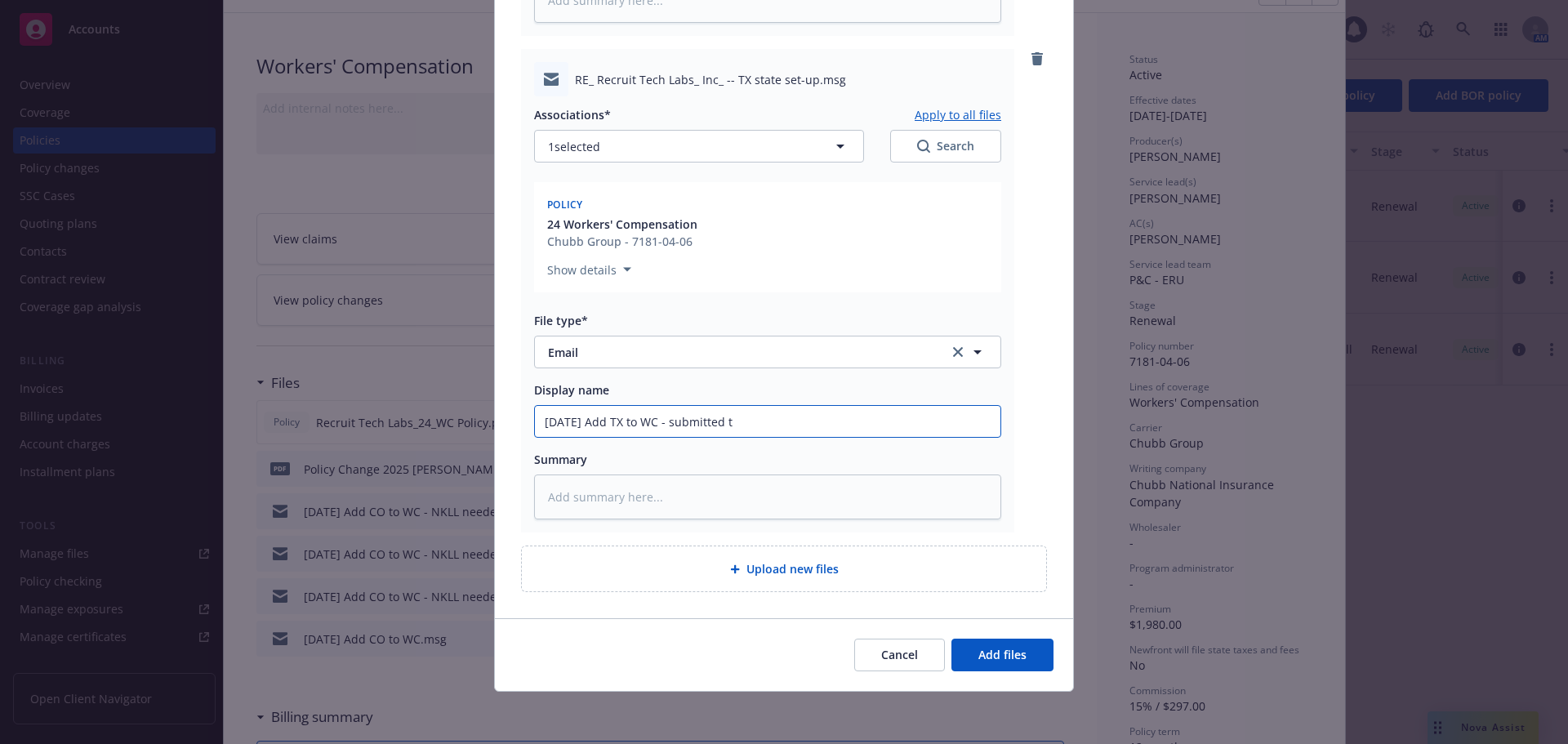
type textarea "x"
type input "09/15/25 Add TX to WC - submitted to"
type textarea "x"
type input "09/15/25 Add TX to WC - submitted to"
type textarea "x"
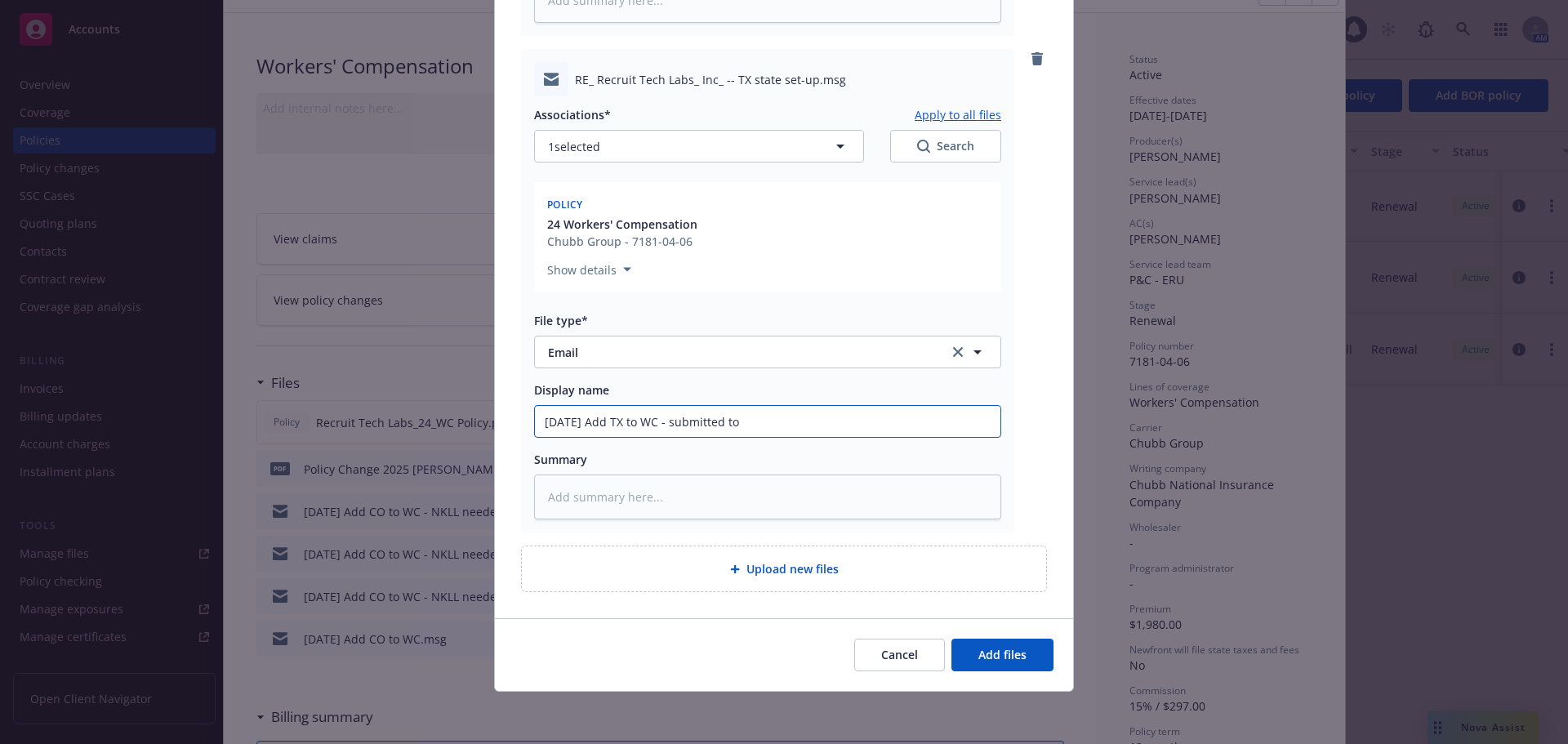
type input "09/15/25 Add TX to WC - submitted to C"
type textarea "x"
type input "09/15/25 Add TX to WC - submitted to Ch"
type textarea "x"
type input "09/15/25 Add TX to WC - submitted to Chu"
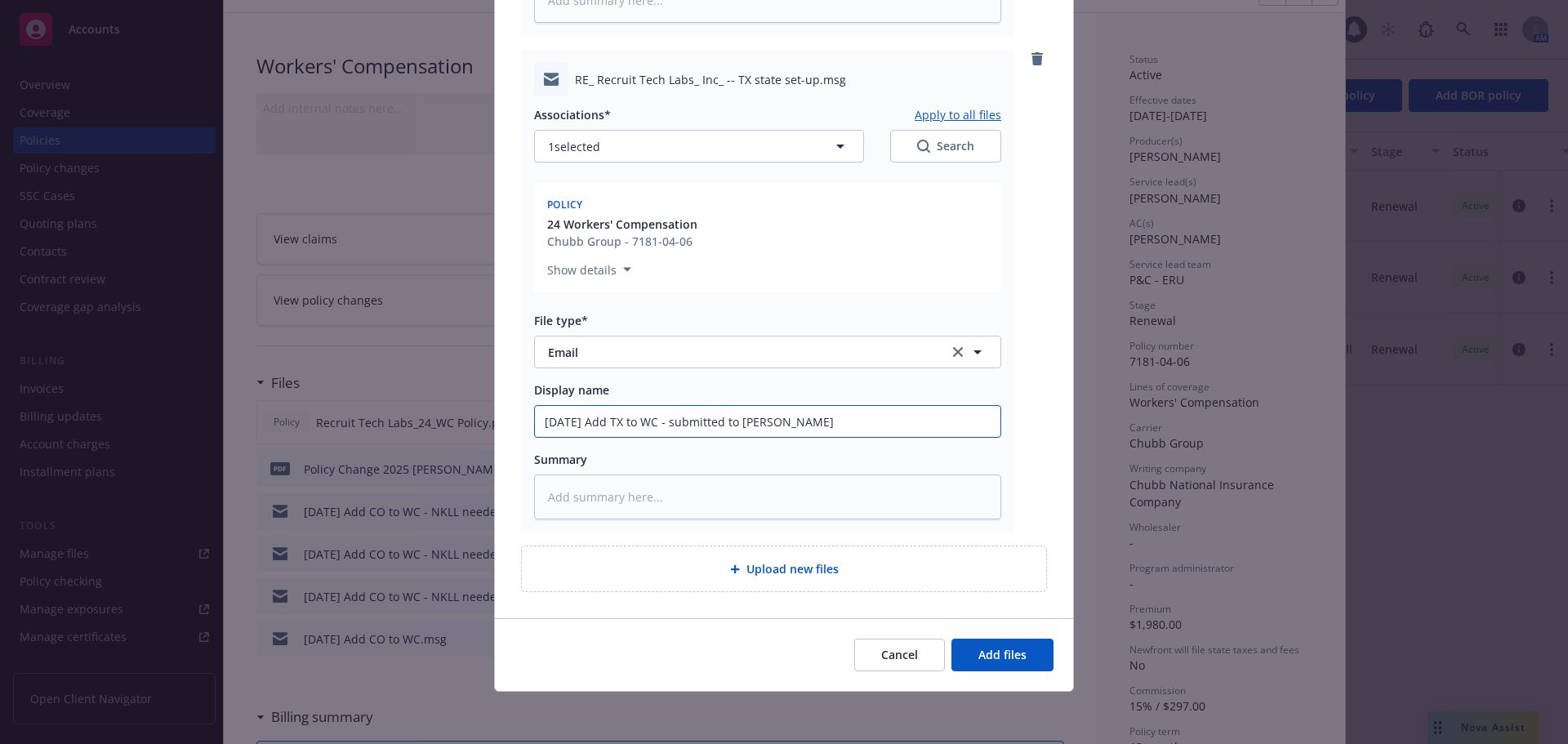
type textarea "x"
type input "09/15/25 Add TX to WC - submitted to Chub"
type textarea "x"
type input "09/15/25 Add TX to WC - submitted to Chubb"
click at [995, 655] on span "Add files" at bounding box center [1003, 654] width 48 height 16
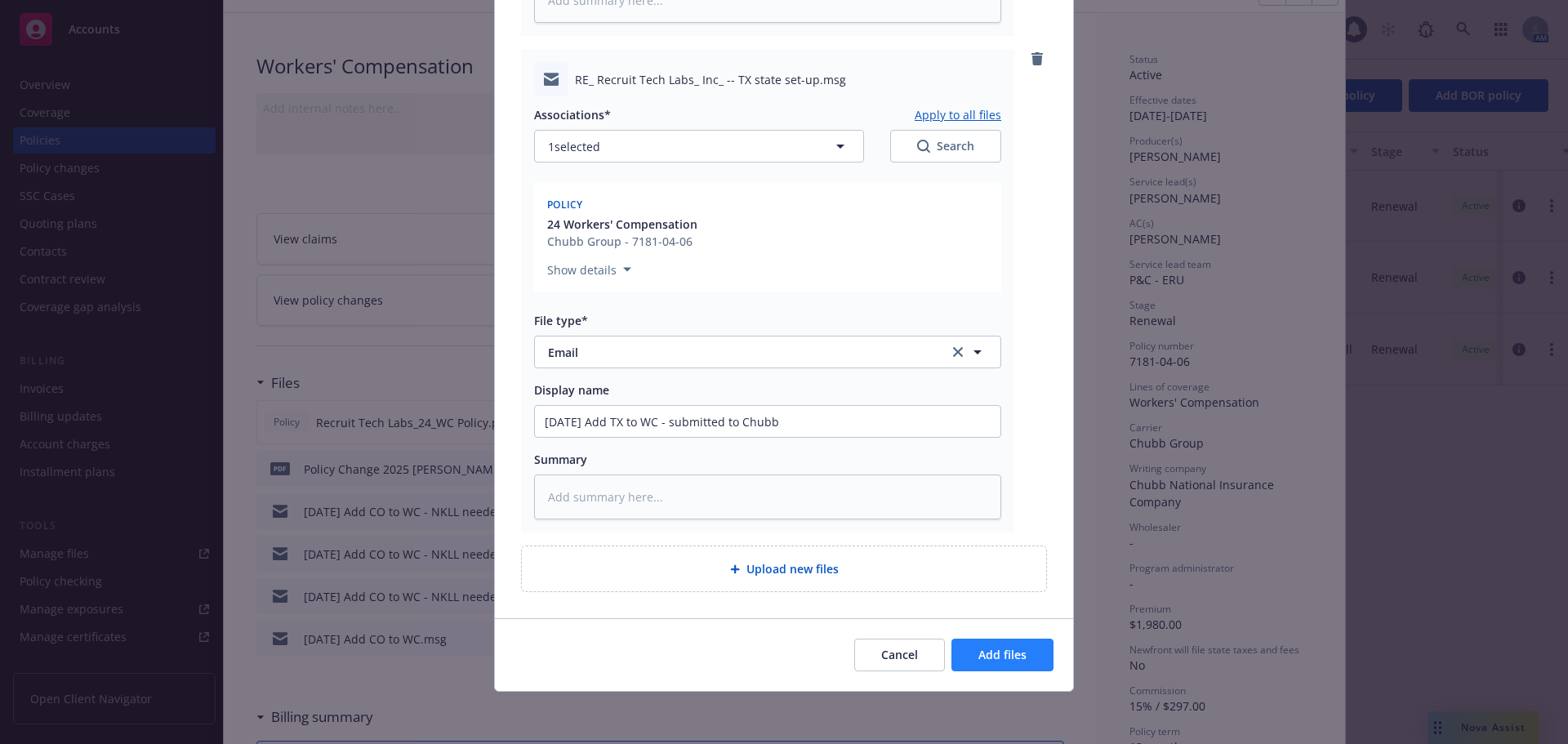
scroll to position [578, 0]
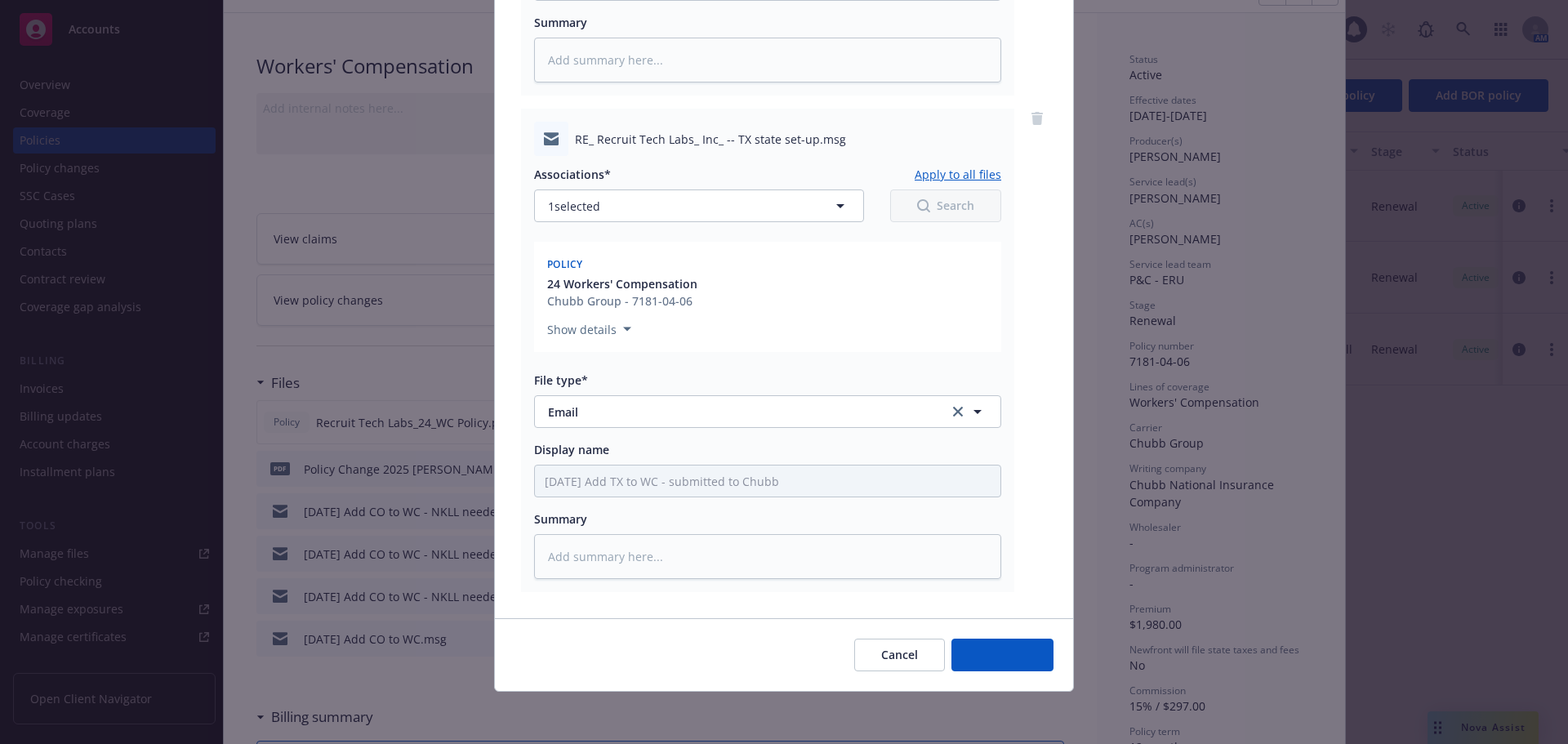
type textarea "x"
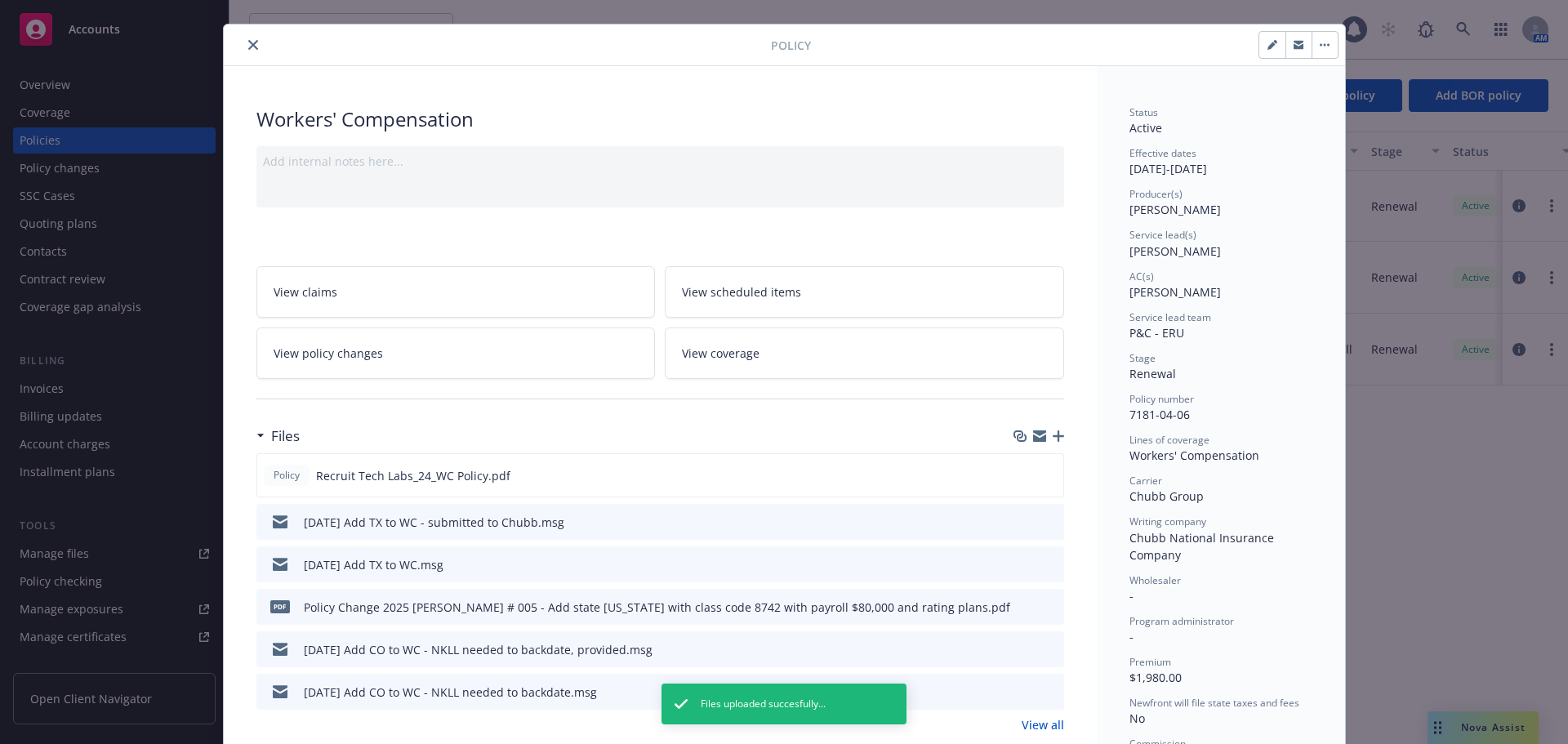
scroll to position [0, 0]
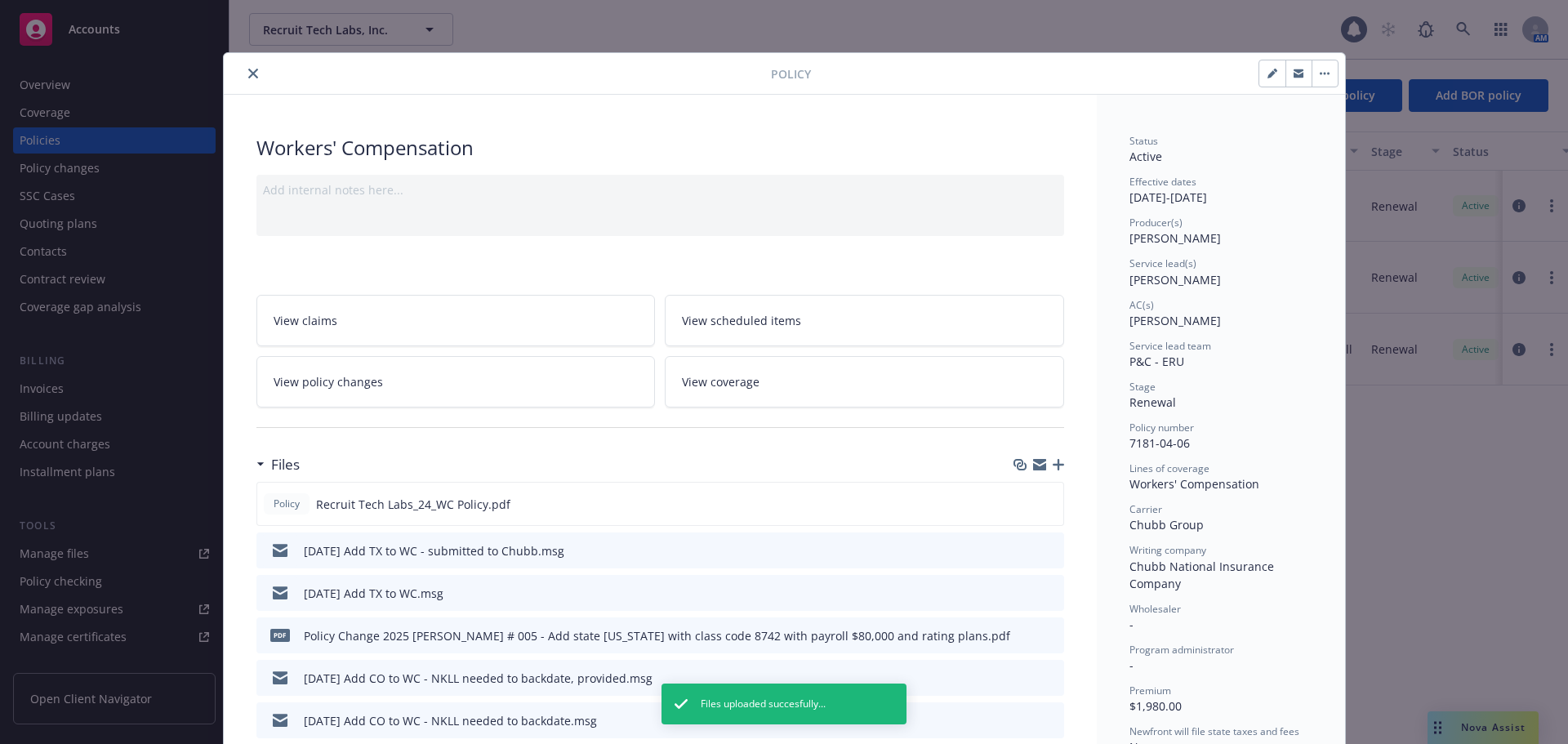
click at [248, 72] on icon "close" at bounding box center [253, 74] width 10 height 10
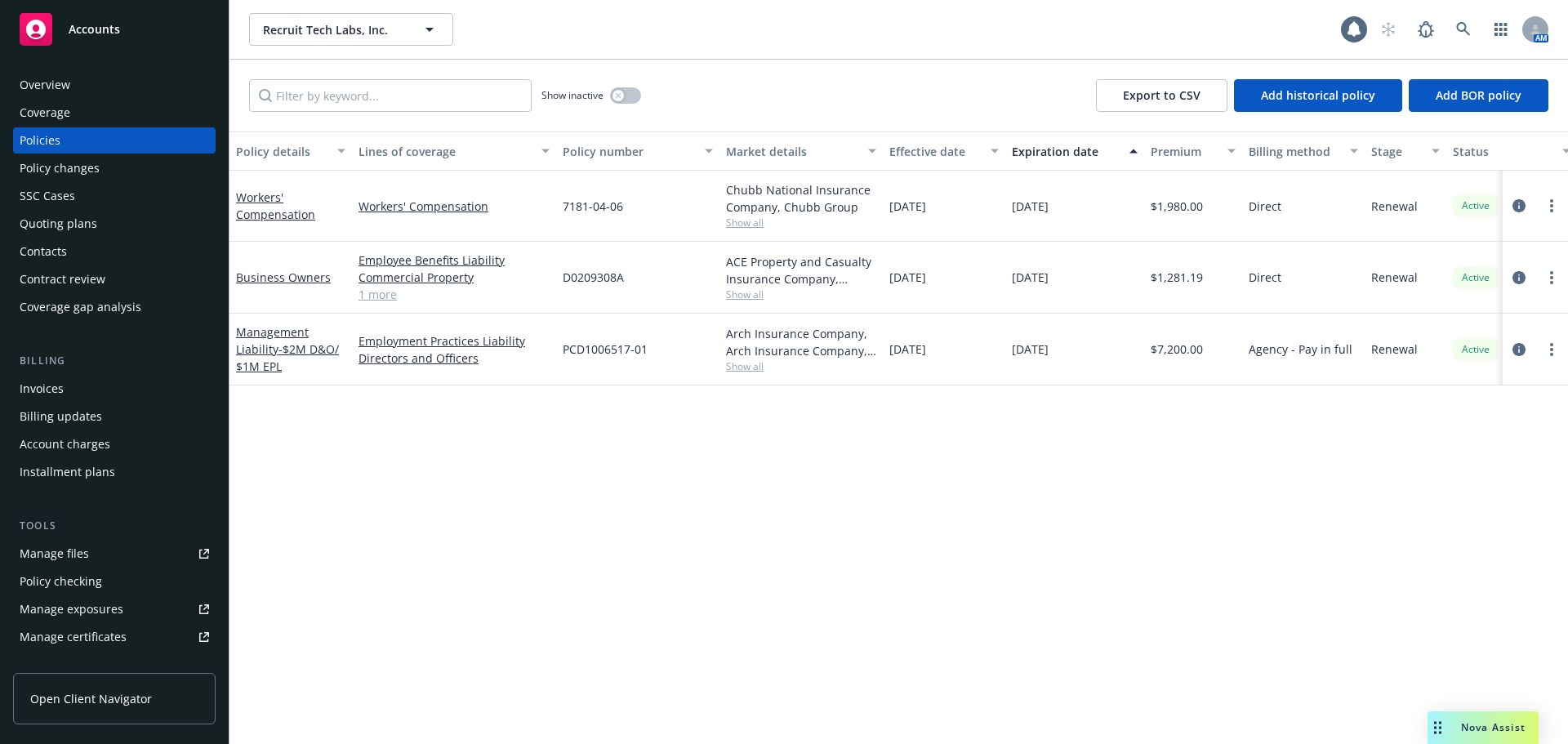
click at [91, 548] on link "Manage files" at bounding box center [114, 554] width 203 height 26
click at [1099, 617] on div "Policy details Lines of coverage Policy number Market details Effective date Ex…" at bounding box center [898, 438] width 1339 height 612
